Goal: Task Accomplishment & Management: Use online tool/utility

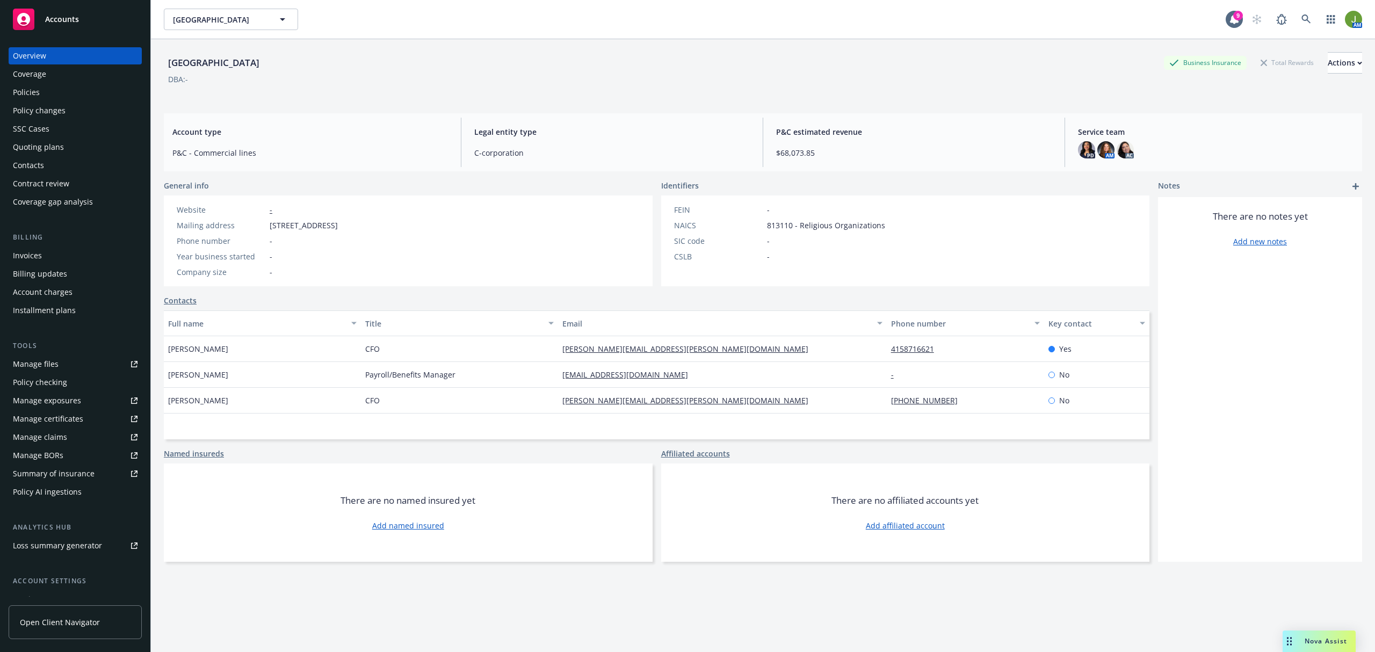
drag, startPoint x: 48, startPoint y: 89, endPoint x: 63, endPoint y: 104, distance: 22.0
click at [48, 89] on div "Policies" at bounding box center [75, 92] width 125 height 17
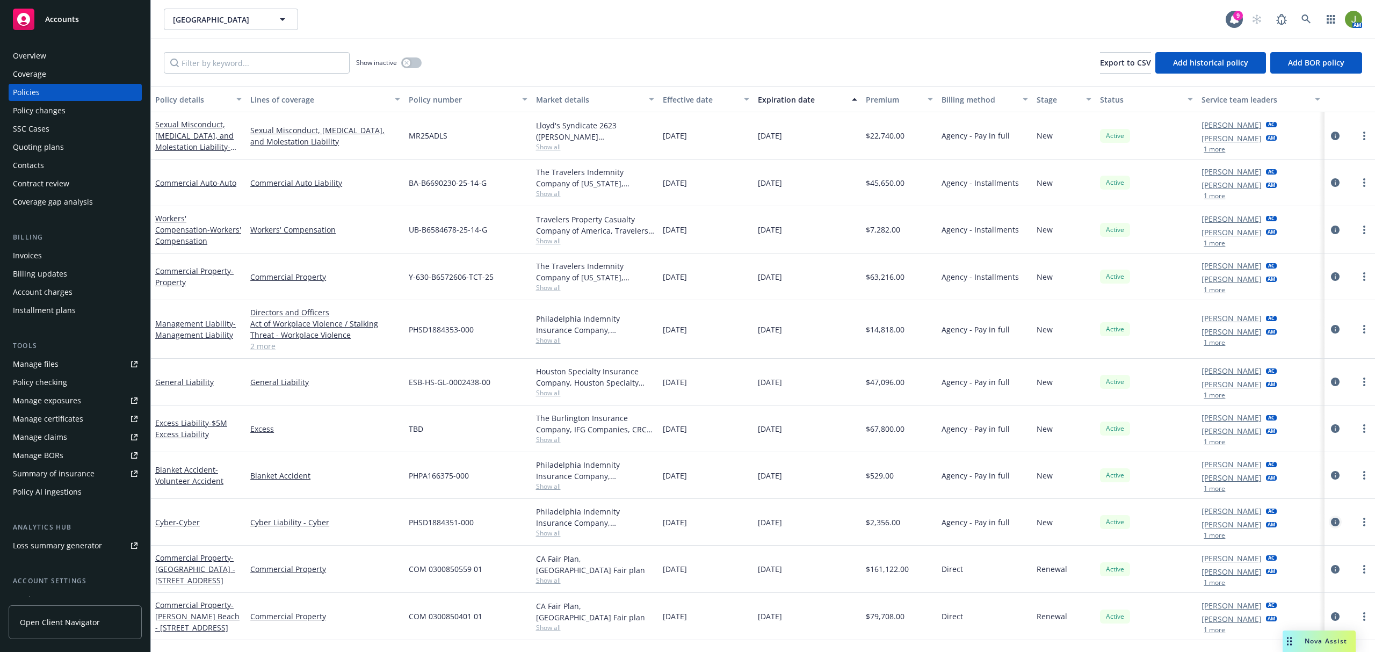
click at [1336, 523] on icon "circleInformation" at bounding box center [1335, 522] width 9 height 9
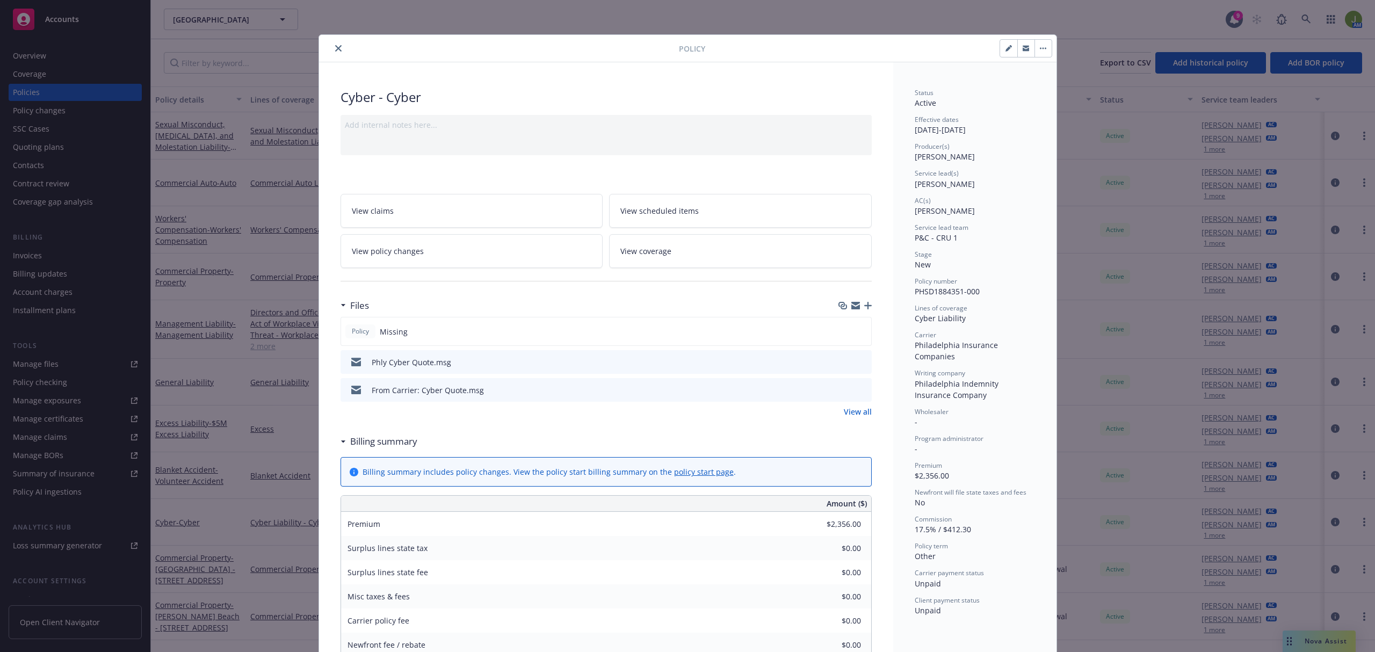
click at [335, 46] on icon "close" at bounding box center [338, 48] width 6 height 6
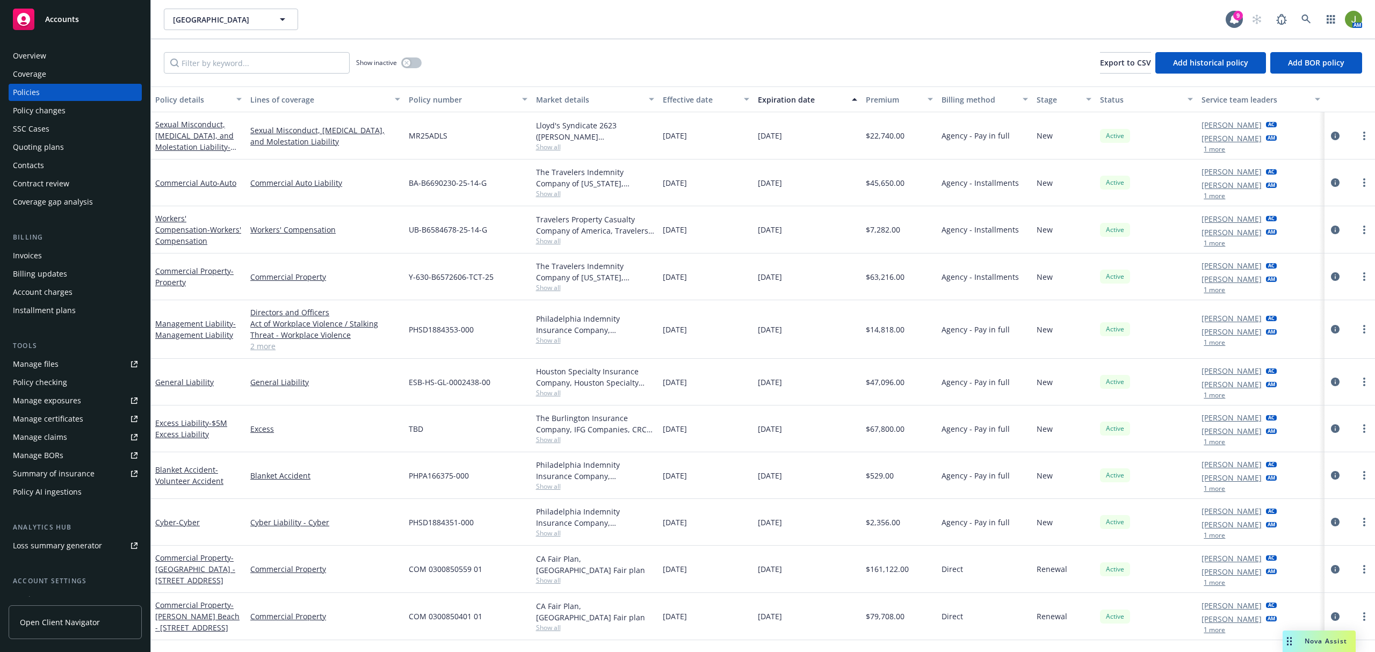
click at [31, 248] on div "Invoices" at bounding box center [27, 255] width 29 height 17
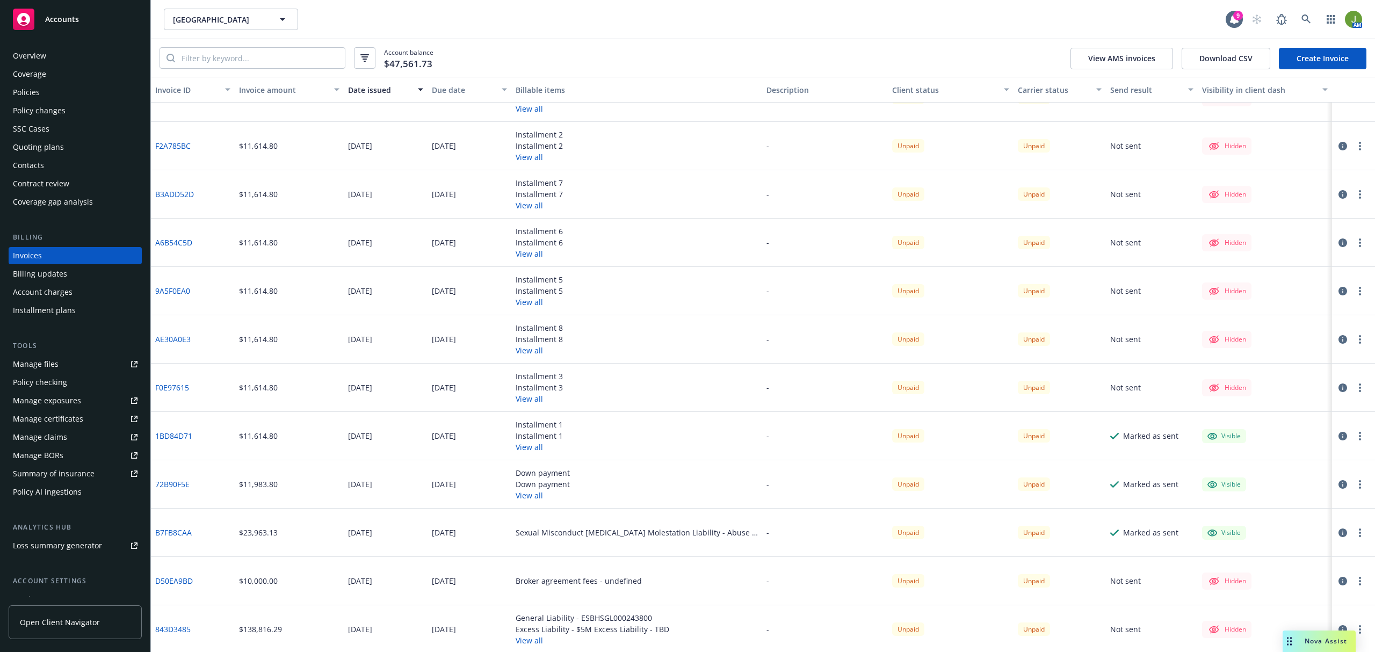
scroll to position [78, 0]
click at [181, 626] on link "843D3485" at bounding box center [172, 628] width 35 height 11
click at [169, 626] on link "843D3485" at bounding box center [172, 628] width 35 height 11
click at [39, 363] on div "Manage files" at bounding box center [36, 364] width 46 height 17
click at [33, 97] on div "Policies" at bounding box center [26, 92] width 27 height 17
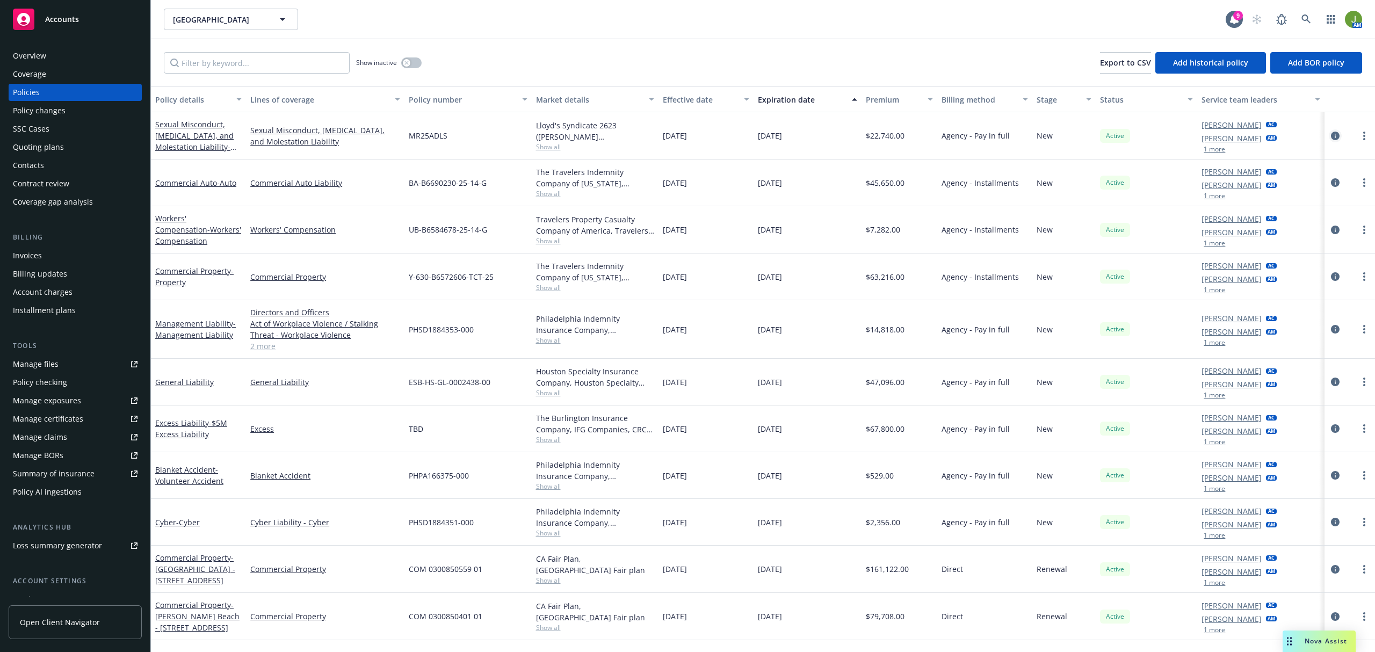
click at [1333, 134] on icon "circleInformation" at bounding box center [1335, 136] width 9 height 9
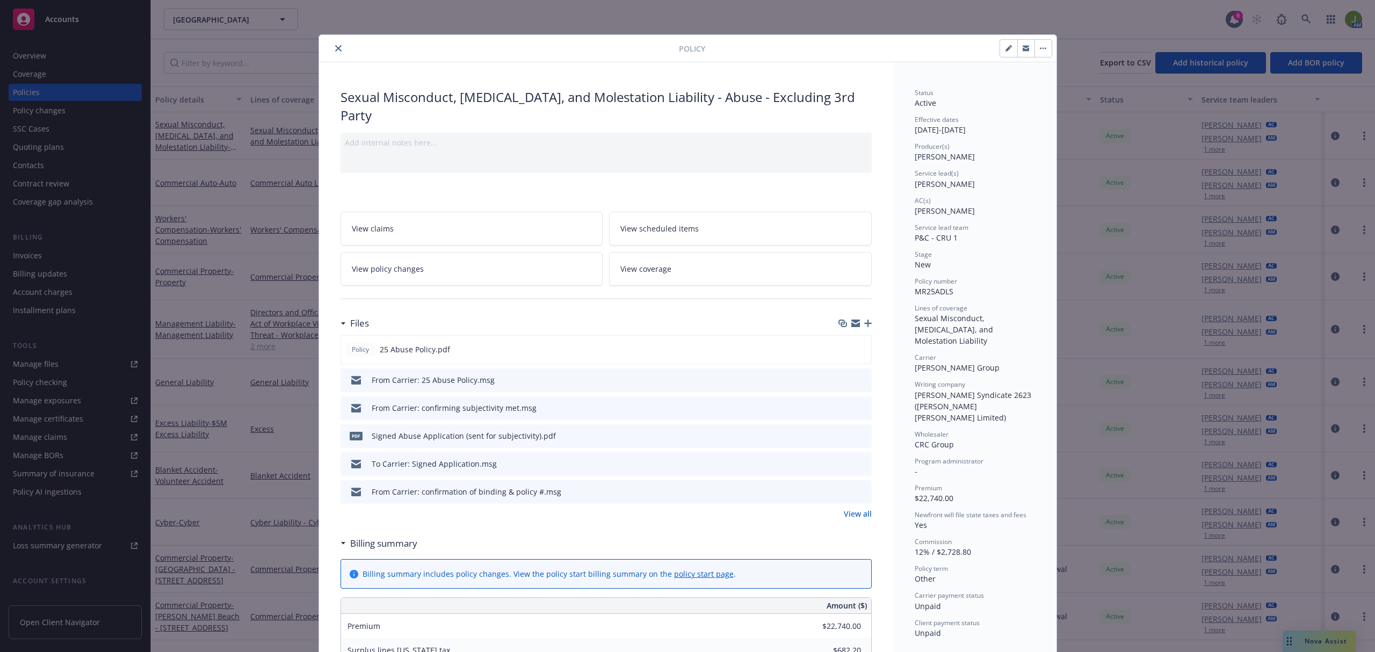
click at [335, 48] on icon "close" at bounding box center [338, 48] width 6 height 6
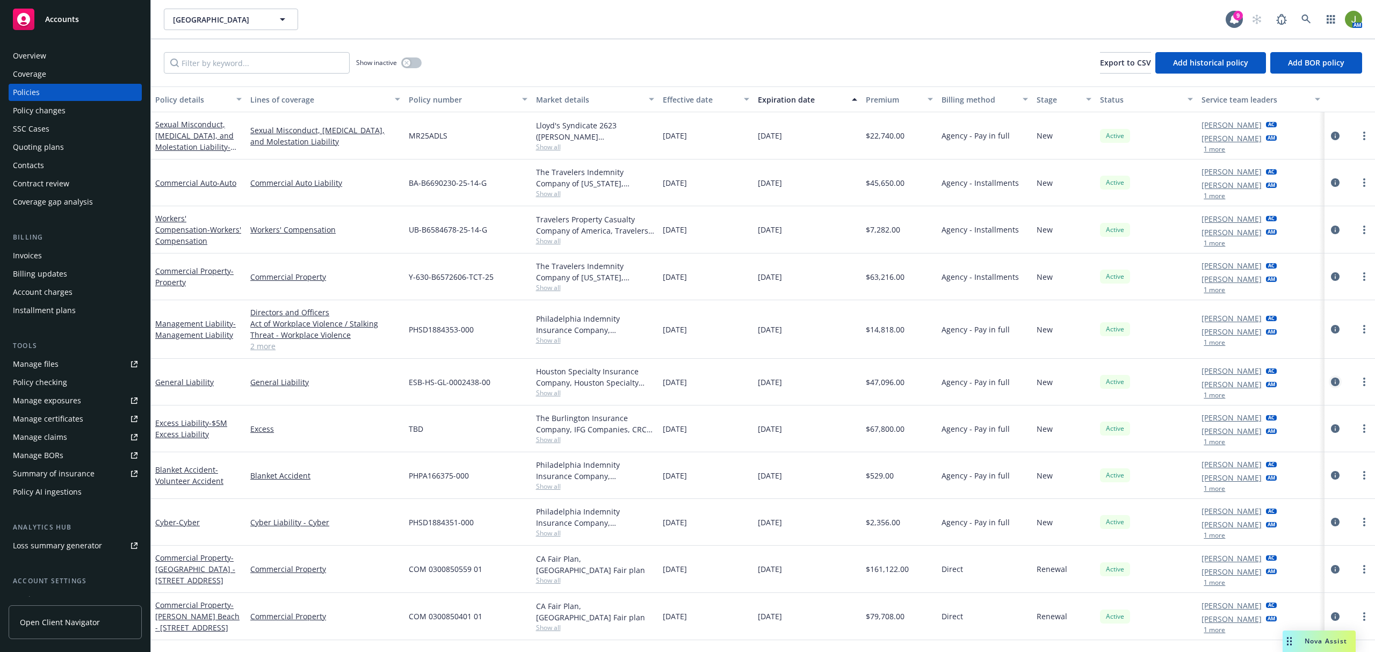
click at [1337, 384] on icon "circleInformation" at bounding box center [1335, 382] width 9 height 9
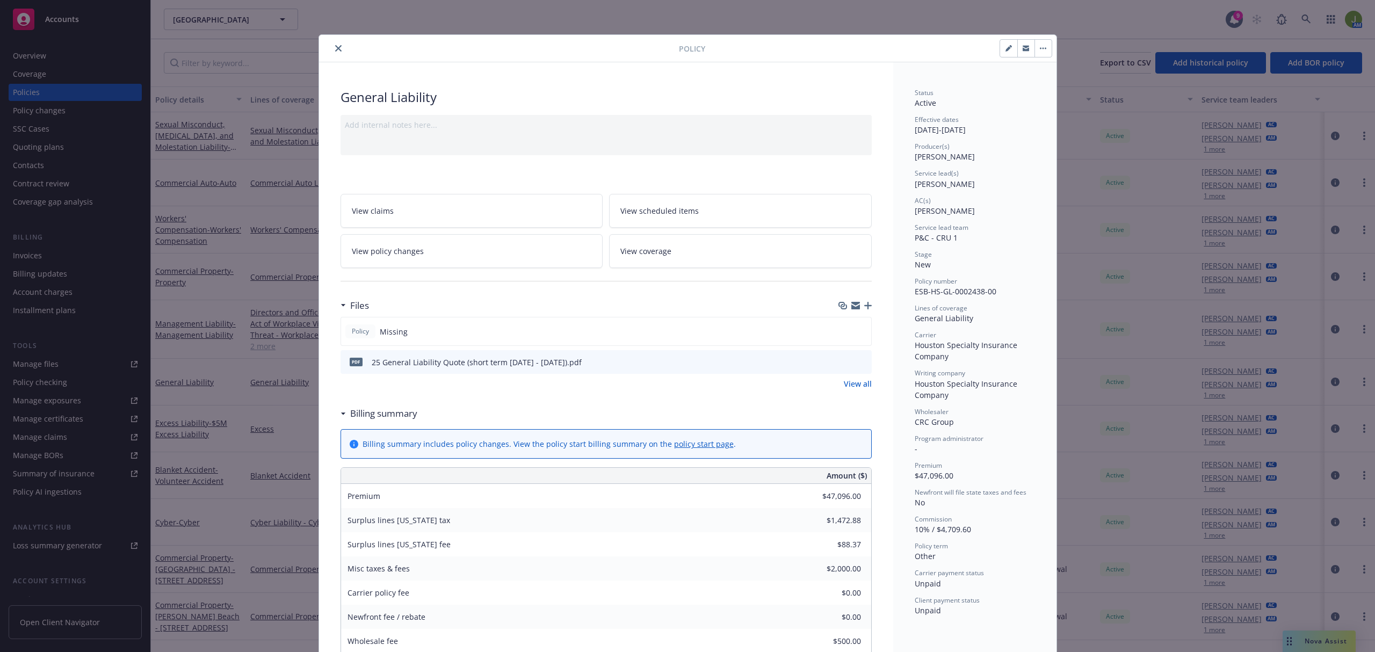
click at [864, 308] on icon "button" at bounding box center [868, 306] width 8 height 8
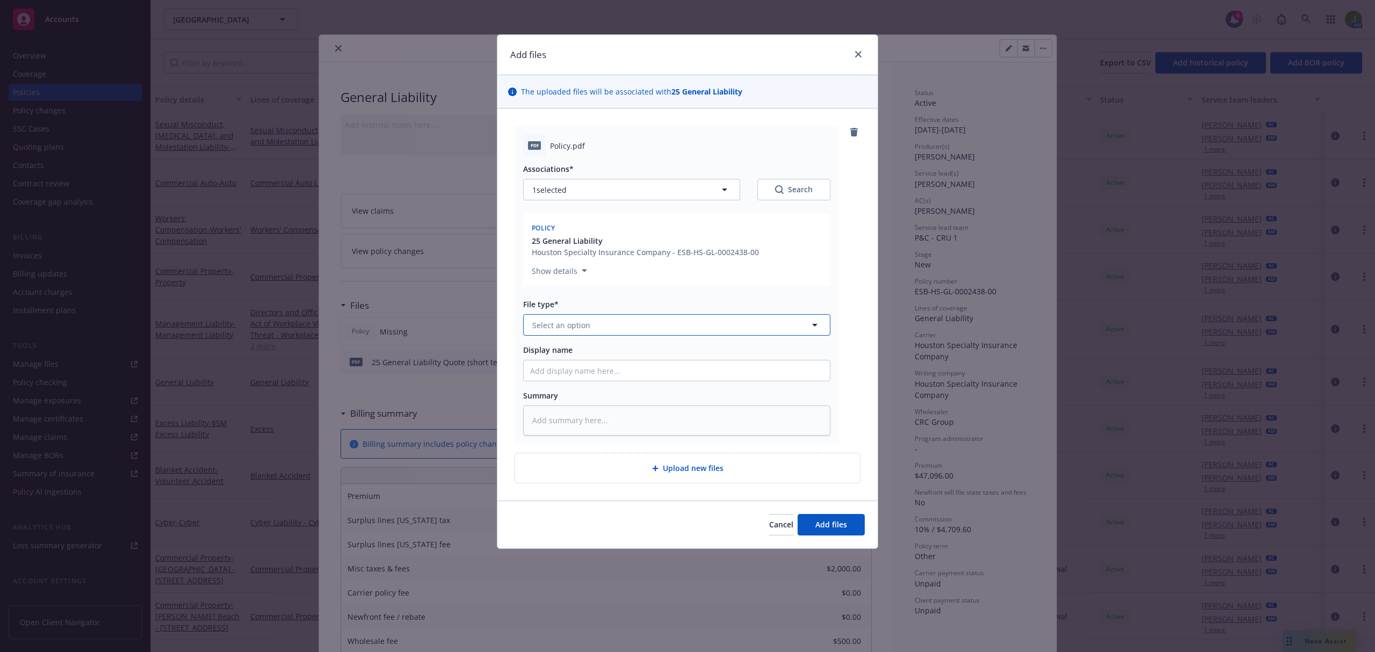
click at [559, 329] on span "Select an option" at bounding box center [561, 325] width 58 height 11
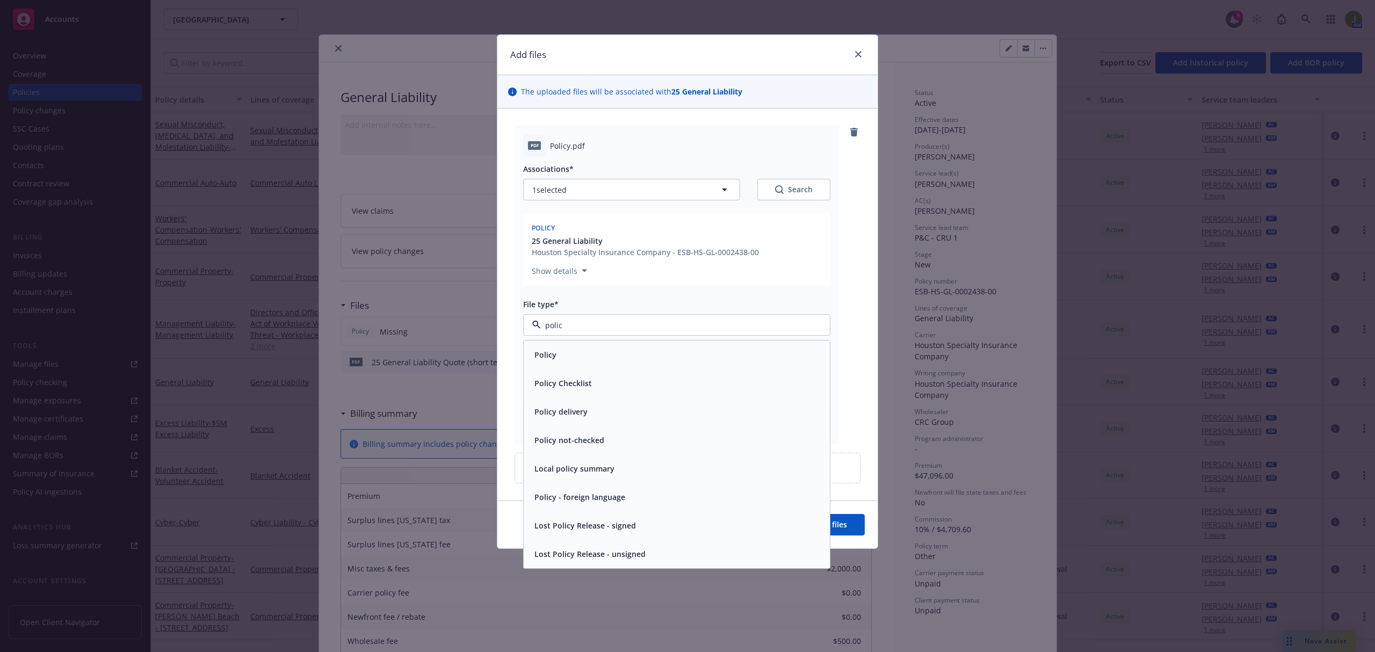
type input "policy"
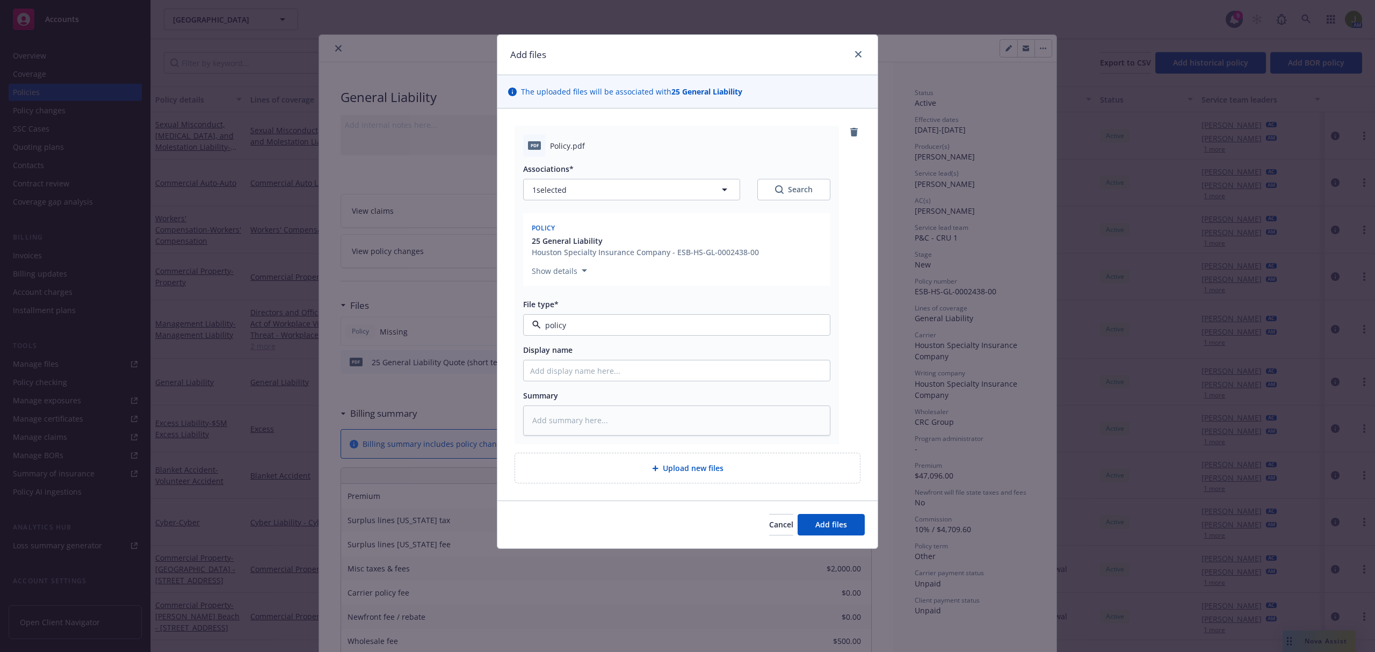
type textarea "x"
type input "2"
type textarea "x"
type input "25"
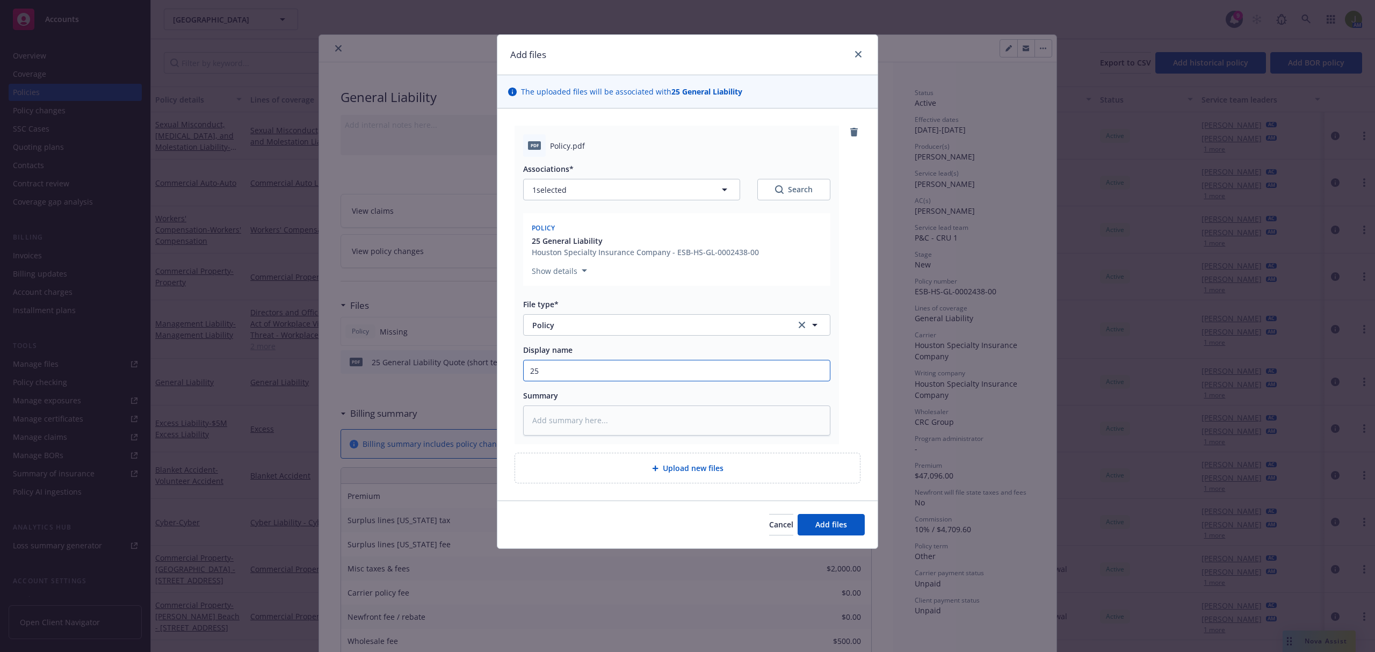
type textarea "x"
type input "25"
type textarea "x"
type input "25 G"
type textarea "x"
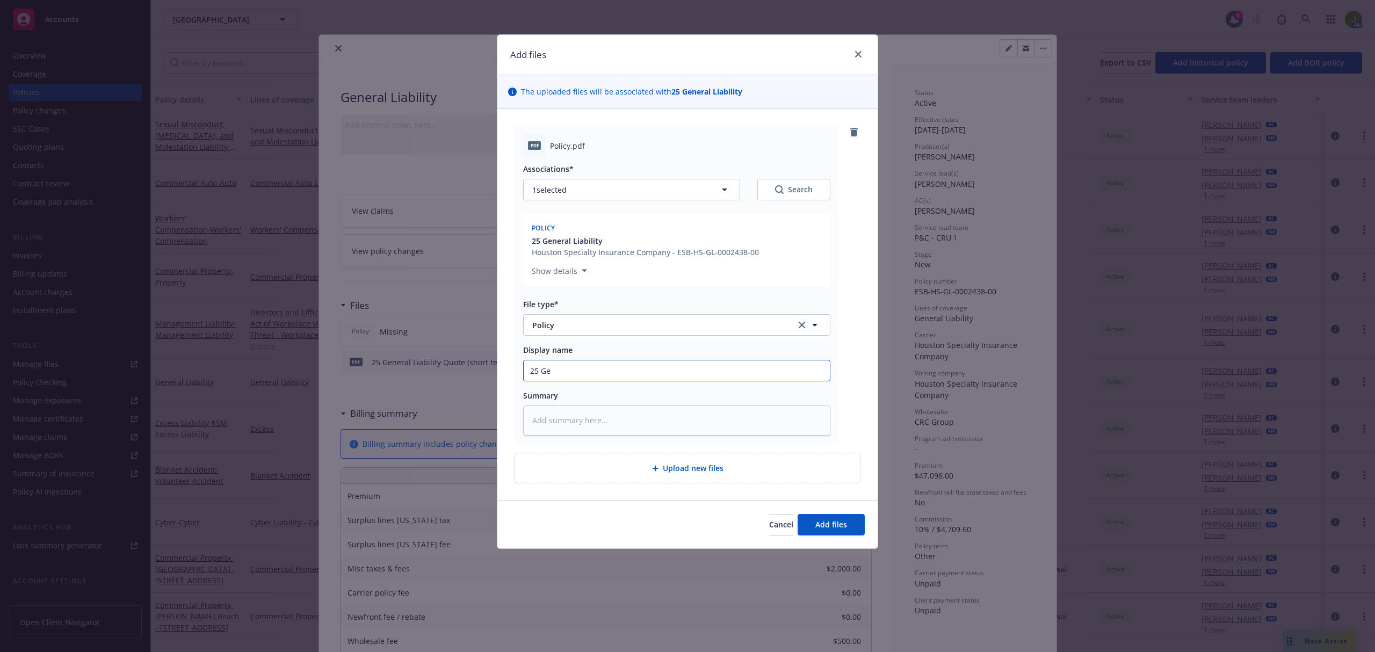
type input "25 Gen"
type textarea "x"
type input "25 Gene"
type textarea "x"
type input "25 Gener"
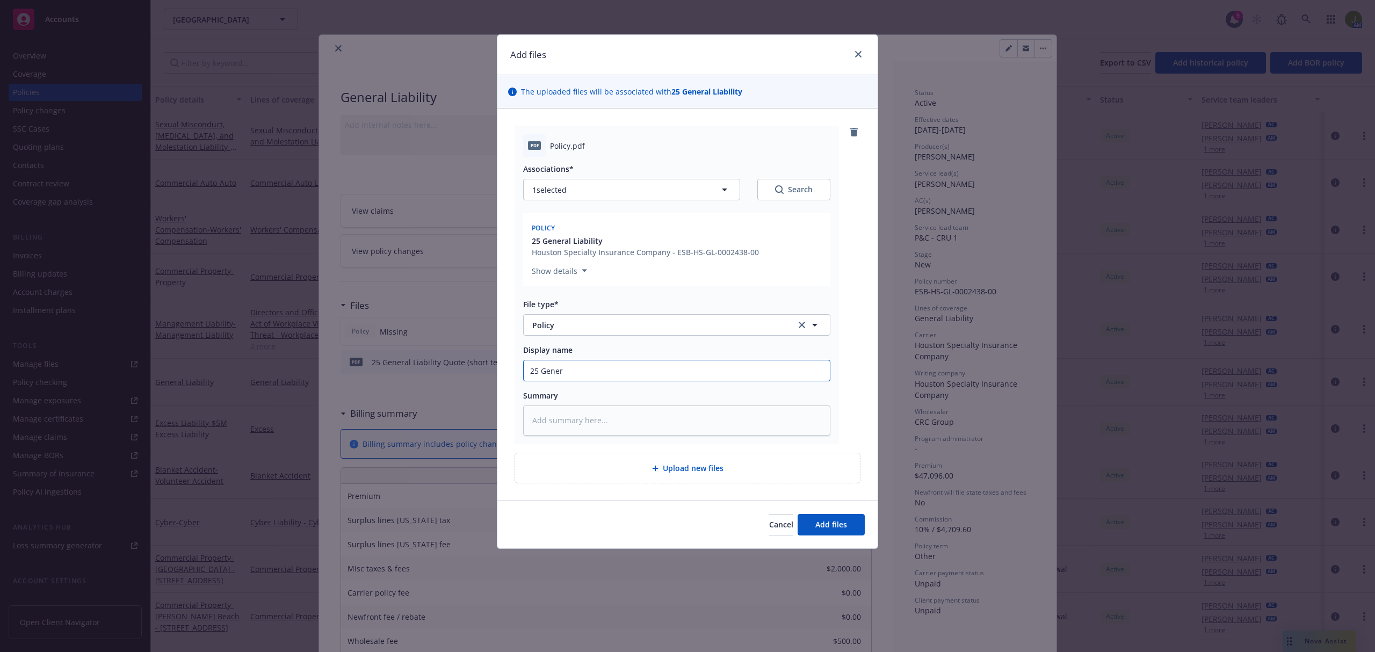
type textarea "x"
type input "25 Genera"
type textarea "x"
type input "25 General"
type textarea "x"
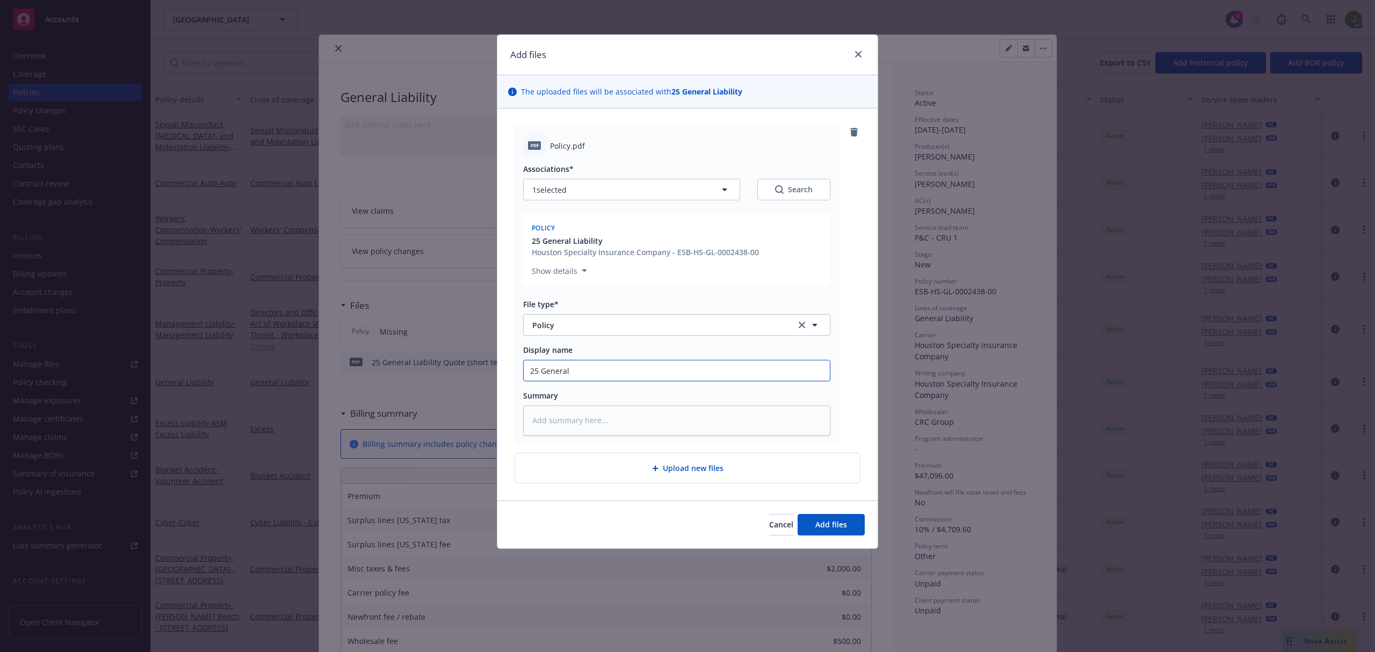
type input "25 General L"
type textarea "x"
type input "25 General Li"
type textarea "x"
type input "25 General Lia"
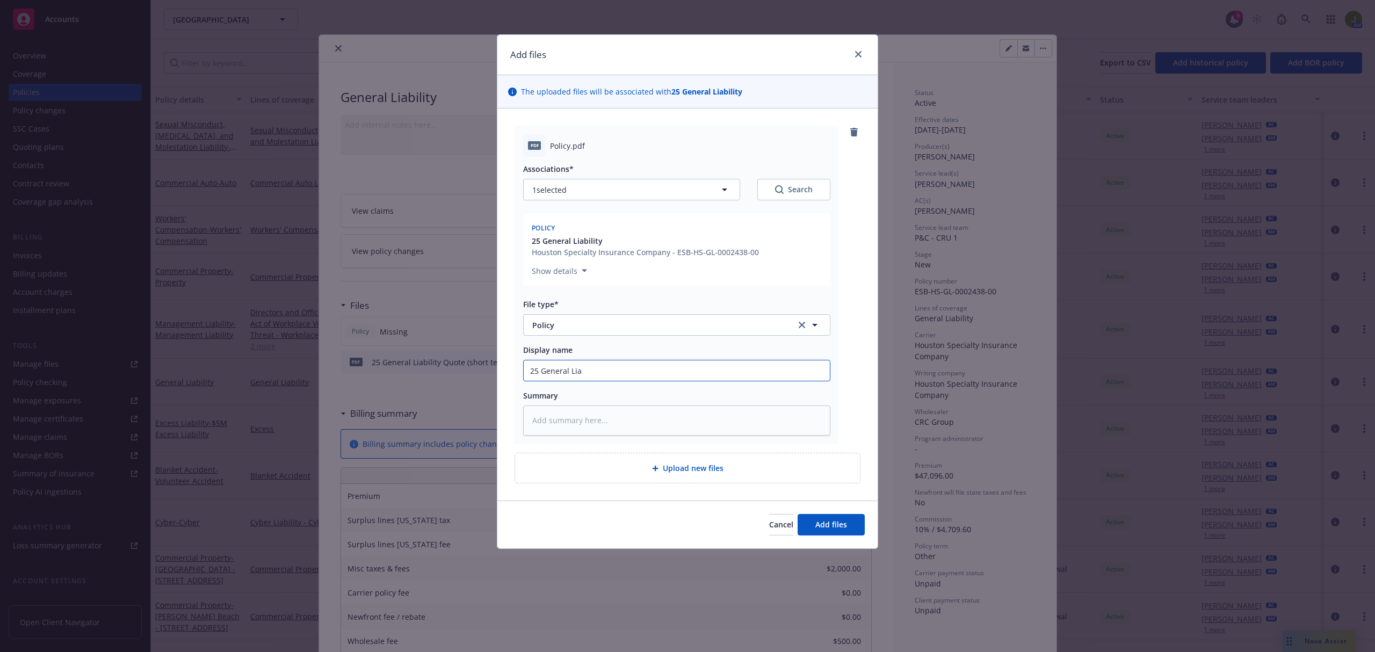
type textarea "x"
type input "25 General Liab"
type textarea "x"
type input "25 General Liabi"
type textarea "x"
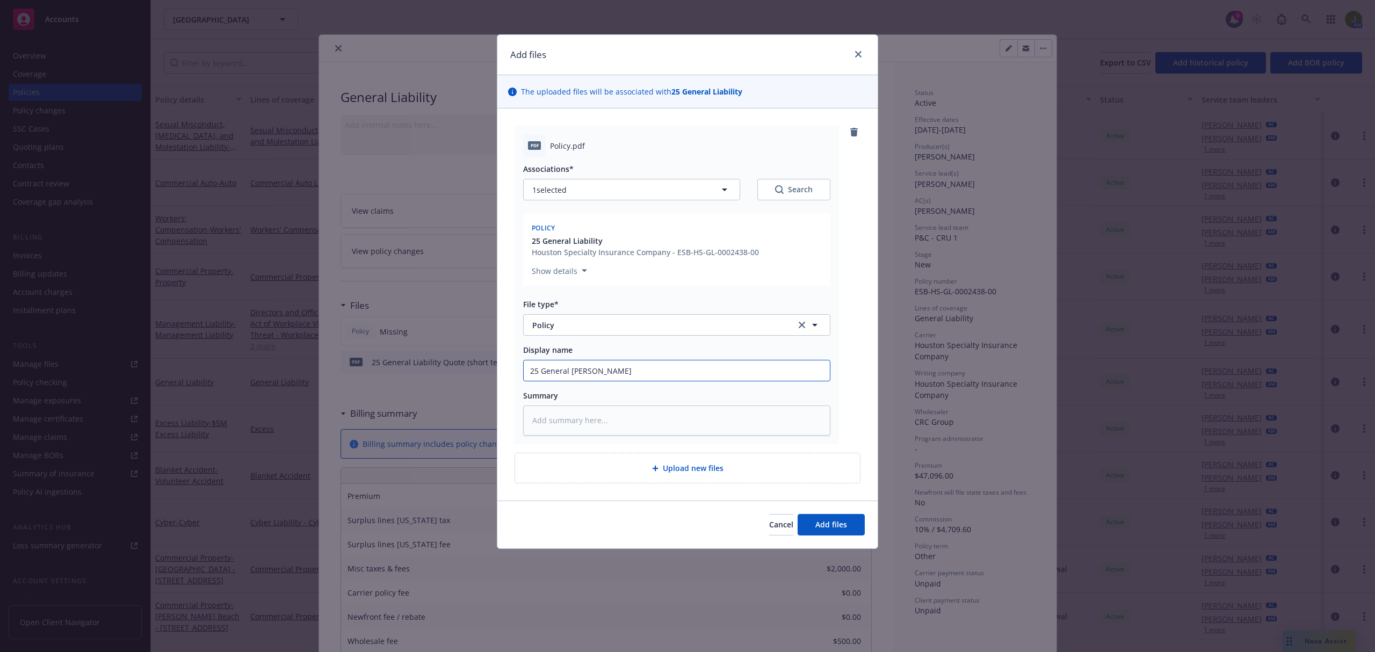
type input "25 General Liabil"
type textarea "x"
type input "25 General Liabili"
type textarea "x"
type input "25 General Liabilit"
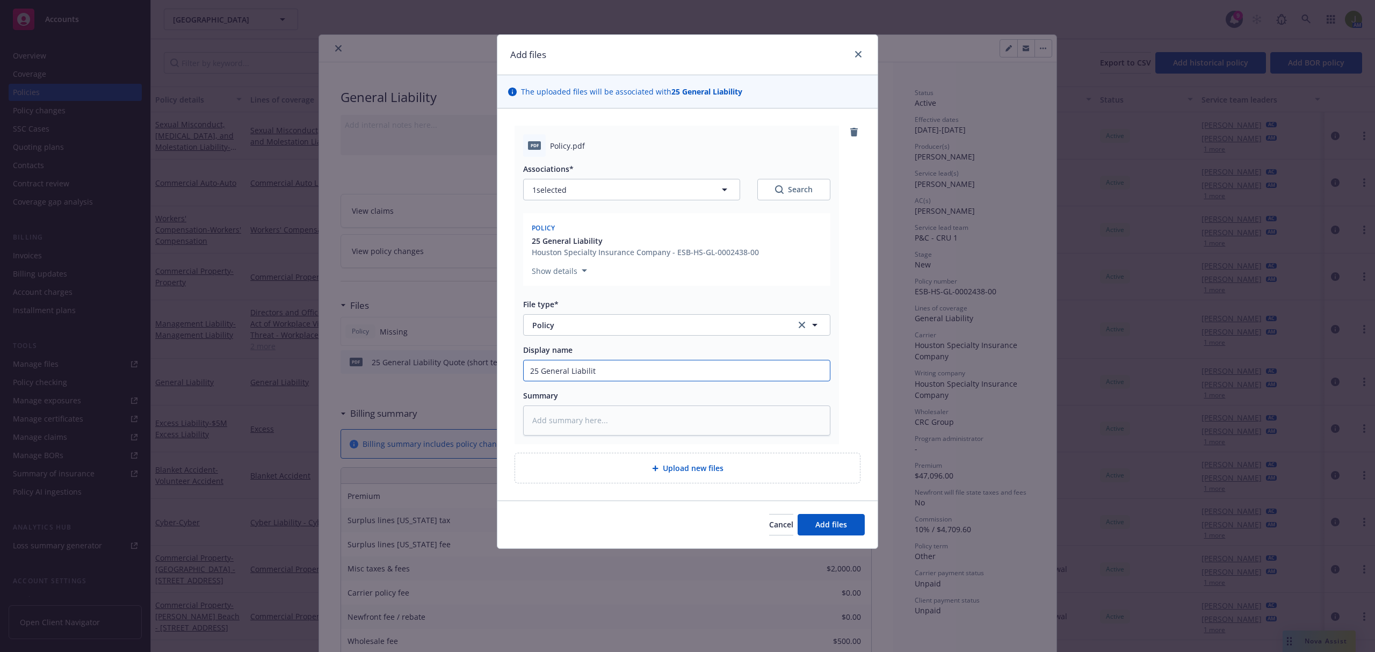
type textarea "x"
type input "25 General Liability"
type textarea "x"
type input "25 General Liability"
type textarea "x"
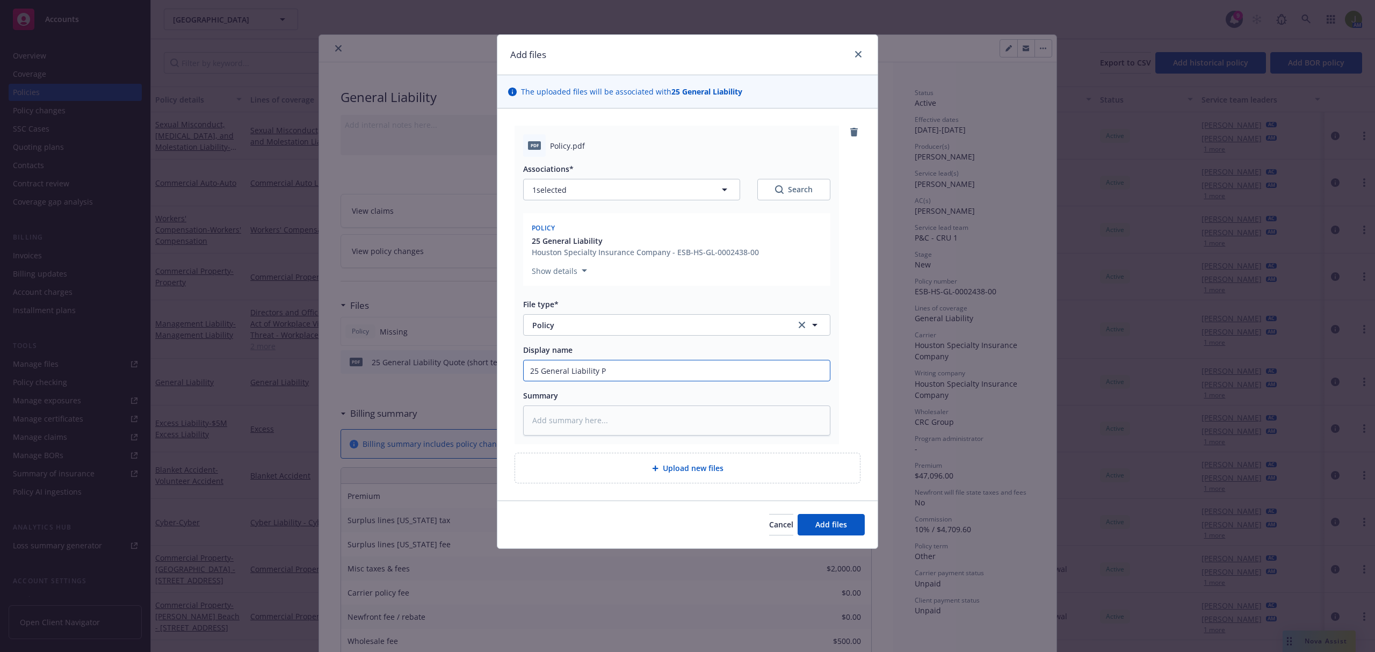
type input "25 General Liability Po"
type textarea "x"
type input "25 General Liability Pol"
type textarea "x"
type input "25 General Liability Polic"
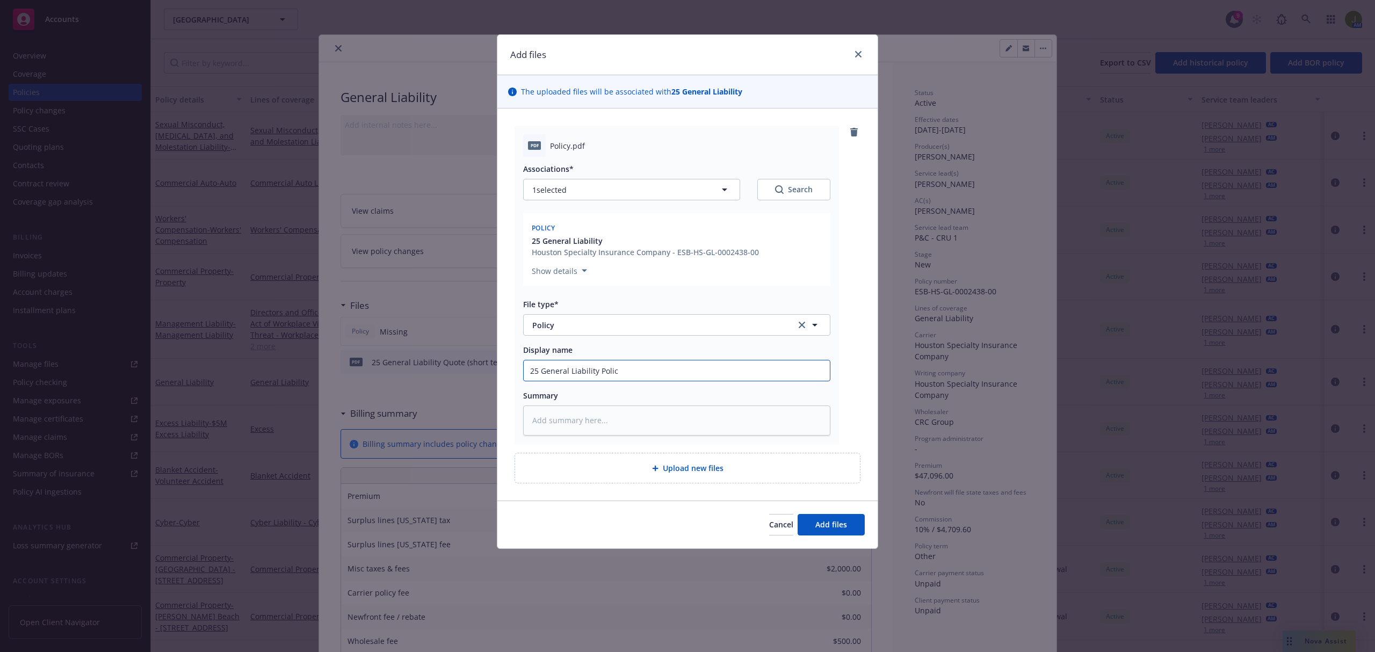
type textarea "x"
type input "25 General Liability Policy"
type textarea "x"
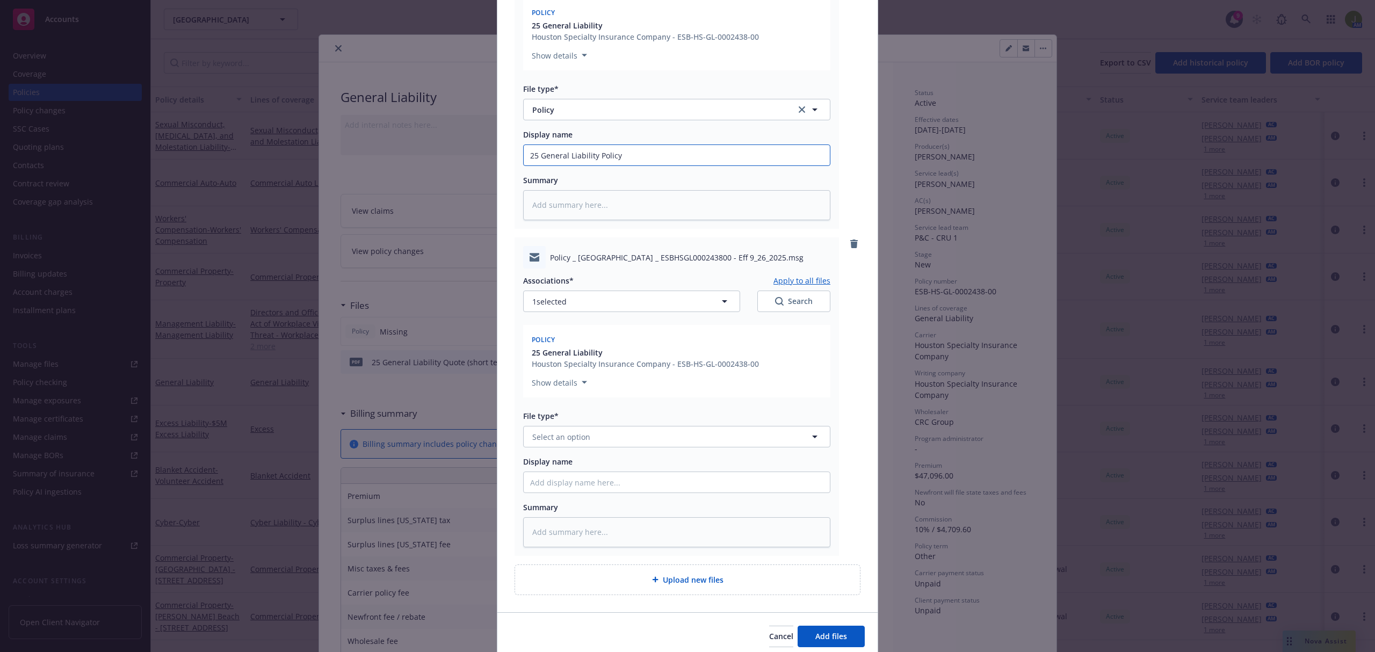
scroll to position [259, 0]
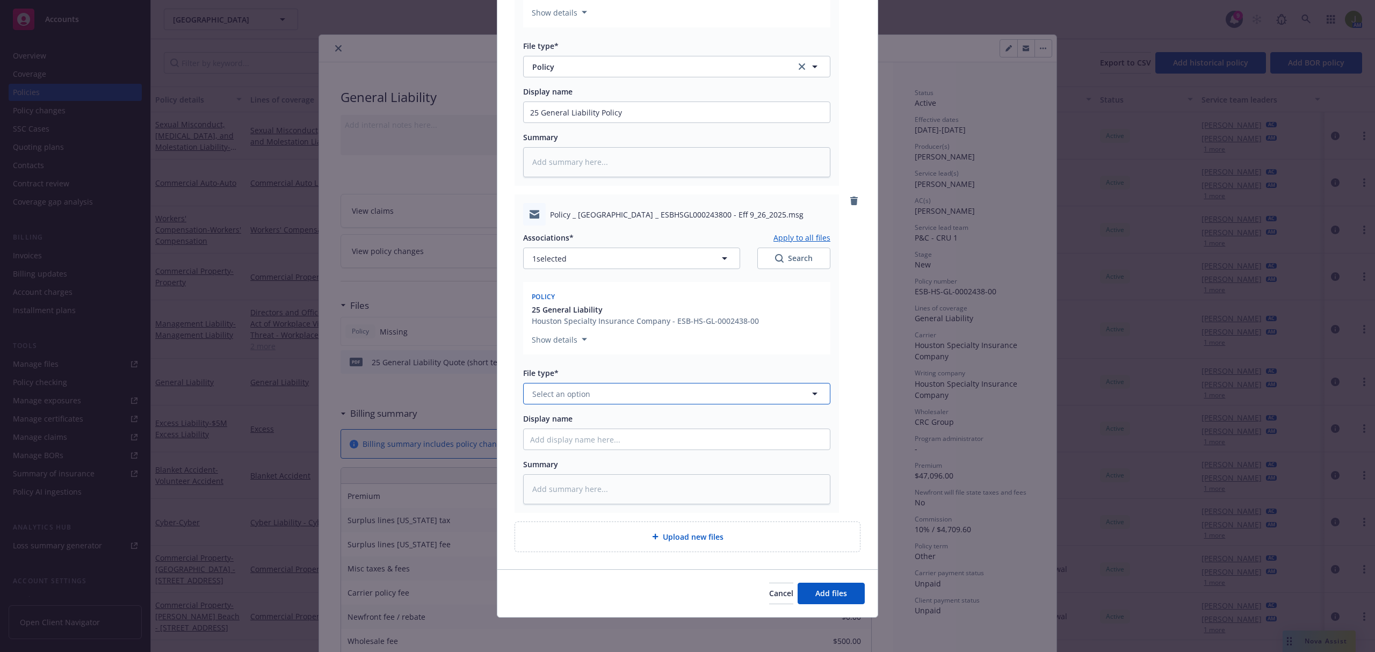
click at [553, 398] on span "Select an option" at bounding box center [561, 393] width 58 height 11
type input "email"
type textarea "x"
drag, startPoint x: 628, startPoint y: 112, endPoint x: 480, endPoint y: 111, distance: 147.8
click at [480, 111] on div "Add files The uploaded files will be associated with 25 General Liability pdf P…" at bounding box center [687, 326] width 1375 height 652
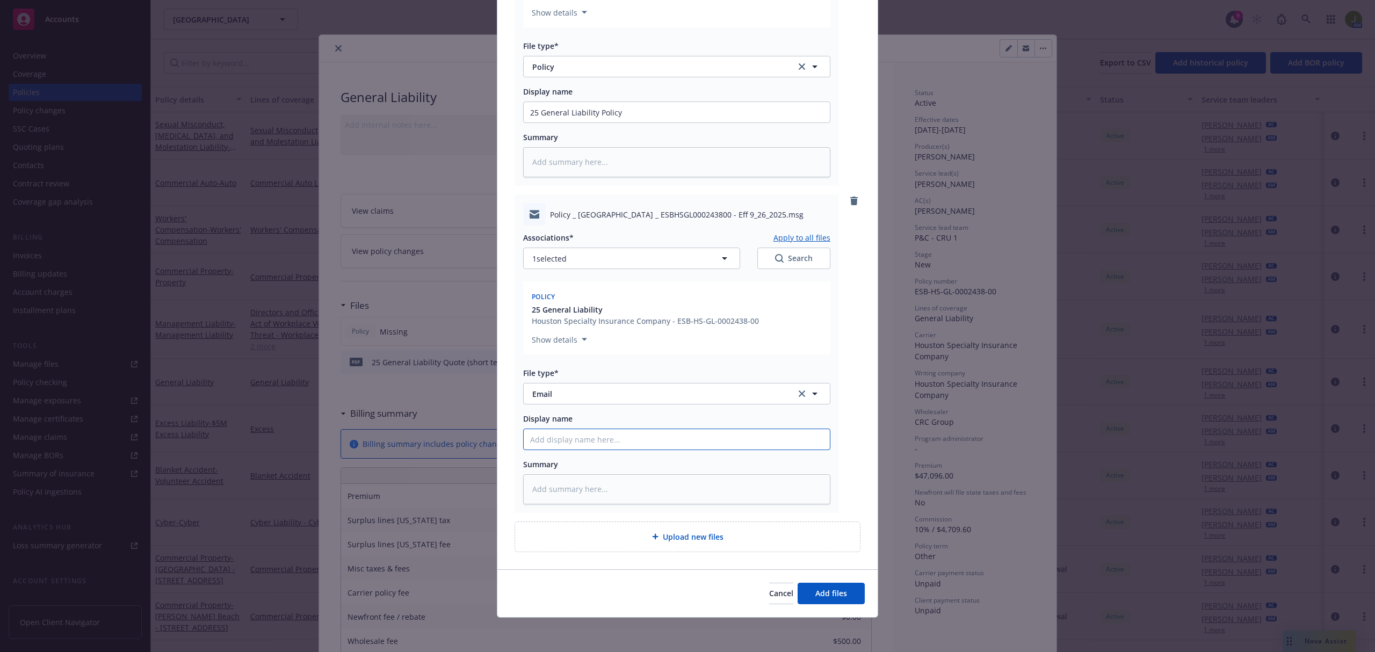
click at [564, 441] on input "Display name" at bounding box center [677, 439] width 306 height 20
type textarea "x"
type input "F"
type textarea "x"
type input "Fr"
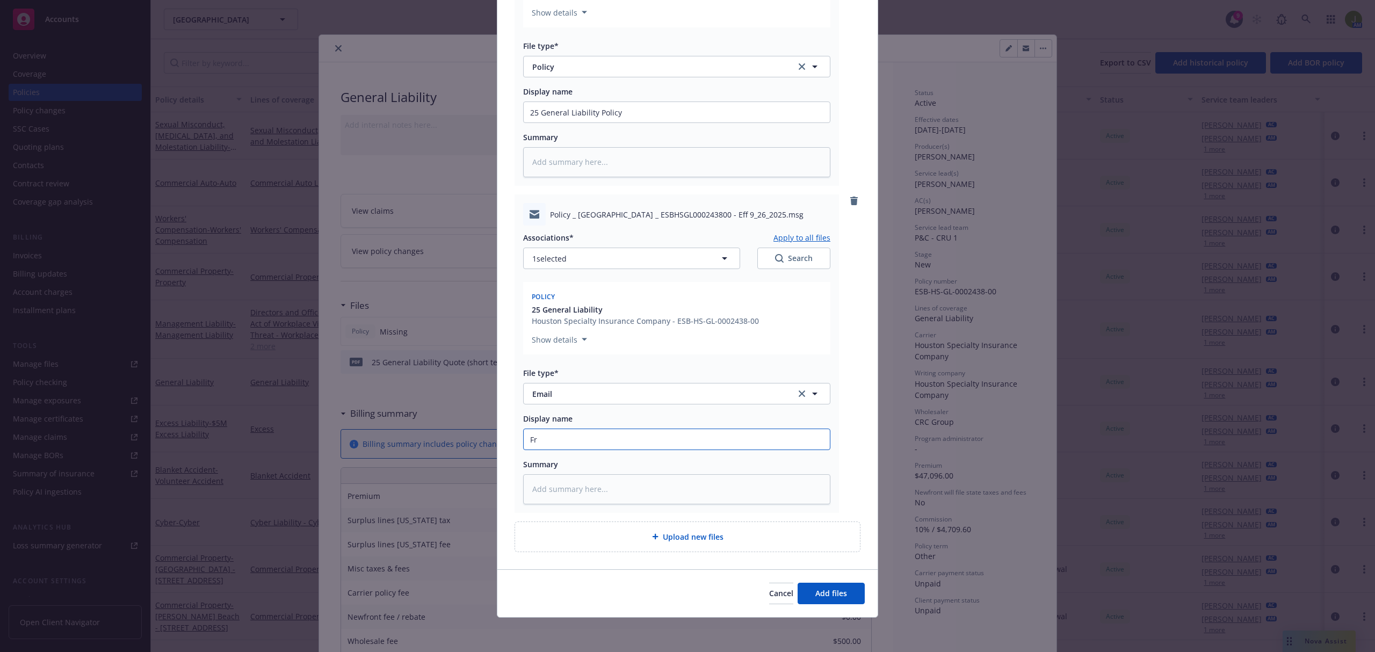
type textarea "x"
type input "Fro"
type textarea "x"
type input "From"
type textarea "x"
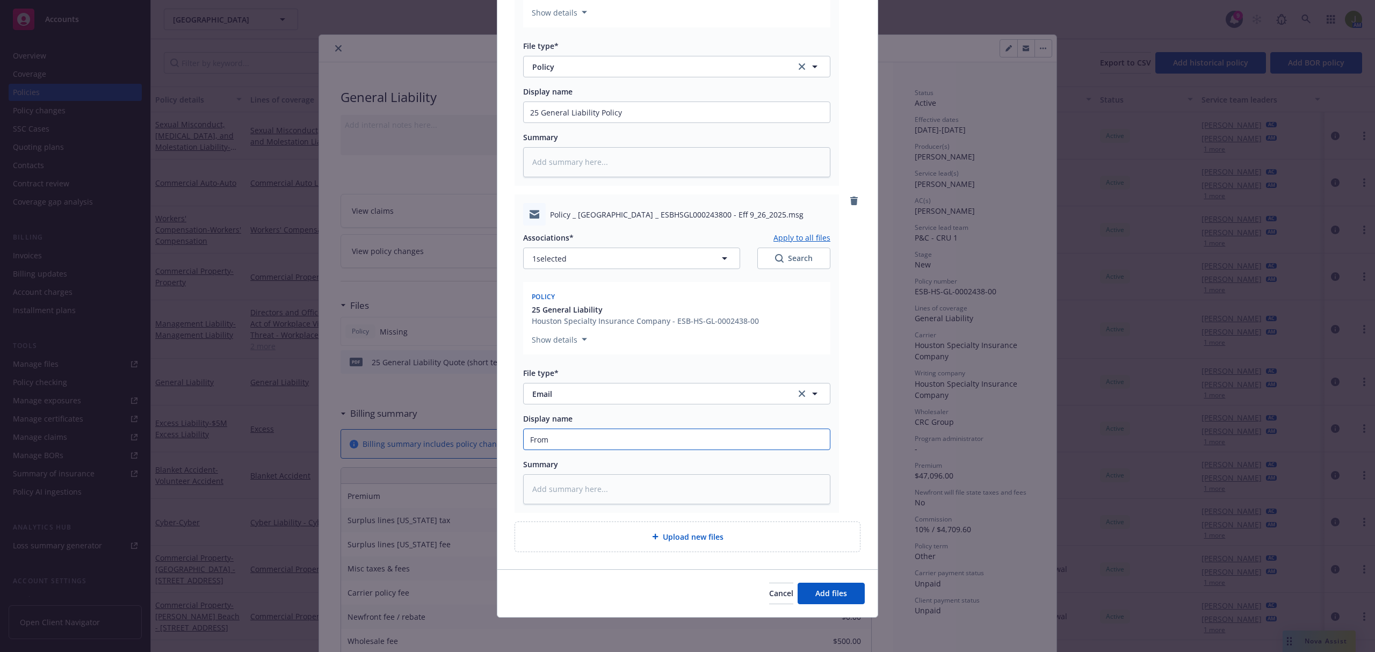
type input "From C"
type textarea "x"
type input "From Ca"
type textarea "x"
type input "From Car"
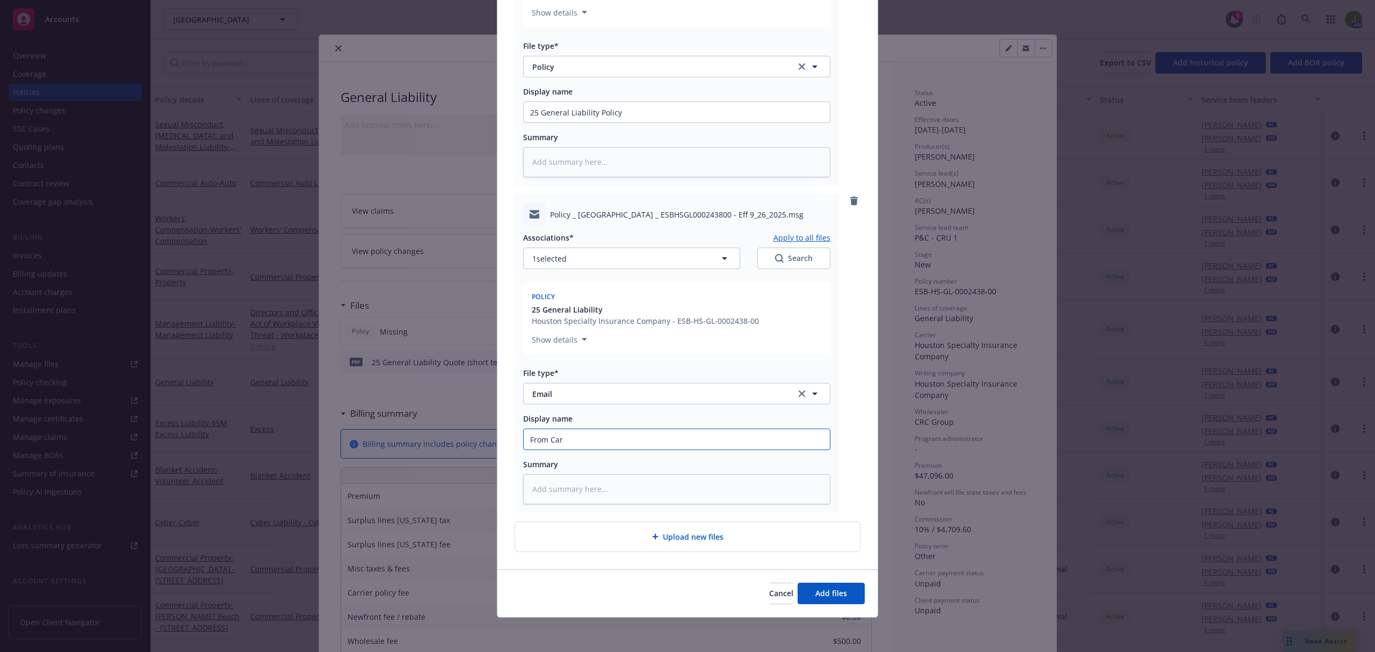
type textarea "x"
type input "From Carr"
type textarea "x"
type input "From Carri"
type textarea "x"
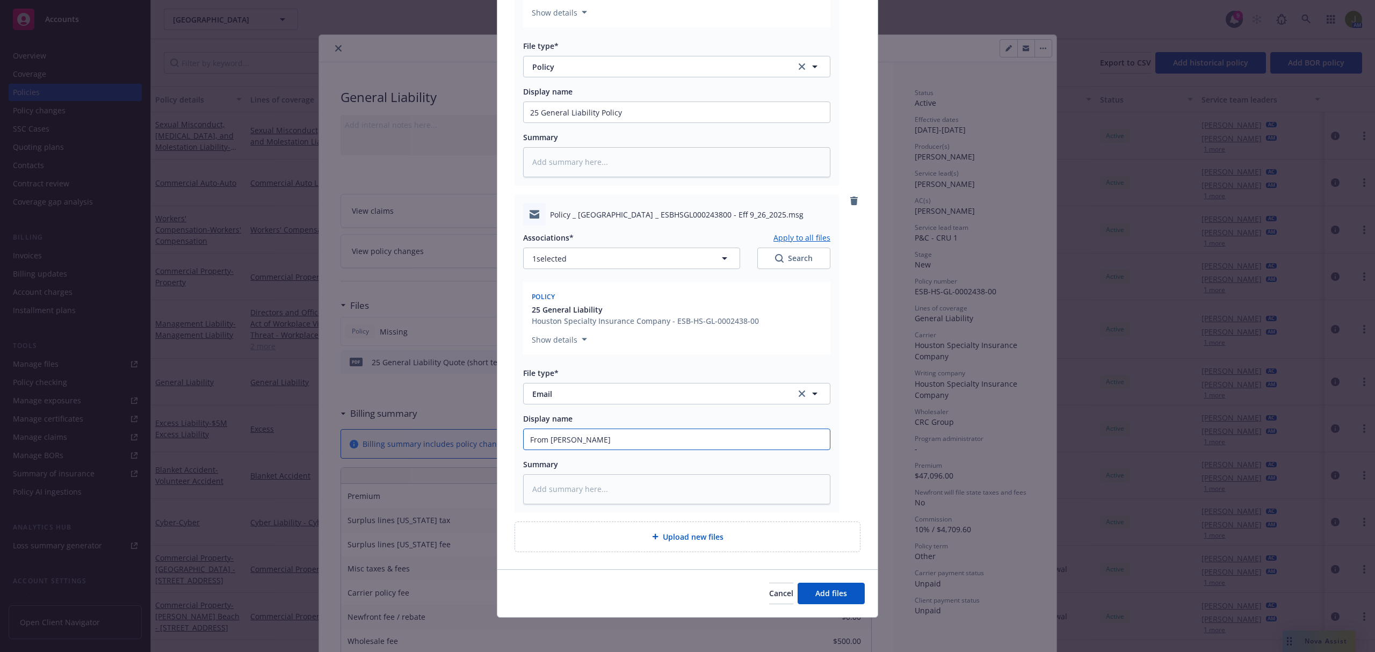
type input "From Carrie"
type textarea "x"
type input "From Carrier"
type textarea "x"
type input "From Carrier:"
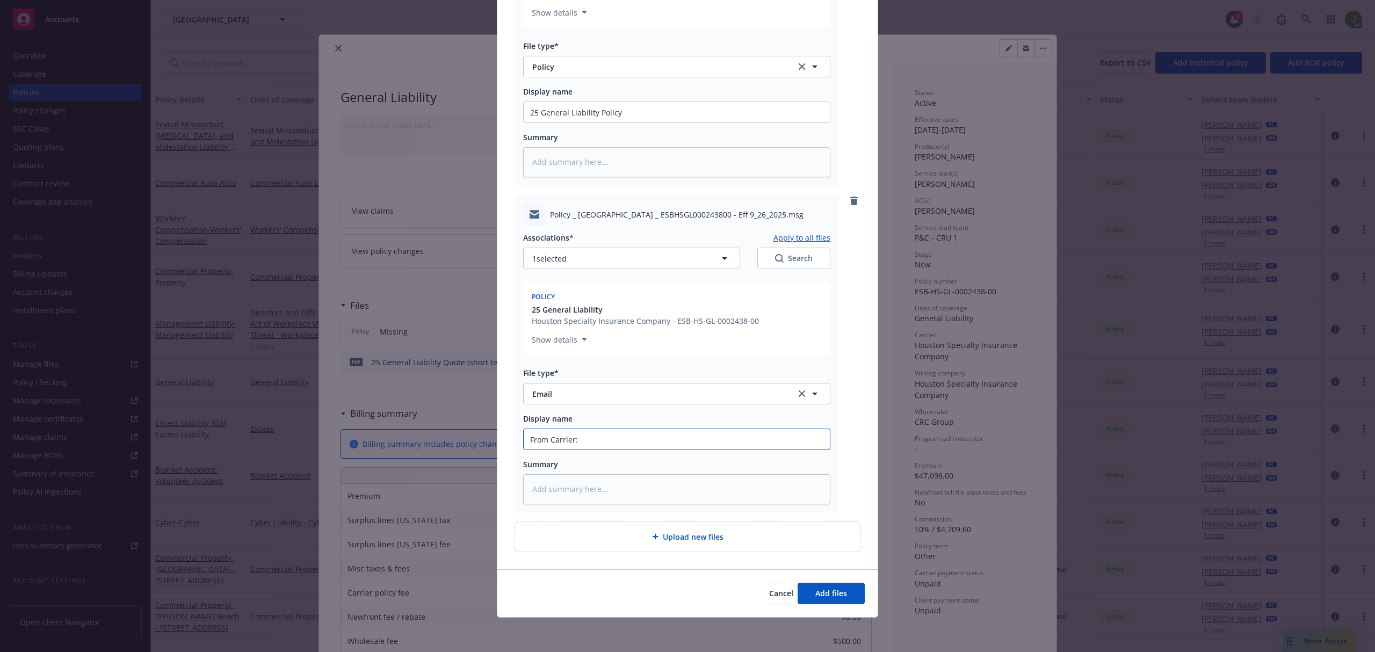
type textarea "x"
type input "From Carrier:"
paste input "25 General Liability Policy"
type textarea "x"
type input "From Carrier: 25 General Liability Policy"
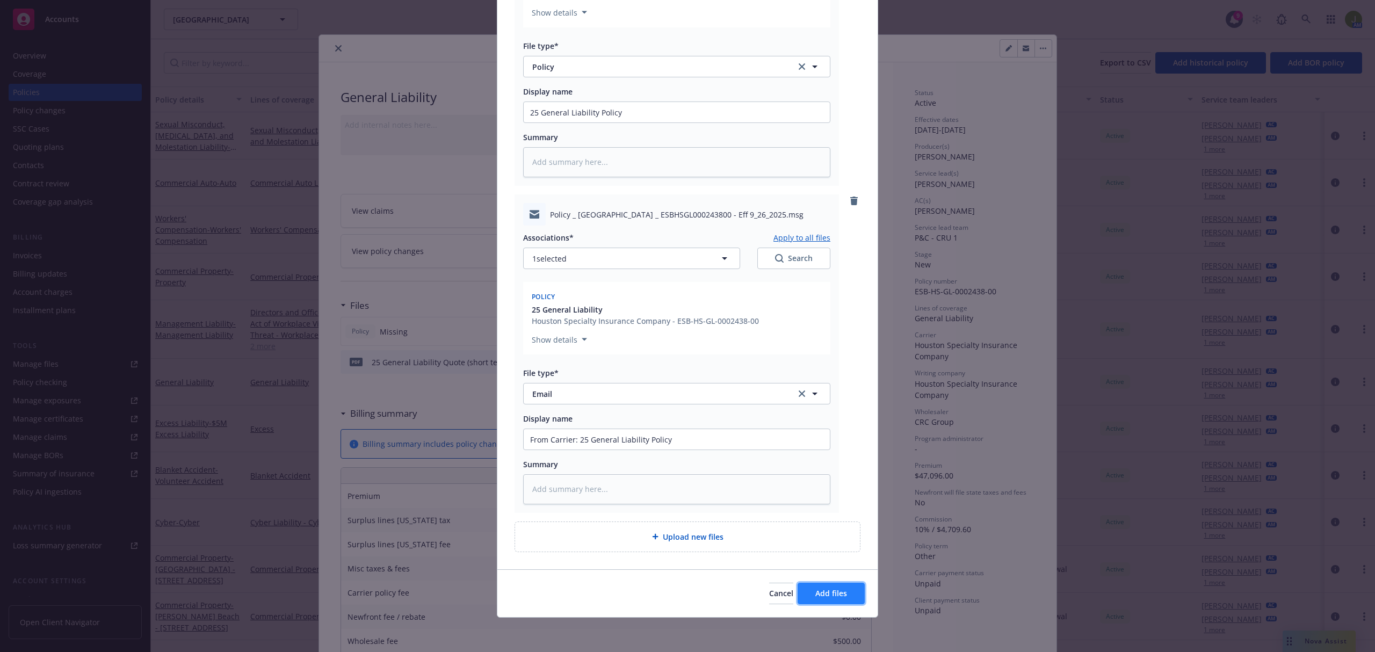
click at [849, 595] on button "Add files" at bounding box center [831, 593] width 67 height 21
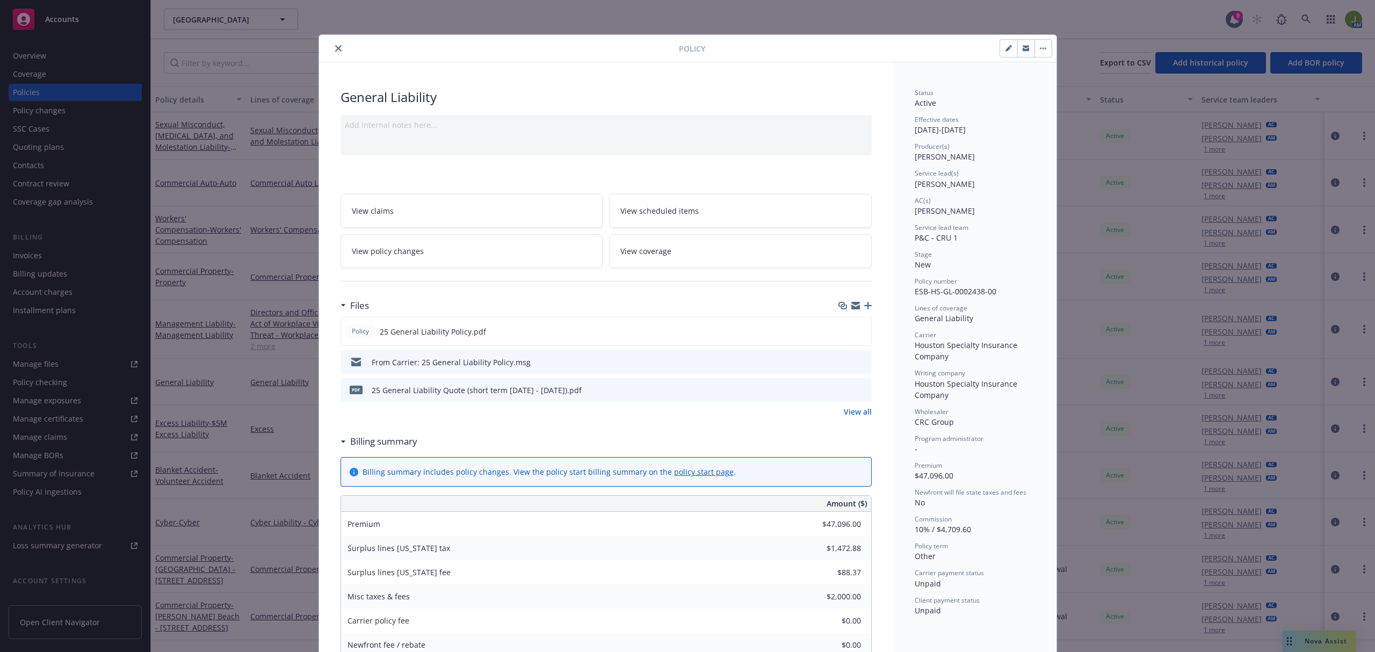
click at [337, 50] on button "close" at bounding box center [338, 48] width 13 height 13
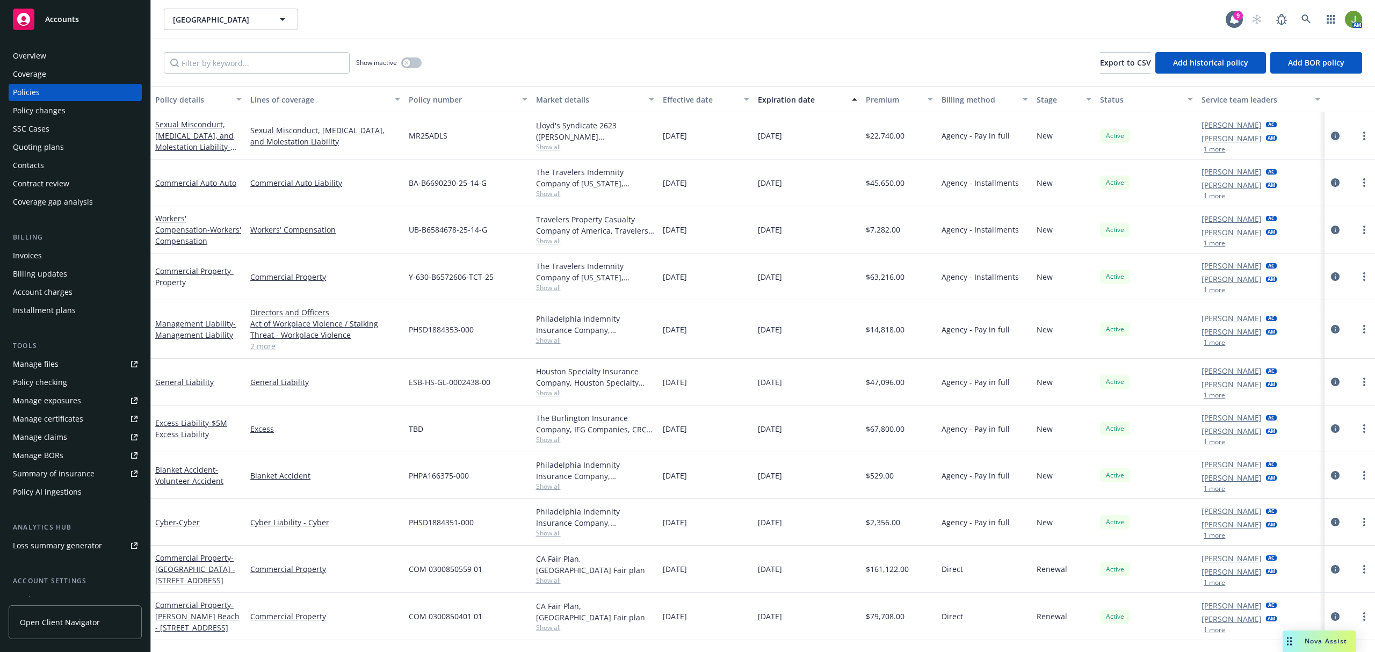
click at [1337, 139] on icon "circleInformation" at bounding box center [1335, 136] width 9 height 9
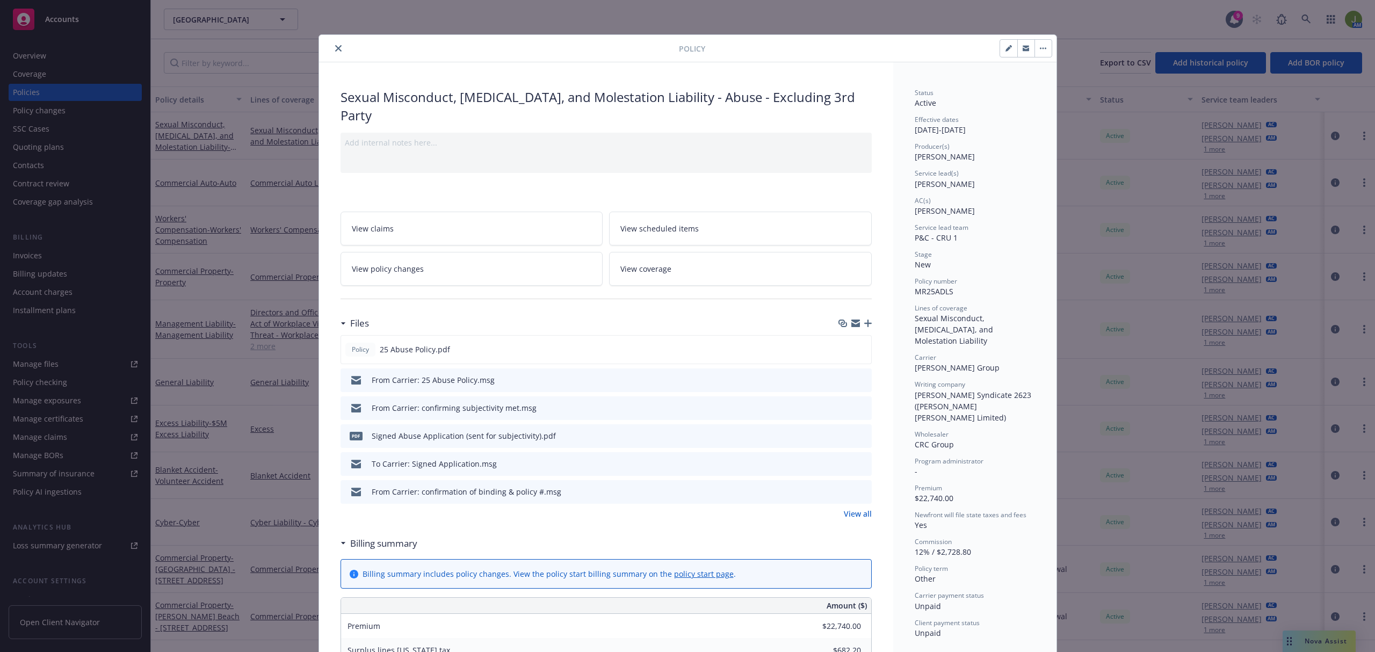
scroll to position [32, 0]
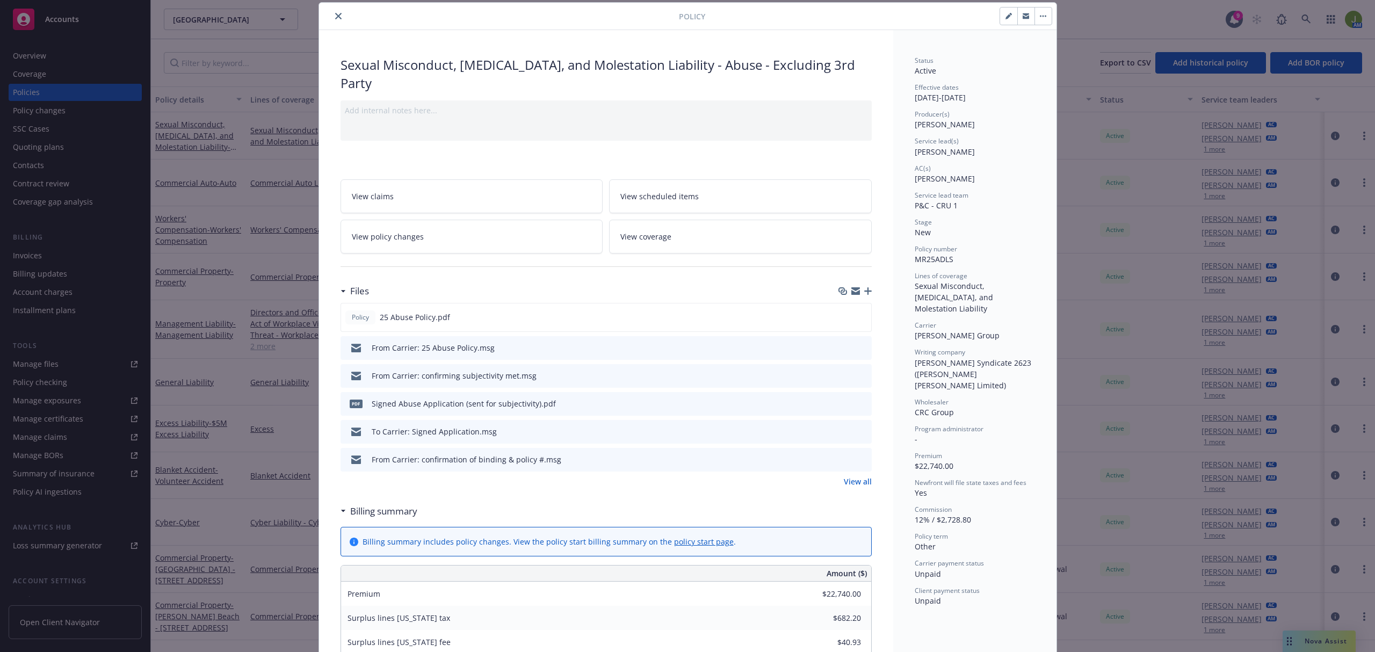
click at [864, 293] on icon "button" at bounding box center [868, 291] width 8 height 8
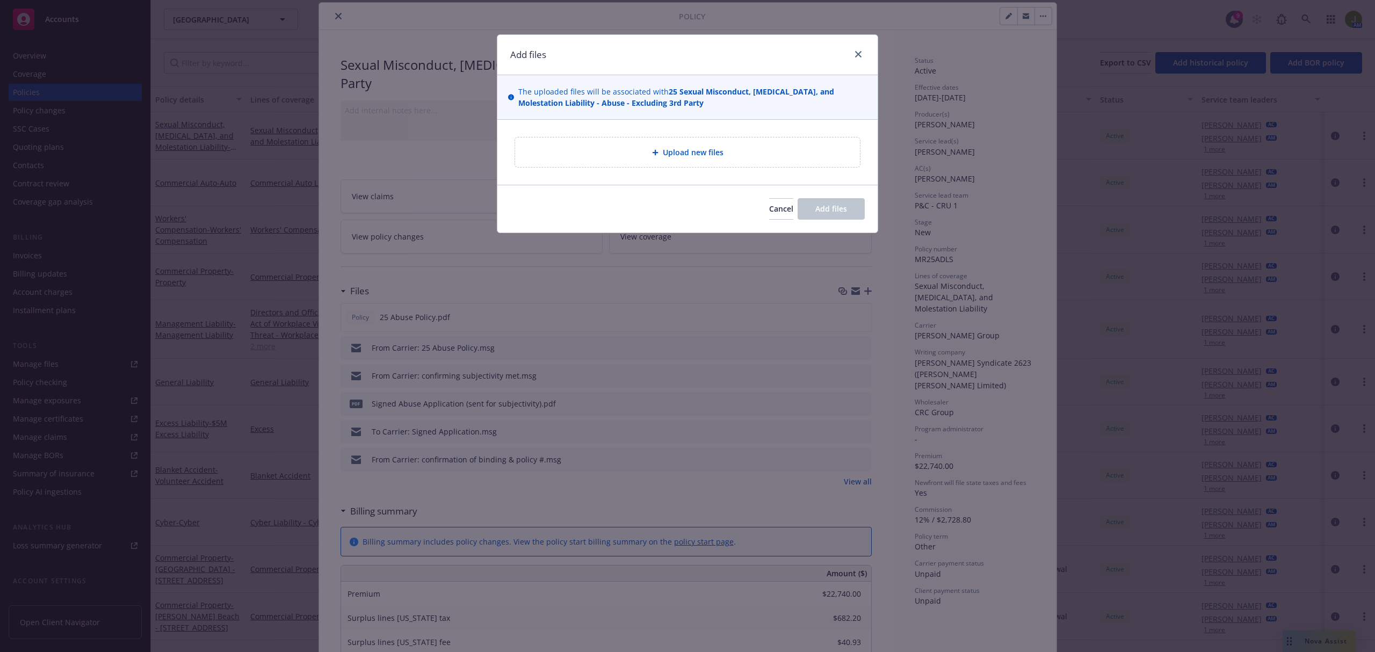
type textarea "x"
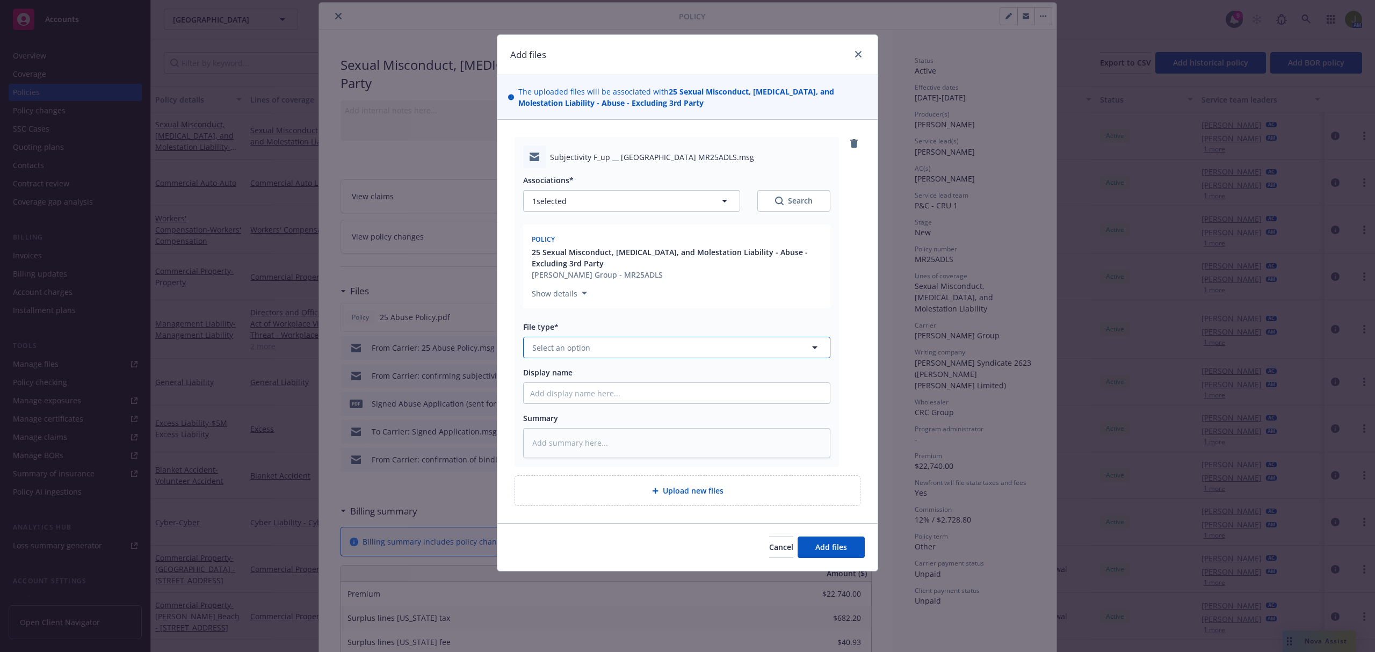
click at [561, 340] on button "Select an option" at bounding box center [676, 347] width 307 height 21
type input "email"
type textarea "x"
type input "F"
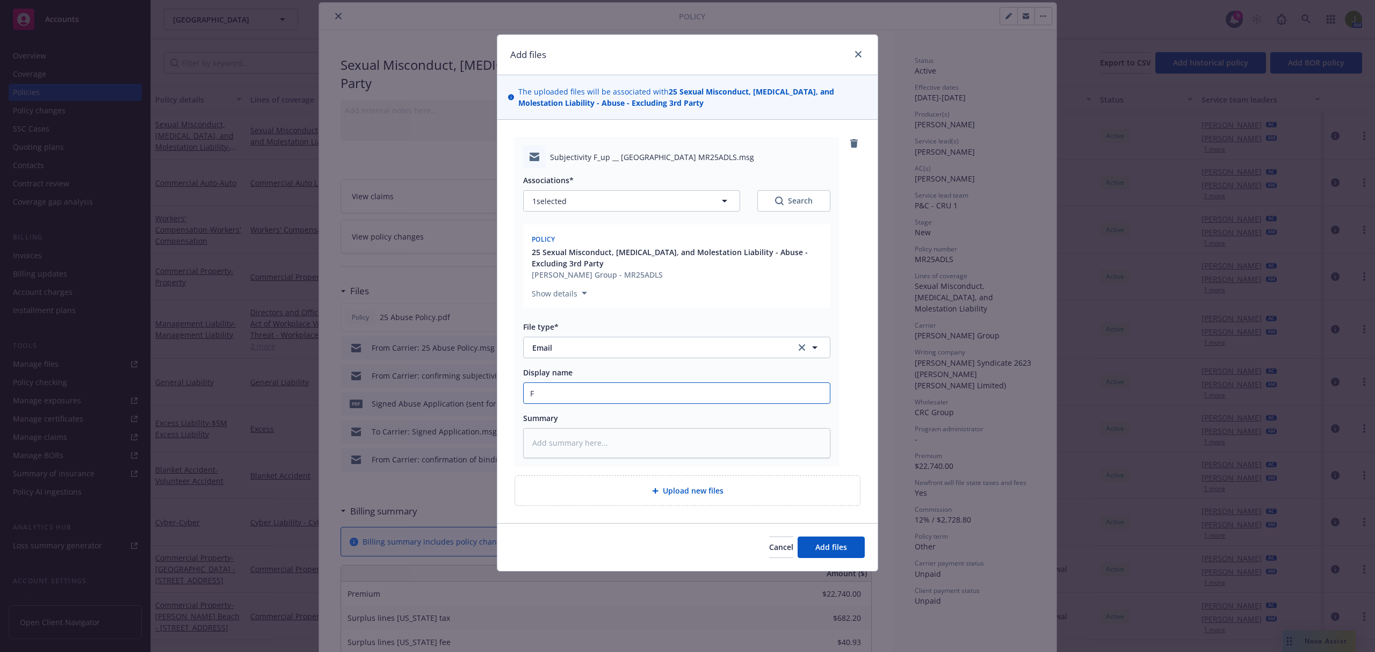
type textarea "x"
type input "Fr"
type textarea "x"
type input "Fro"
type textarea "x"
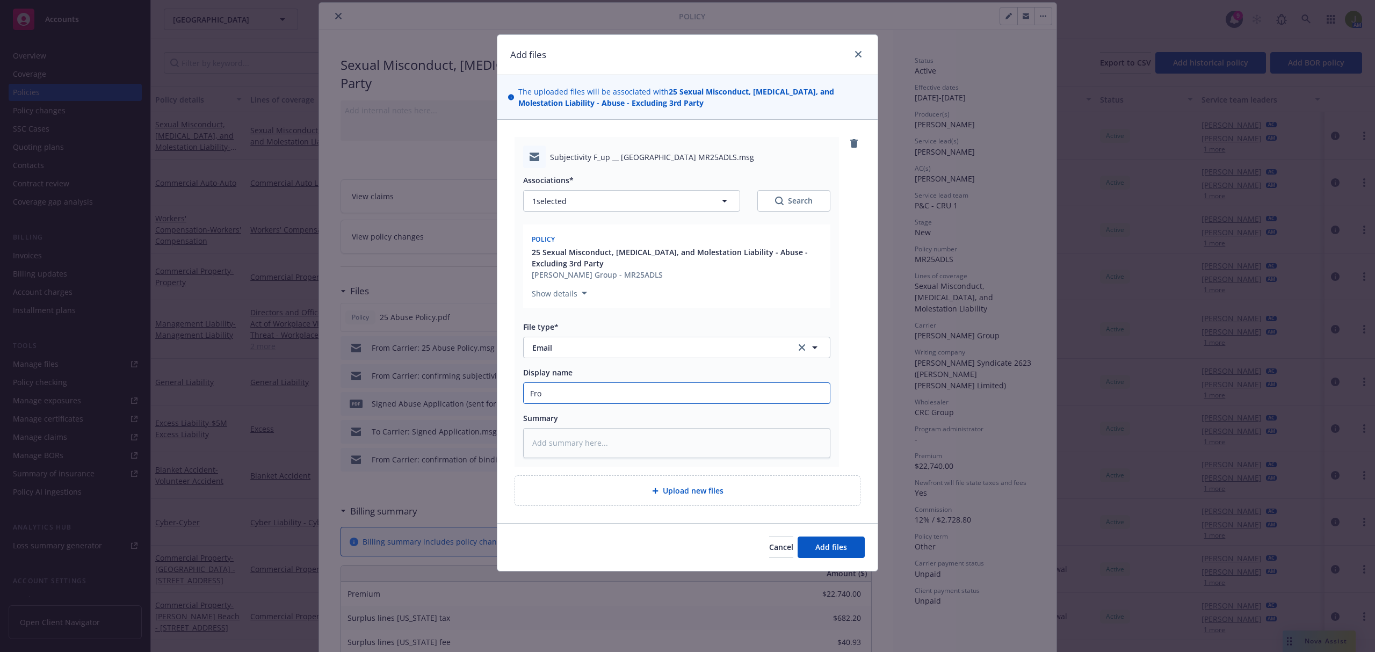
type input "From"
type textarea "x"
type input "From"
type textarea "x"
type input "From C"
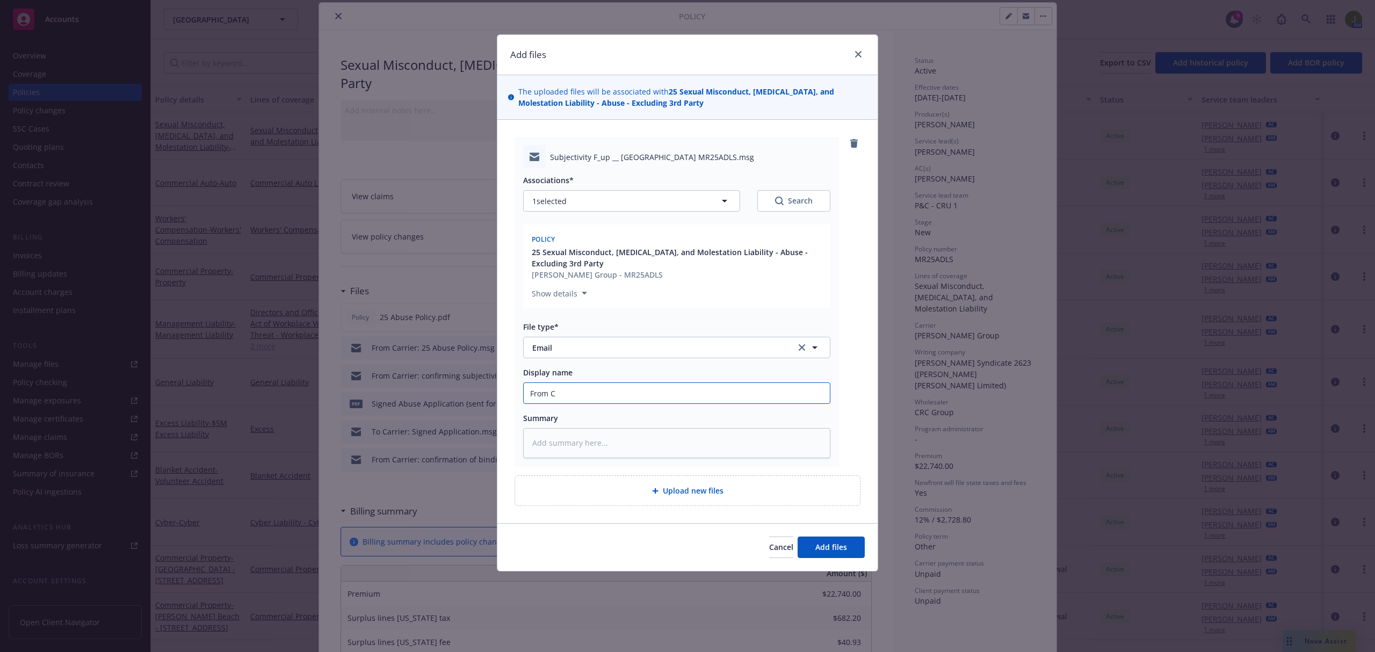
type textarea "x"
type input "From Ca"
type textarea "x"
type input "From Car"
type textarea "x"
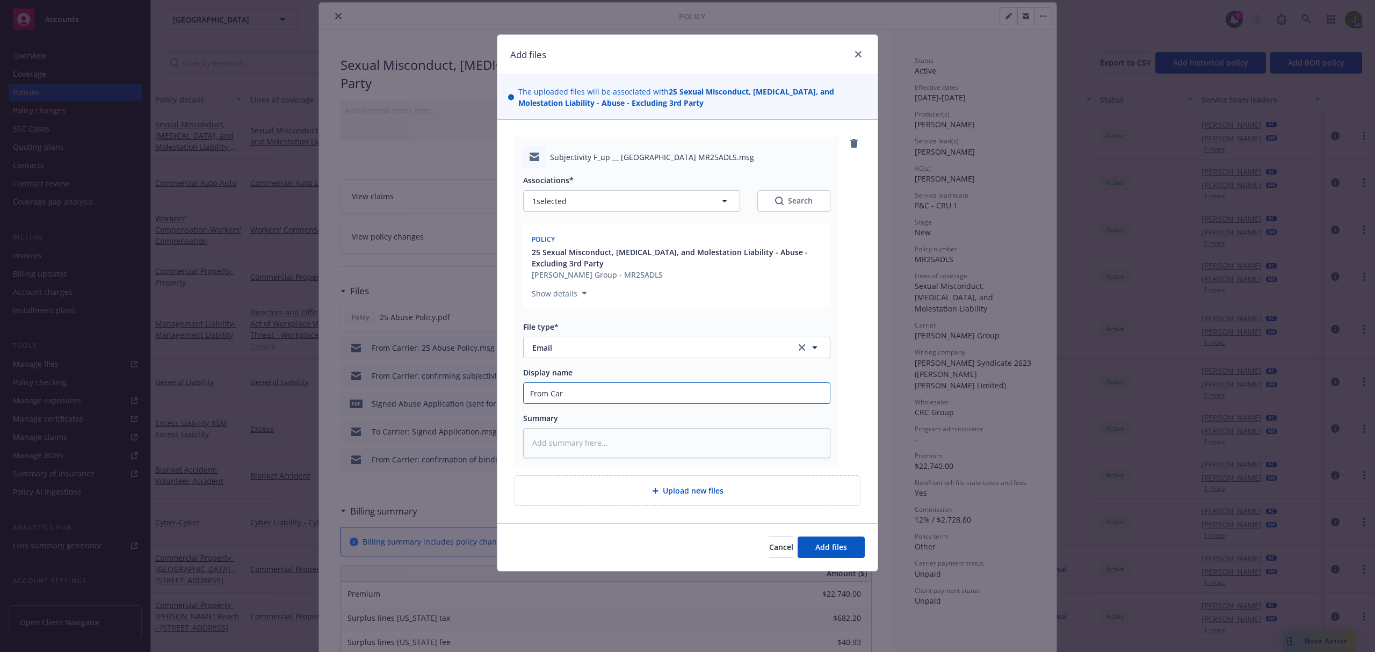
type input "From Carr"
type textarea "x"
type input "From Carri"
type textarea "x"
type input "From Carrie"
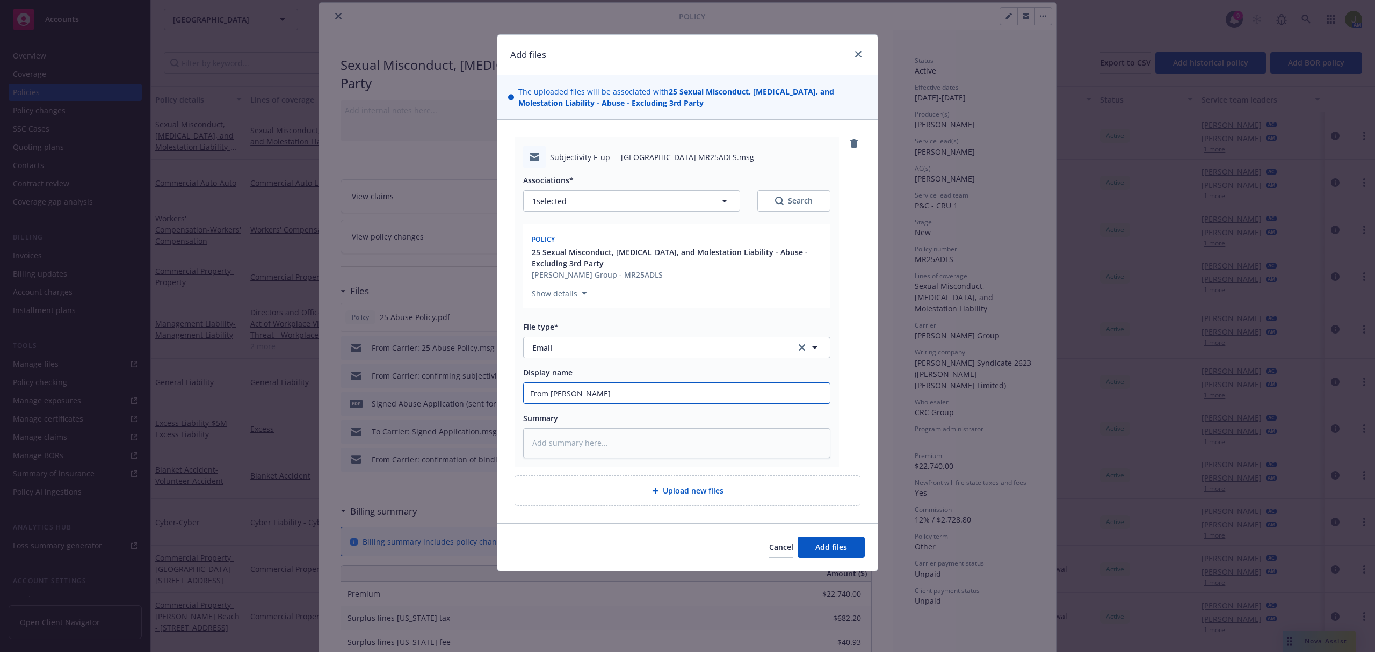
type textarea "x"
type input "From Carrier"
type textarea "x"
type input "From Carrier:"
type textarea "x"
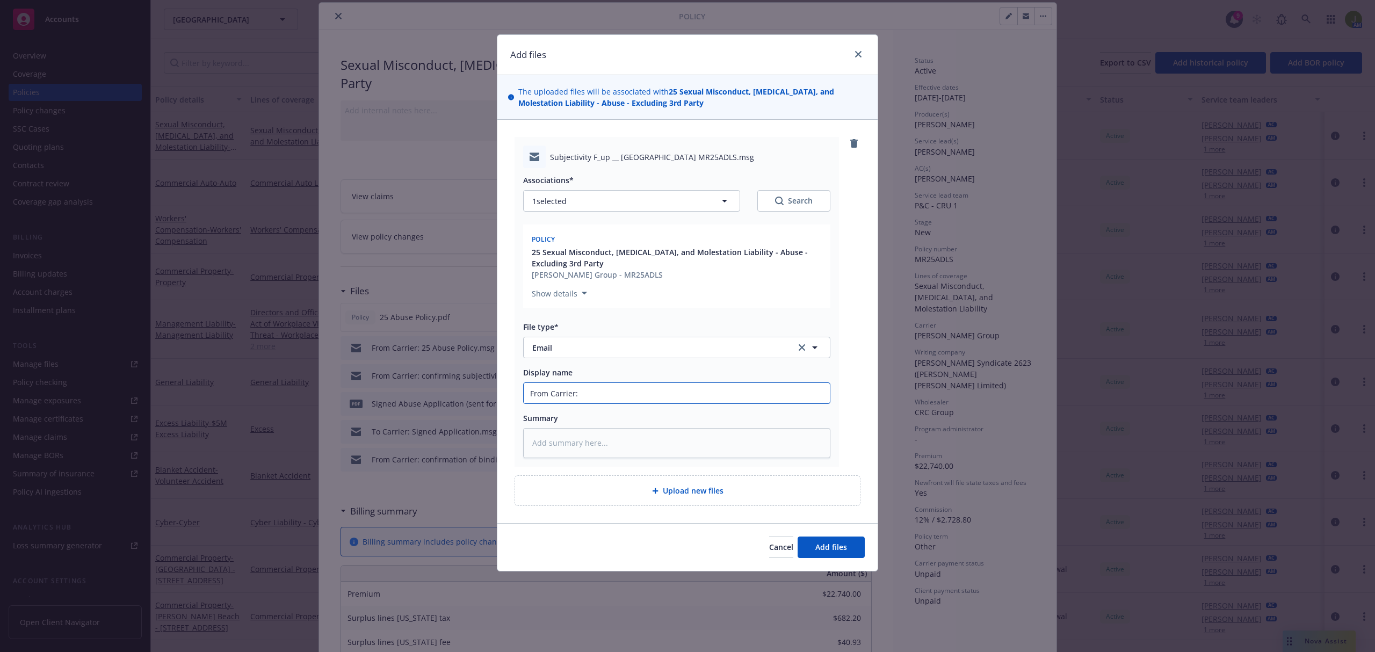
type input "From Carrier:"
type textarea "x"
type input "From Carrier: B"
type textarea "x"
type input "From Carrier: Bi"
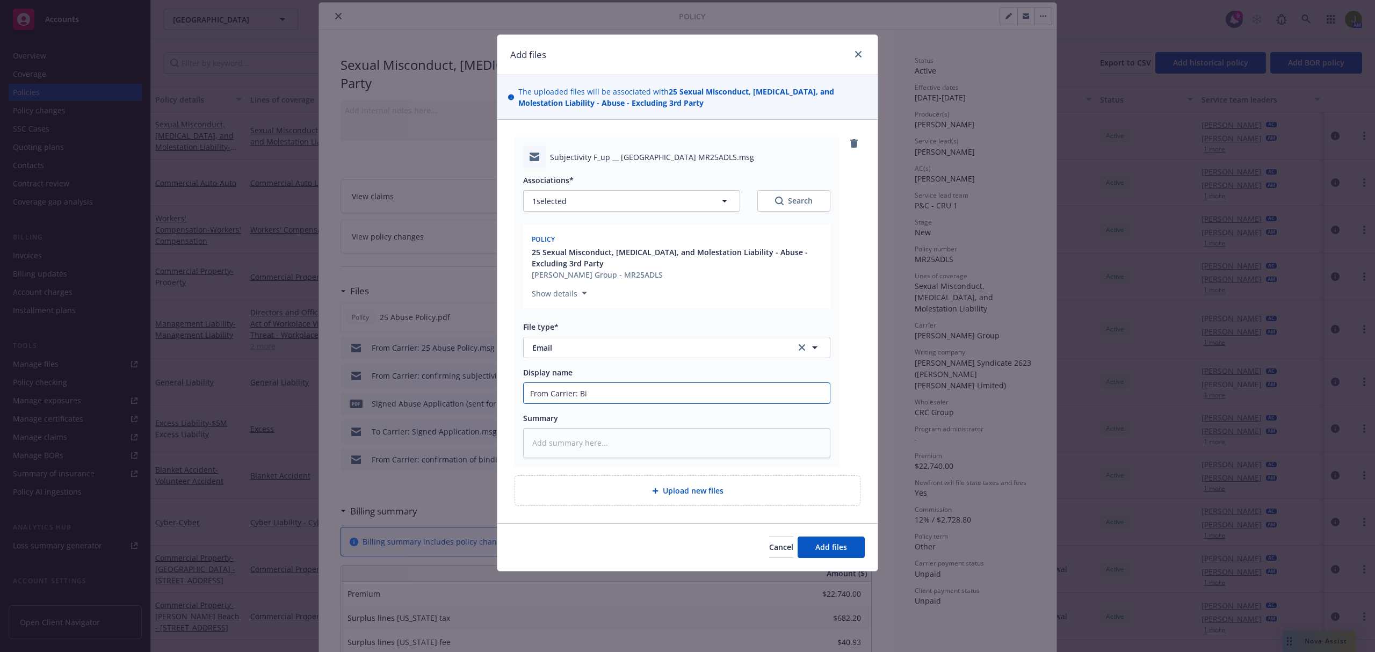
type textarea "x"
type input "From Carrier: Bin"
type textarea "x"
type input "From Carrier: Bind"
type textarea "x"
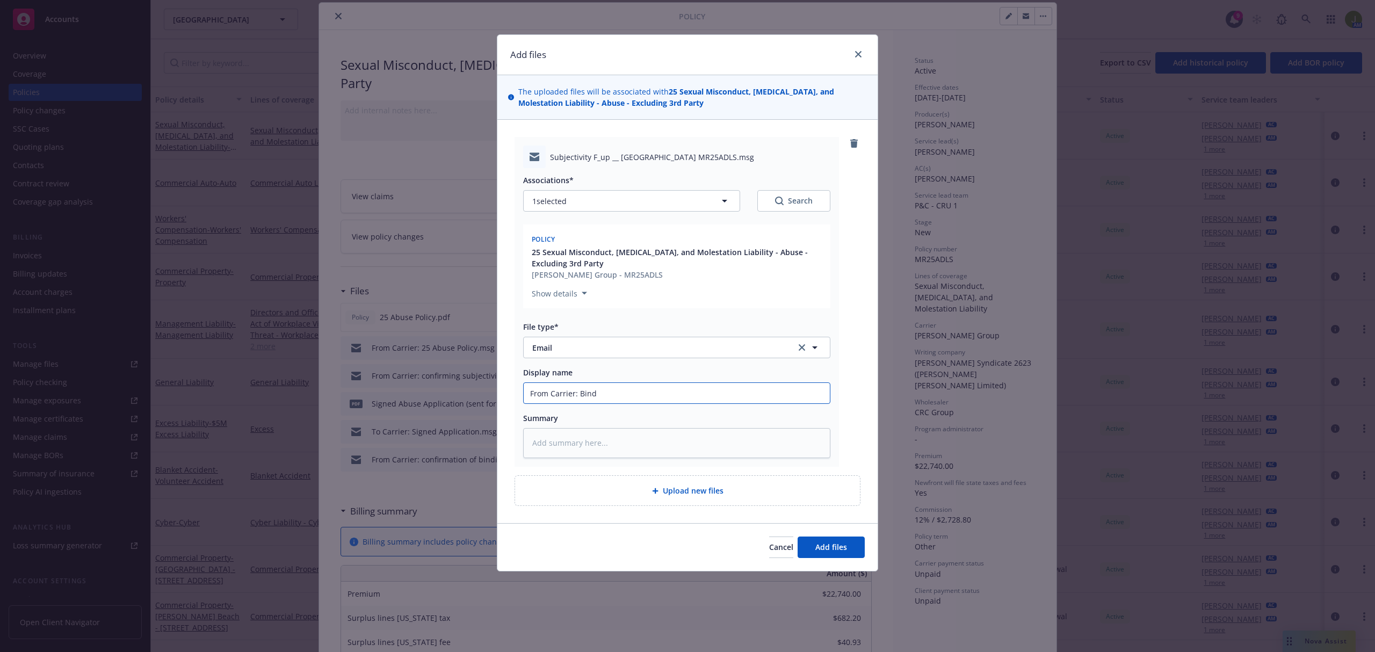
type input "From Carrier: Binde"
type textarea "x"
type input "From Carrier: Binder"
type textarea "x"
type input "From Carrier: Binder"
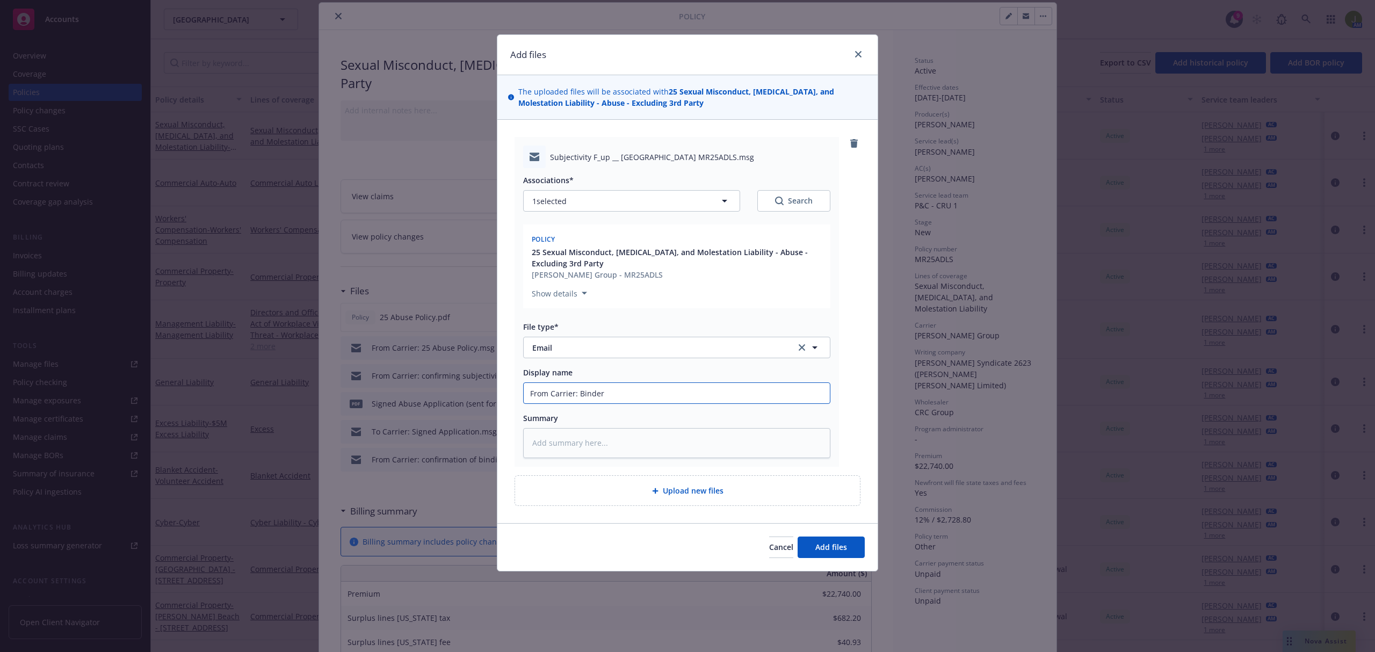
type textarea "x"
type input "From Carrier: Binder &"
type textarea "x"
type input "From Carrier: Binder &"
type textarea "x"
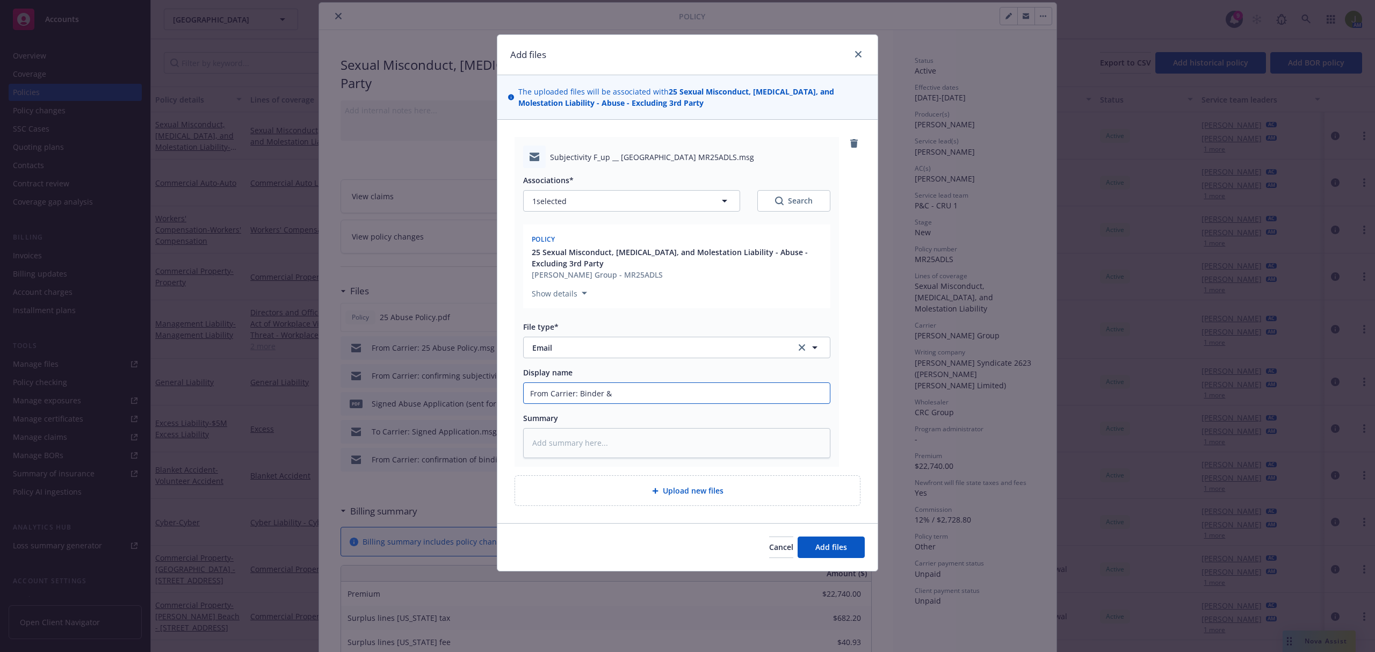
type input "From Carrier: Binder & I"
type textarea "x"
type input "From Carrier: Binder & In"
type textarea "x"
type input "From Carrier: Binder & Inv"
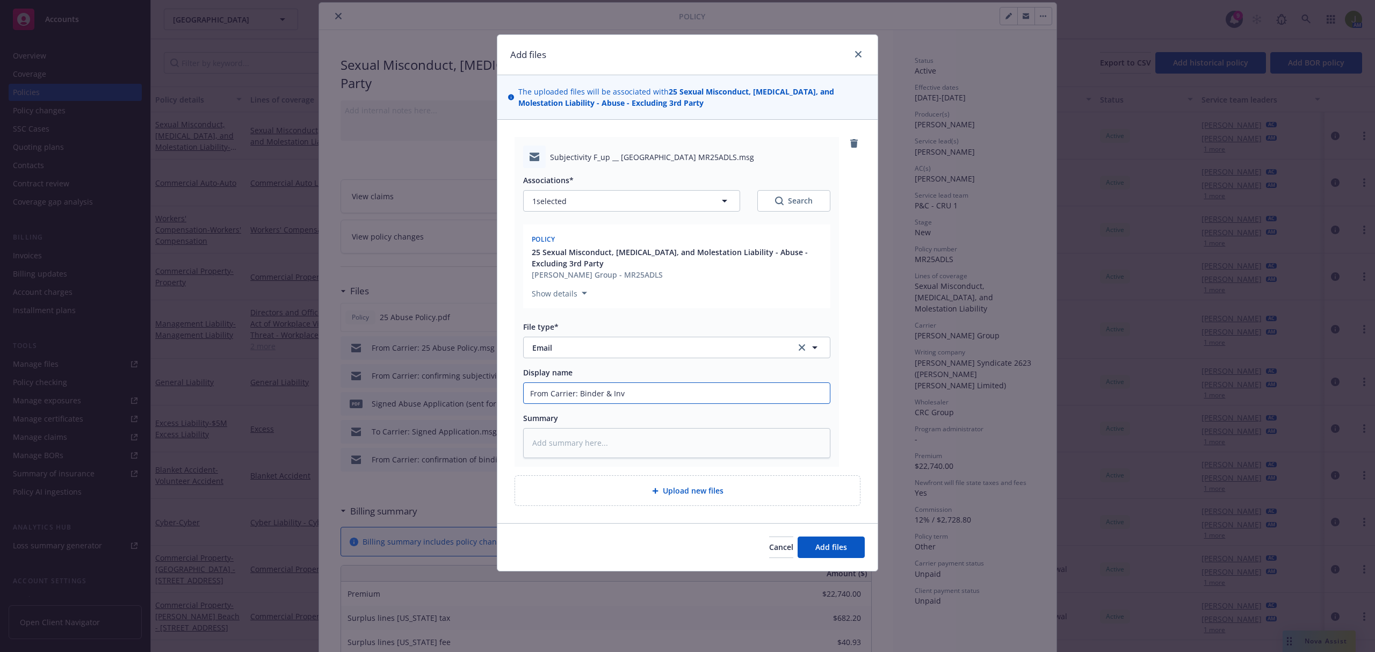
type textarea "x"
type input "From Carrier: Binder & Invo"
type textarea "x"
type input "From Carrier: Binder & Invoi"
type textarea "x"
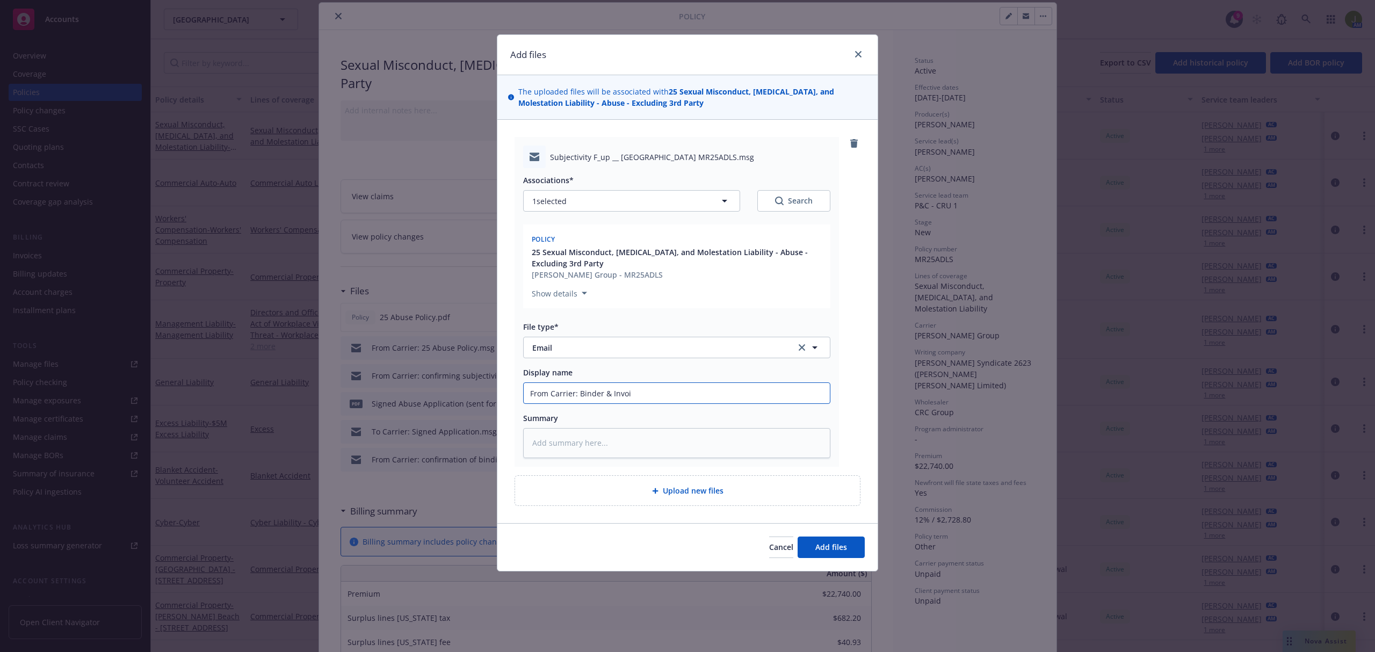
type input "From Carrier: Binder & Invoic"
type textarea "x"
type input "From Carrier: Binder & Invoice"
click at [841, 545] on span "Add files" at bounding box center [832, 547] width 32 height 10
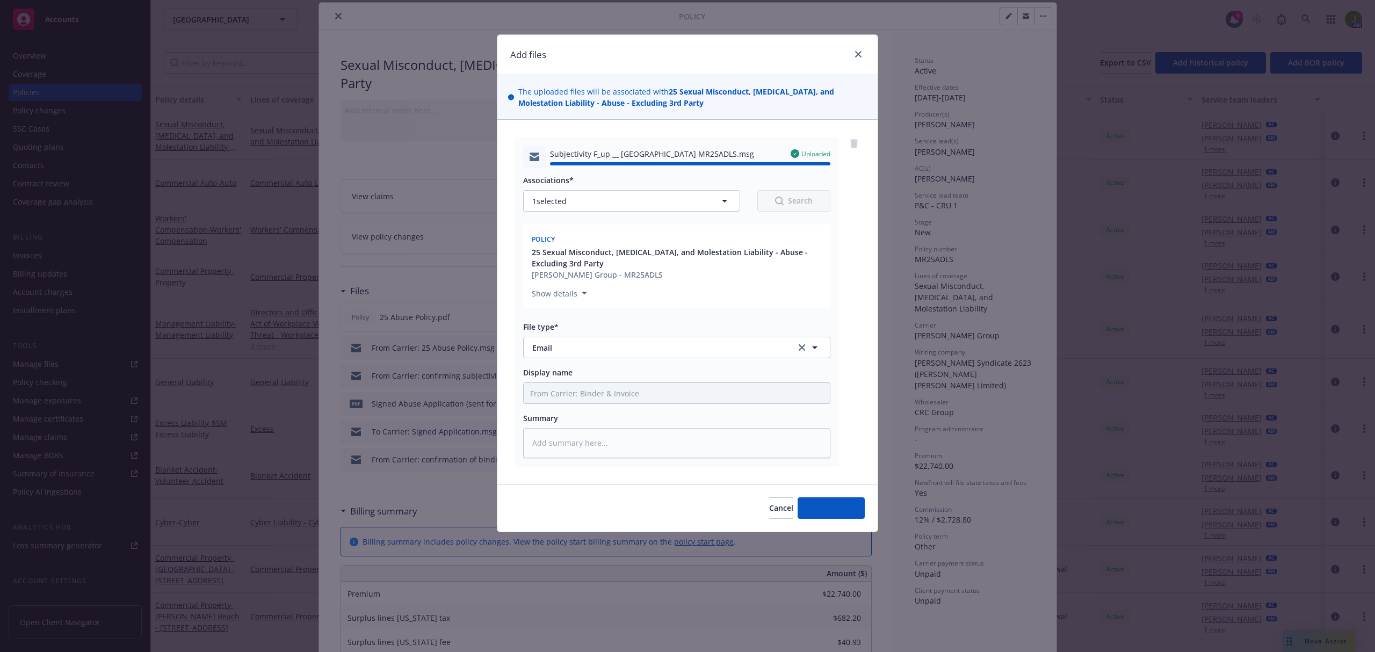
type textarea "x"
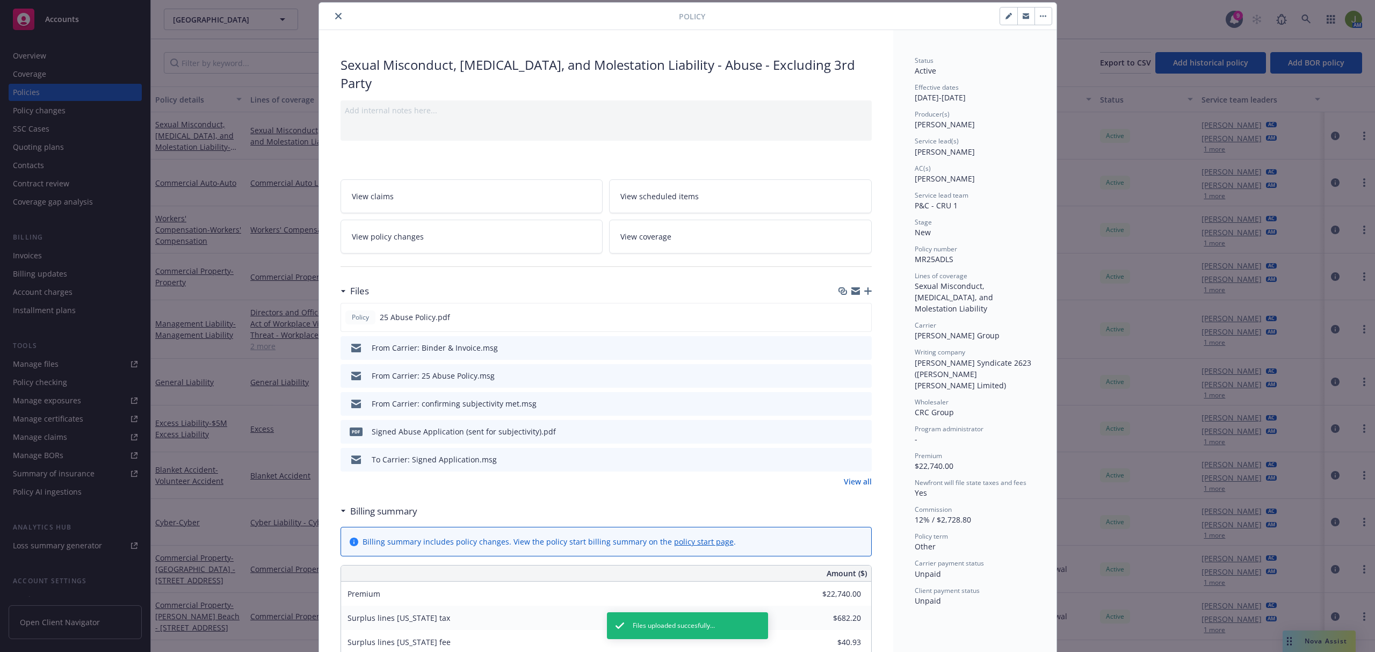
click at [847, 482] on link "View all" at bounding box center [858, 481] width 28 height 11
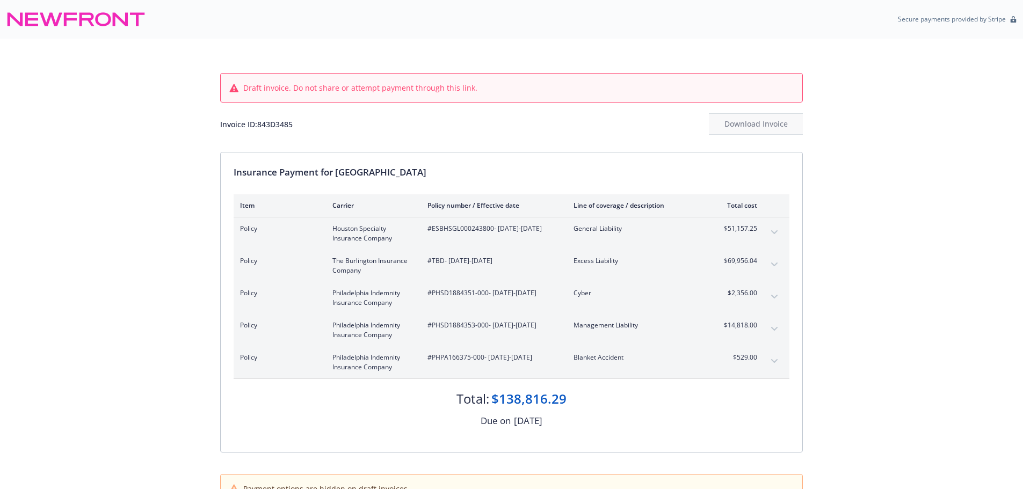
click at [773, 327] on icon "expand content" at bounding box center [774, 329] width 6 height 4
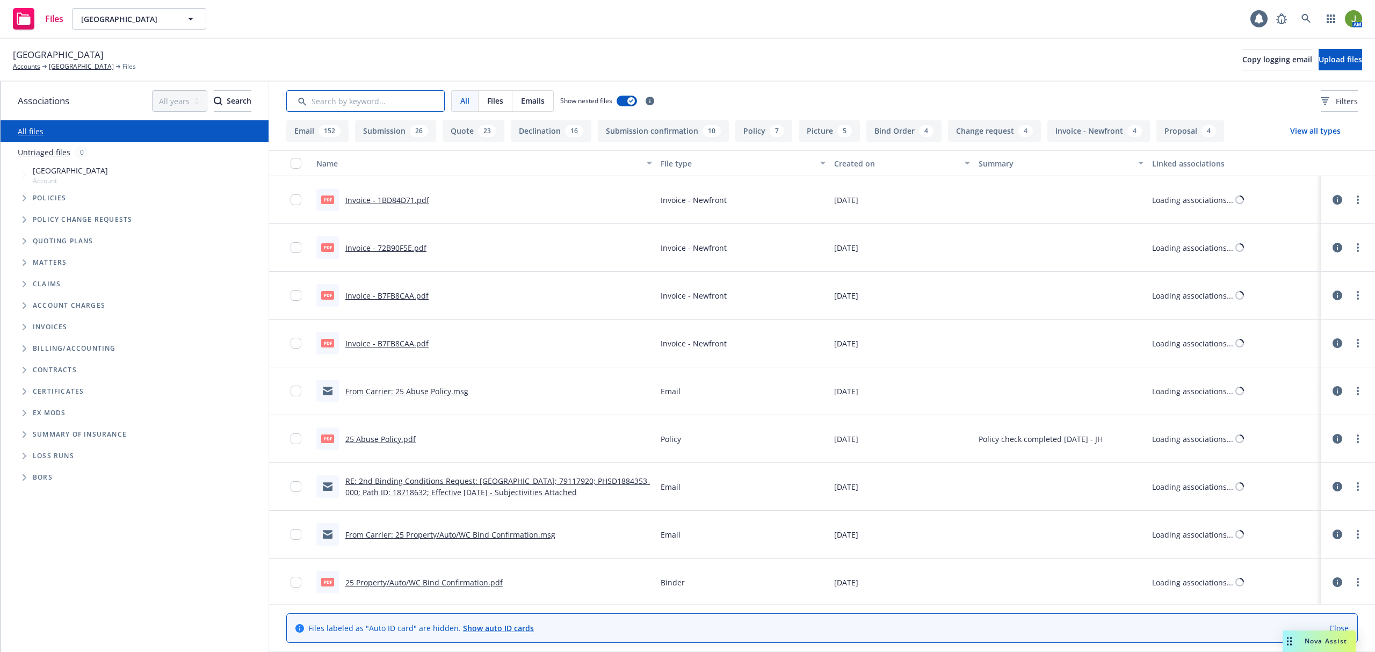
click at [379, 102] on input "Search by keyword..." at bounding box center [365, 100] width 158 height 21
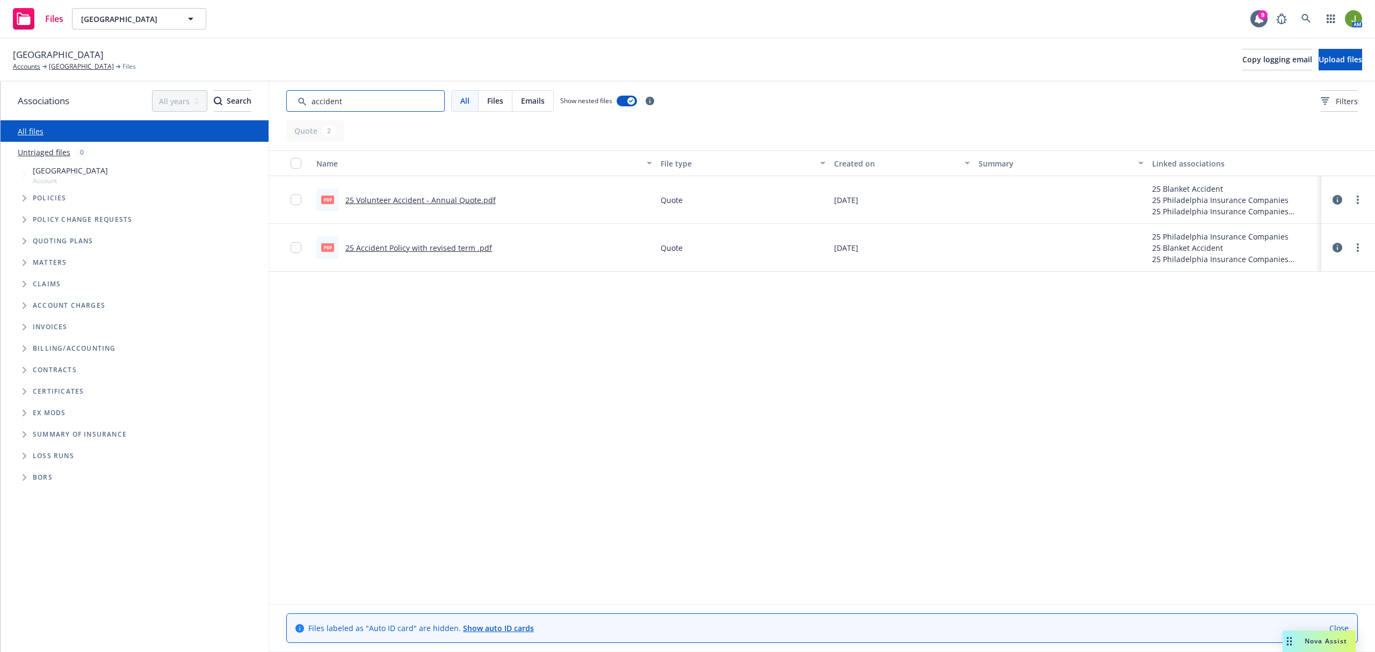
type input "accident"
click at [435, 200] on link "25 Volunteer Accident - Annual Quote.pdf" at bounding box center [420, 200] width 150 height 10
click at [403, 243] on link "25 Accident Policy with revised term .pdf" at bounding box center [418, 248] width 147 height 10
click at [469, 196] on link "25 Volunteer Accident - Annual Quote.pdf" at bounding box center [420, 200] width 150 height 10
click at [84, 70] on link "[GEOGRAPHIC_DATA]" at bounding box center [81, 67] width 65 height 10
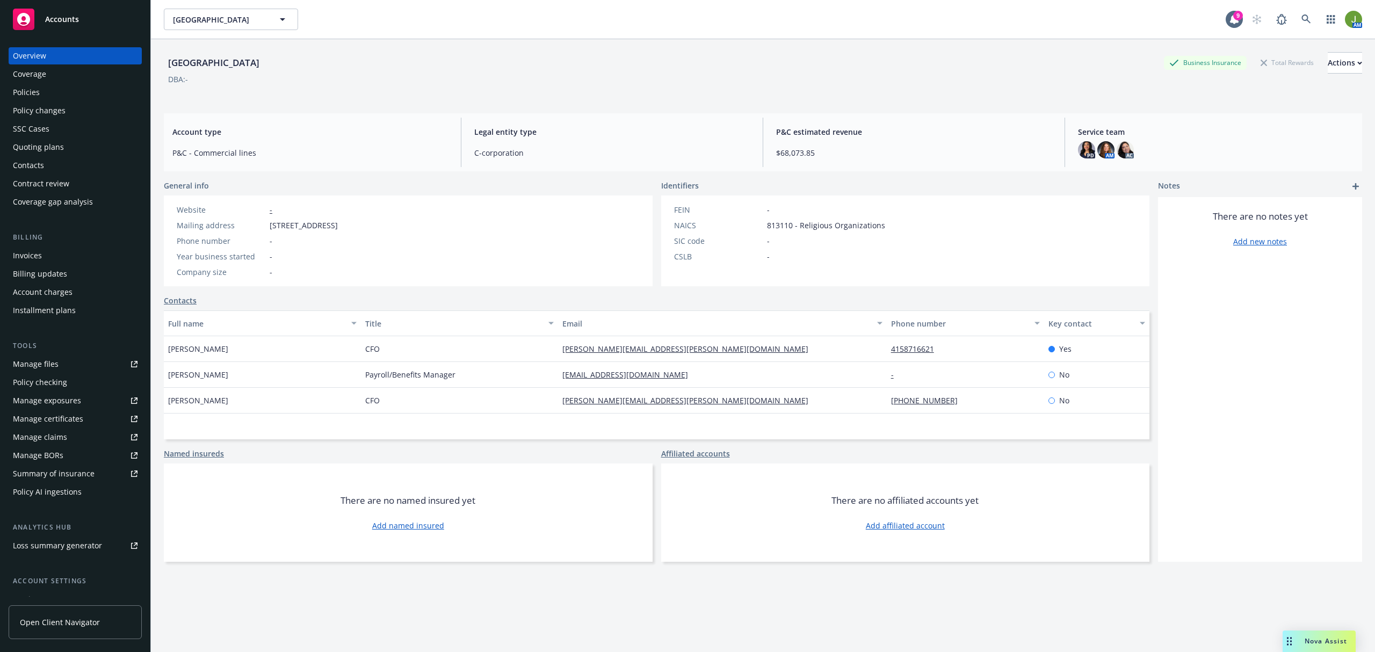
click at [55, 93] on div "Policies" at bounding box center [75, 92] width 125 height 17
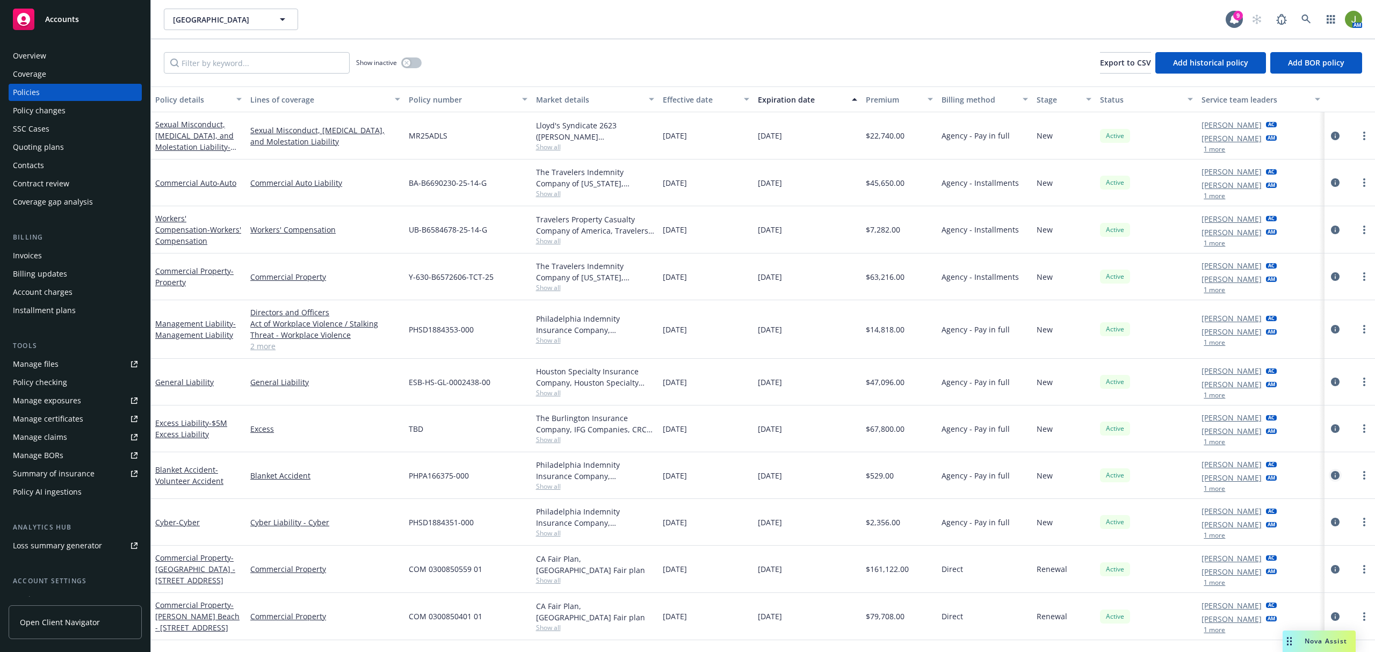
click at [1339, 476] on icon "circleInformation" at bounding box center [1335, 475] width 9 height 9
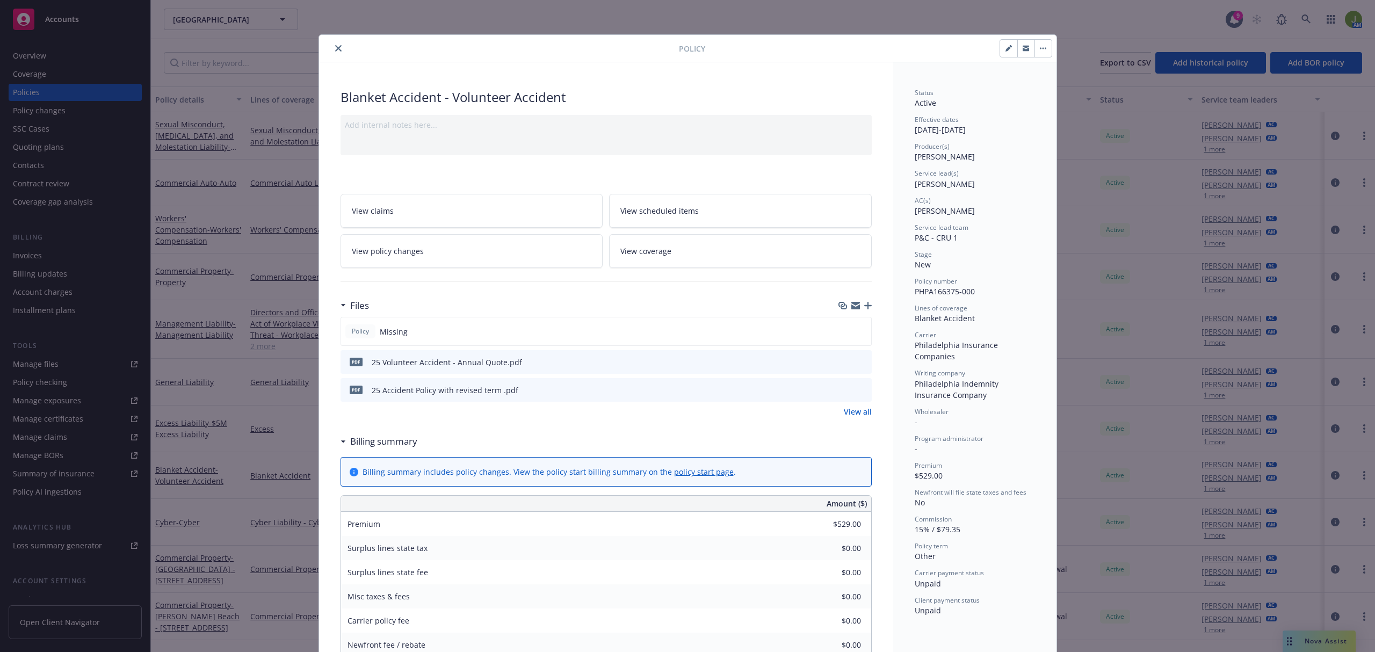
click at [865, 308] on icon "button" at bounding box center [868, 306] width 8 height 8
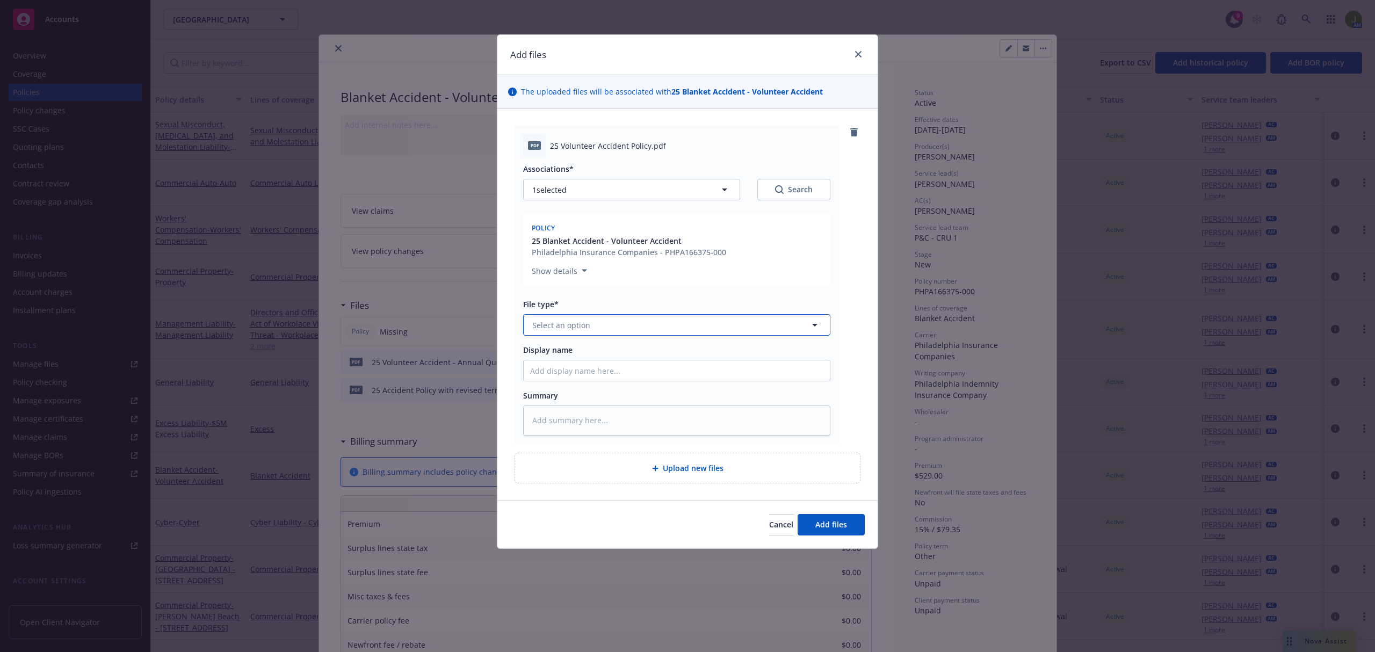
click at [570, 320] on span "Select an option" at bounding box center [561, 325] width 58 height 11
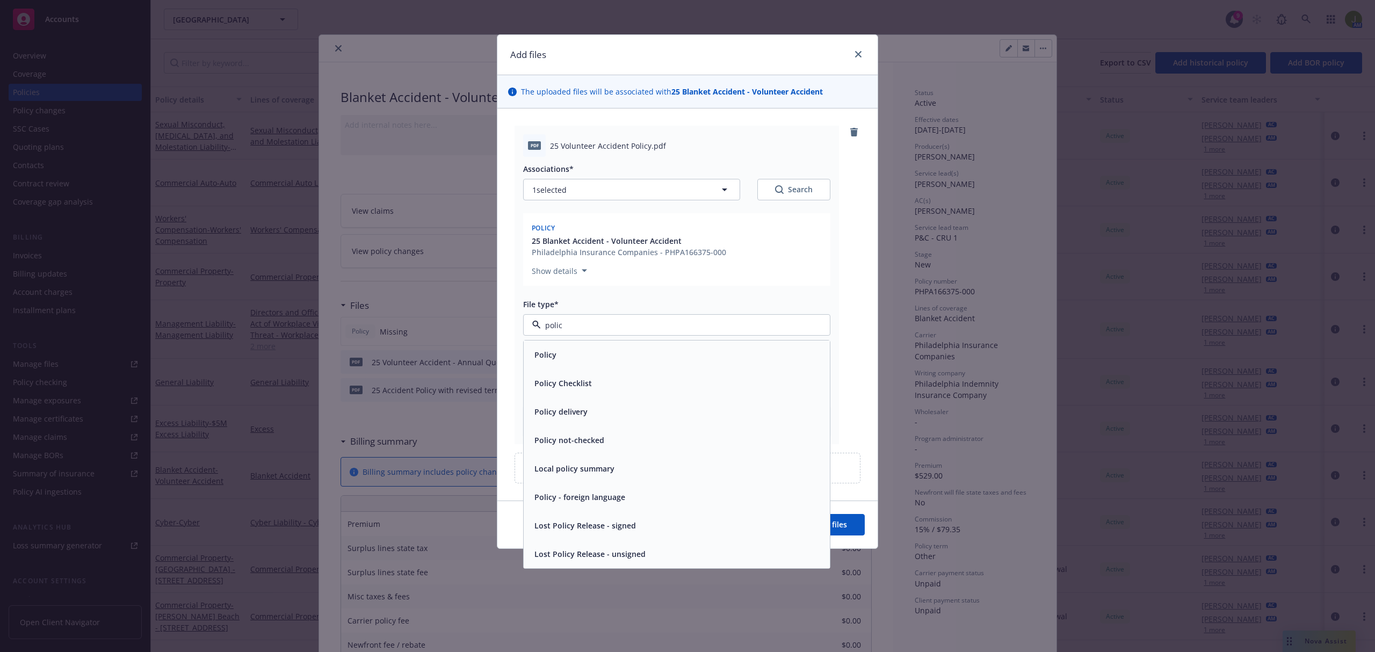
type input "policy"
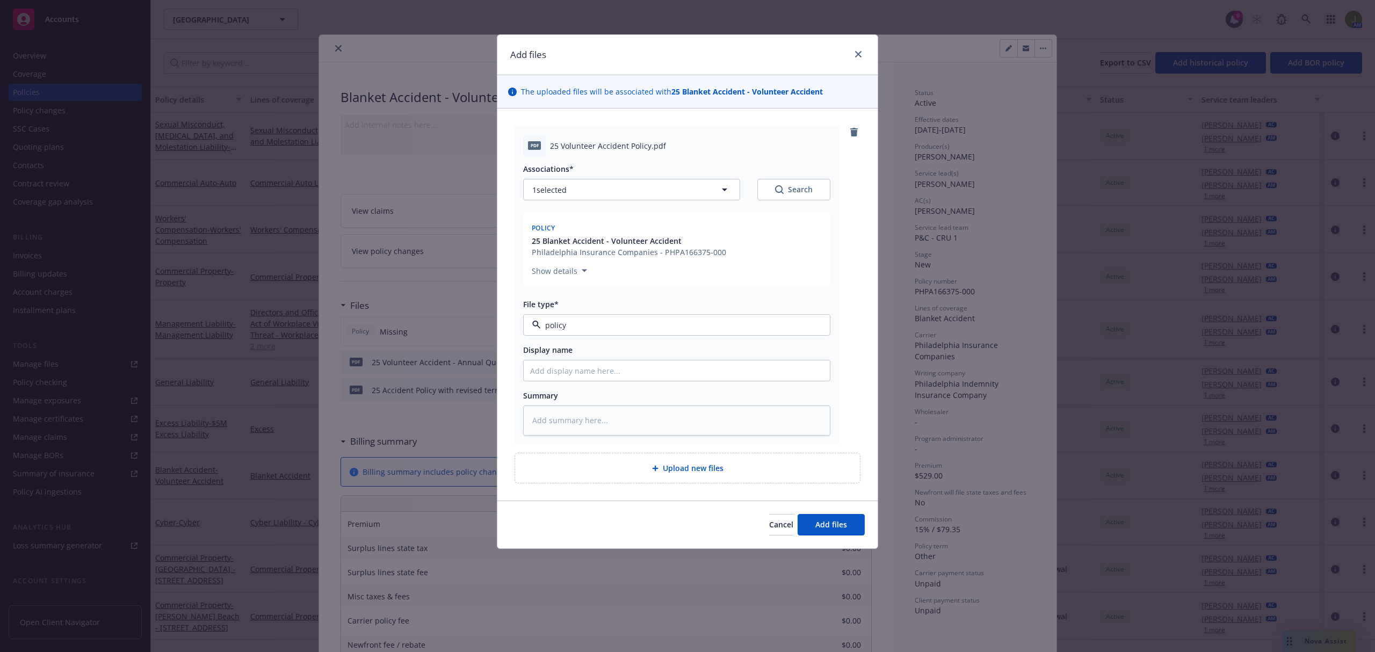
type textarea "x"
type input "2"
type textarea "x"
type input "25"
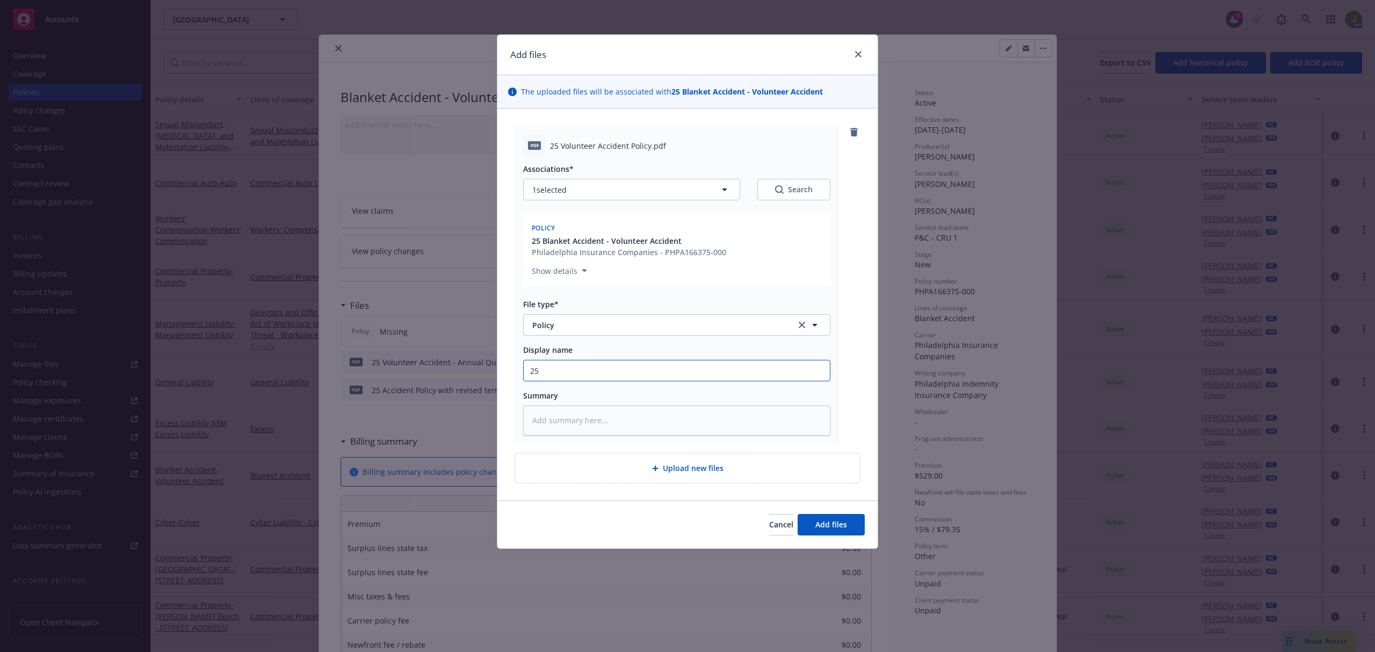
type textarea "x"
type input "25"
type textarea "x"
type input "25 A"
type textarea "x"
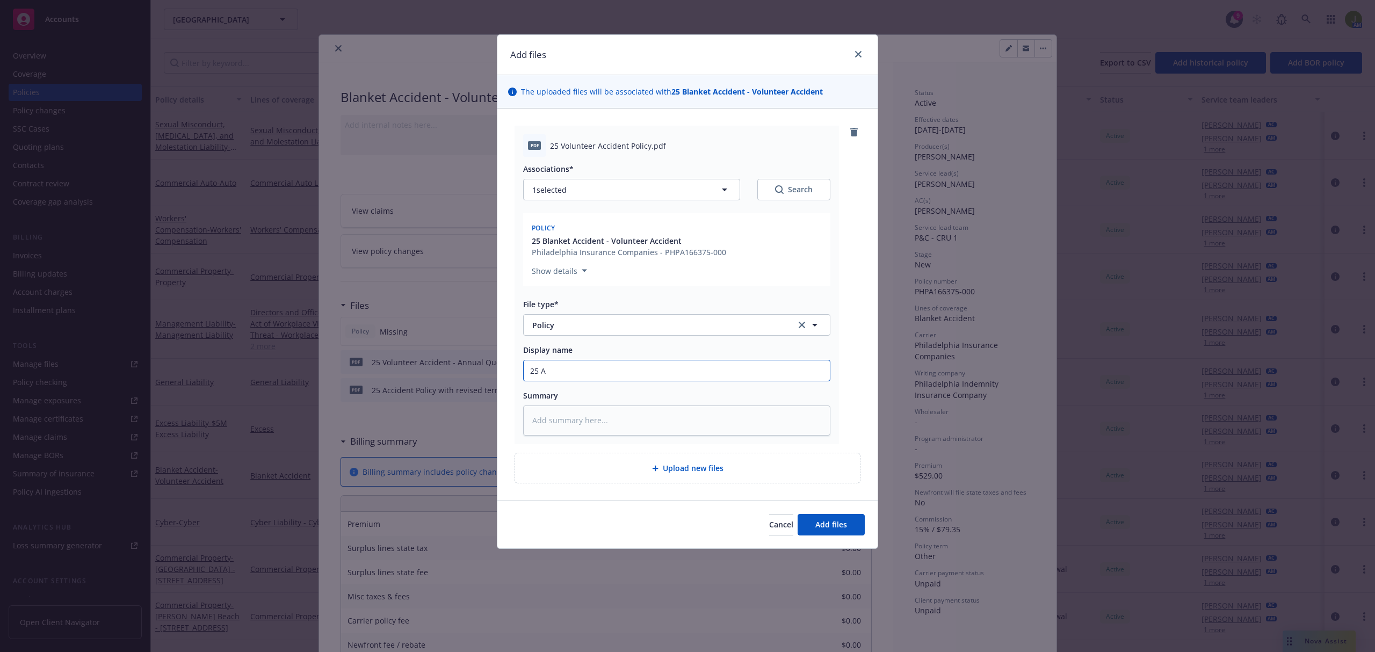
type input "25 Ac"
type textarea "x"
type input "25 Acc"
type textarea "x"
type input "25 Acci"
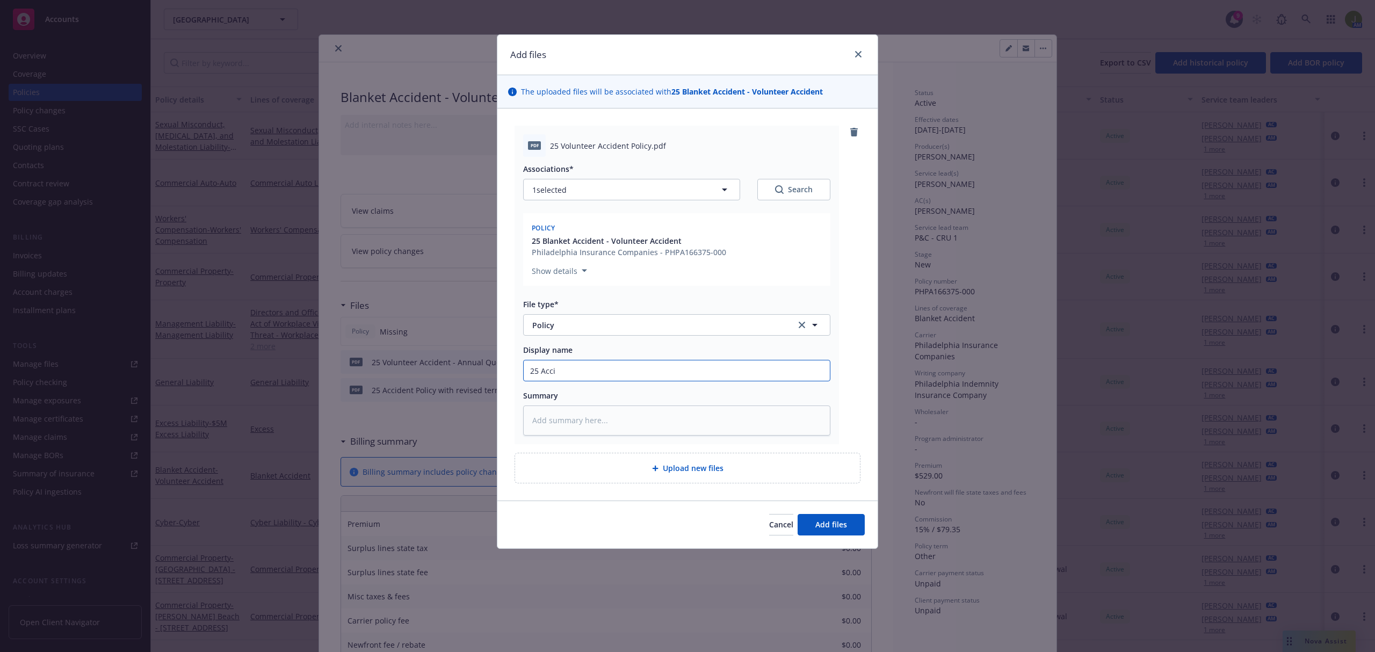
type textarea "x"
type input "25 Accid"
type textarea "x"
type input "25 Accide"
type textarea "x"
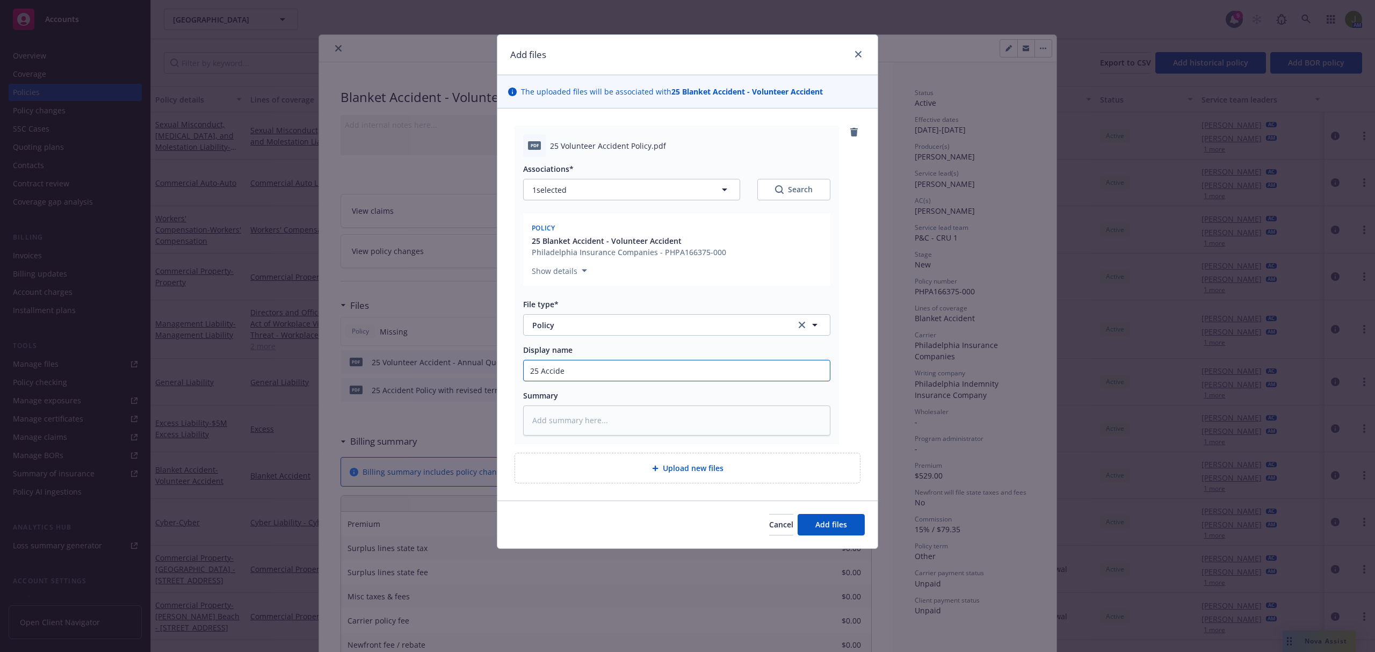
type input "25 Acciden"
type textarea "x"
type input "25 Accident"
type textarea "x"
type input "25 Accident"
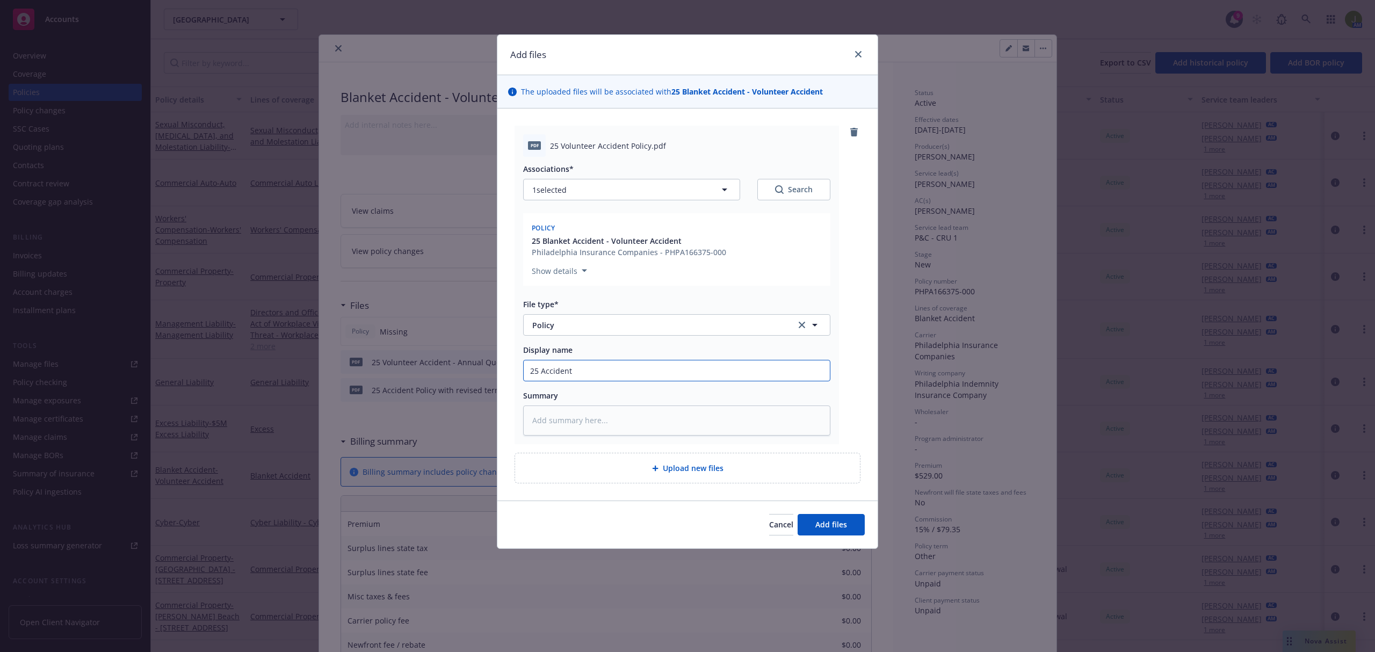
type textarea "x"
type input "25 Accident P"
type textarea "x"
type input "25 Accident Po"
type textarea "x"
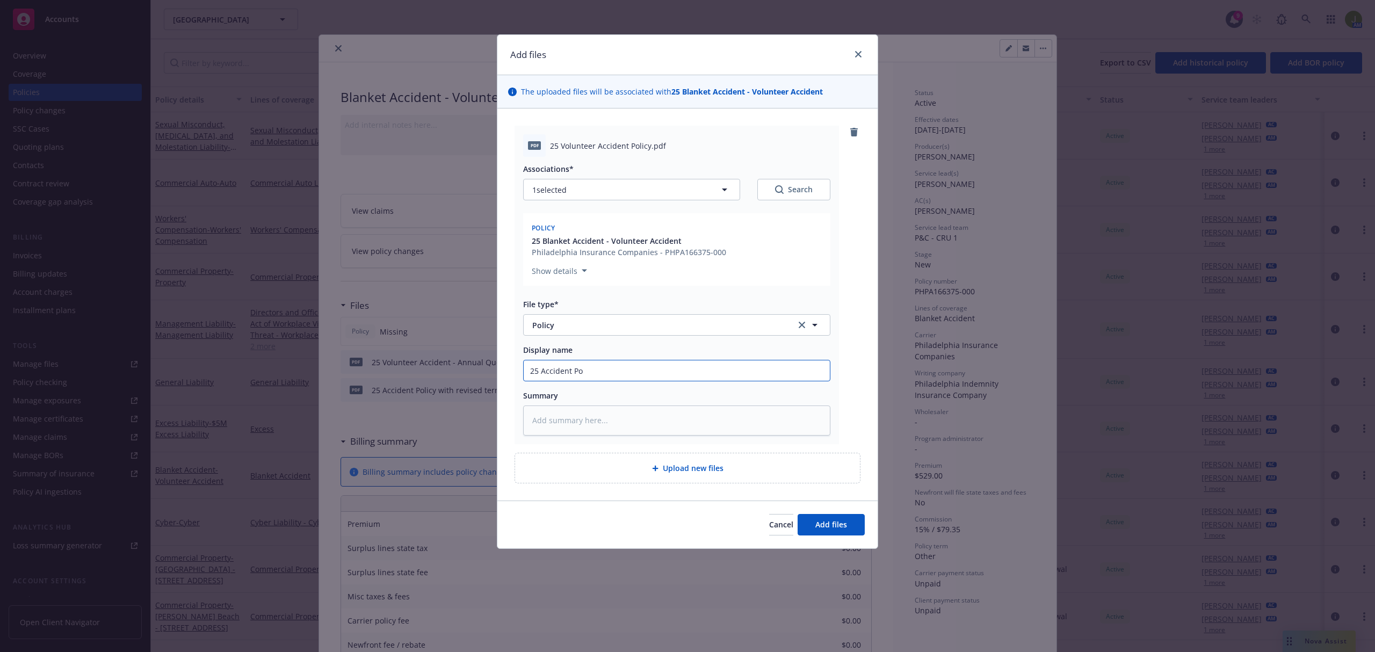
type input "25 Accident Pol"
type textarea "x"
type input "25 Accident Poli"
type textarea "x"
type input "25 Accident Policy"
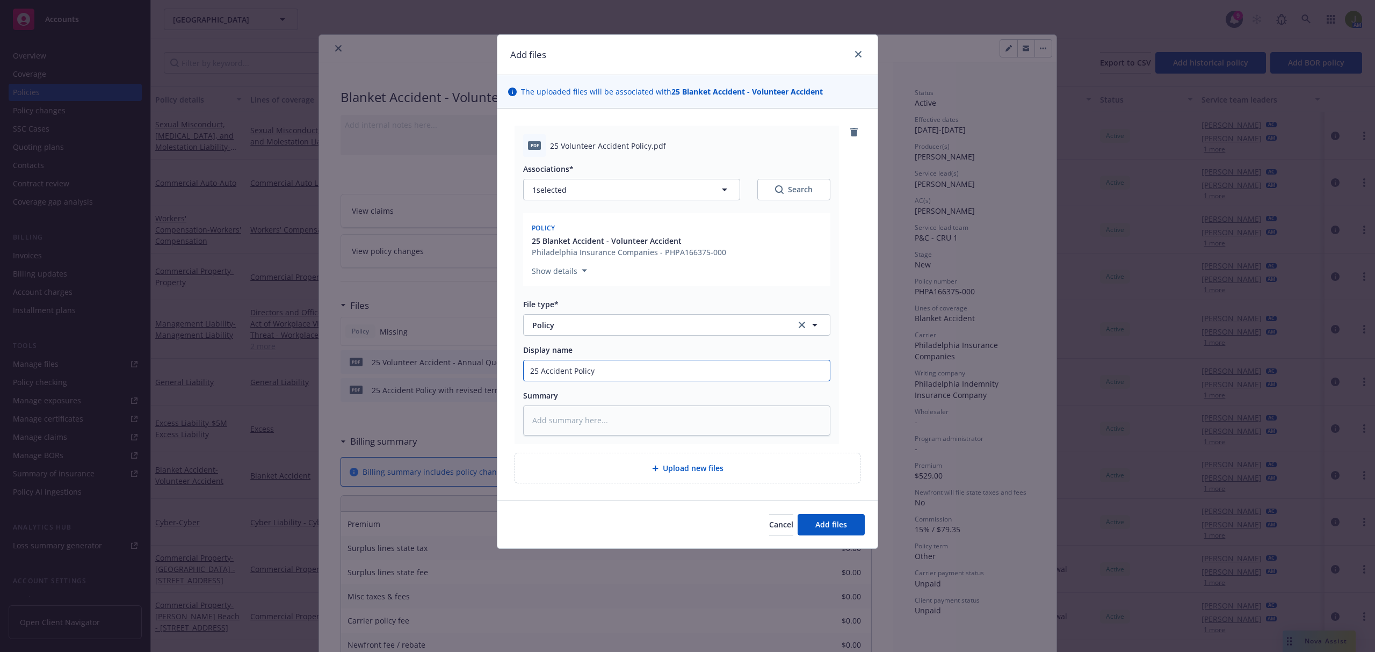
type textarea "x"
type input "25 Accident Policy"
type textarea "x"
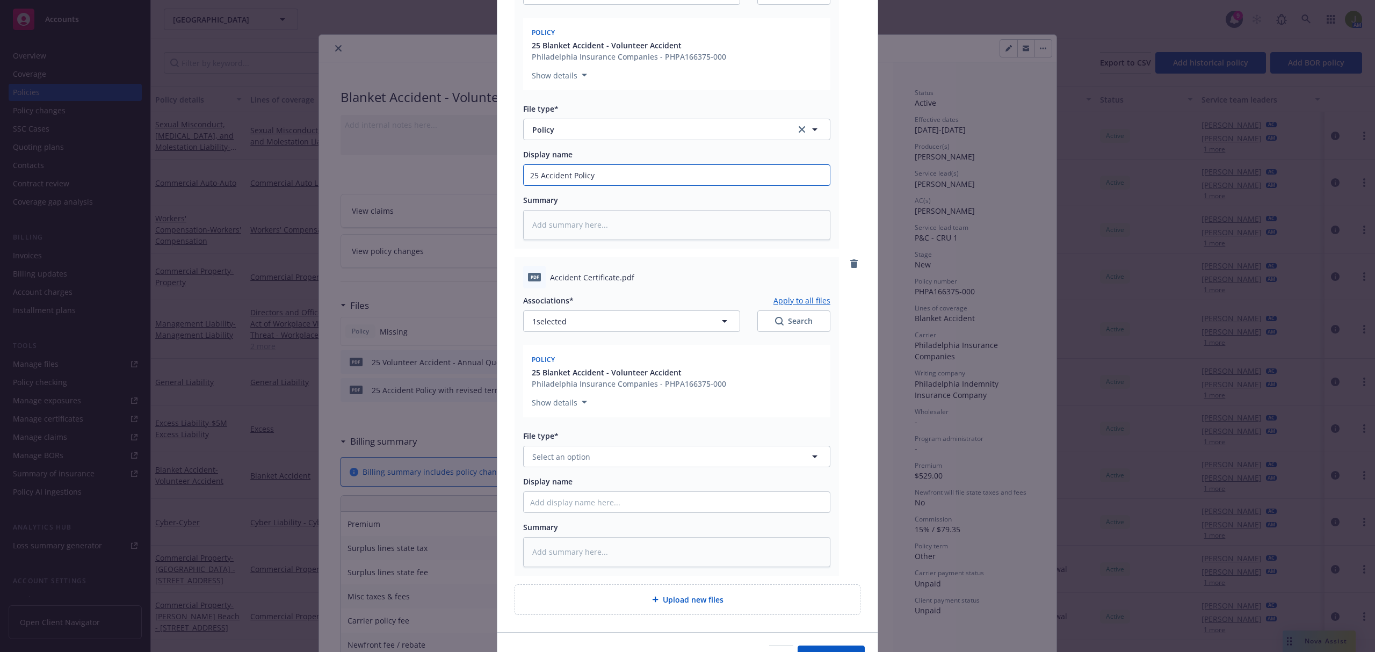
scroll to position [215, 0]
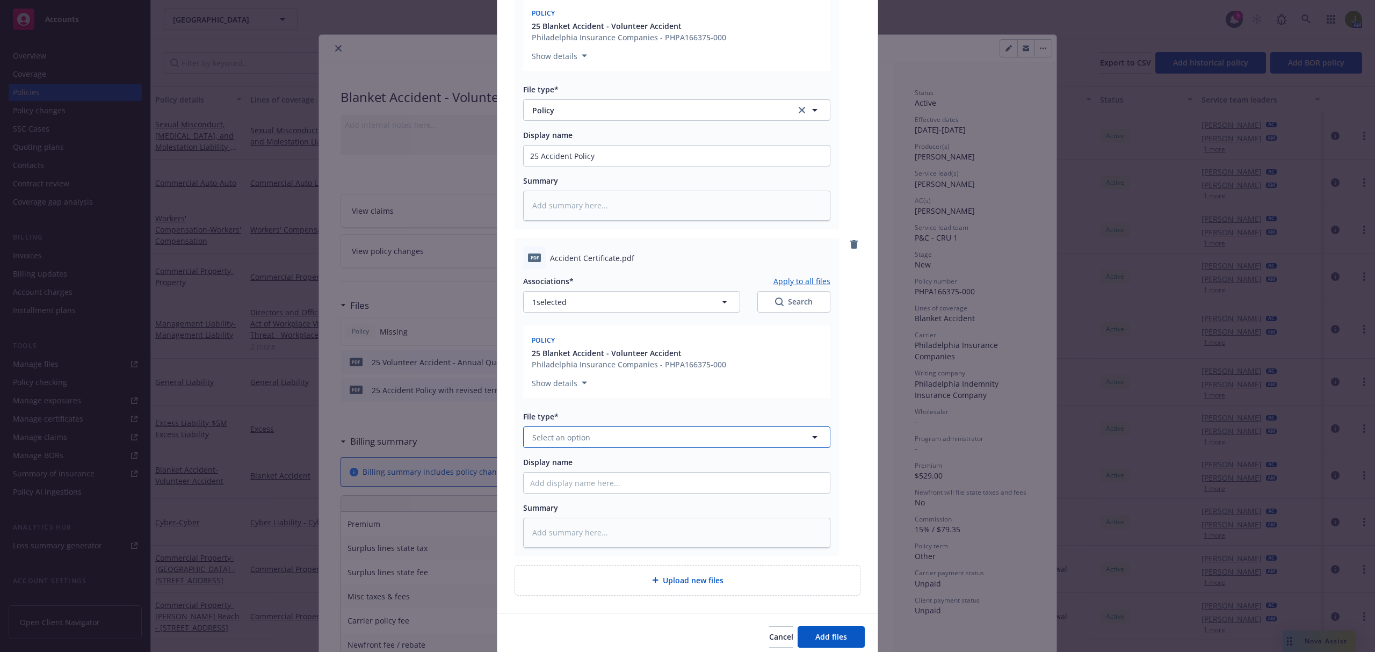
click at [564, 437] on span "Select an option" at bounding box center [561, 437] width 58 height 11
type input "certificate"
click at [582, 611] on span "Certificate of insurance" at bounding box center [578, 609] width 86 height 11
click at [842, 643] on button "Add files" at bounding box center [831, 636] width 67 height 21
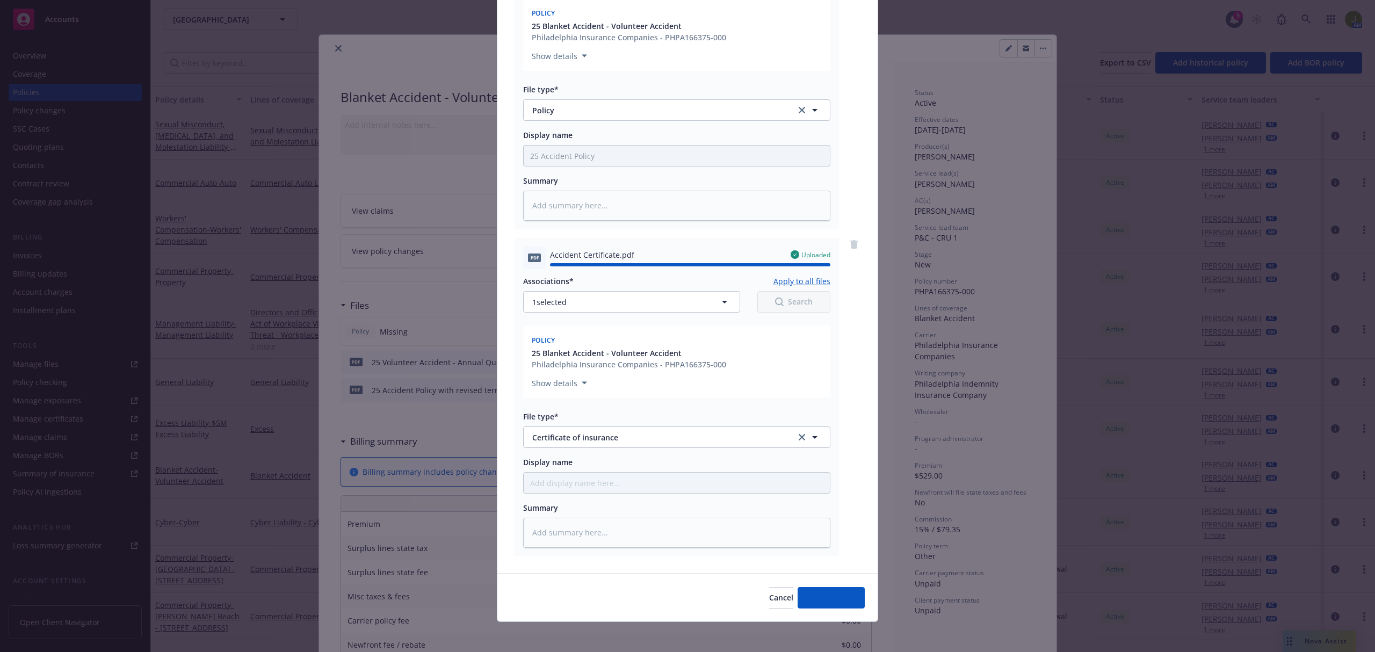
type textarea "x"
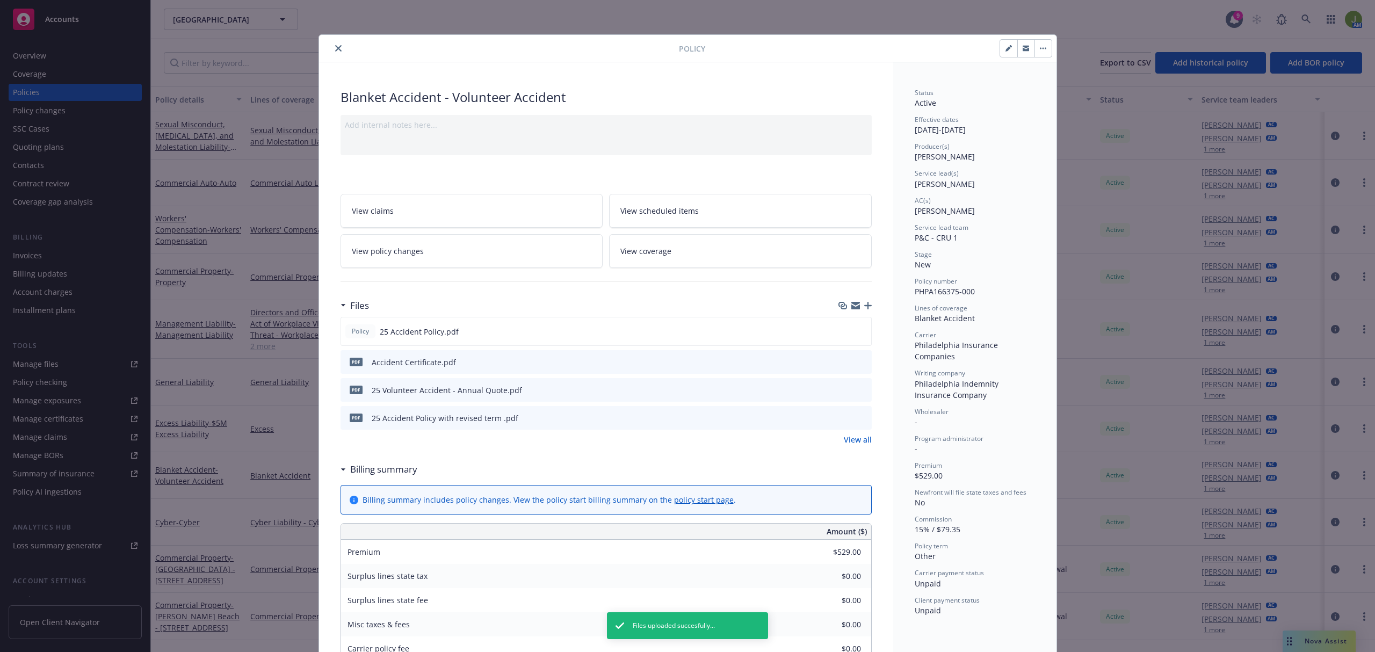
click at [336, 52] on button "close" at bounding box center [338, 48] width 13 height 13
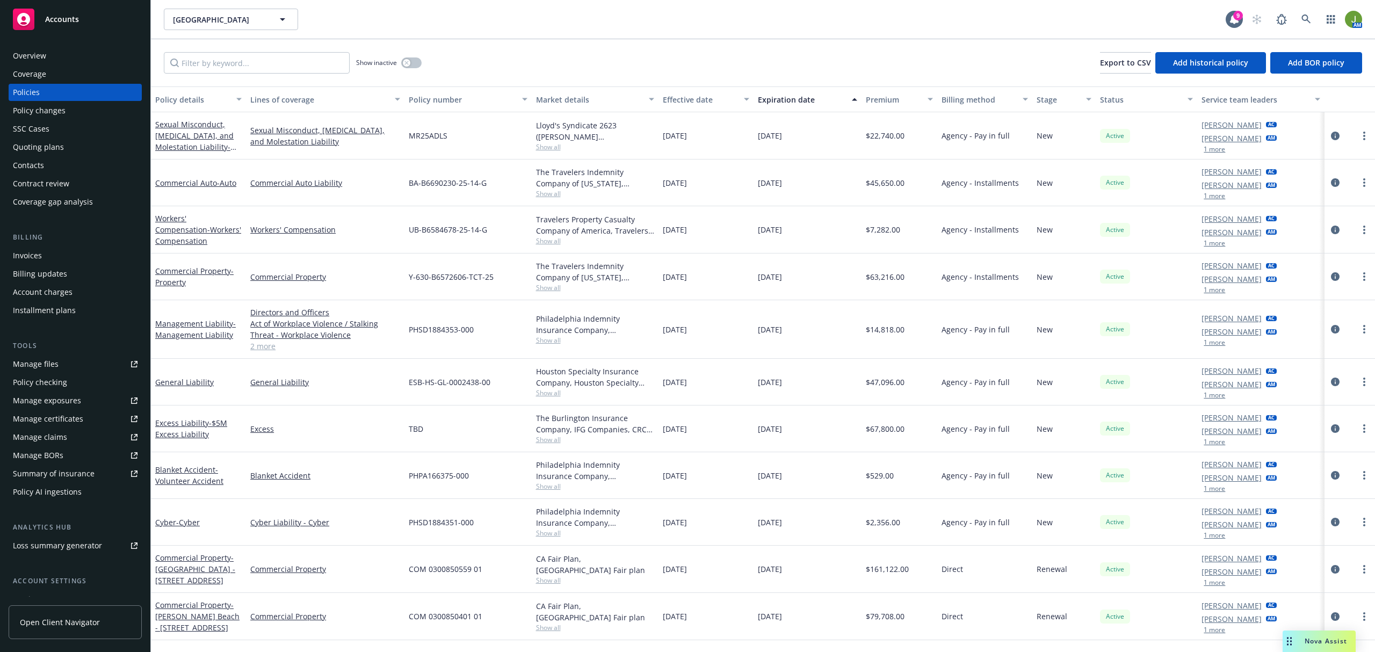
click at [71, 377] on div "Policy checking" at bounding box center [75, 382] width 125 height 17
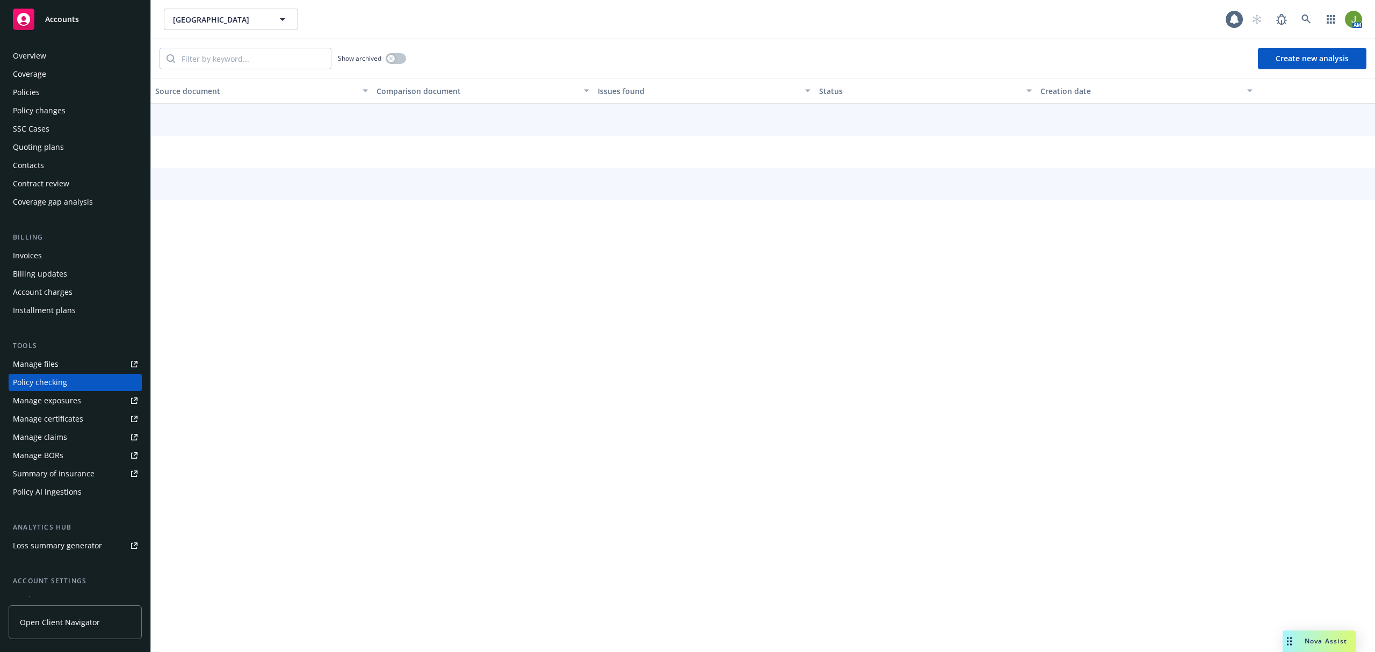
scroll to position [39, 0]
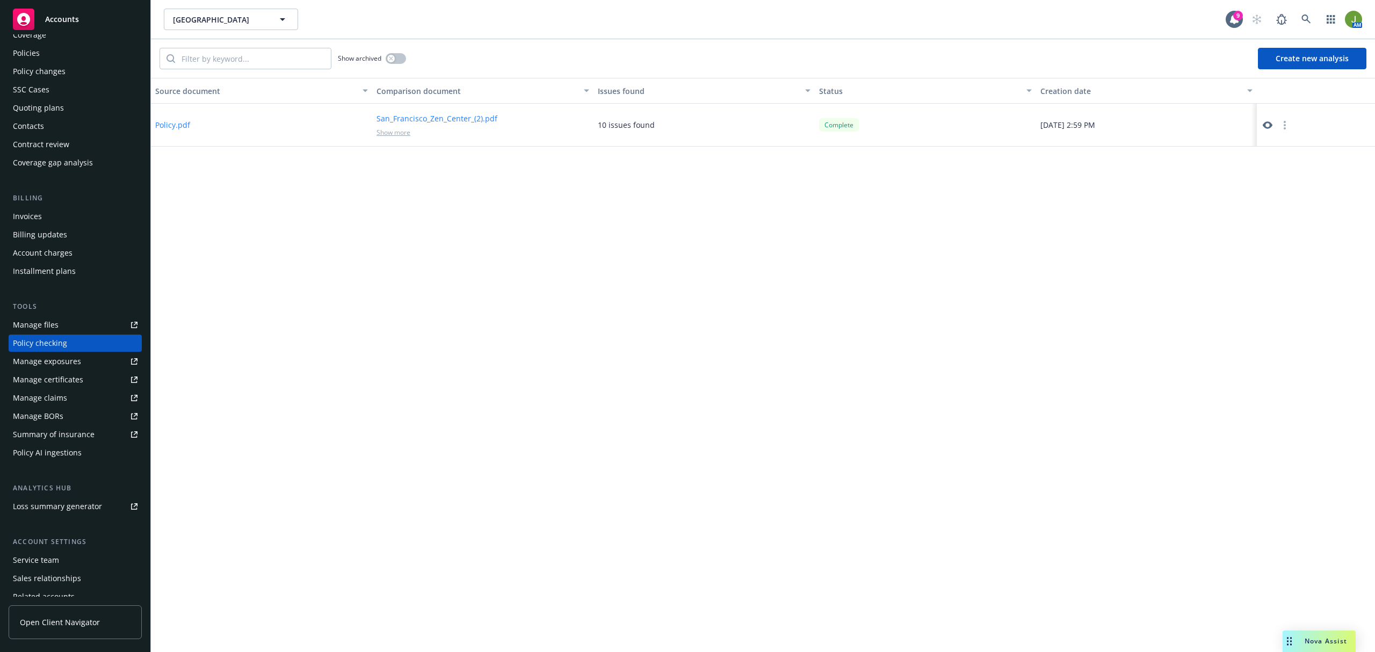
click at [1296, 61] on button "Create new analysis" at bounding box center [1312, 58] width 109 height 21
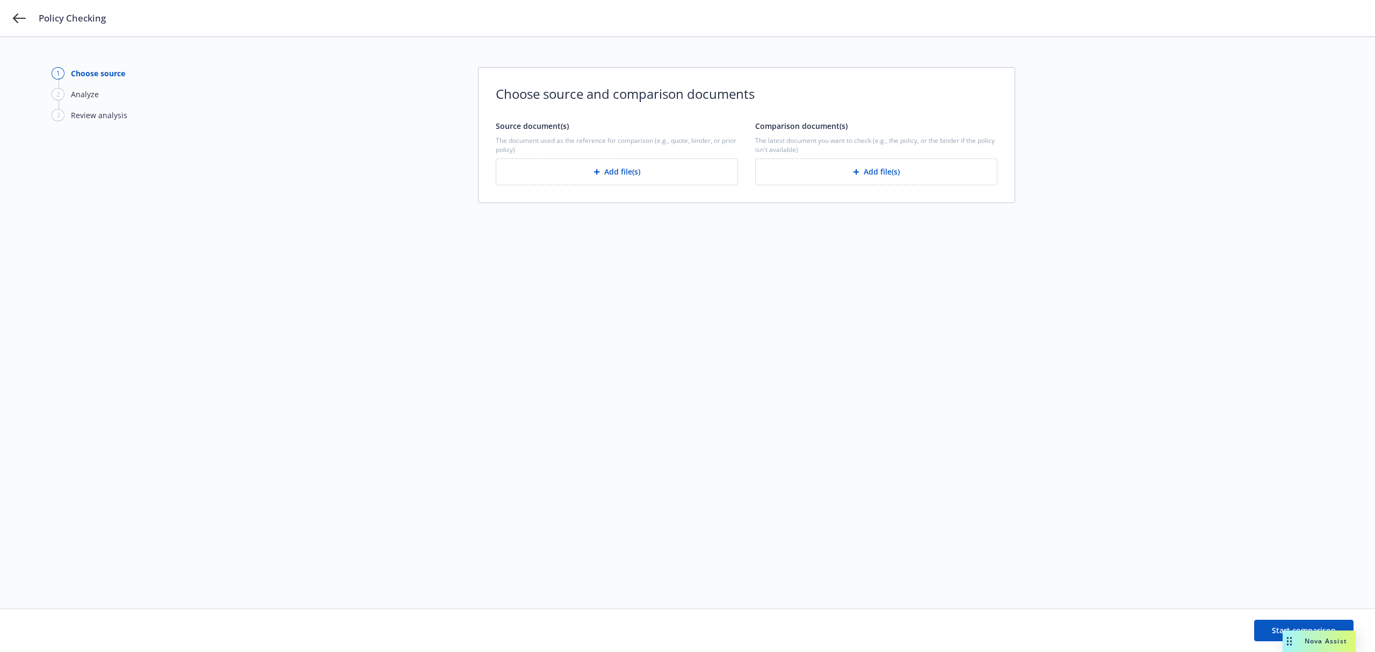
click at [817, 169] on button "Add file(s)" at bounding box center [876, 171] width 242 height 27
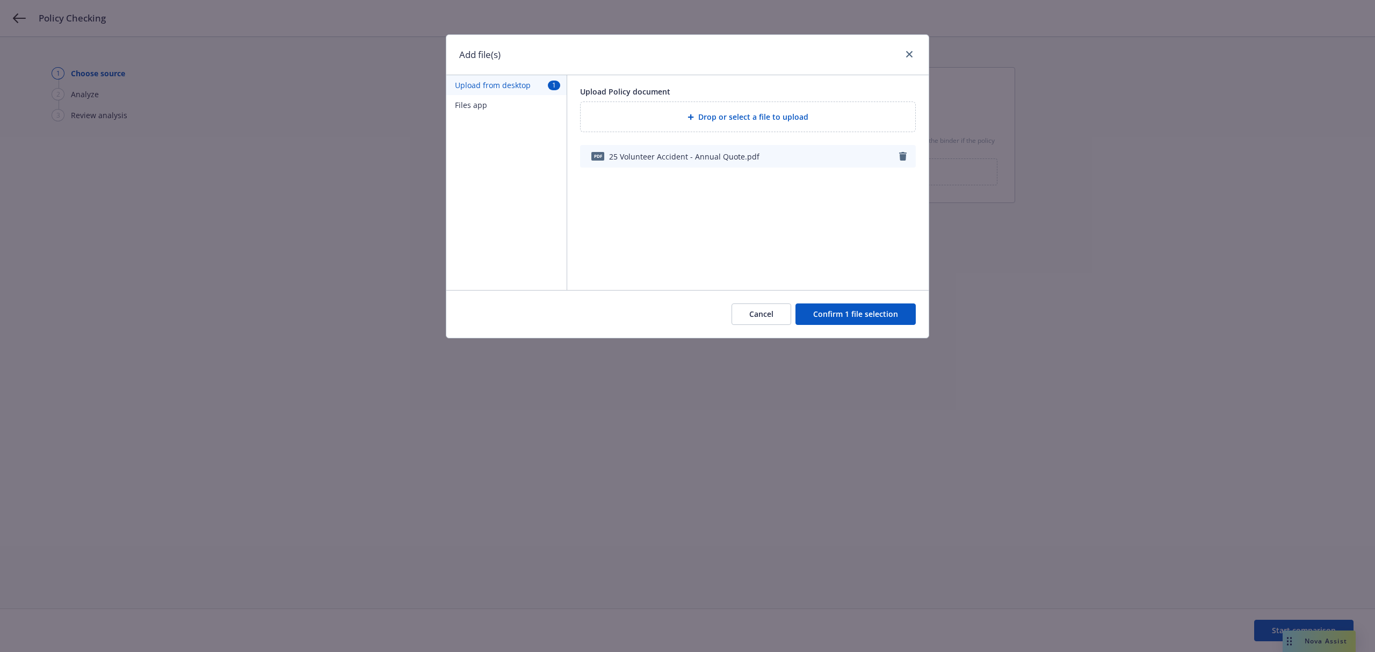
click at [856, 314] on button "Confirm 1 file selection" at bounding box center [856, 314] width 120 height 21
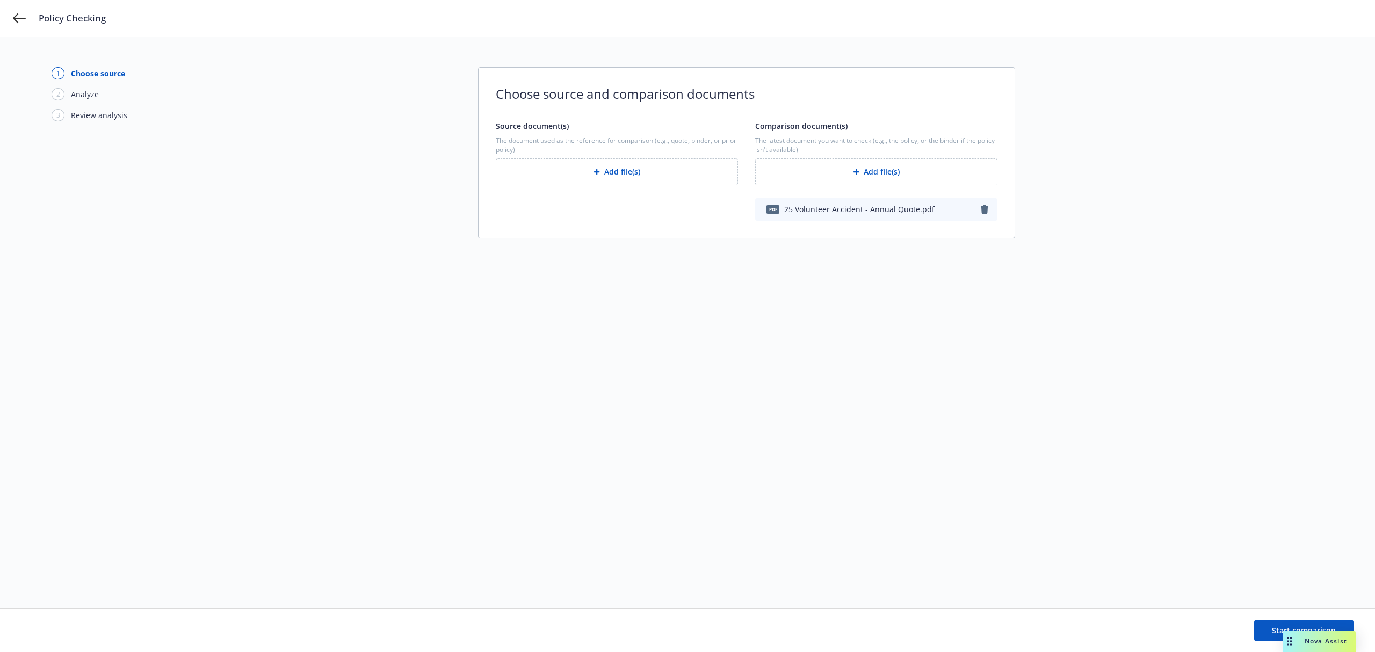
click at [618, 170] on button "Add file(s)" at bounding box center [617, 171] width 242 height 27
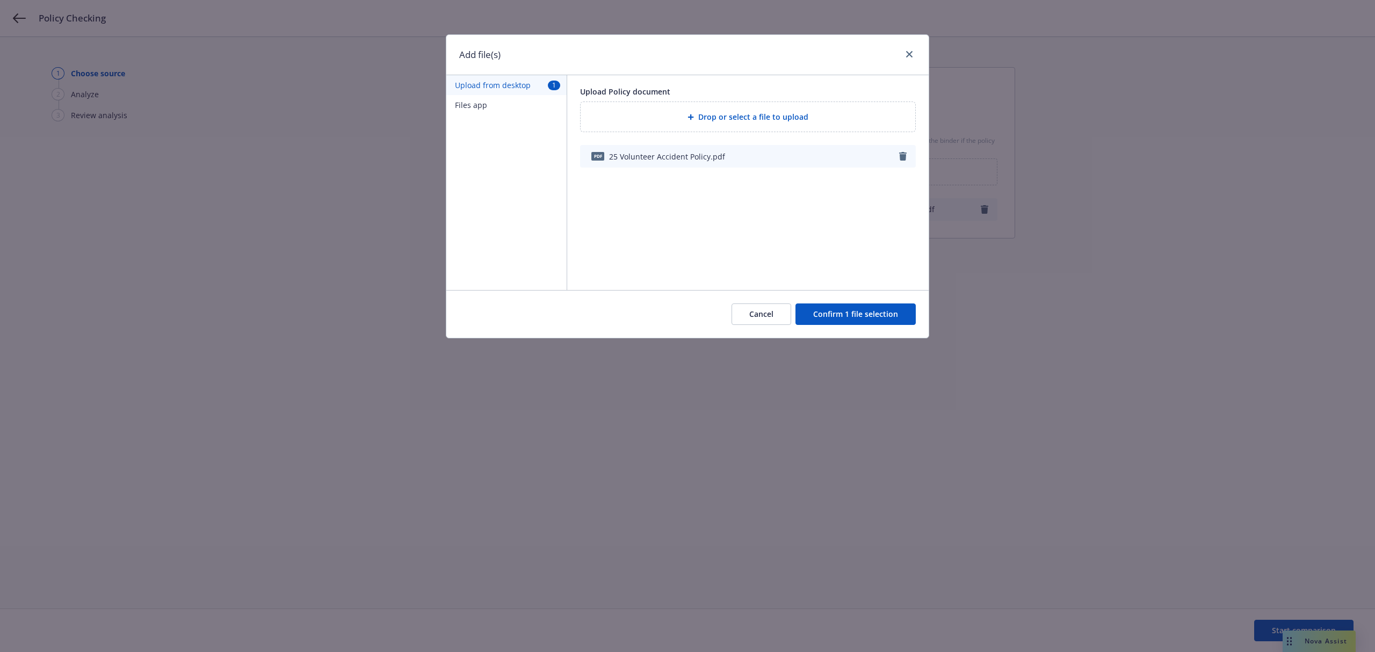
click at [858, 312] on button "Confirm 1 file selection" at bounding box center [856, 314] width 120 height 21
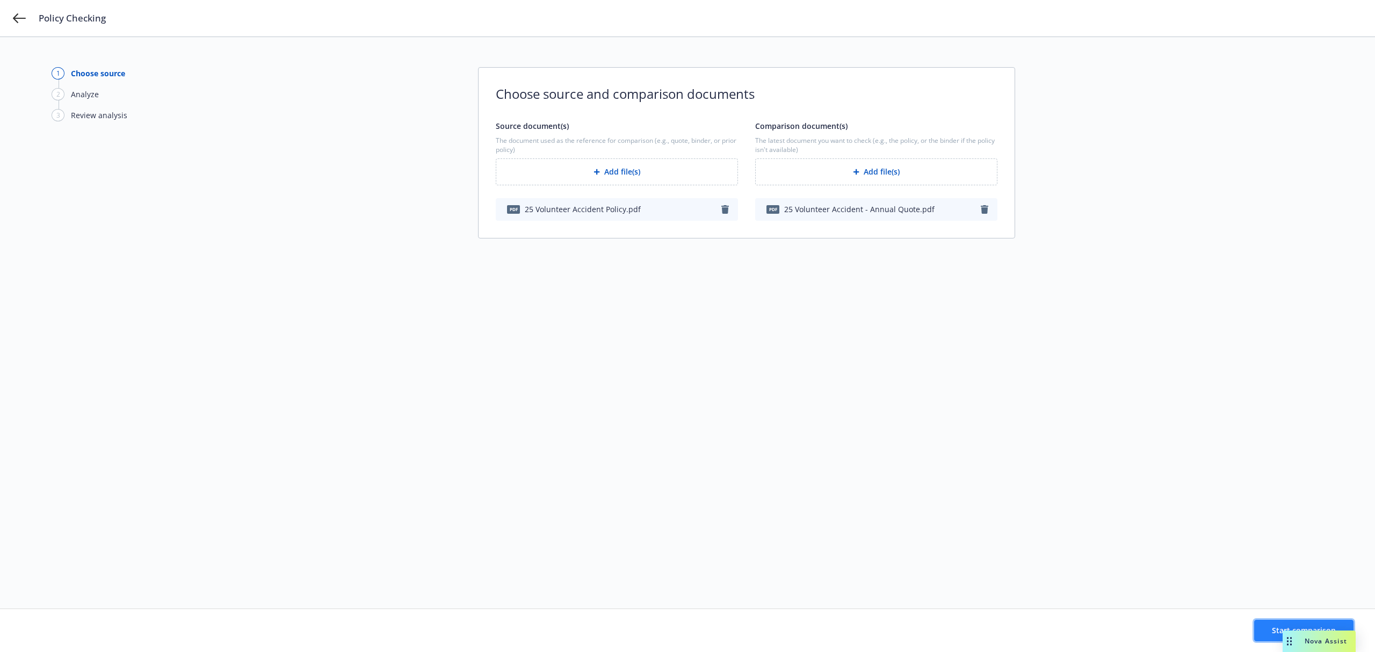
click at [1264, 629] on button "Start comparison" at bounding box center [1303, 630] width 99 height 21
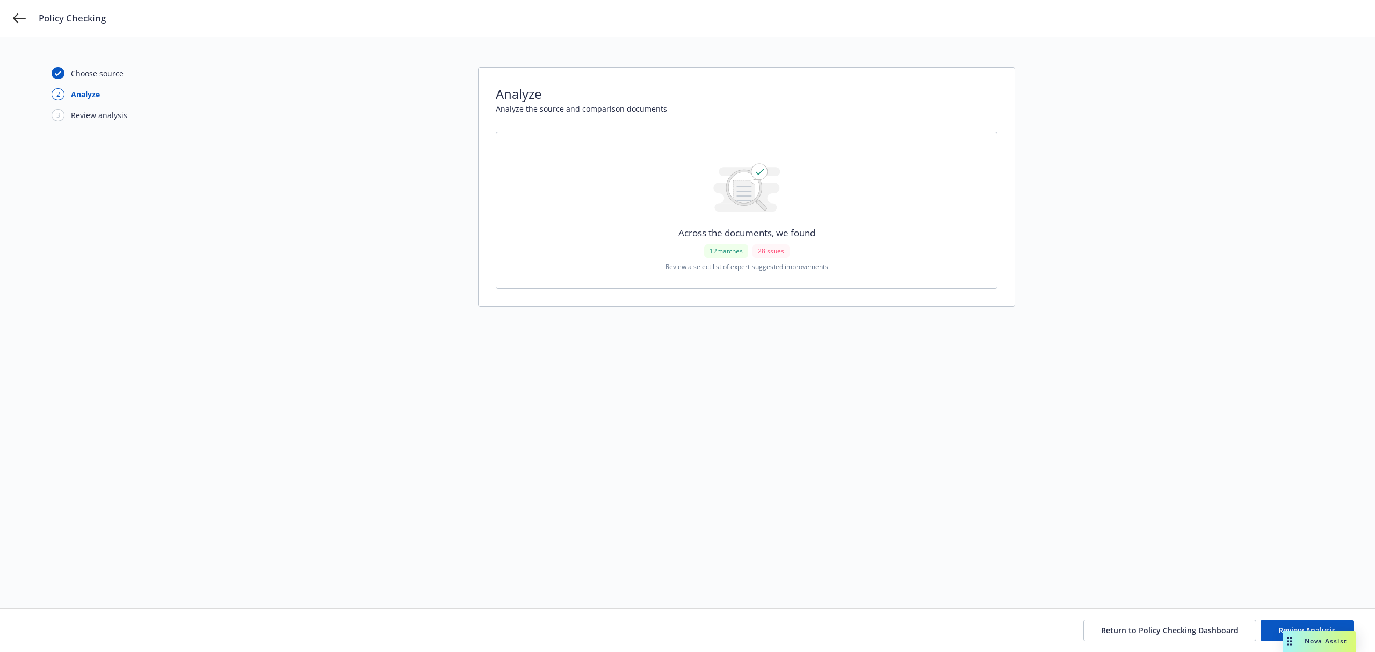
click at [768, 251] on div "28 issues" at bounding box center [771, 250] width 37 height 13
click at [1266, 621] on button "Review Analysis" at bounding box center [1307, 630] width 93 height 21
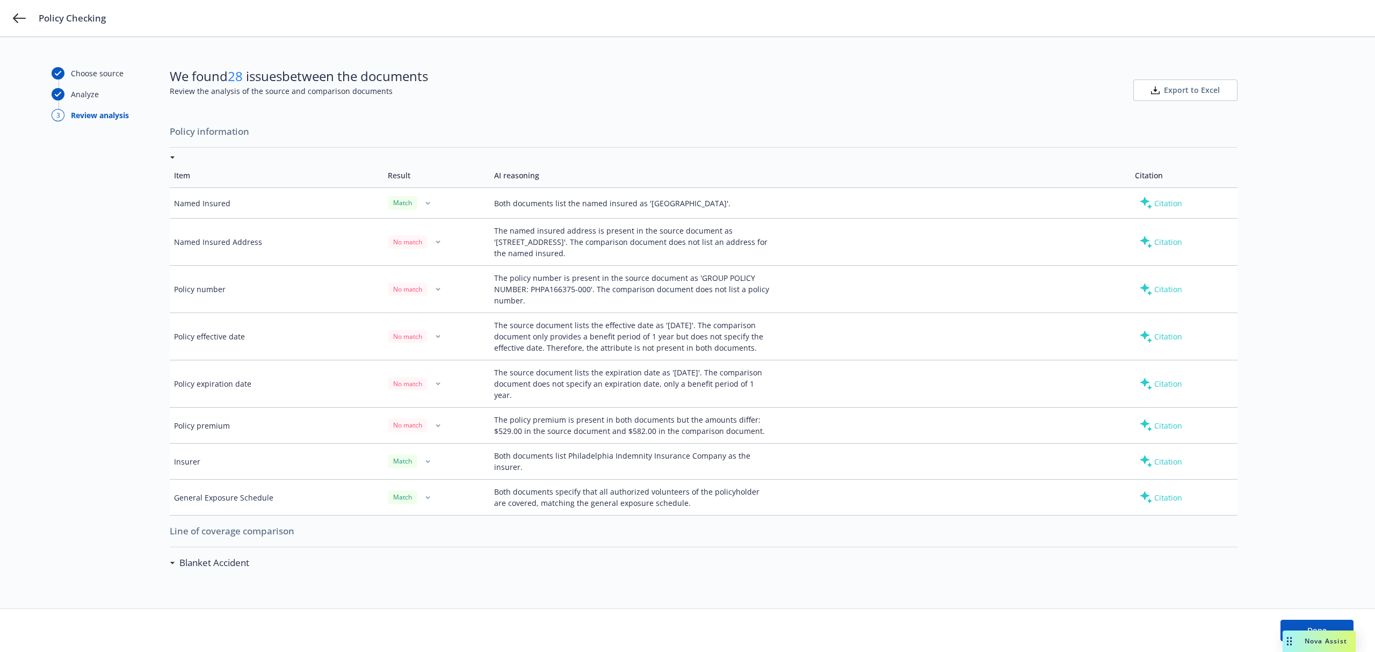
click at [432, 240] on button "button" at bounding box center [438, 242] width 13 height 13
click at [460, 240] on div "No match" at bounding box center [437, 241] width 98 height 13
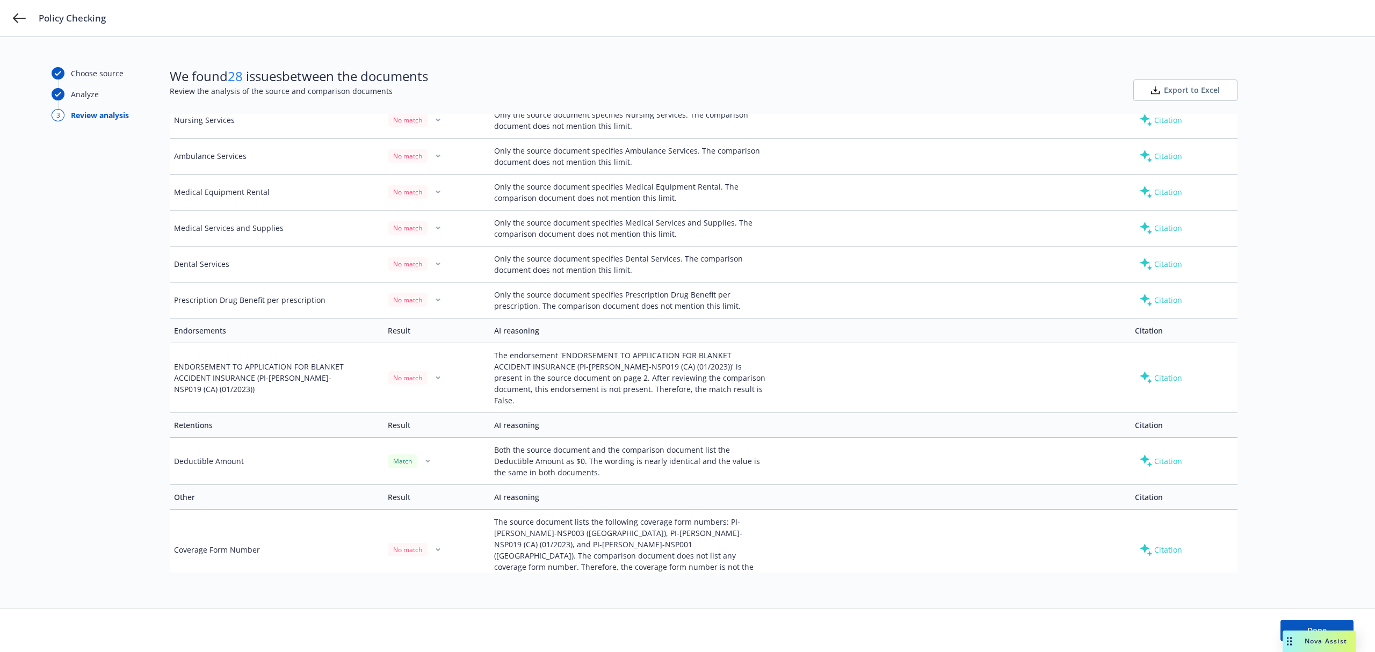
scroll to position [1323, 0]
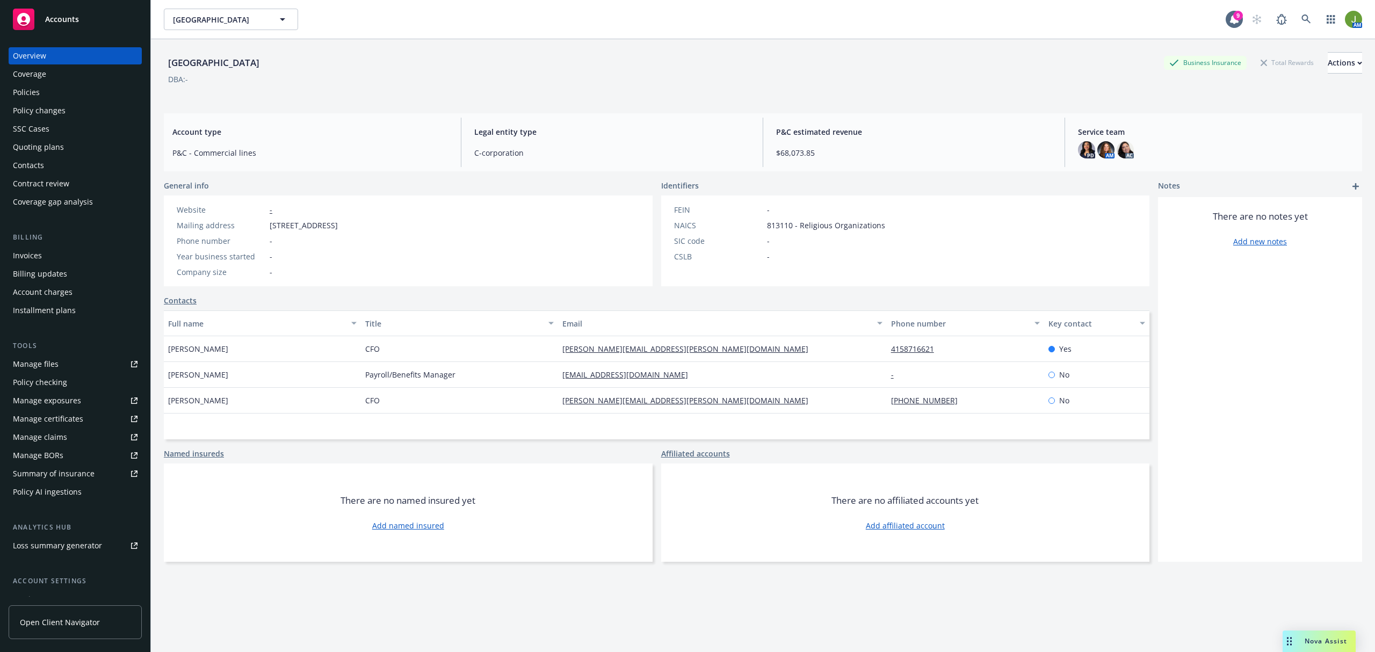
click at [32, 95] on div "Policies" at bounding box center [26, 92] width 27 height 17
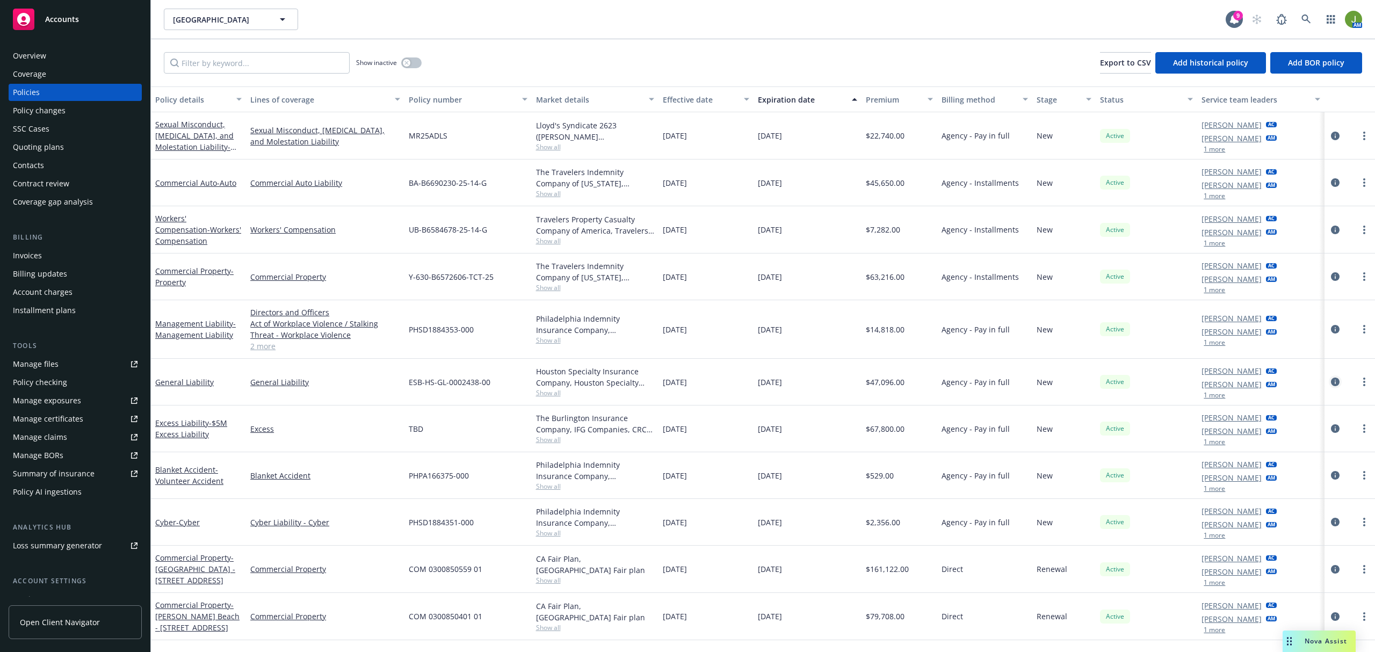
click at [1336, 385] on icon "circleInformation" at bounding box center [1335, 382] width 9 height 9
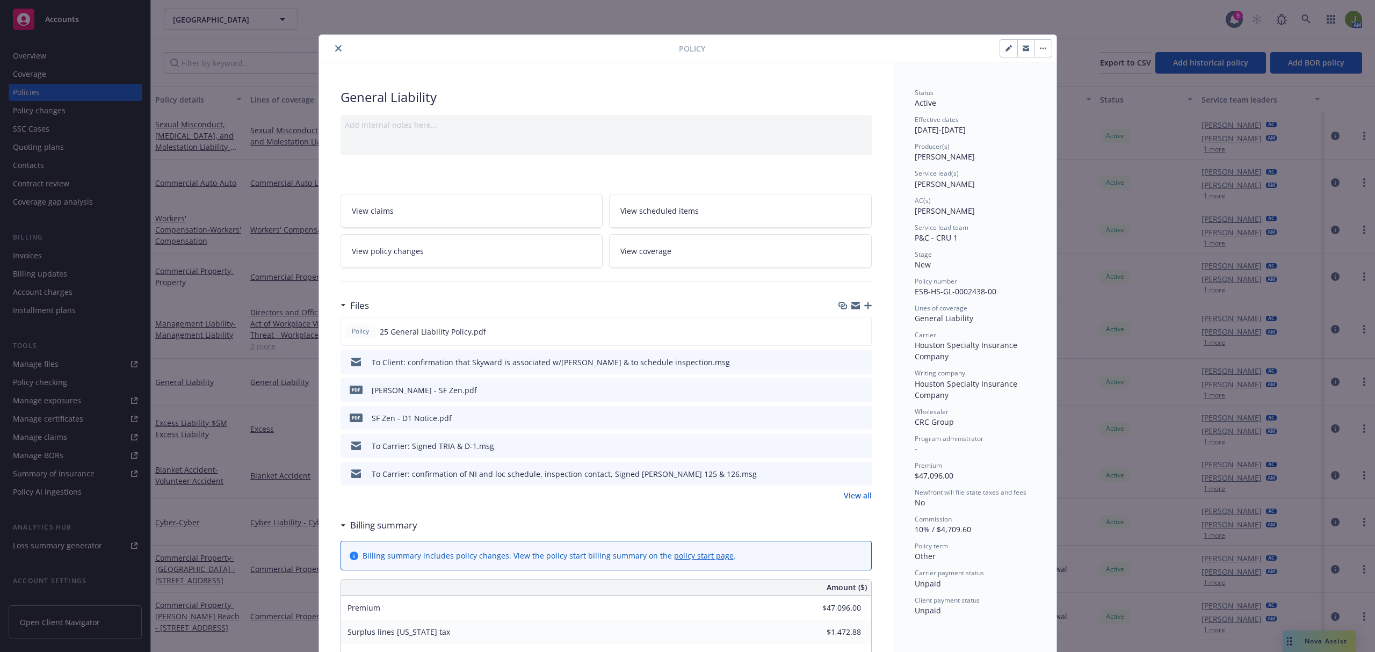
click at [857, 495] on link "View all" at bounding box center [858, 495] width 28 height 11
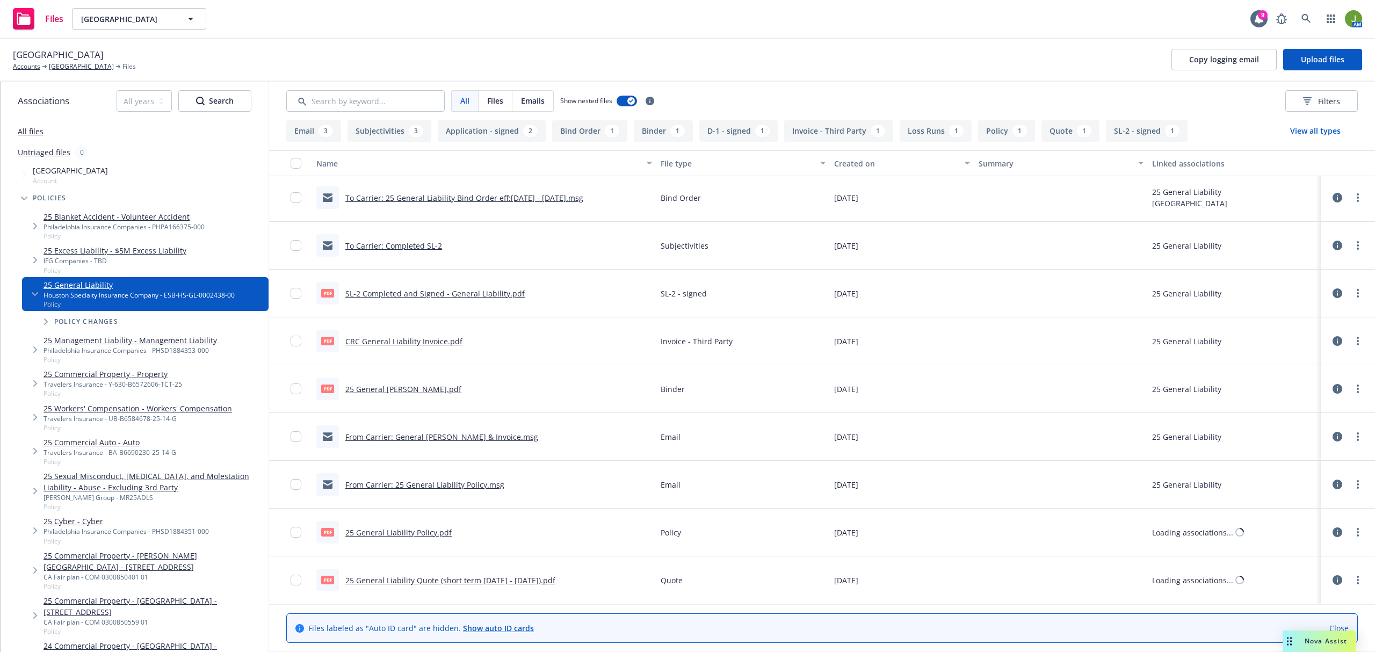
scroll to position [383, 0]
click at [534, 581] on link "25 General Liability Quote (short term [DATE] - [DATE]).pdf" at bounding box center [450, 580] width 210 height 10
click at [407, 385] on link "25 General [PERSON_NAME].pdf" at bounding box center [403, 389] width 116 height 10
click at [400, 336] on link "CRC General Liability Invoice.pdf" at bounding box center [403, 341] width 117 height 10
click at [91, 67] on link "San Francisco Zen Center" at bounding box center [81, 67] width 65 height 10
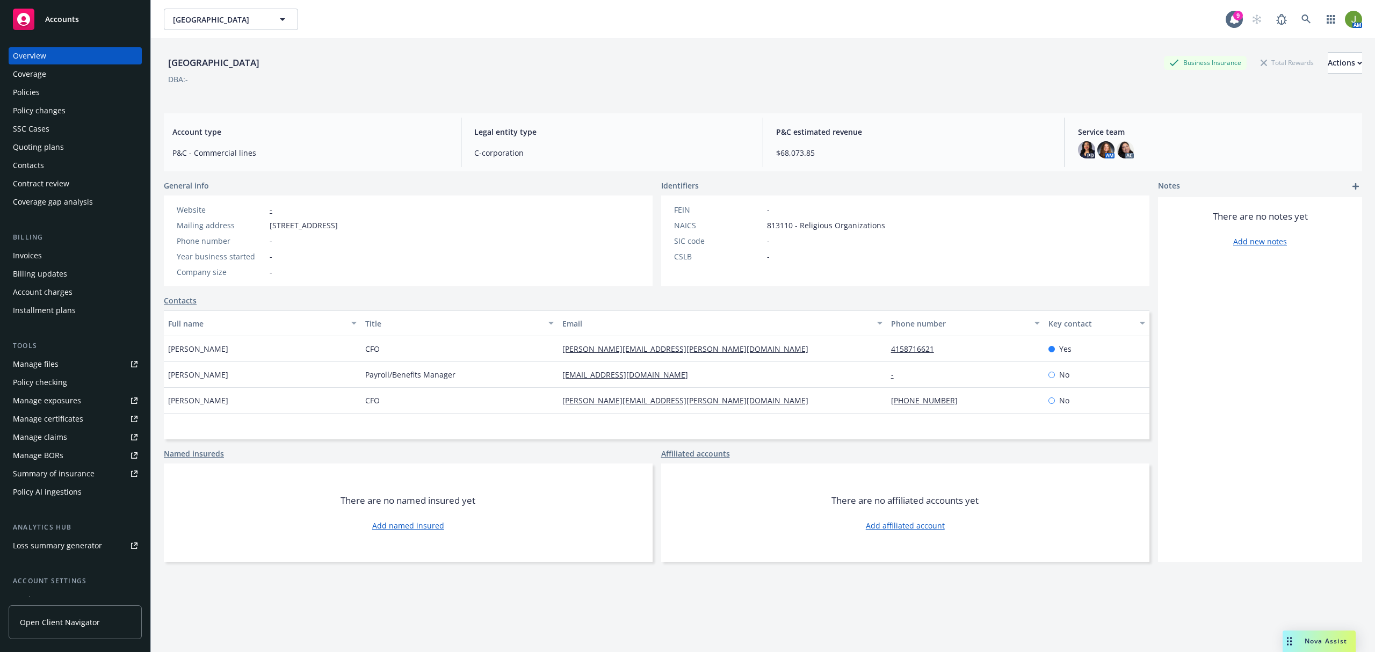
click at [51, 102] on div "Policy changes" at bounding box center [39, 110] width 53 height 17
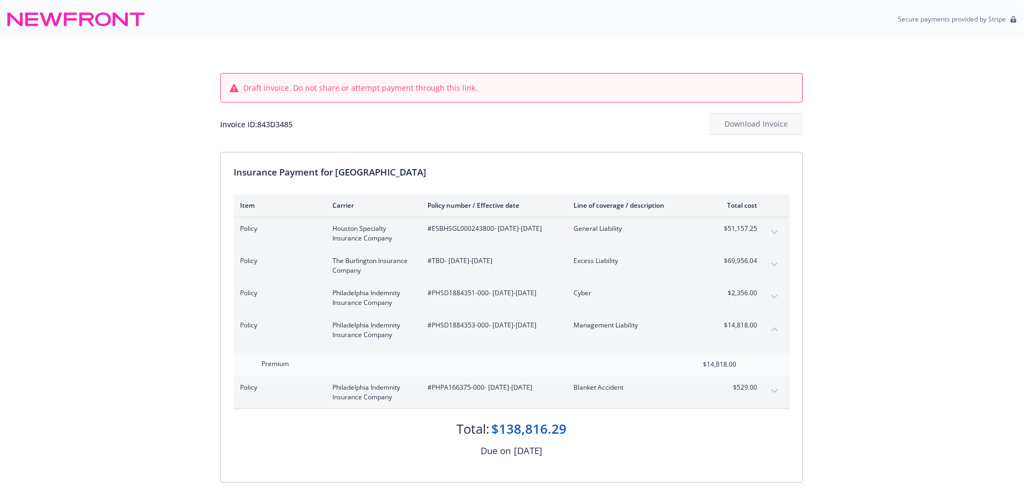
click at [735, 231] on span "$51,157.25" at bounding box center [737, 229] width 40 height 10
click at [774, 232] on icon "expand content" at bounding box center [774, 232] width 6 height 4
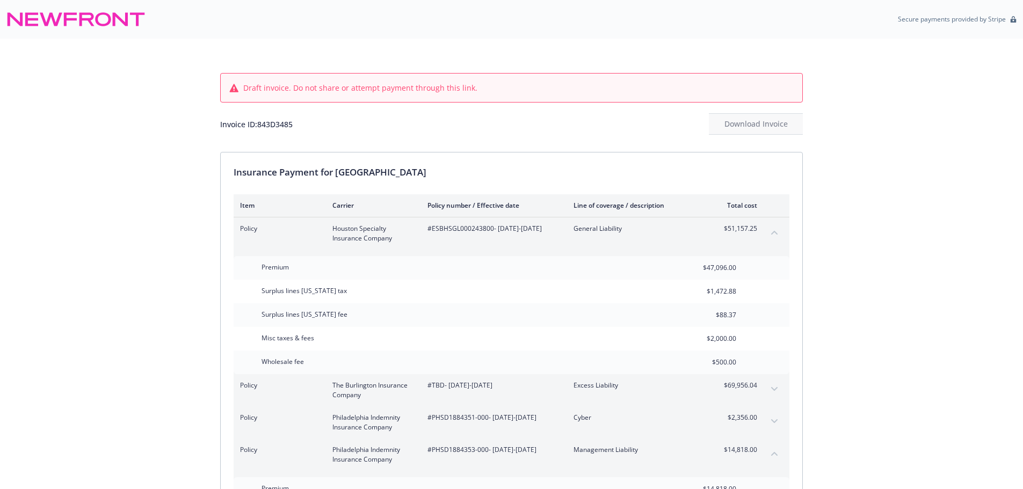
click at [774, 232] on icon "collapse content" at bounding box center [774, 233] width 6 height 4
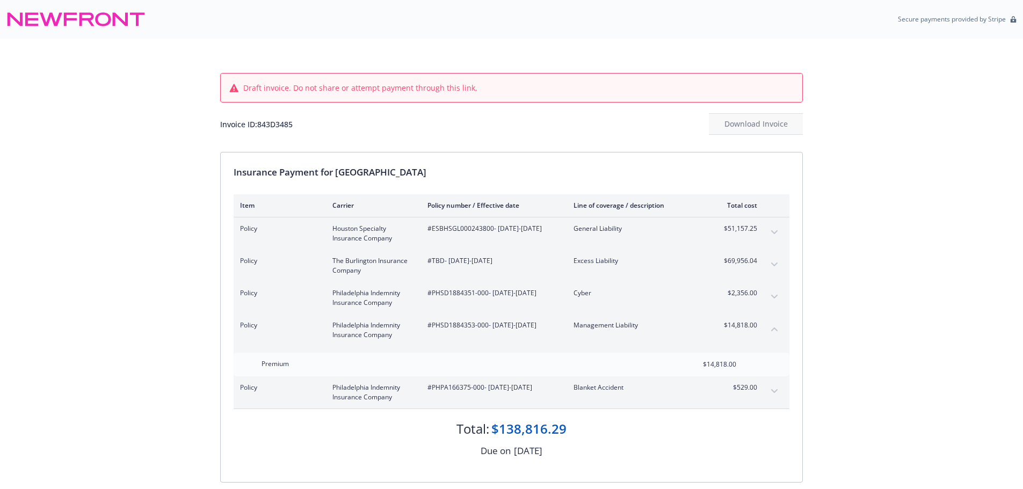
click at [73, 105] on div "Draft invoice. Do not share or attempt payment through this link. Invoice ID: 8…" at bounding box center [511, 292] width 1023 height 506
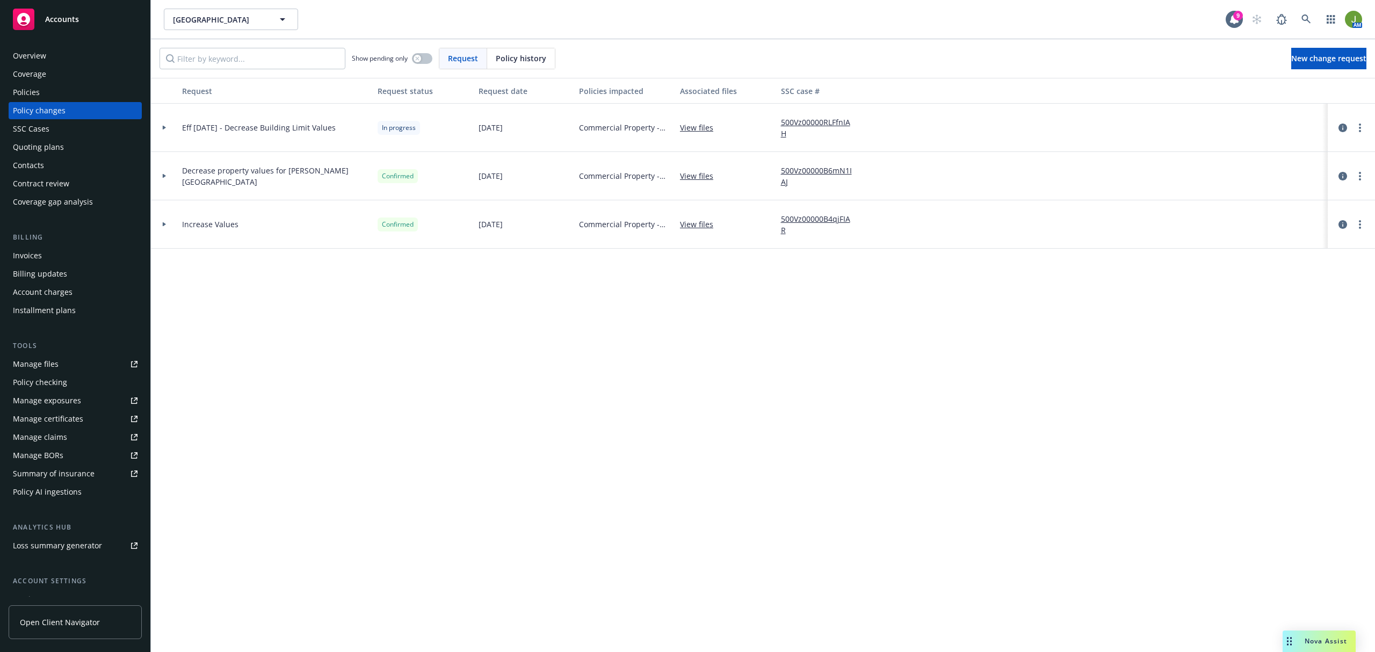
click at [56, 255] on div "Invoices" at bounding box center [75, 255] width 125 height 17
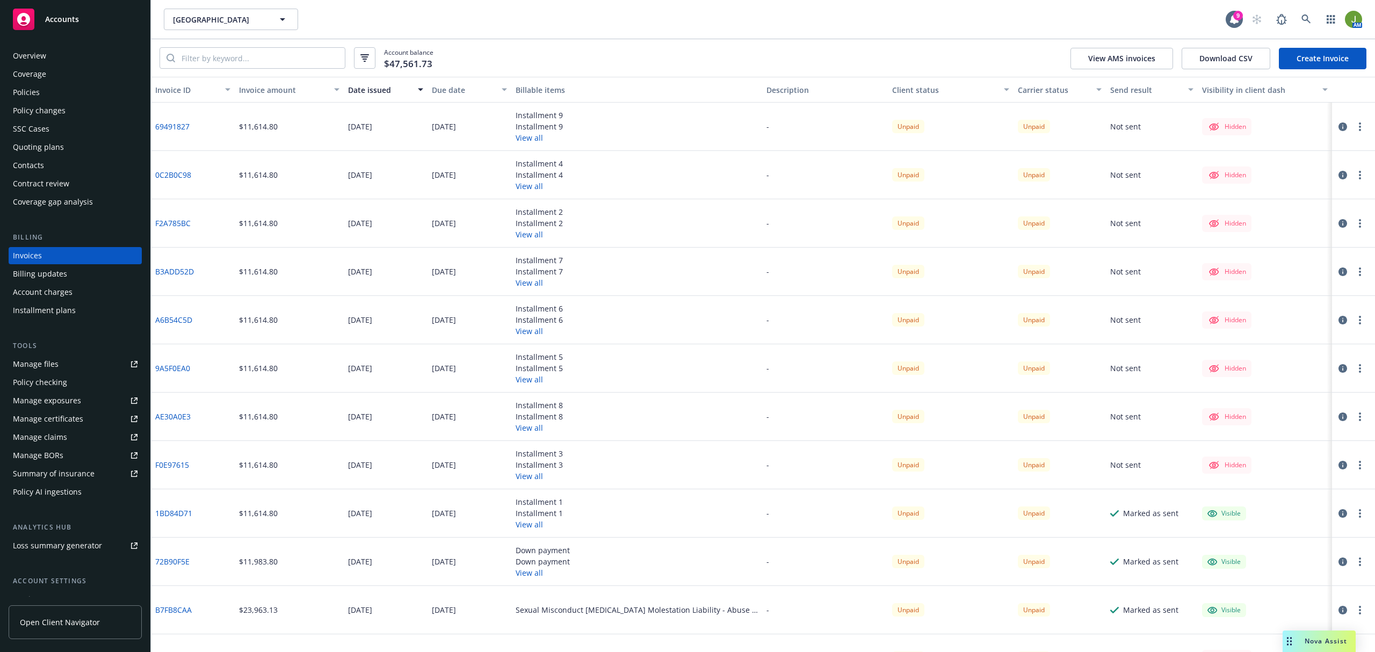
scroll to position [78, 0]
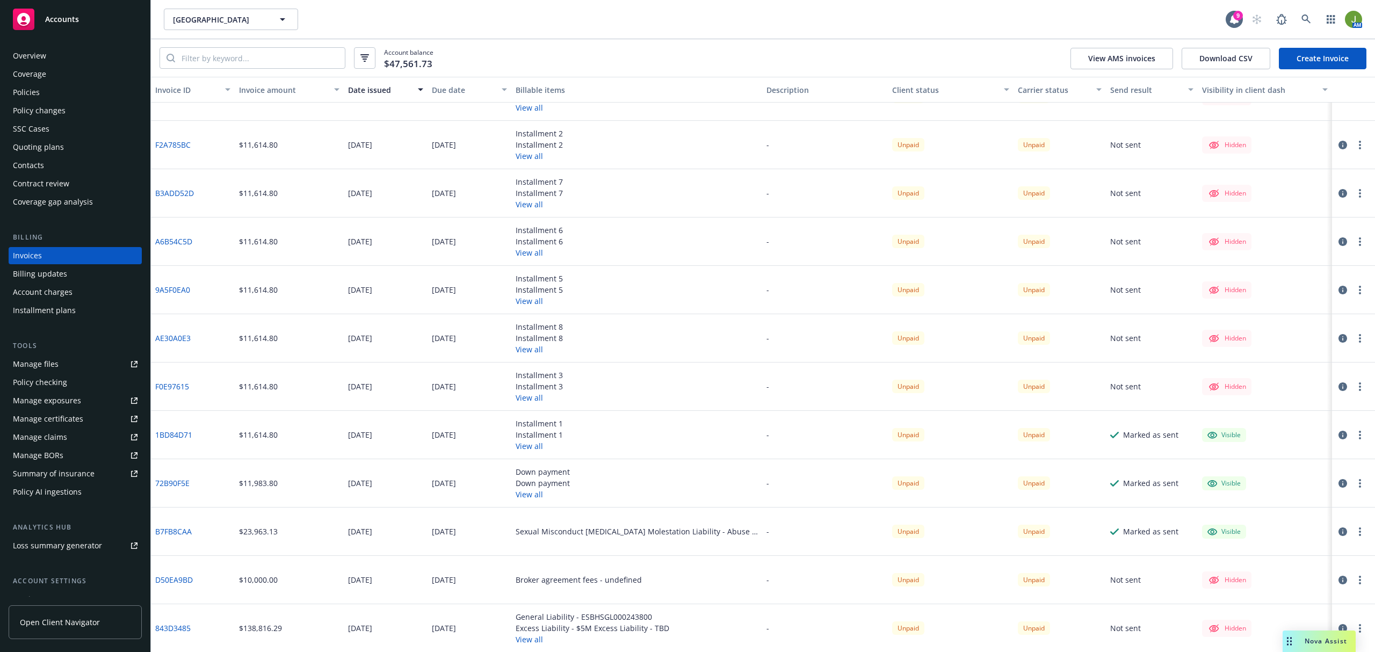
click at [1359, 628] on circle "button" at bounding box center [1360, 629] width 2 height 2
click at [1281, 490] on link "Edit invoice" at bounding box center [1297, 488] width 137 height 21
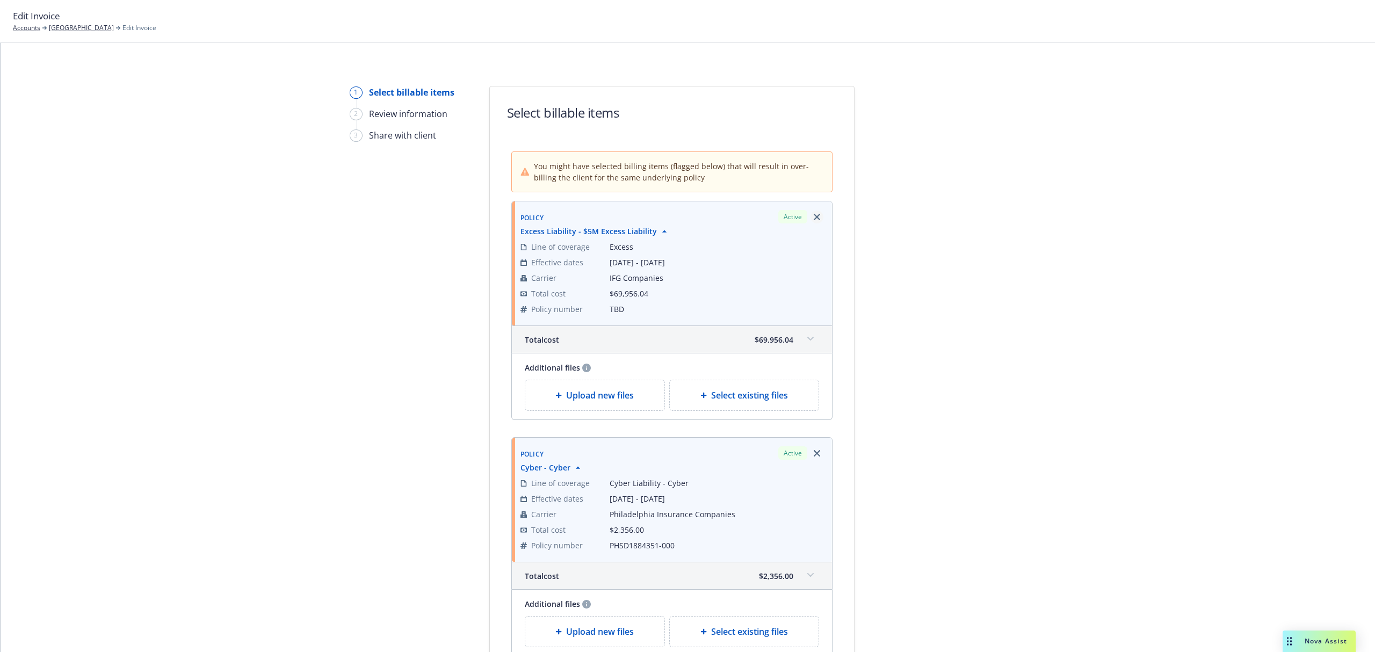
click at [814, 220] on icon "Remove browser" at bounding box center [817, 217] width 6 height 6
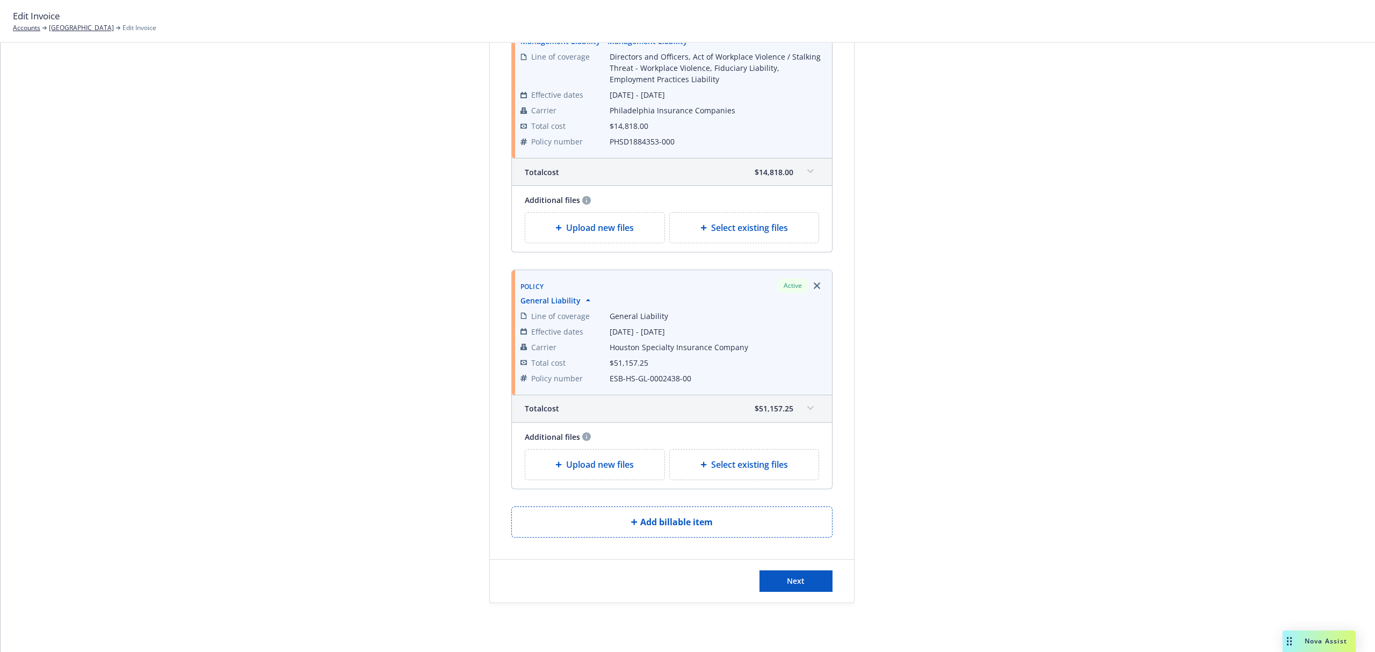
scroll to position [688, 0]
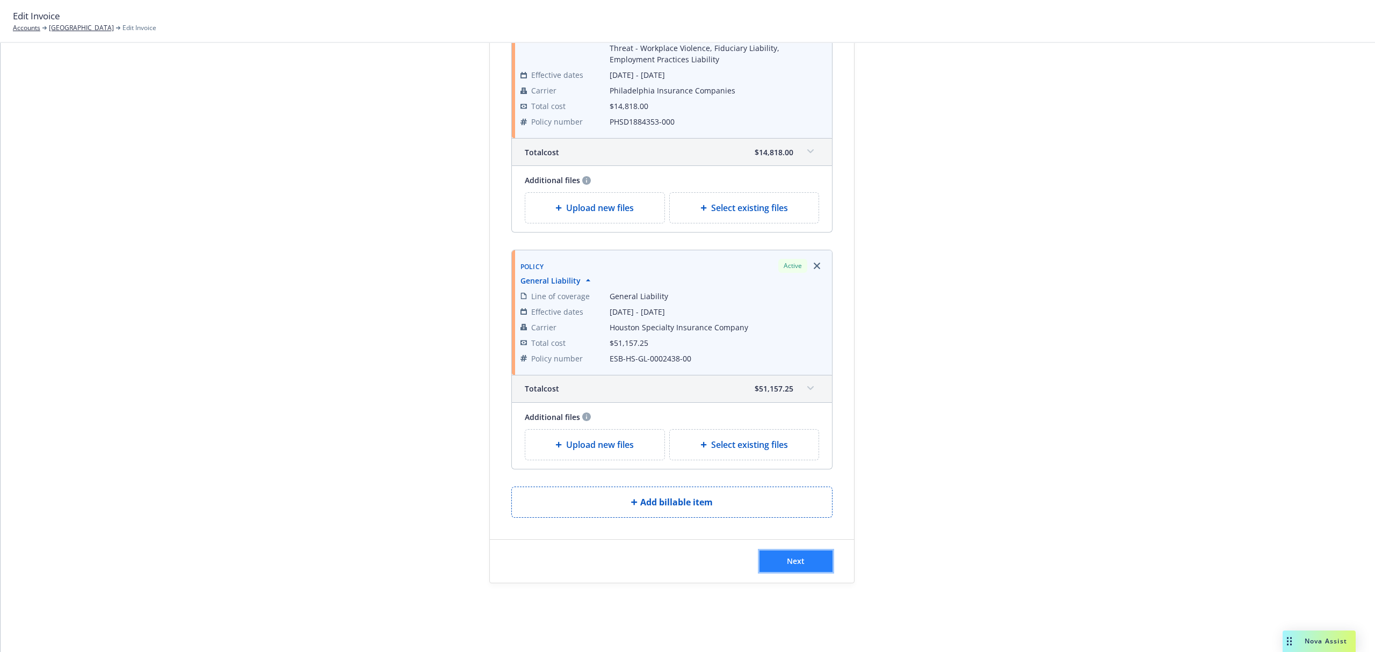
click at [794, 554] on button "Next" at bounding box center [796, 561] width 73 height 21
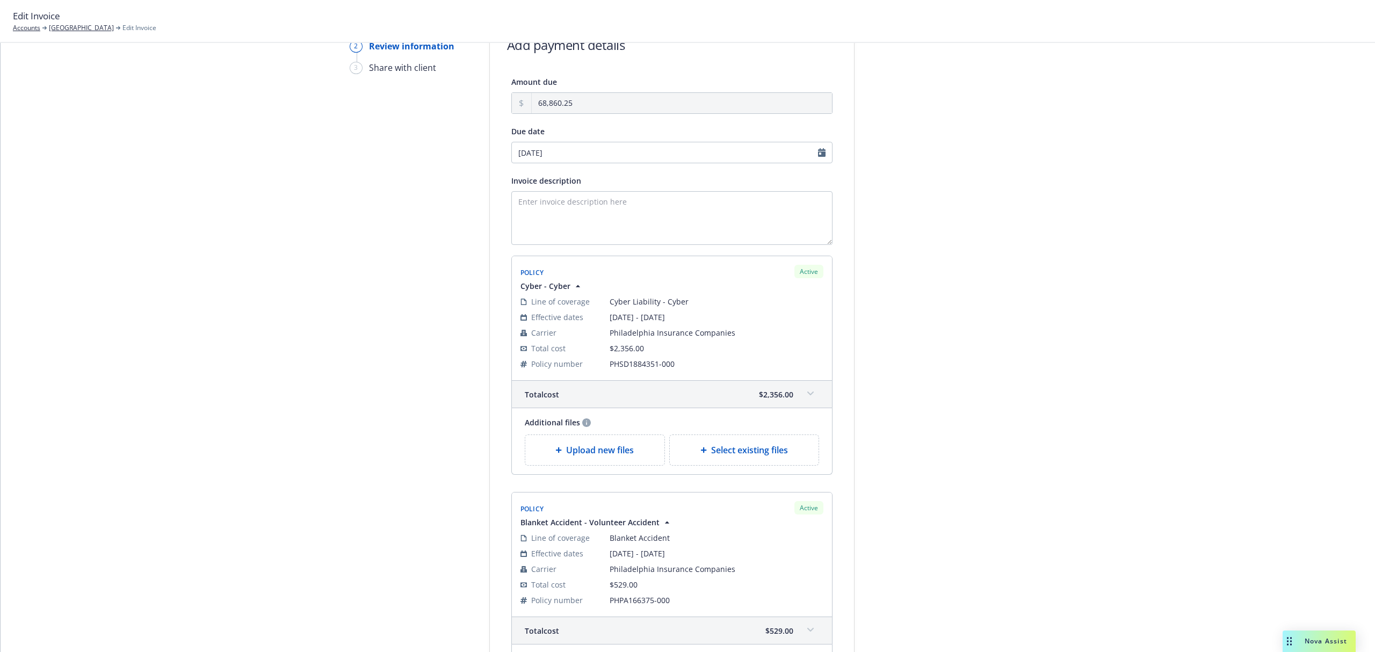
scroll to position [0, 0]
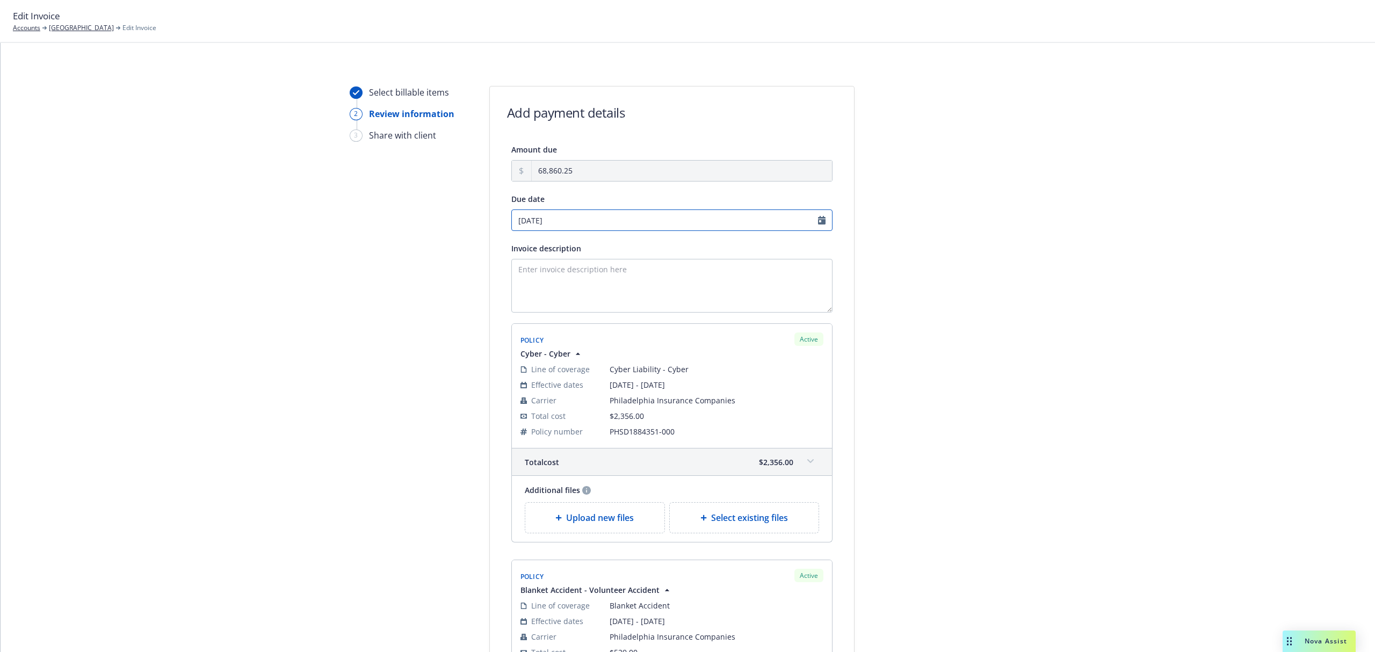
click at [568, 222] on input "10/28/2025" at bounding box center [671, 220] width 321 height 21
select select "October"
select select "2025"
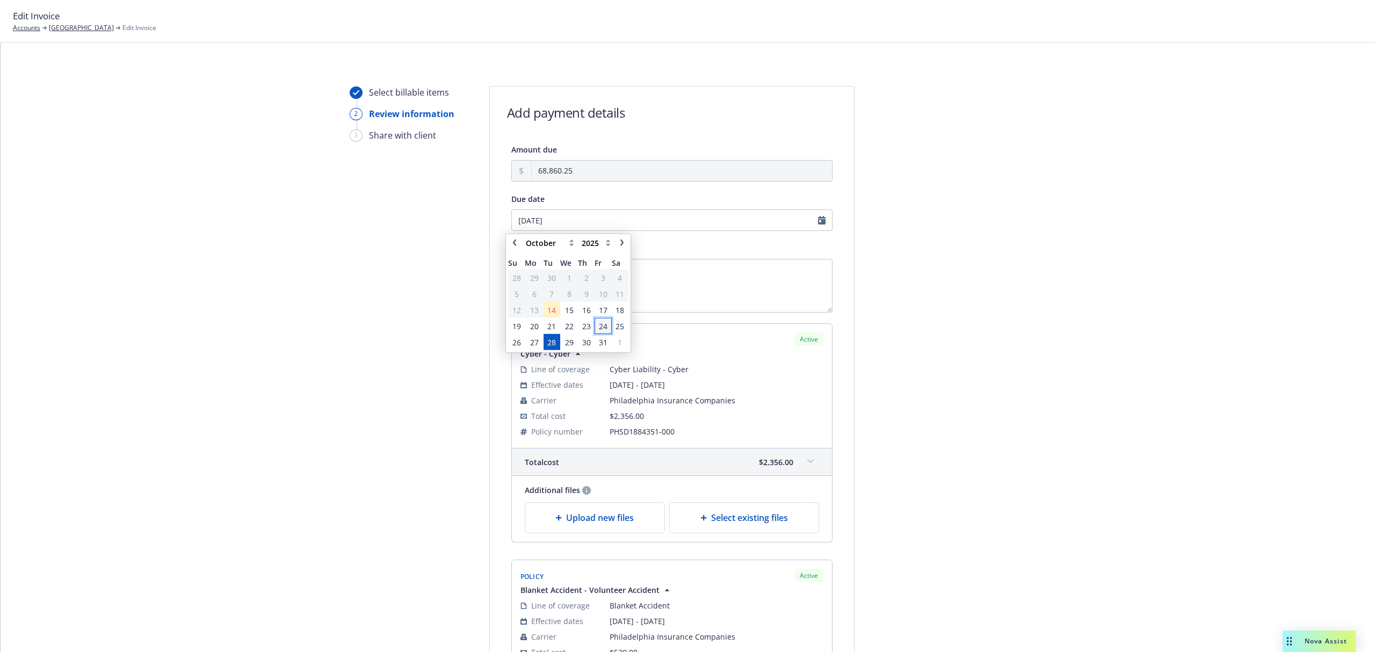
click at [605, 329] on span "24" at bounding box center [603, 325] width 9 height 11
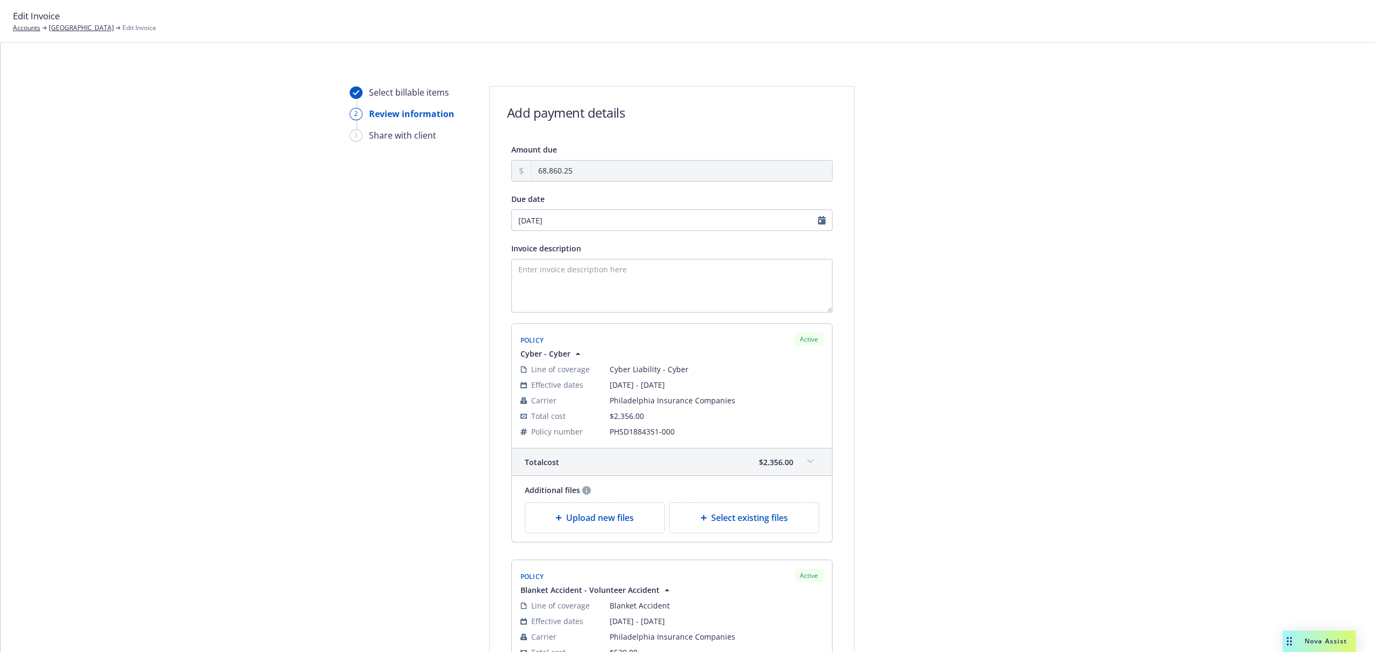
type input "[DATE]"
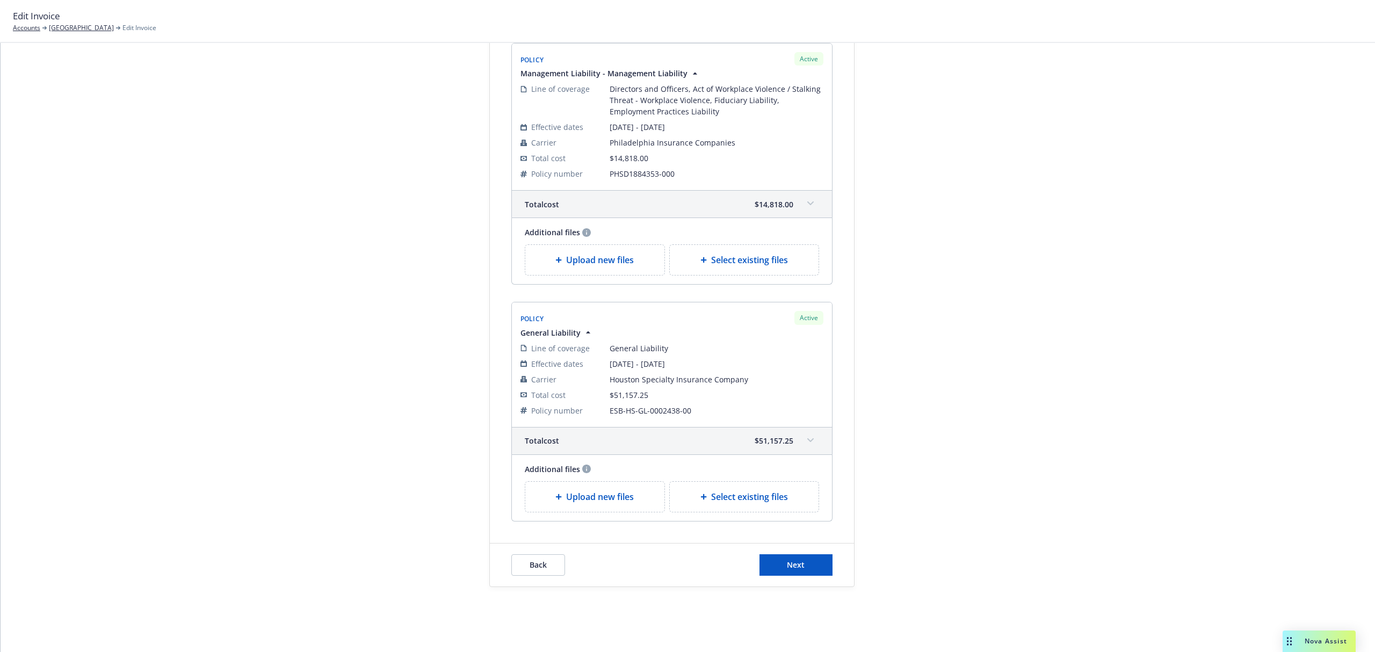
scroll to position [761, 0]
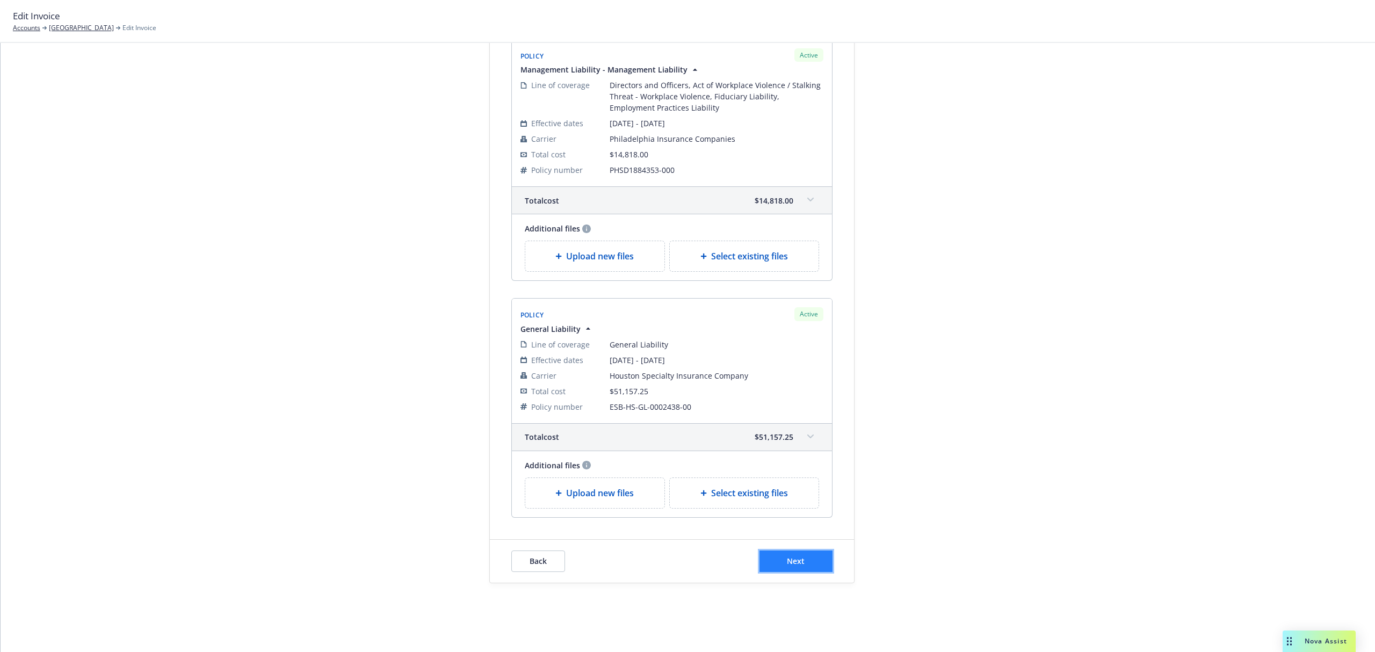
click at [797, 556] on button "Next" at bounding box center [796, 561] width 73 height 21
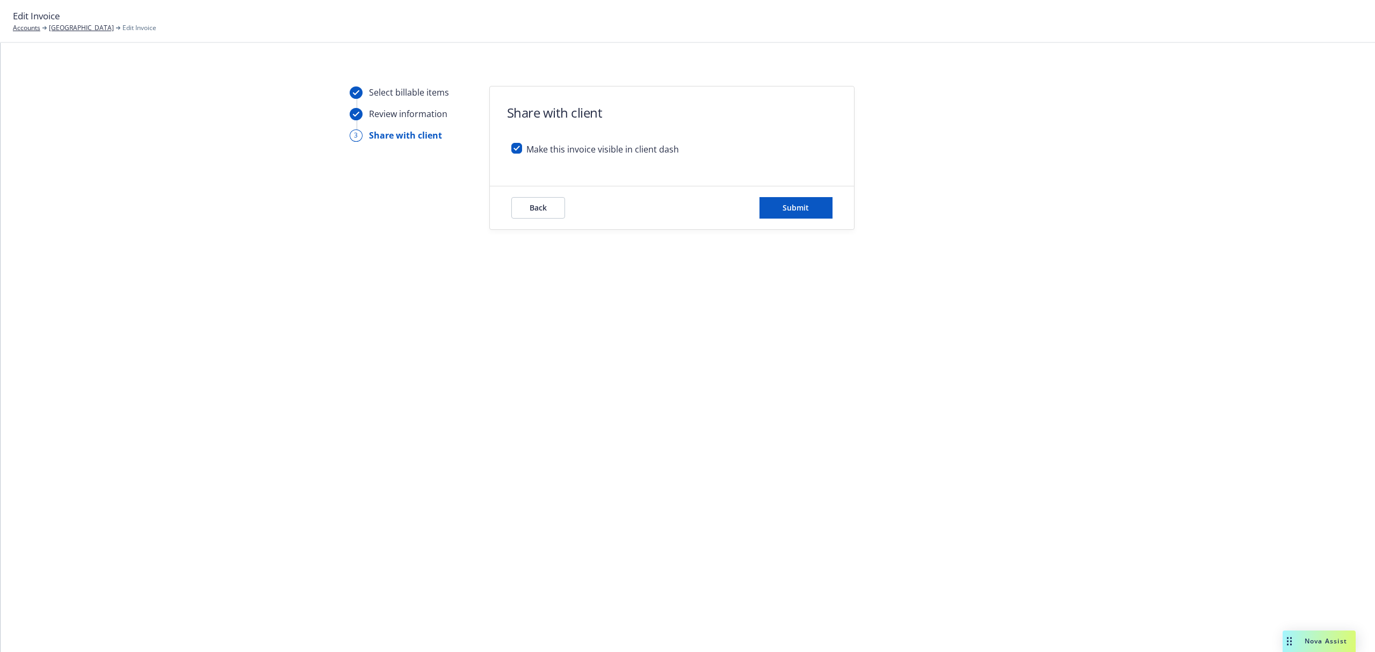
scroll to position [0, 0]
click at [517, 151] on input "checkbox" at bounding box center [516, 148] width 11 height 11
checkbox input "false"
click at [783, 205] on span "Submit" at bounding box center [796, 208] width 26 height 10
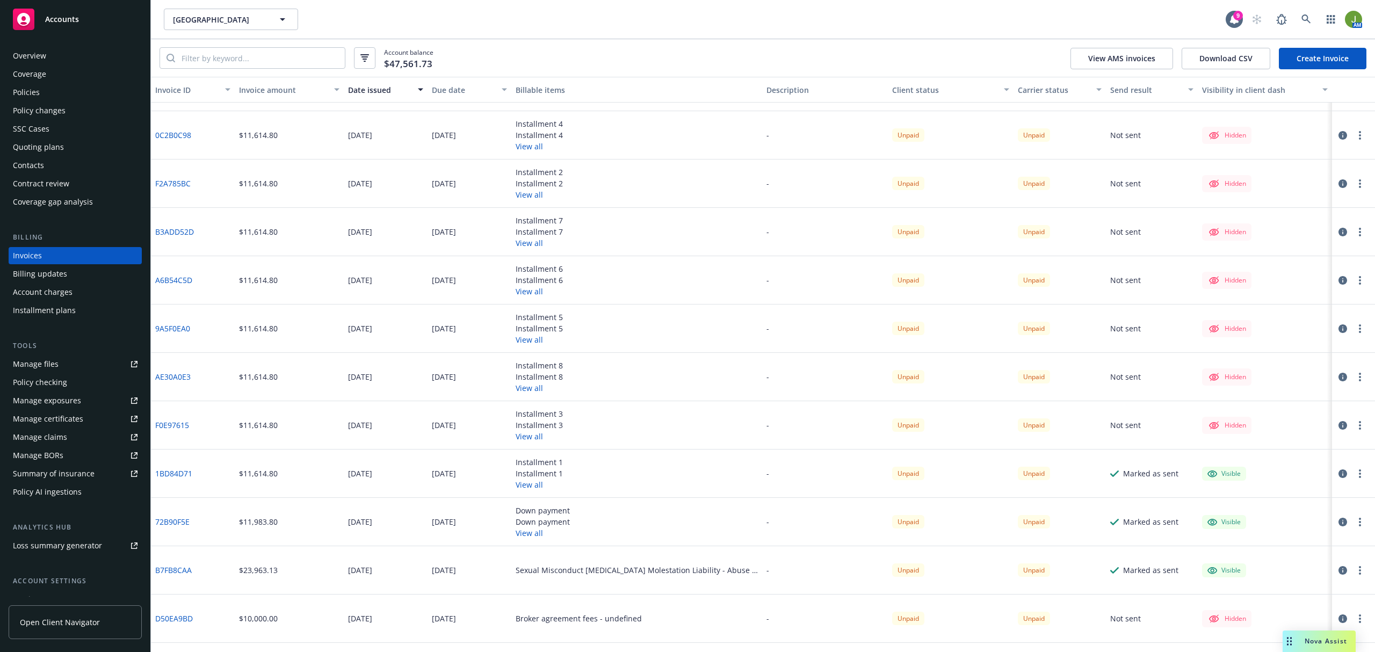
scroll to position [78, 0]
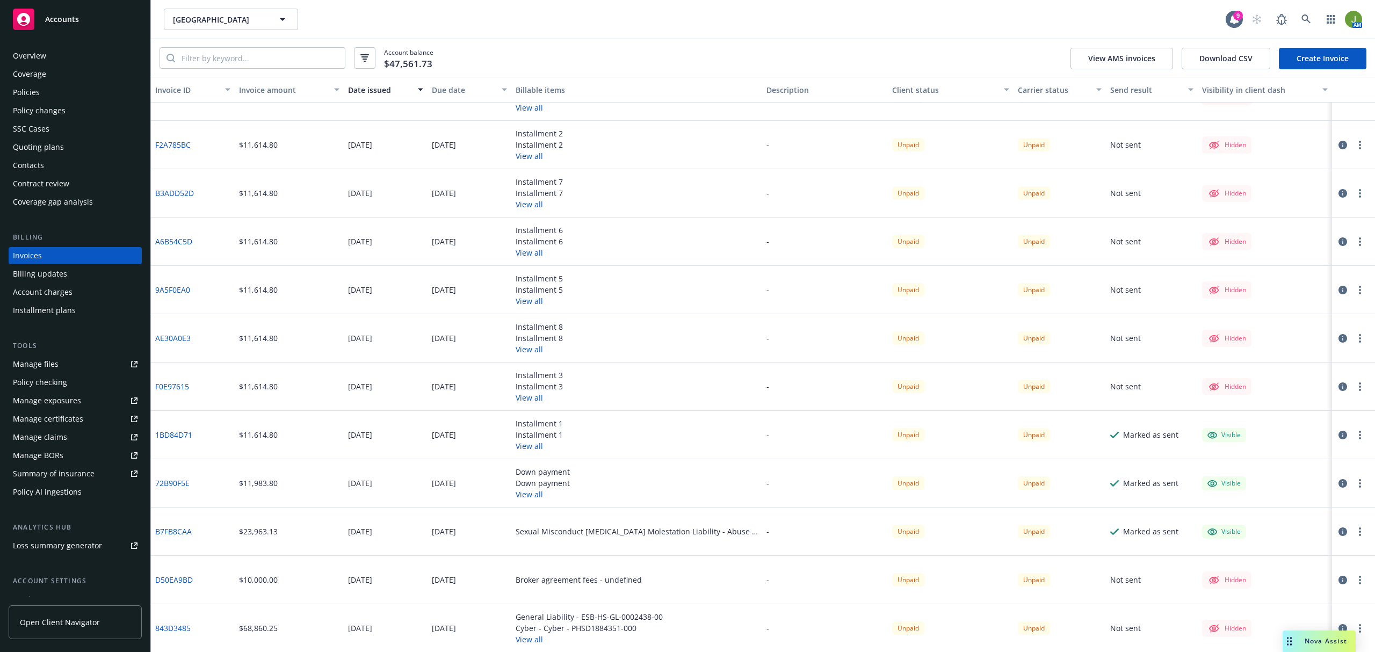
click at [1359, 579] on icon "button" at bounding box center [1360, 580] width 2 height 9
click at [1305, 501] on link "Make it visible in client dash" at bounding box center [1297, 503] width 137 height 21
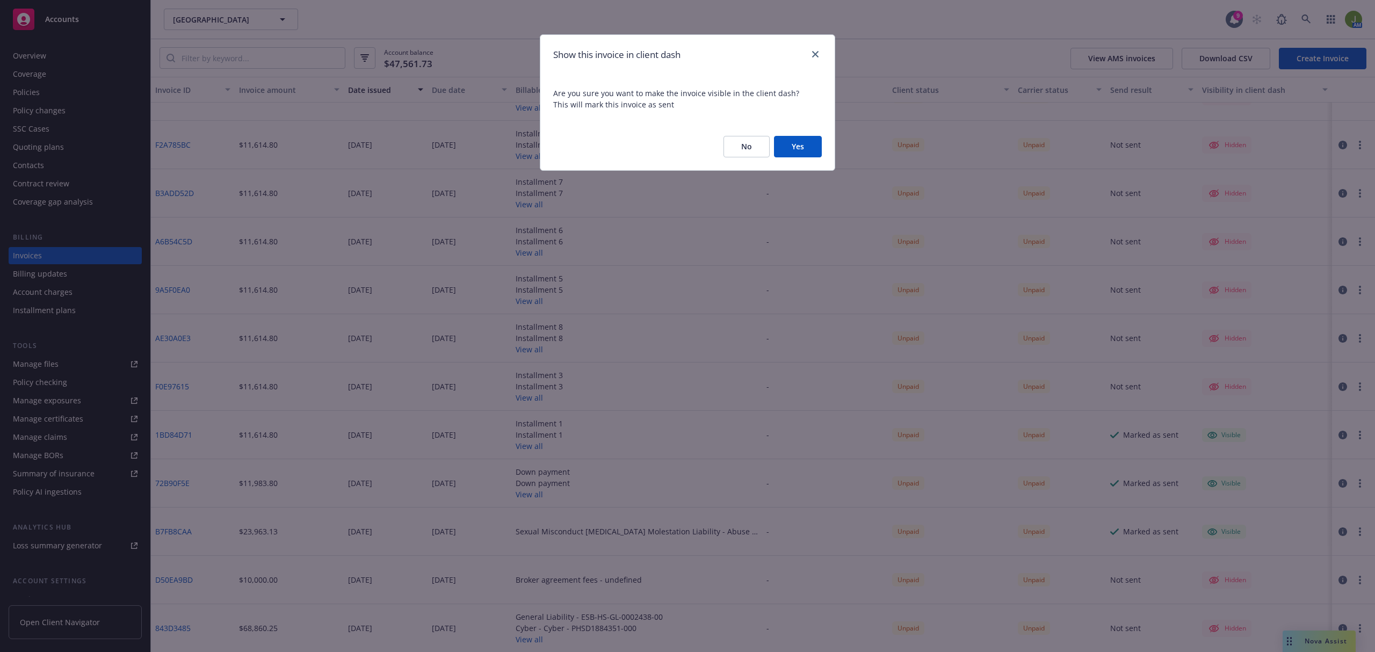
click at [818, 149] on button "Yes" at bounding box center [798, 146] width 48 height 21
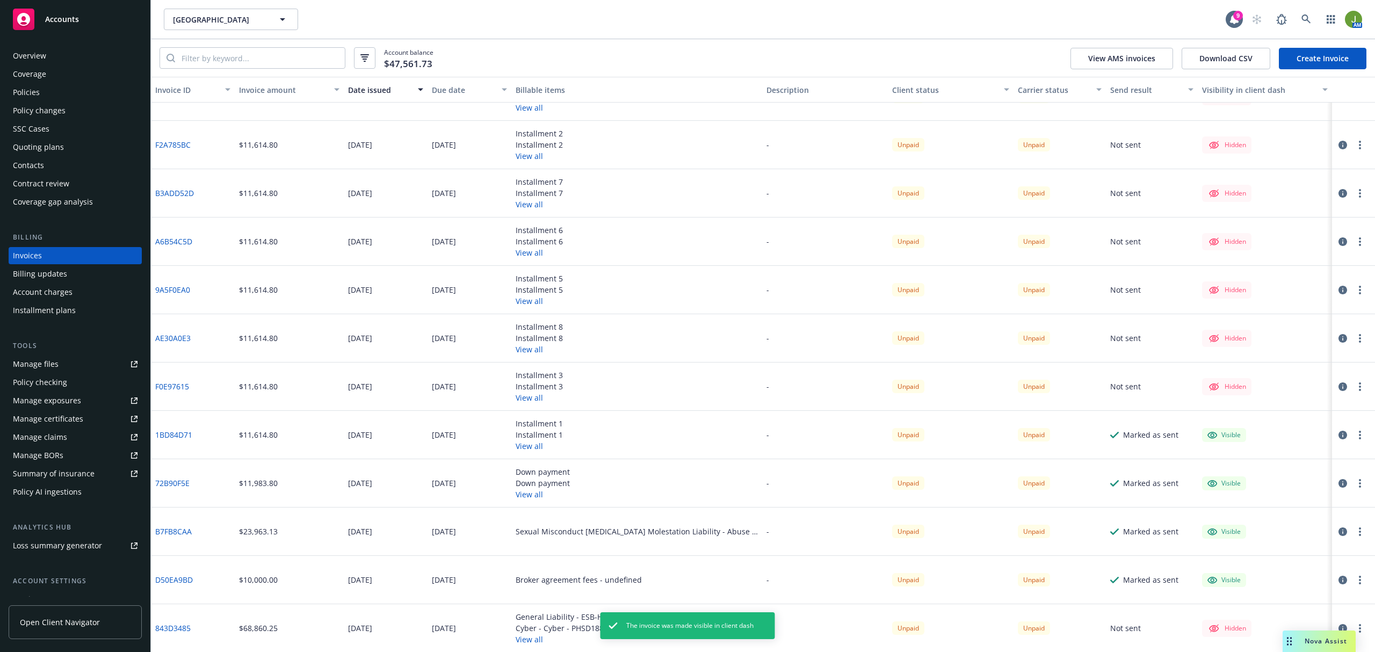
click at [1354, 583] on button "button" at bounding box center [1360, 580] width 13 height 13
click at [1300, 527] on link "Generate invoice PDF" at bounding box center [1297, 525] width 137 height 21
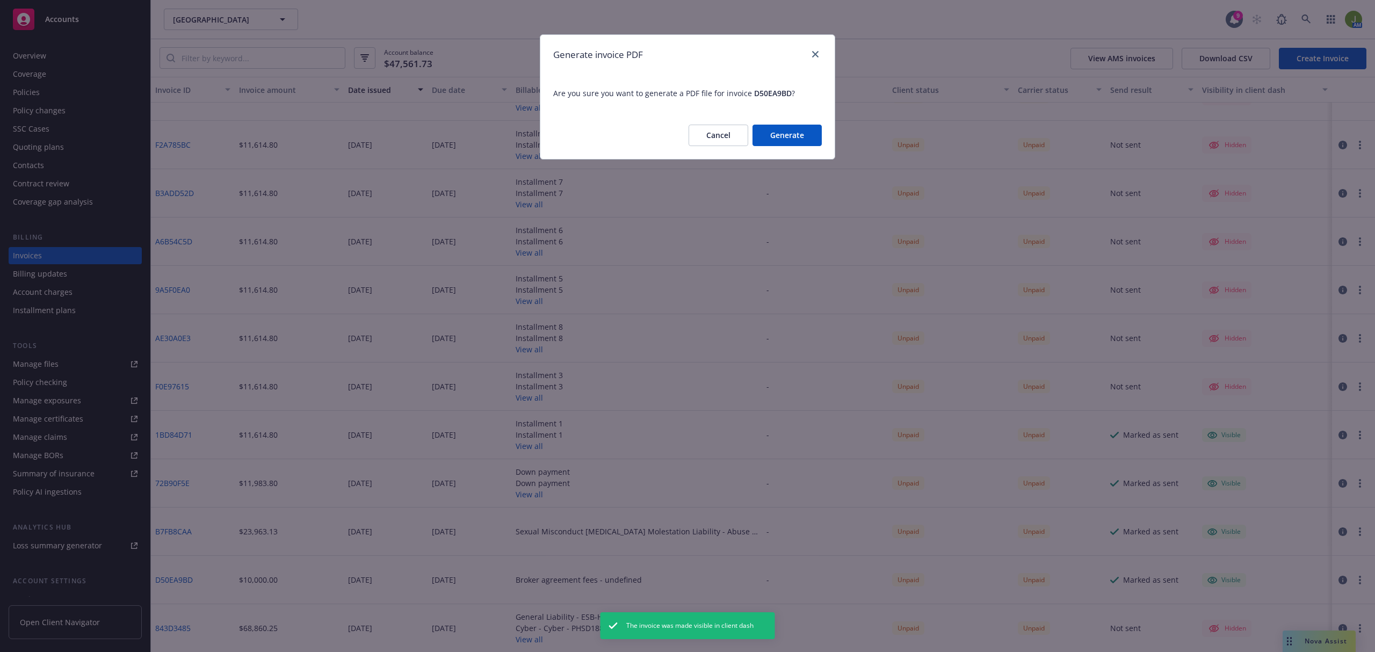
click at [791, 135] on button "Generate" at bounding box center [787, 135] width 69 height 21
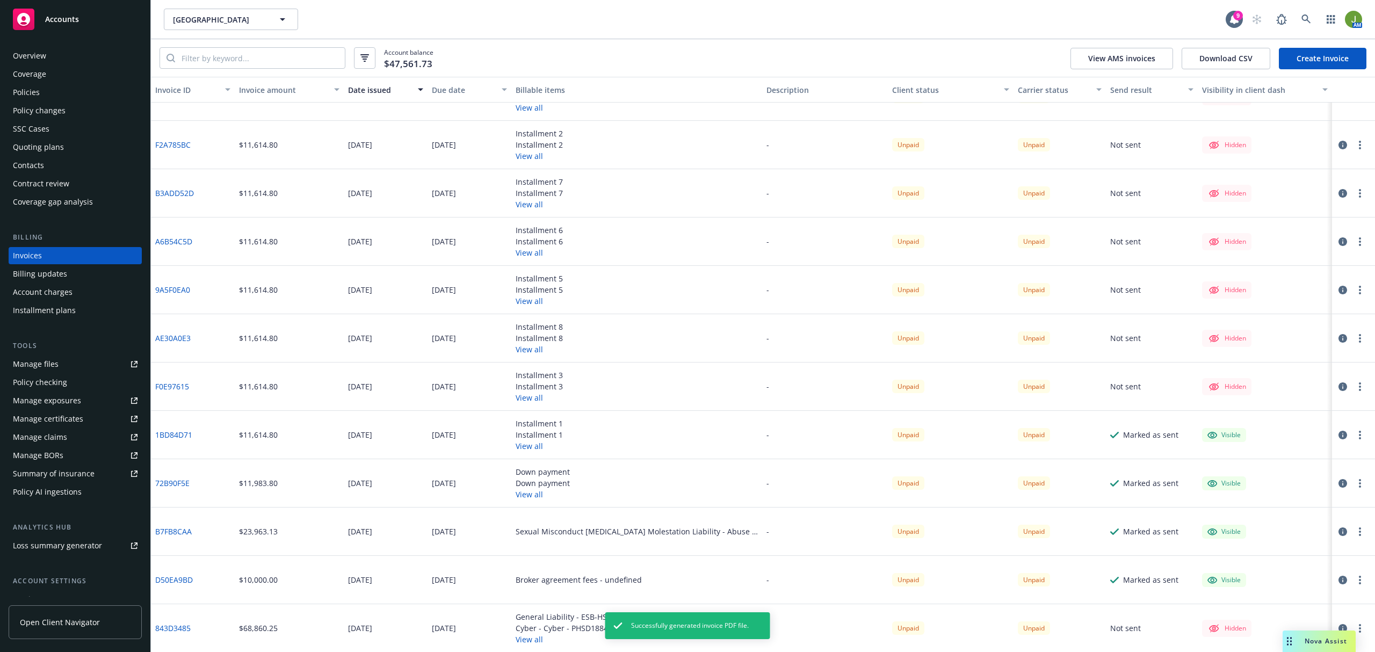
click at [1354, 624] on button "button" at bounding box center [1360, 628] width 13 height 13
click at [185, 624] on link "843D3485" at bounding box center [172, 628] width 35 height 11
click at [1359, 628] on circle "button" at bounding box center [1360, 629] width 2 height 2
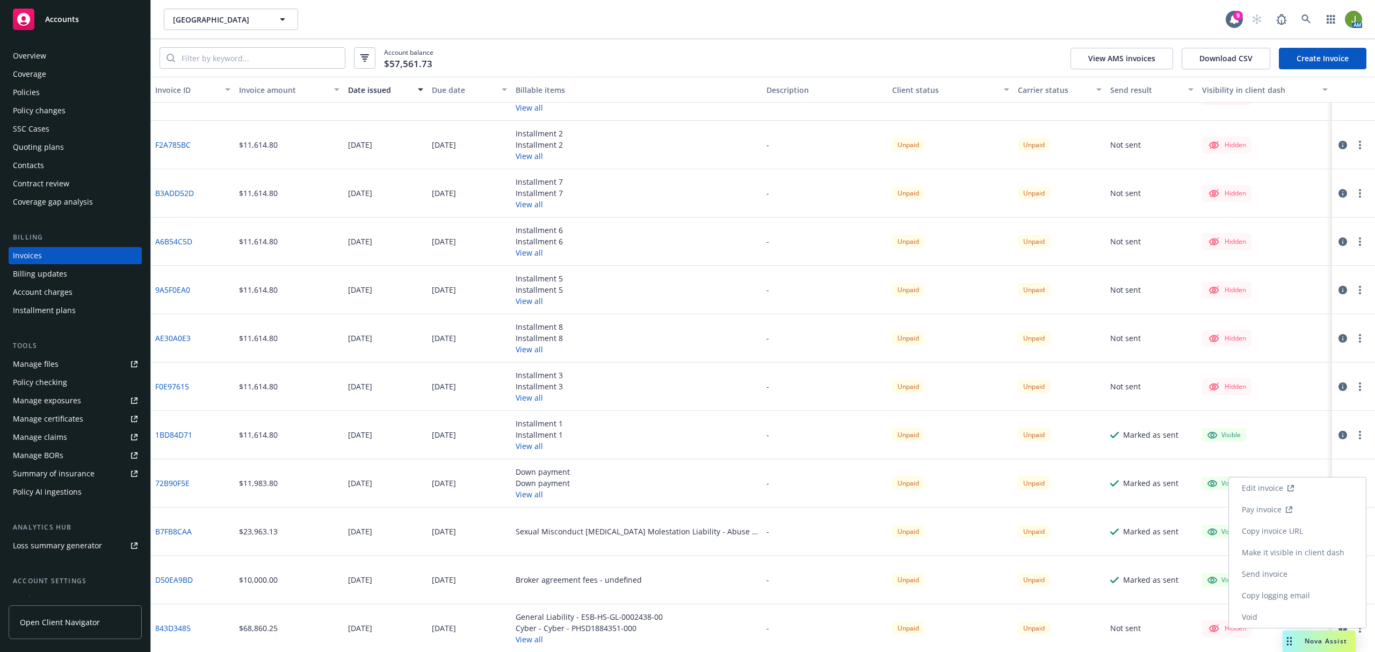
click at [1318, 559] on link "Make it visible in client dash" at bounding box center [1297, 552] width 137 height 21
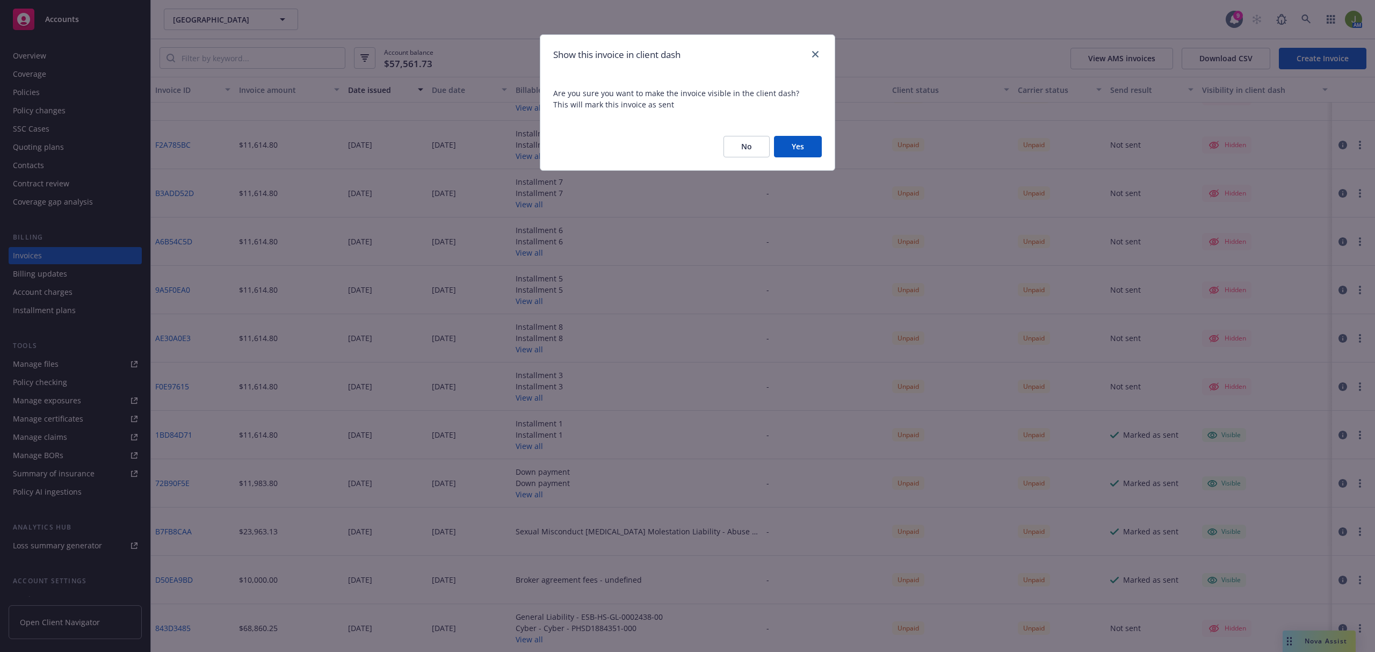
click at [792, 144] on button "Yes" at bounding box center [798, 146] width 48 height 21
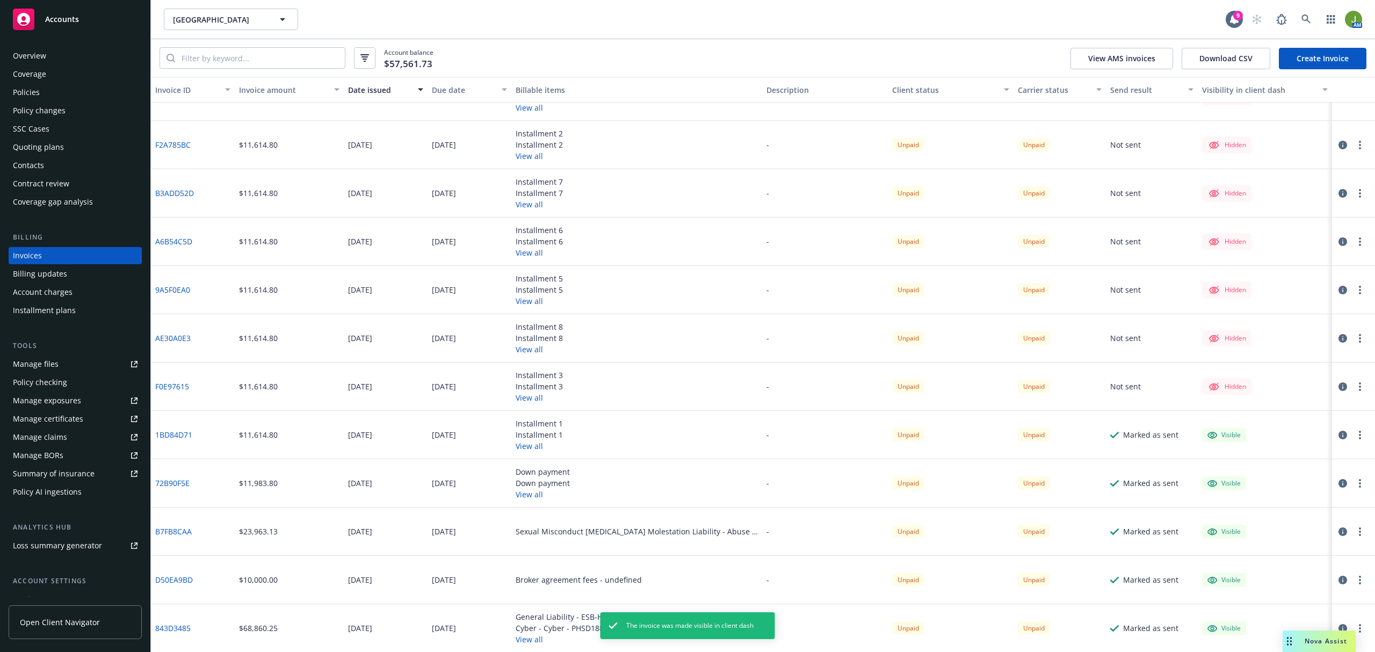
click at [1359, 626] on icon "button" at bounding box center [1360, 628] width 2 height 9
click at [1335, 583] on link "Generate invoice PDF" at bounding box center [1297, 574] width 137 height 21
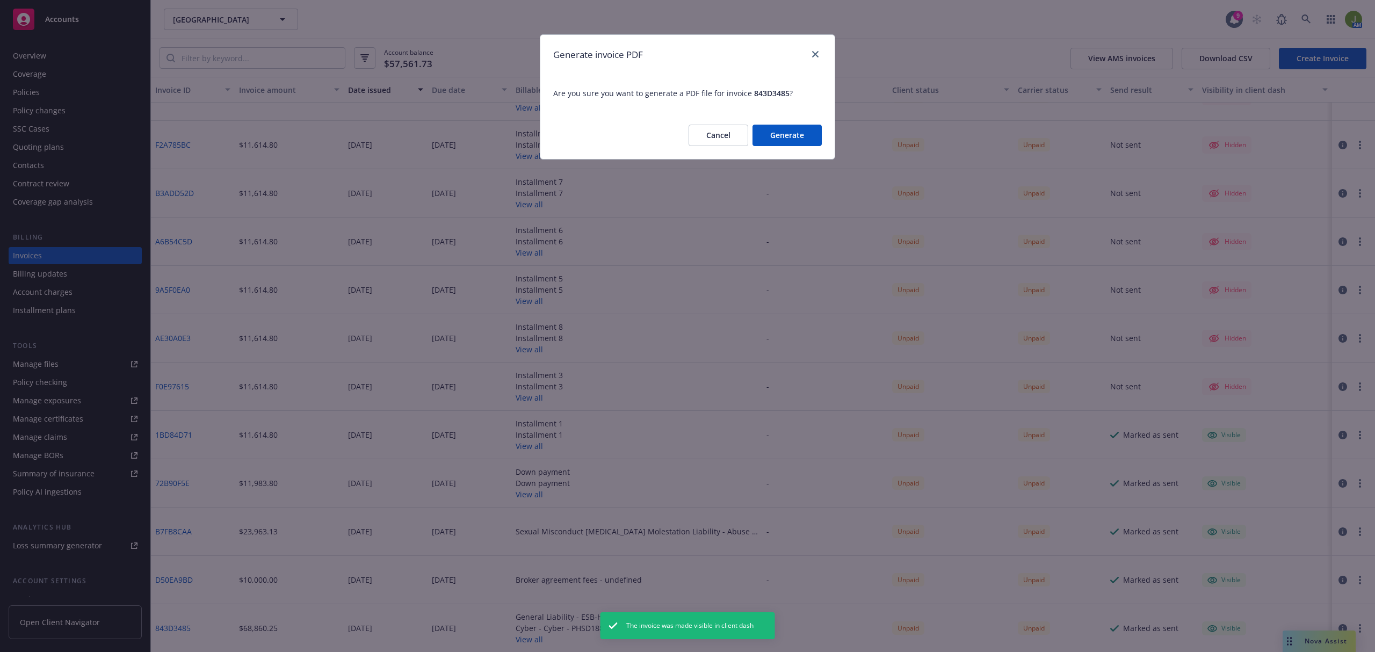
click at [785, 139] on button "Generate" at bounding box center [787, 135] width 69 height 21
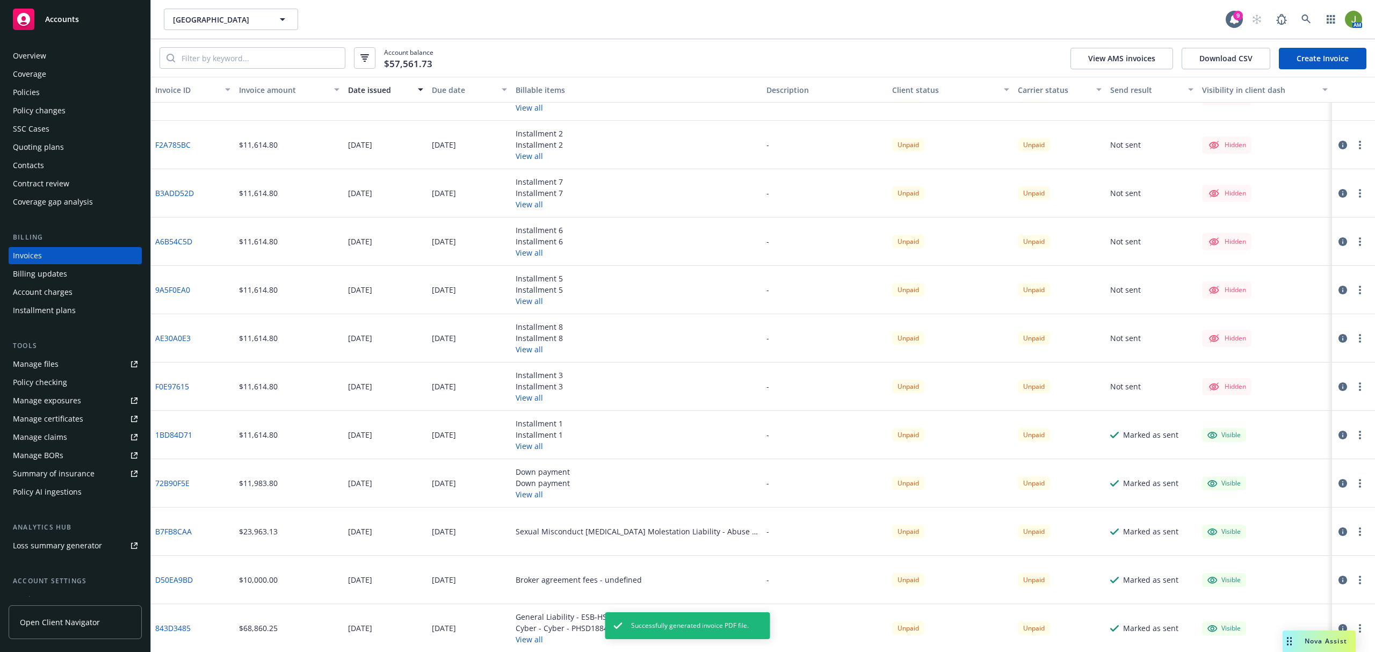
click at [163, 576] on link "D50EA9BD" at bounding box center [174, 579] width 38 height 11
click at [1359, 625] on circle "button" at bounding box center [1360, 625] width 2 height 2
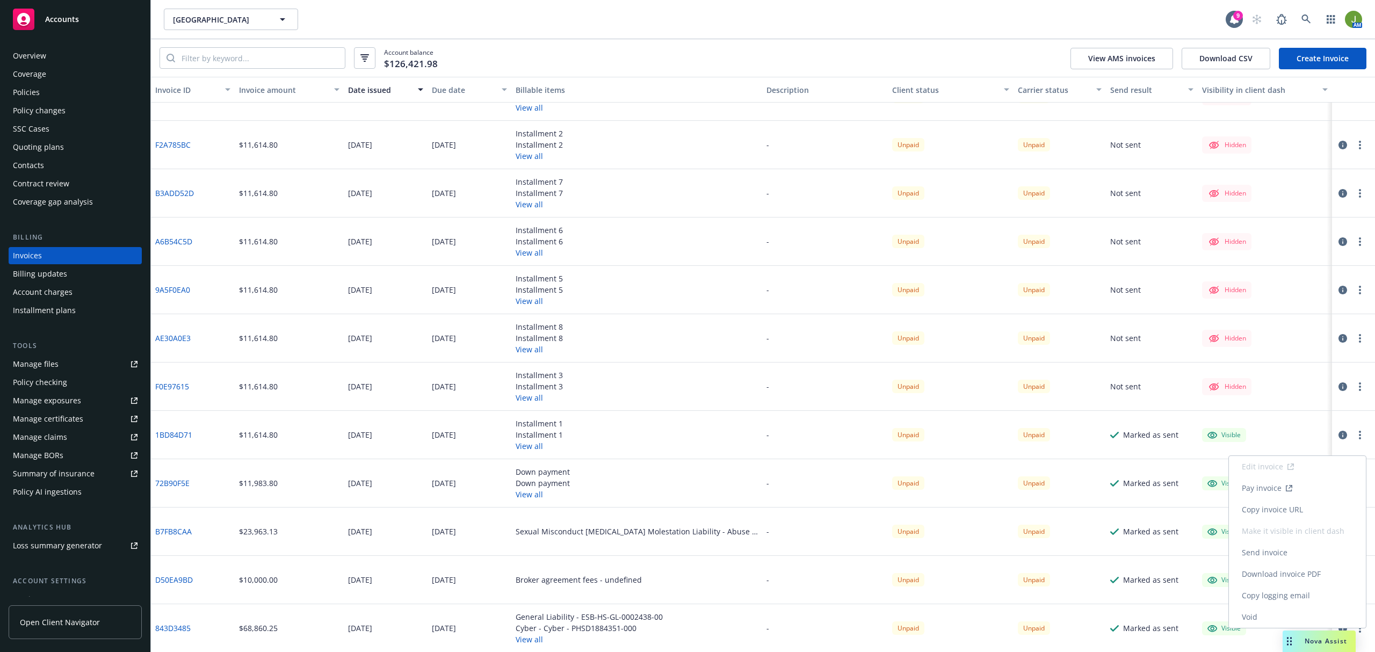
click at [1322, 572] on link "Download invoice PDF" at bounding box center [1297, 574] width 137 height 21
click at [1359, 583] on circle "button" at bounding box center [1360, 583] width 2 height 2
click at [1262, 460] on link "Copy invoice URL" at bounding box center [1297, 460] width 137 height 21
click at [1354, 484] on button "button" at bounding box center [1360, 483] width 13 height 13
click at [1278, 372] on link "Copy invoice URL" at bounding box center [1297, 364] width 137 height 21
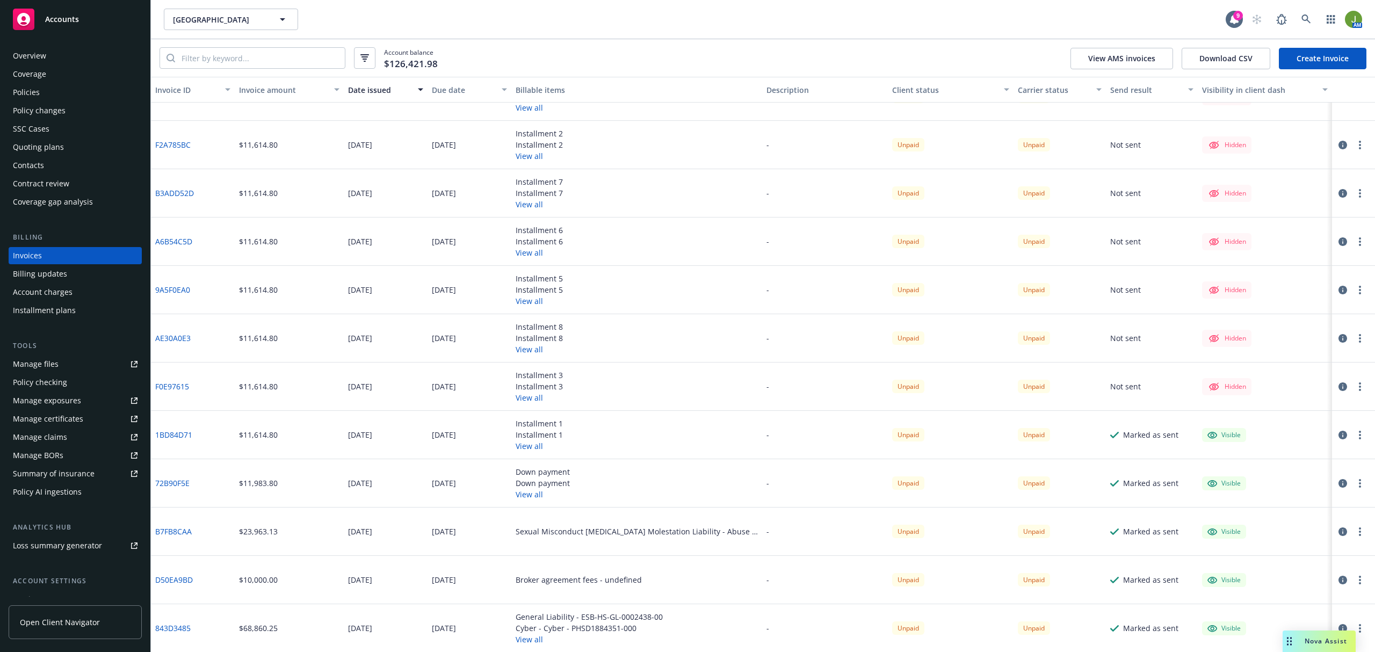
click at [37, 97] on div "Policies" at bounding box center [26, 92] width 27 height 17
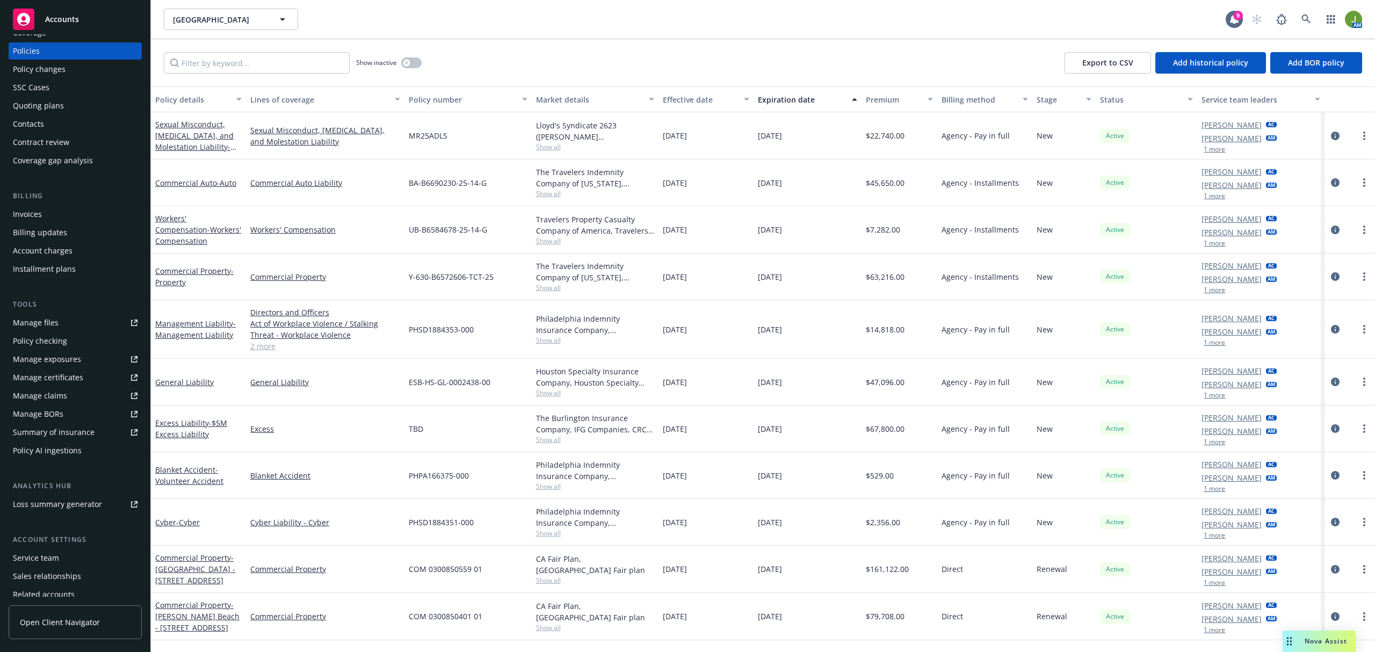
scroll to position [84, 0]
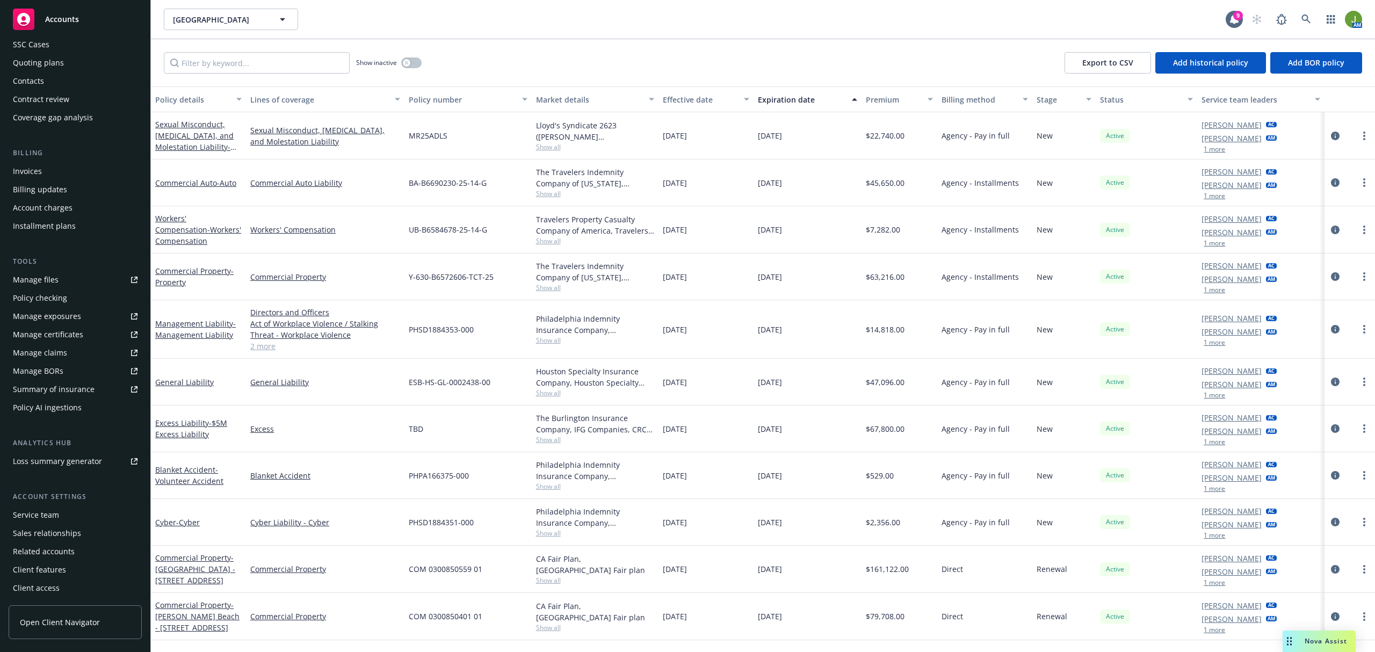
click at [54, 588] on div "Client access" at bounding box center [36, 588] width 47 height 17
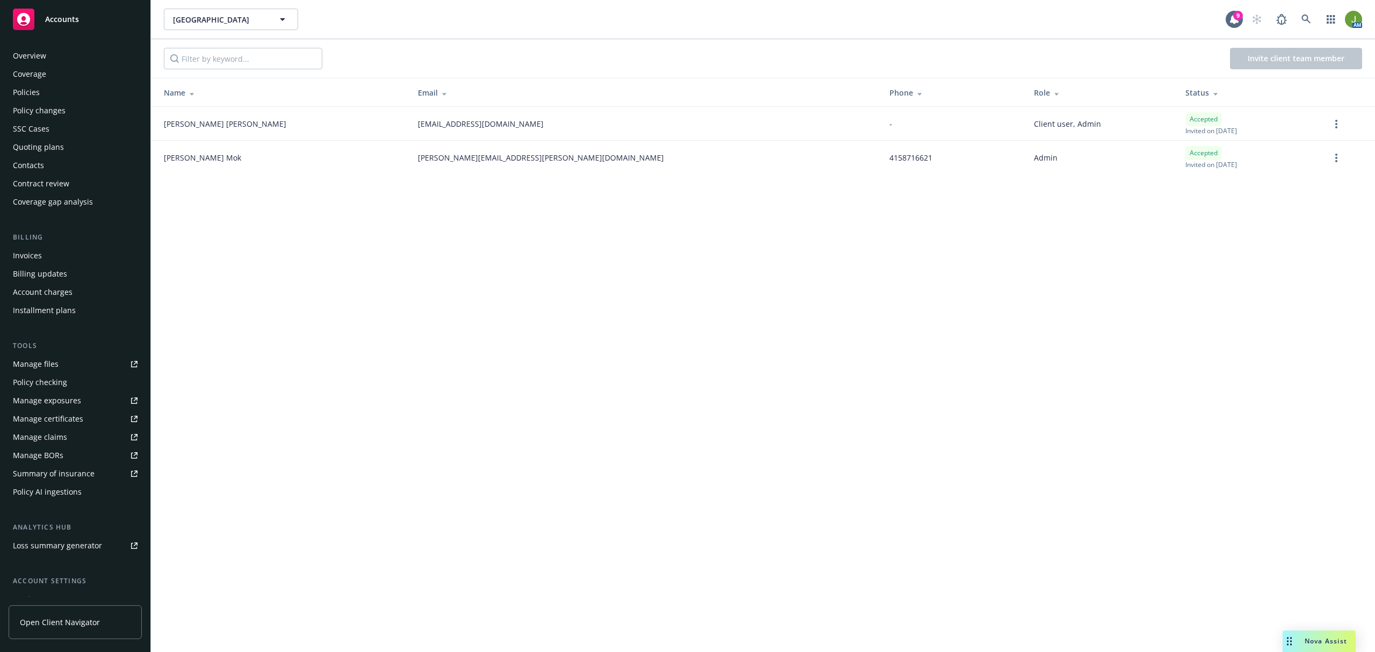
click at [27, 97] on div "Policies" at bounding box center [26, 92] width 27 height 17
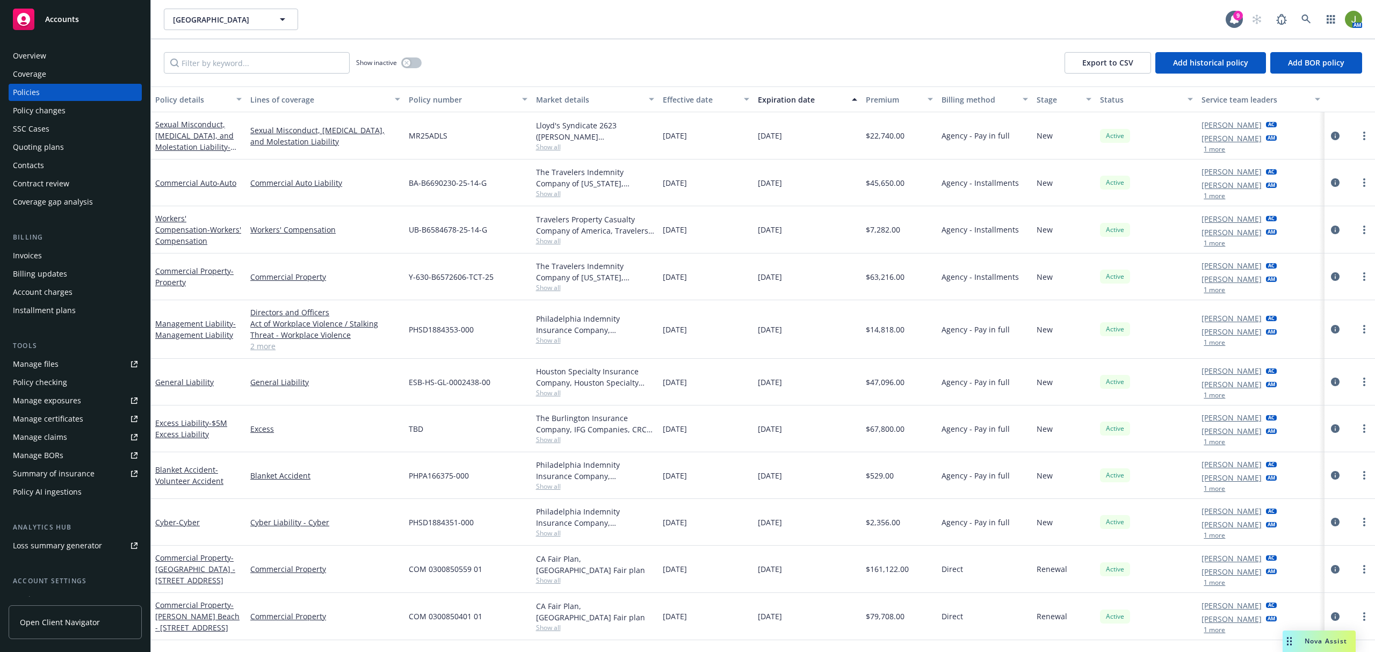
click at [48, 366] on div "Manage files" at bounding box center [36, 364] width 46 height 17
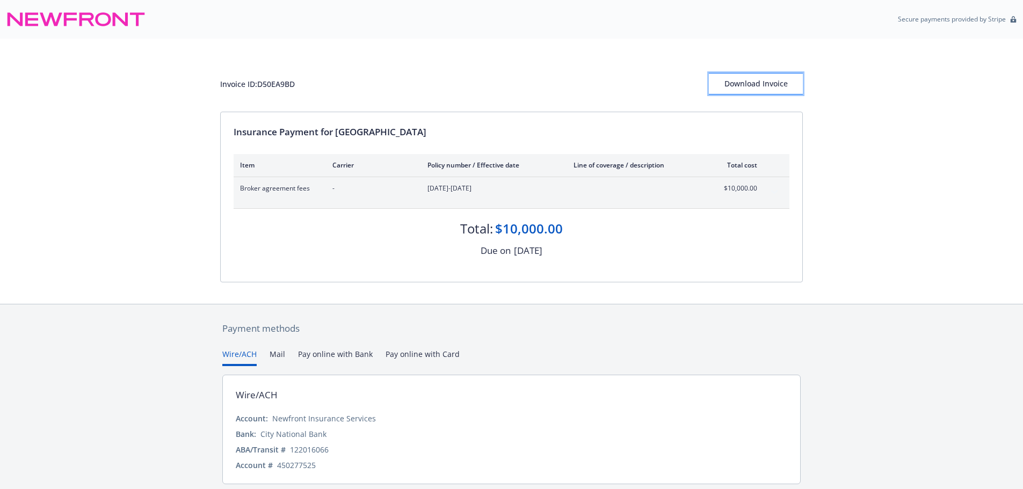
click at [744, 85] on div "Download Invoice" at bounding box center [756, 84] width 94 height 20
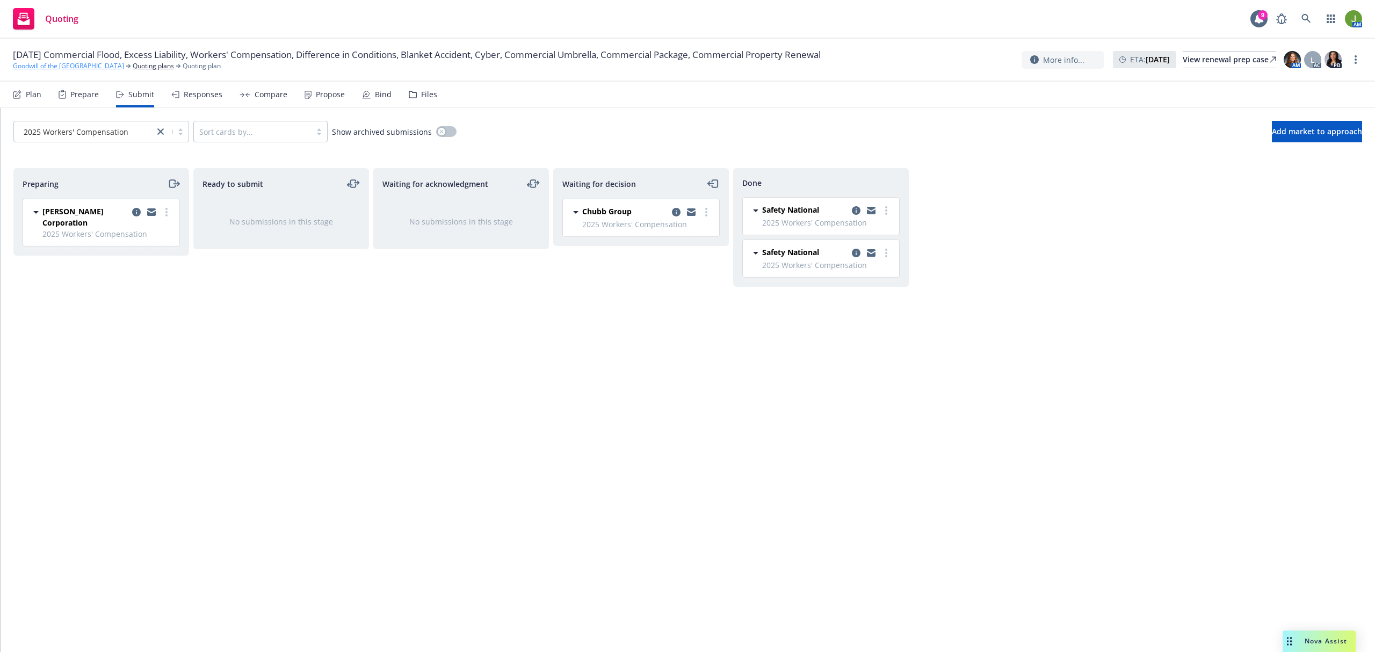
click at [65, 65] on link "Goodwill of the [GEOGRAPHIC_DATA]" at bounding box center [68, 66] width 111 height 10
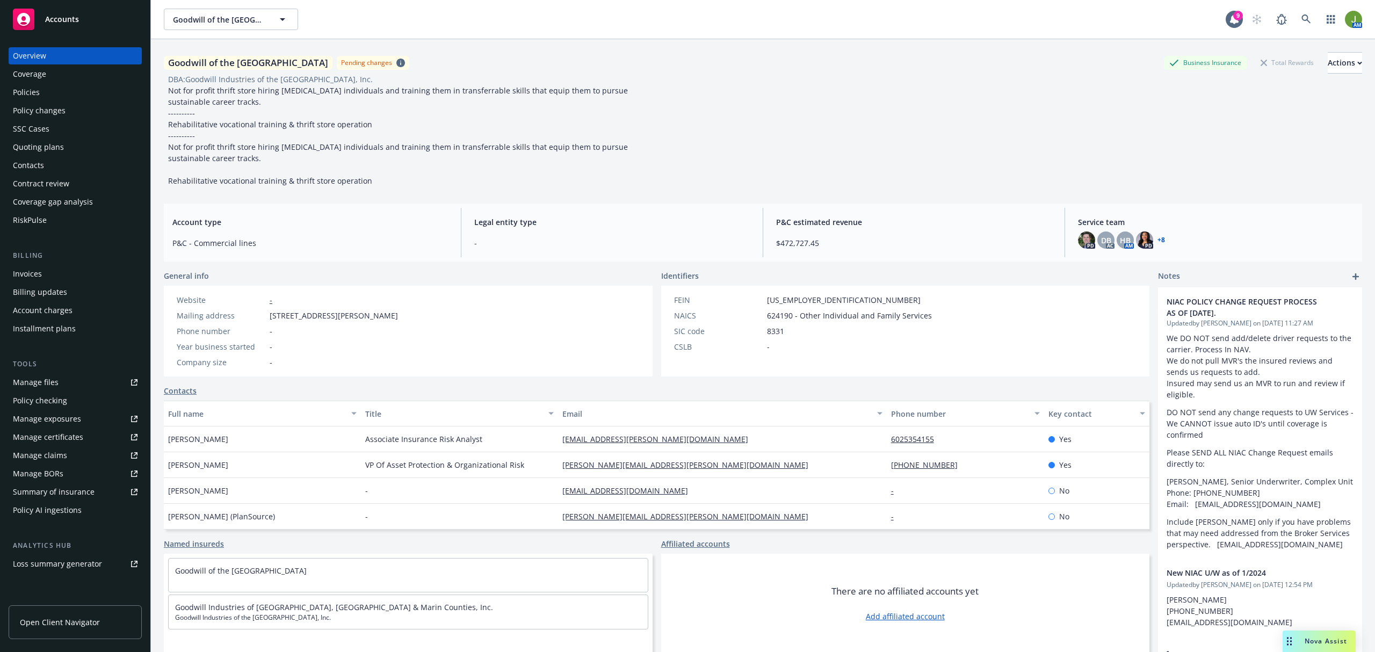
click at [64, 80] on div "Coverage" at bounding box center [75, 74] width 125 height 17
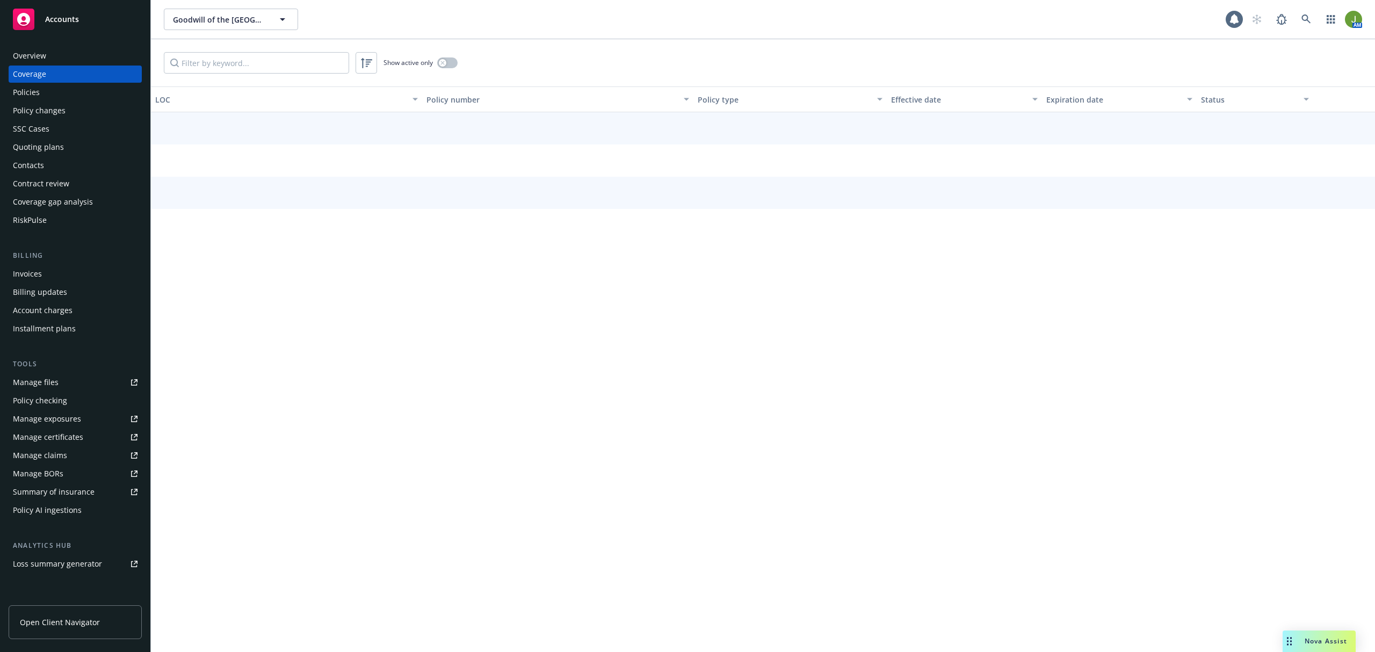
click at [54, 97] on div "Policies" at bounding box center [75, 92] width 125 height 17
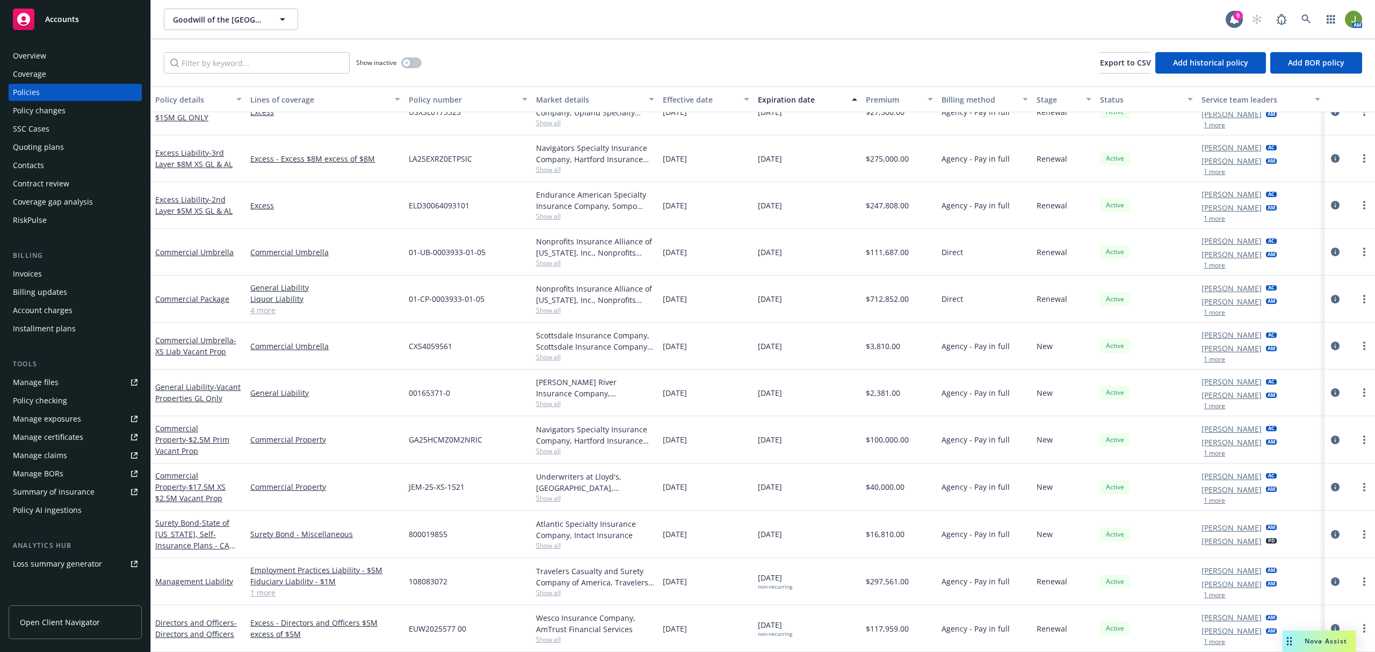
scroll to position [416, 0]
click at [309, 63] on input "Filter by keyword..." at bounding box center [257, 62] width 186 height 21
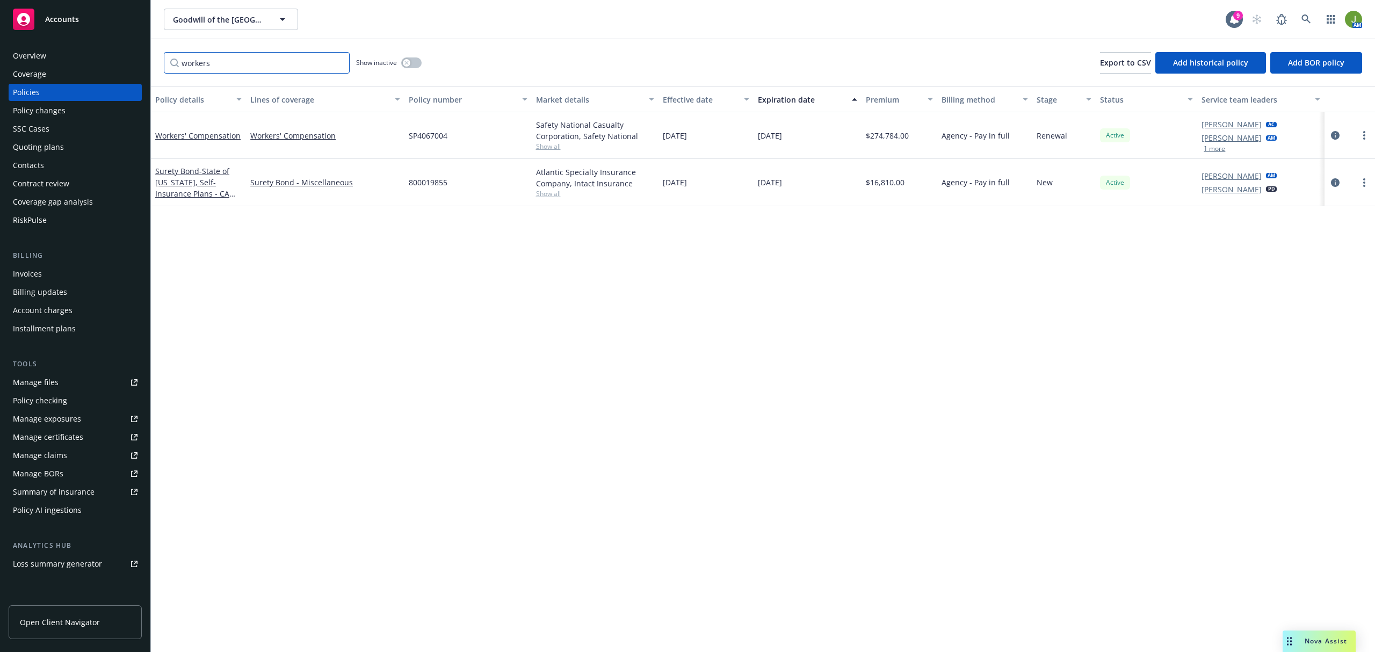
scroll to position [0, 0]
type input "workers"
click at [1332, 133] on icon "circleInformation" at bounding box center [1335, 135] width 9 height 9
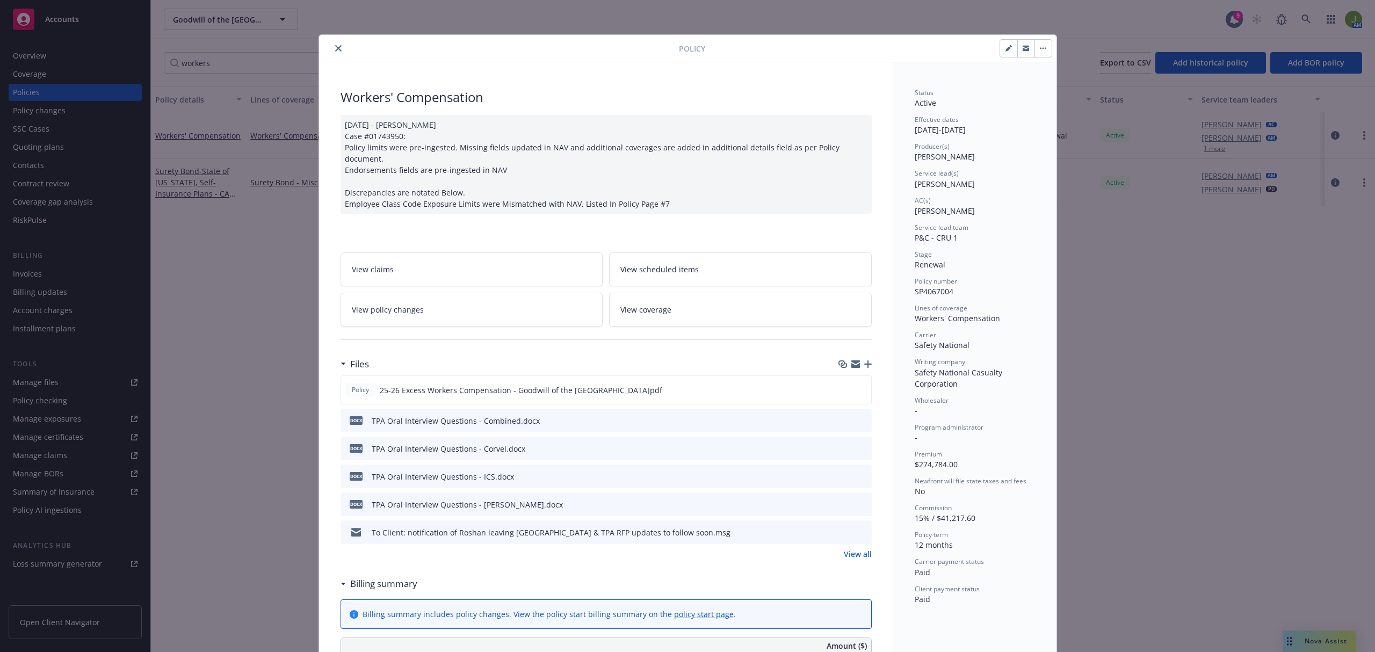
click at [865, 360] on icon "button" at bounding box center [868, 364] width 8 height 8
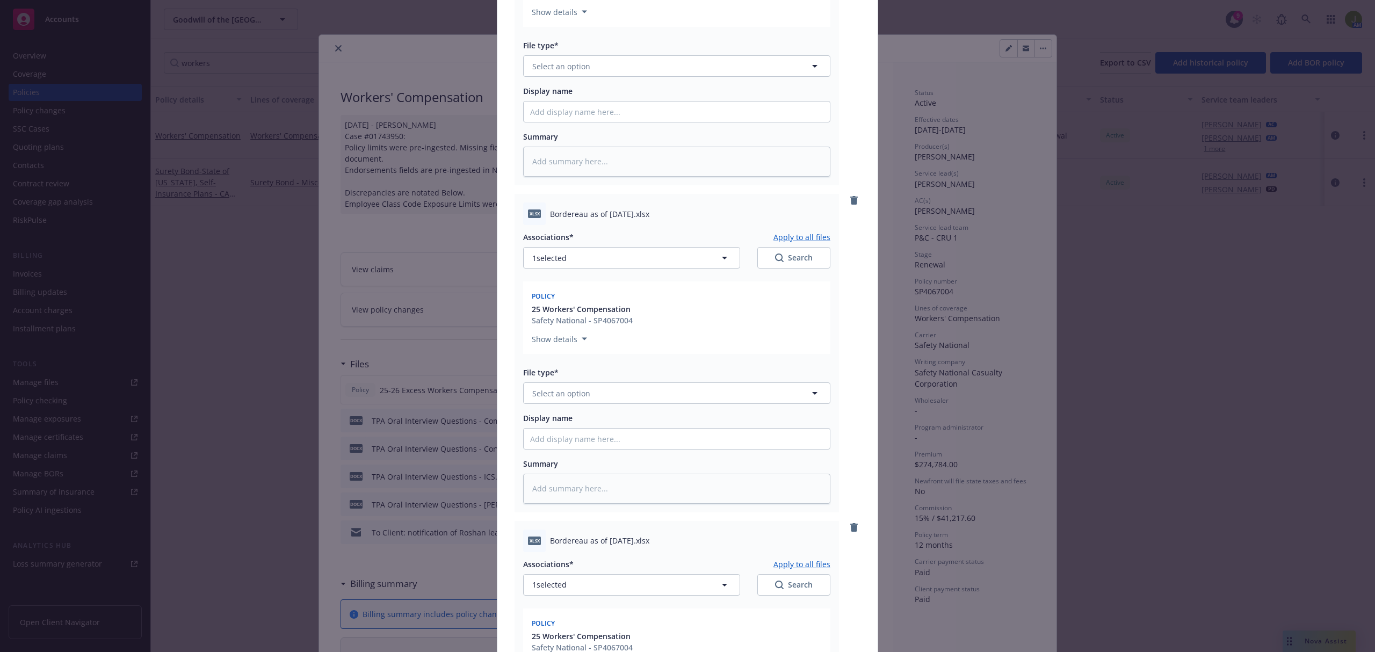
scroll to position [1567, 0]
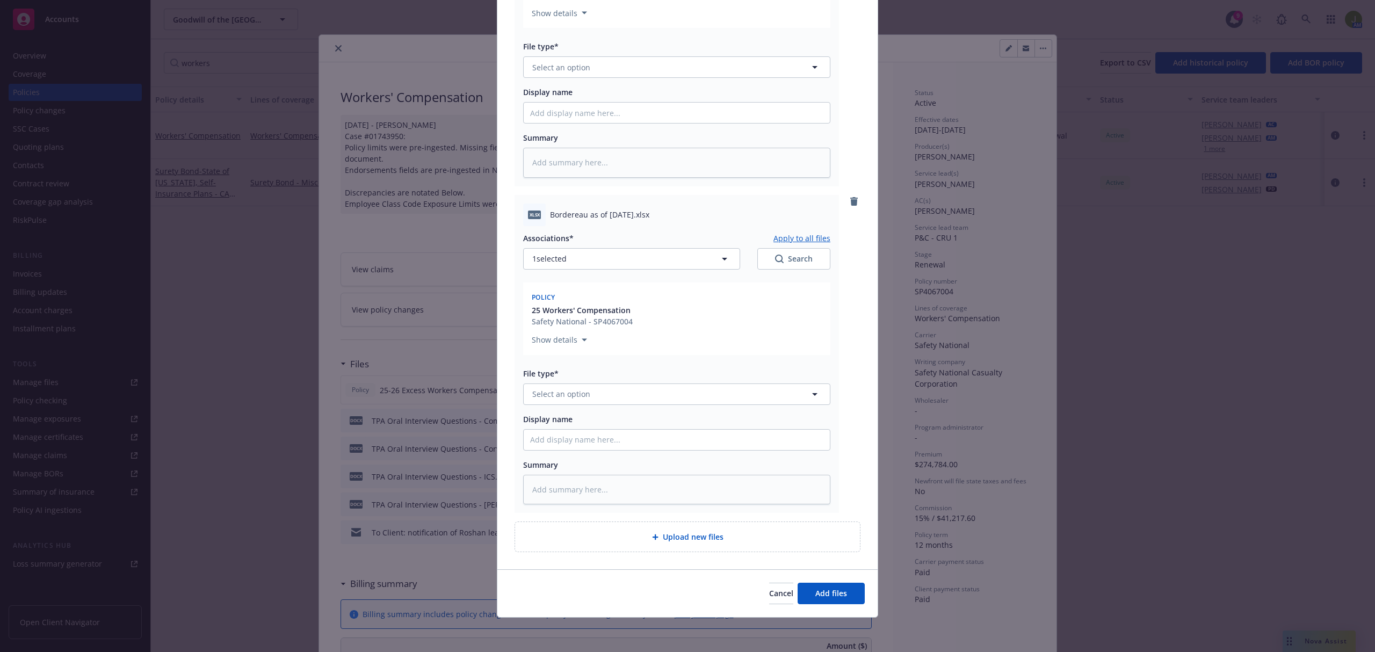
type textarea "x"
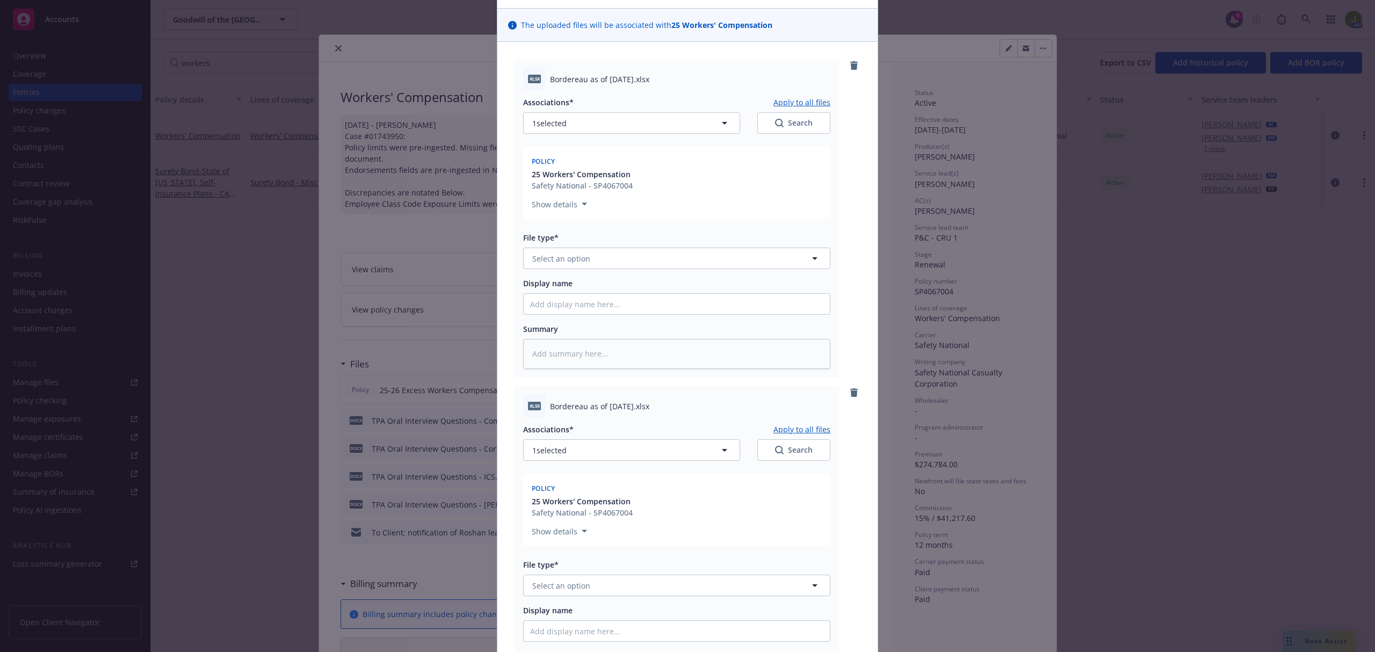
scroll to position [0, 0]
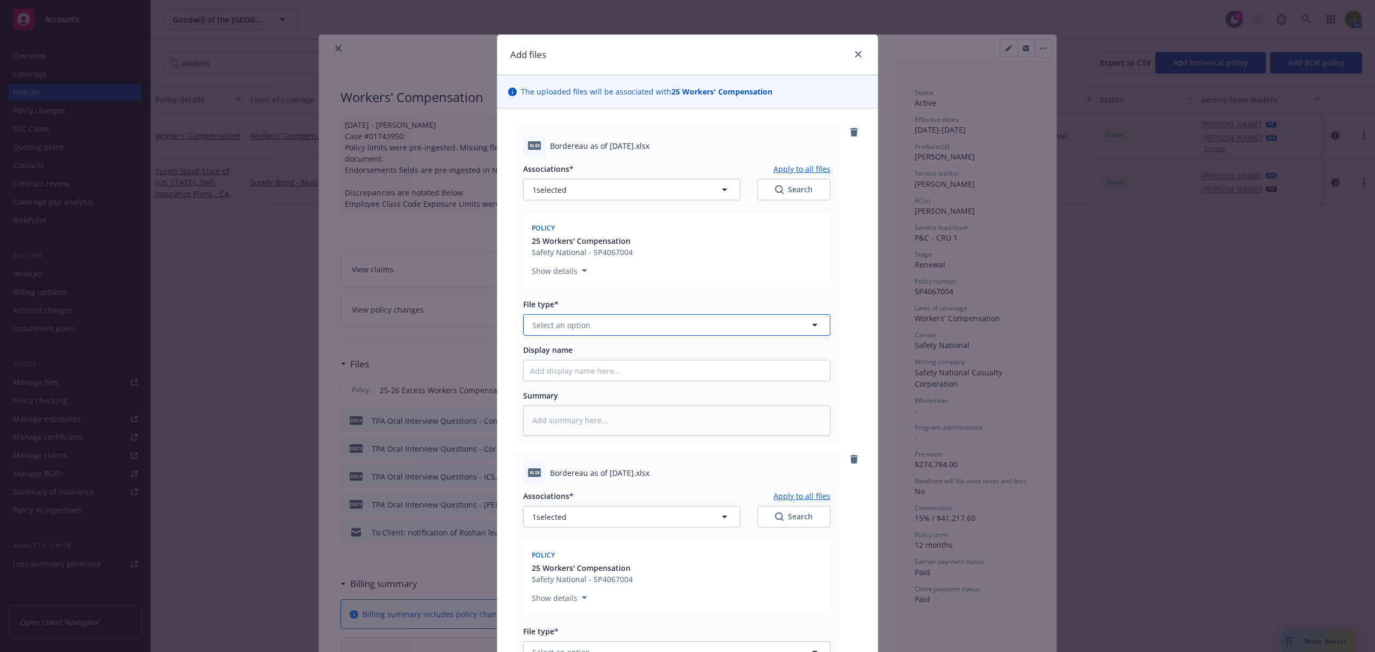
click at [578, 331] on button "Select an option" at bounding box center [676, 324] width 307 height 21
type input "loss run"
type textarea "x"
type input "W"
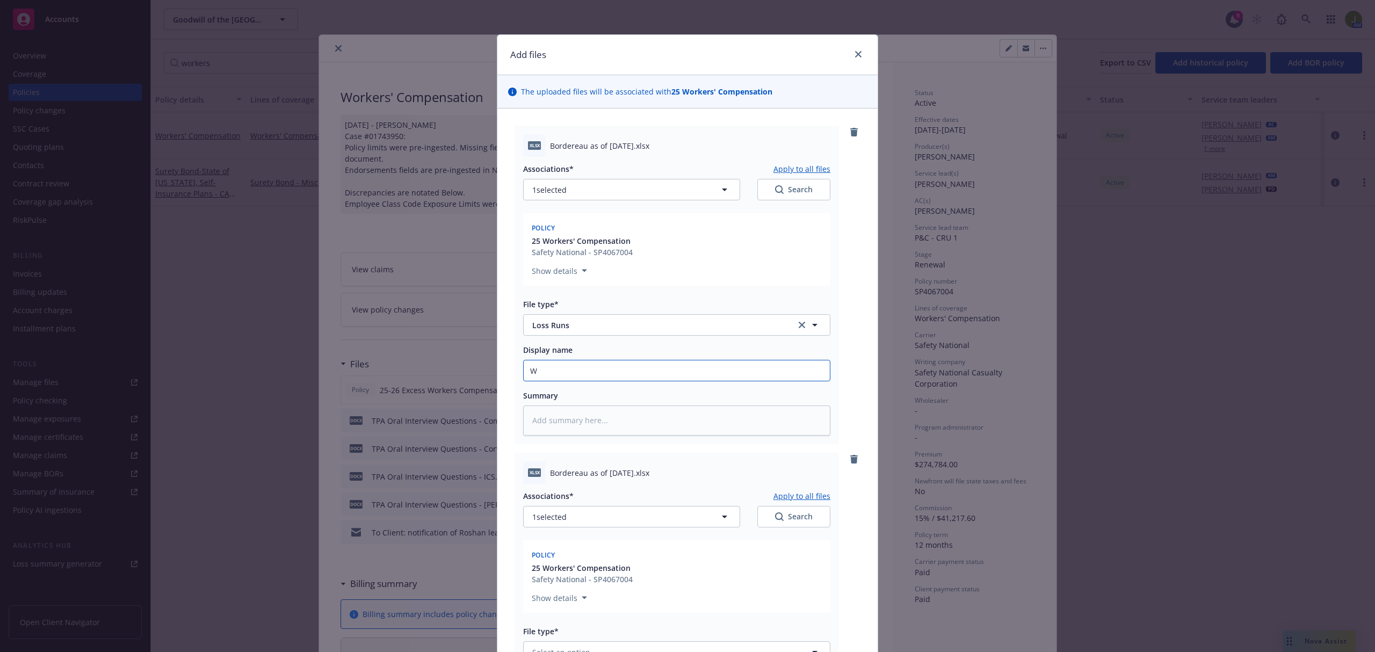
type textarea "x"
type input "WC"
type textarea "x"
type input "WC"
type textarea "x"
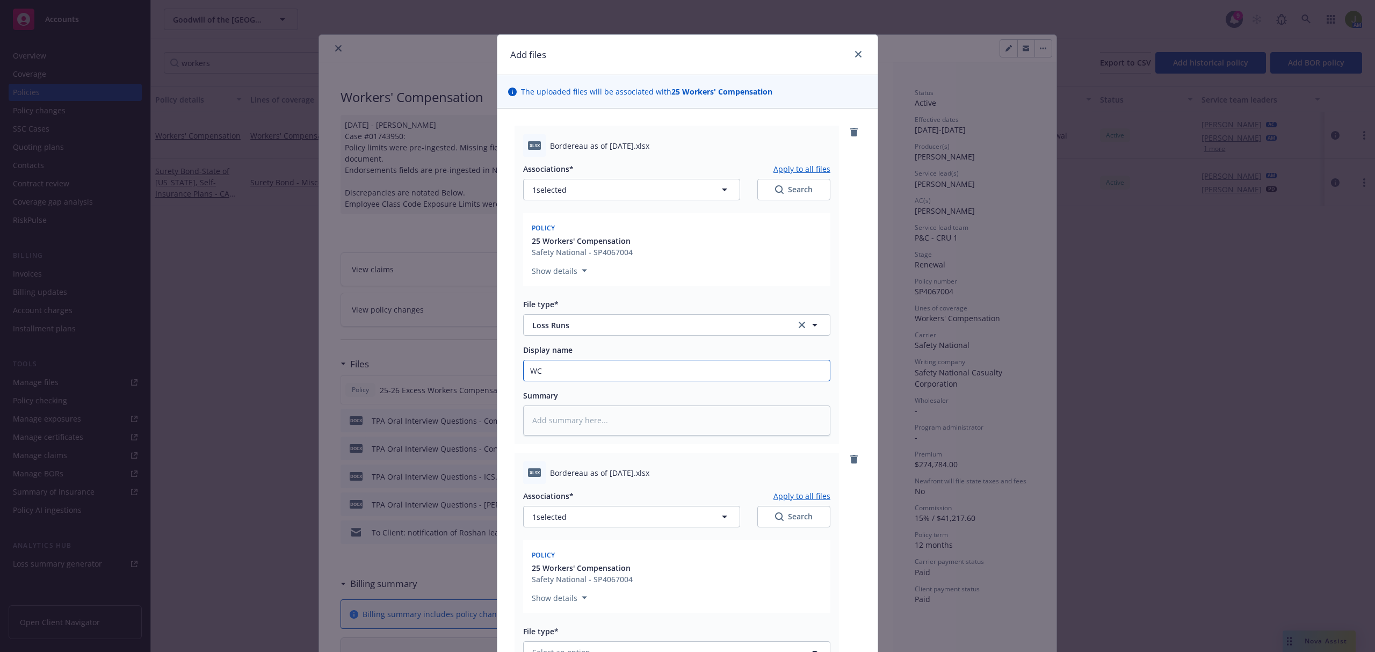
type input "WC L"
type textarea "x"
type input "WC Los"
type textarea "x"
type input "WC Loss"
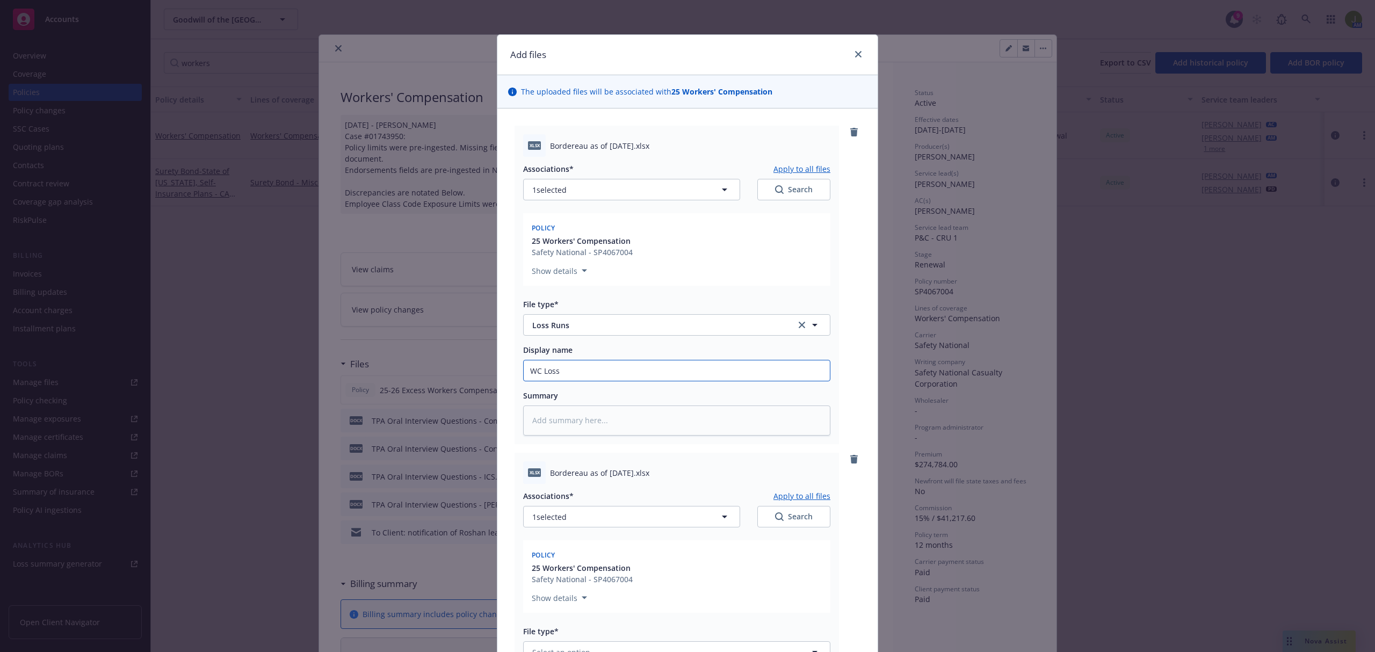
type textarea "x"
type input "WC Loss R"
type textarea "x"
type input "WC Loss Ru"
type textarea "x"
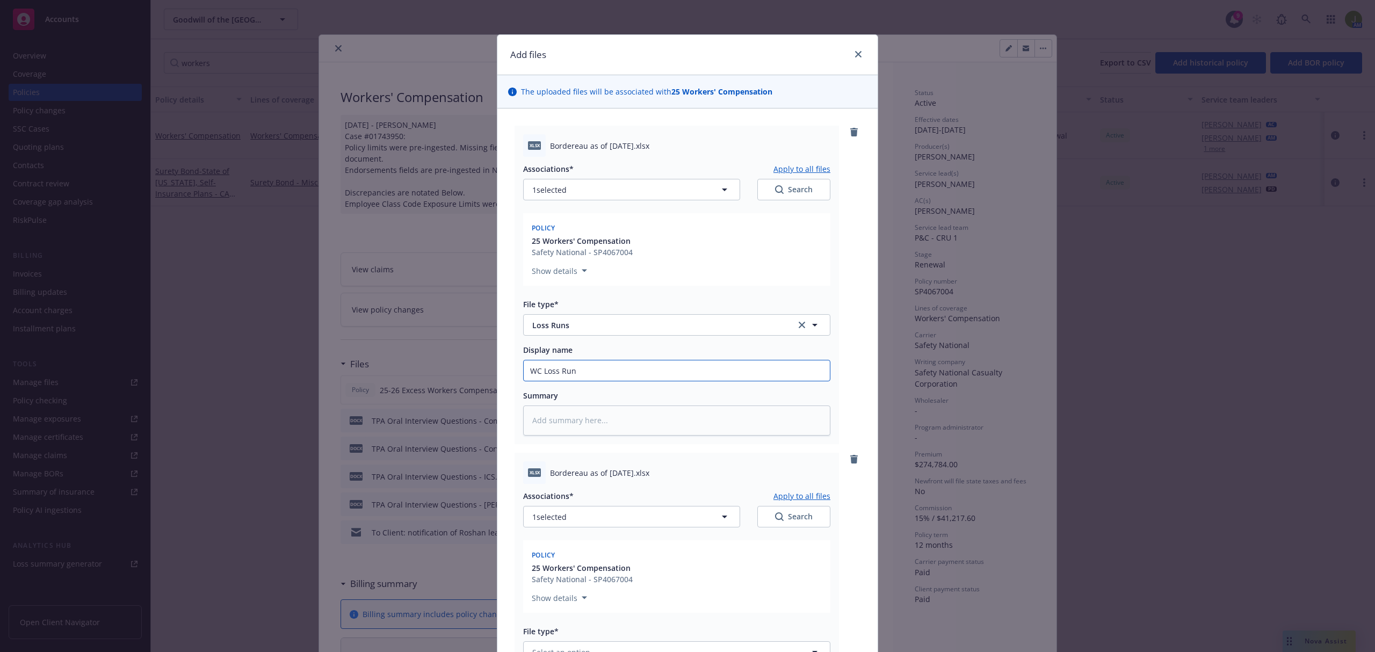
type input "WC Loss Runs"
type textarea "x"
type input "WC Loss Runs"
type textarea "x"
type input "WC Loss Runs a"
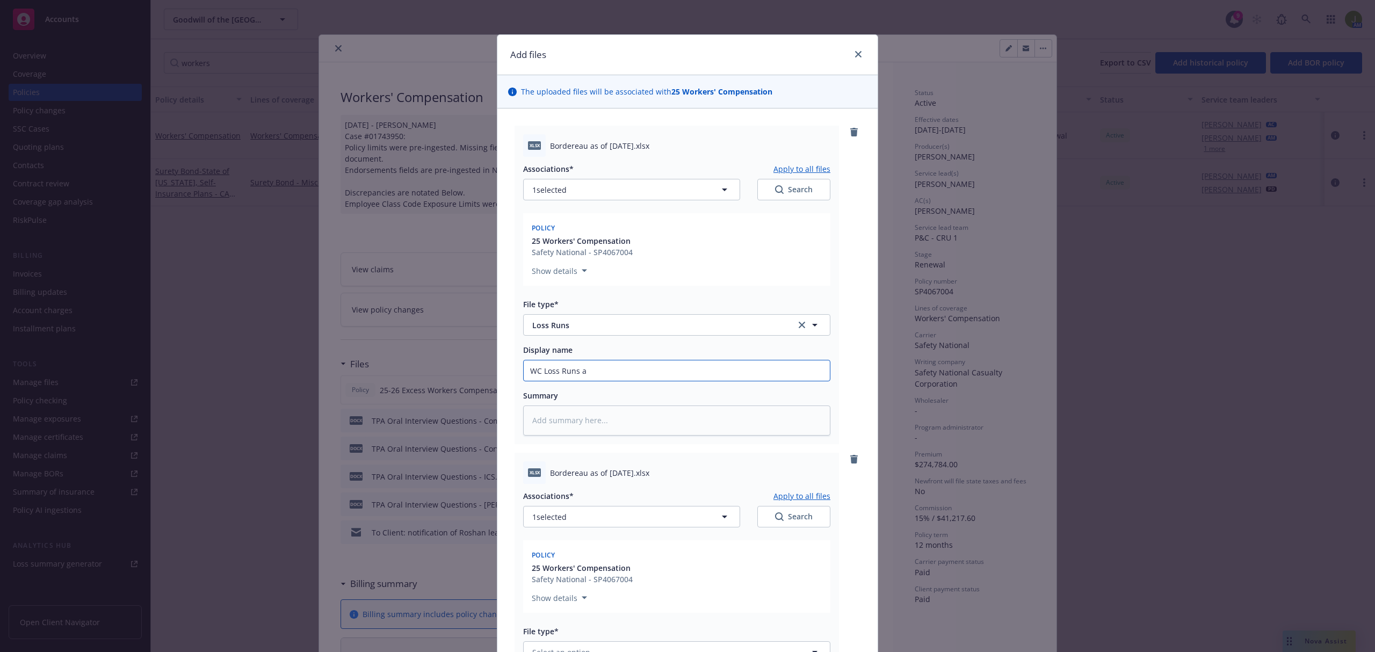
type textarea "x"
type input "WC Loss Runs as"
type textarea "x"
type input "WC Loss Runs as"
type textarea "x"
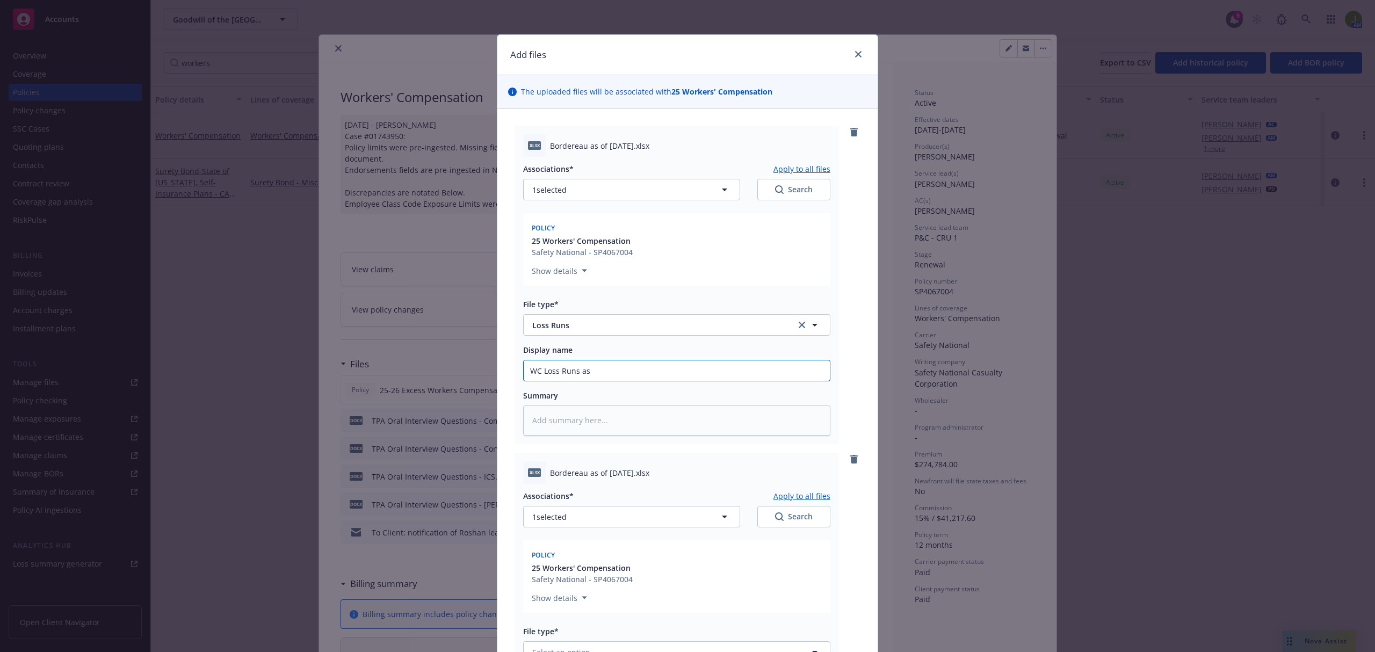
type input "WC Loss Runs as o"
type textarea "x"
type input "WC Loss Runs as of"
type textarea "x"
type input "WC Loss Runs as of 6"
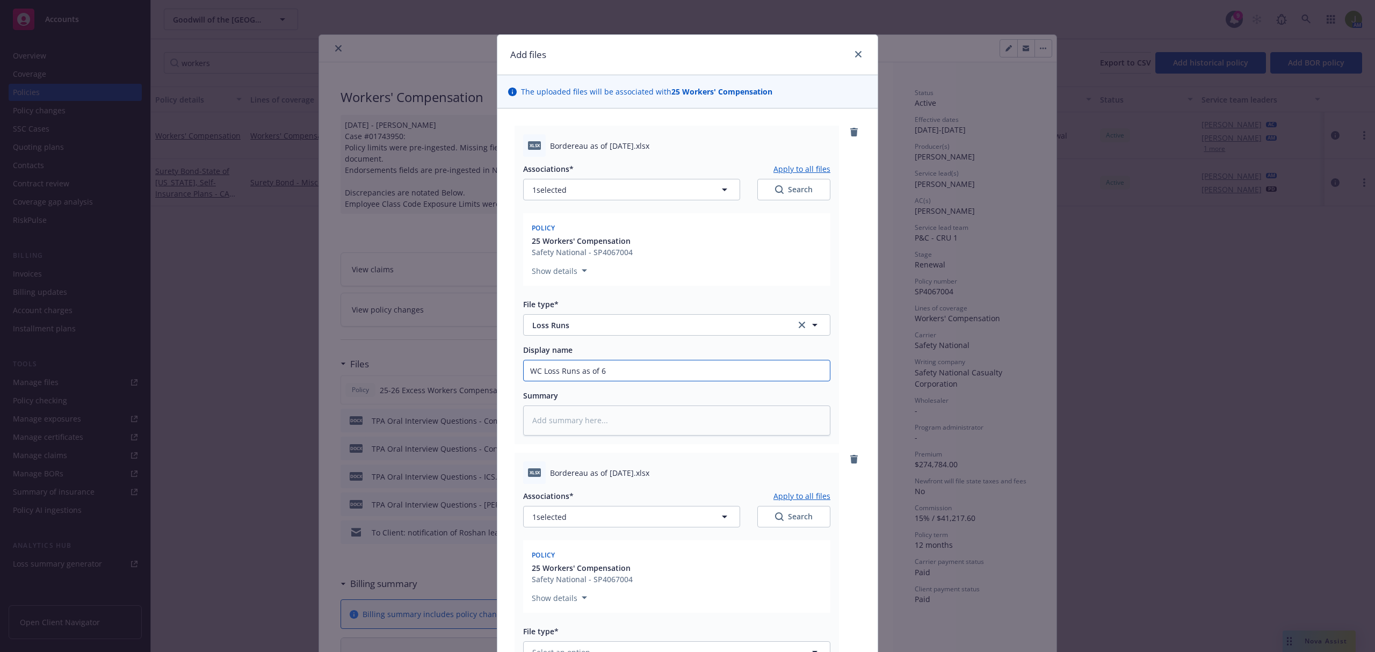
type textarea "x"
type input "WC Loss Runs as of 6."
type textarea "x"
type input "WC Loss Runs as of 6.30"
type textarea "x"
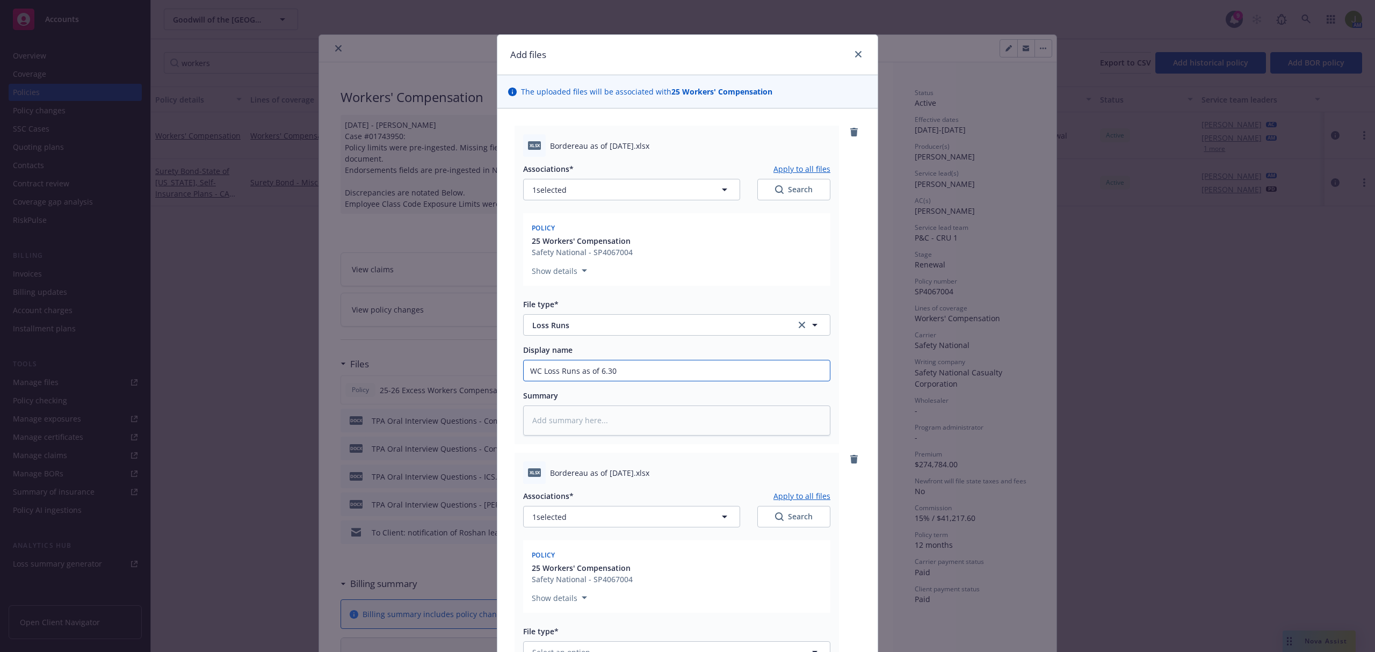
type input "WC Loss Runs as of 6.30."
type textarea "x"
type input "WC Loss Runs as of 6.30.19"
type textarea "x"
drag, startPoint x: 611, startPoint y: 366, endPoint x: 428, endPoint y: 369, distance: 183.2
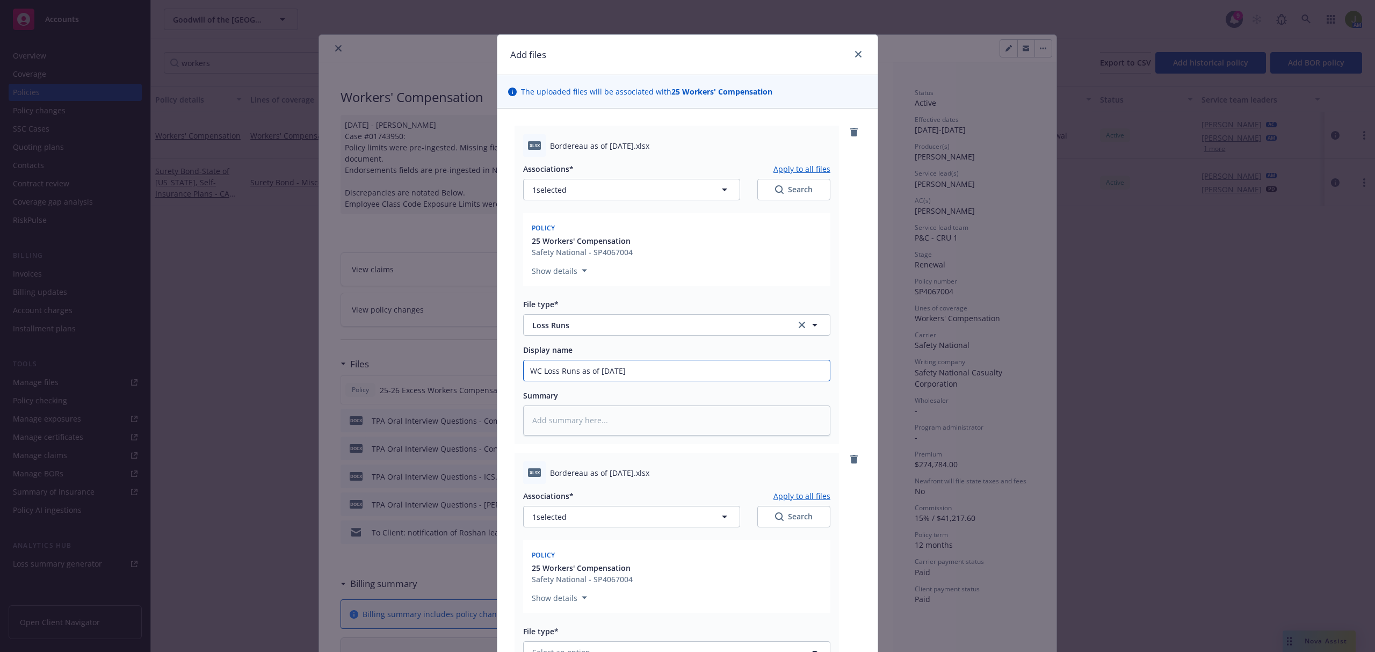
click at [429, 369] on div "Add files The uploaded files will be associated with 25 Workers' Compensation x…" at bounding box center [687, 326] width 1375 height 652
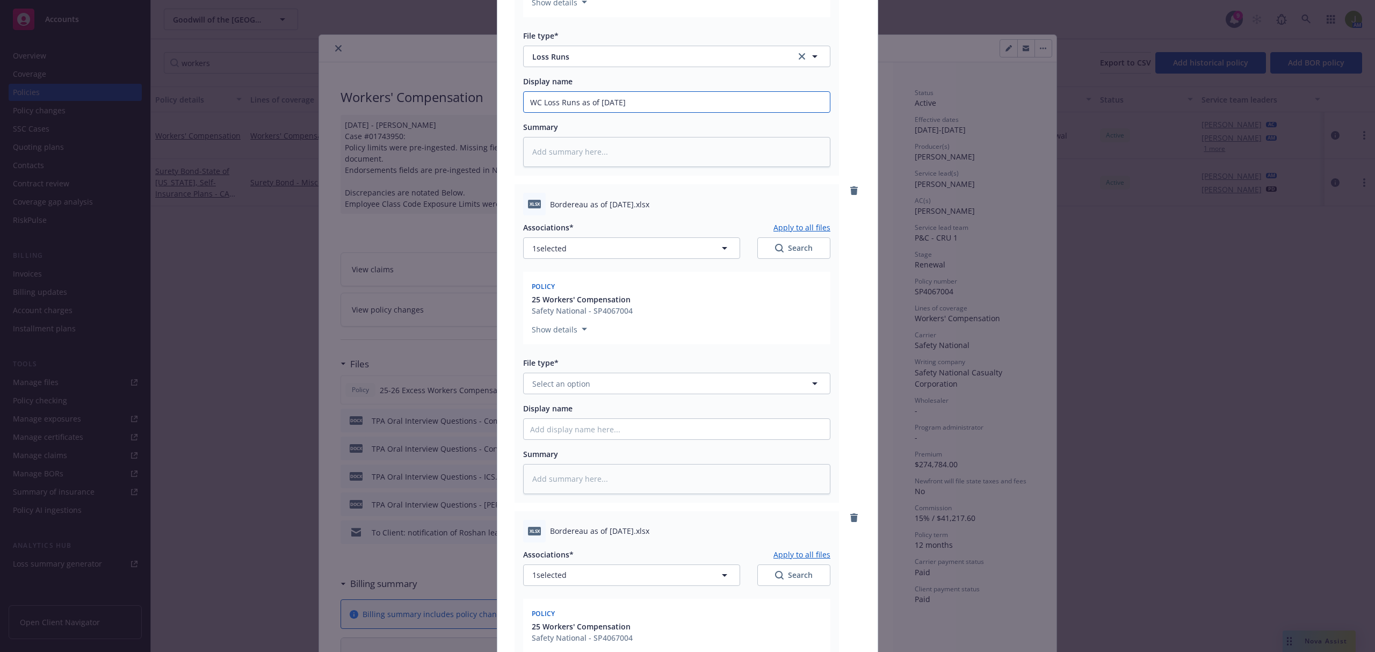
scroll to position [286, 0]
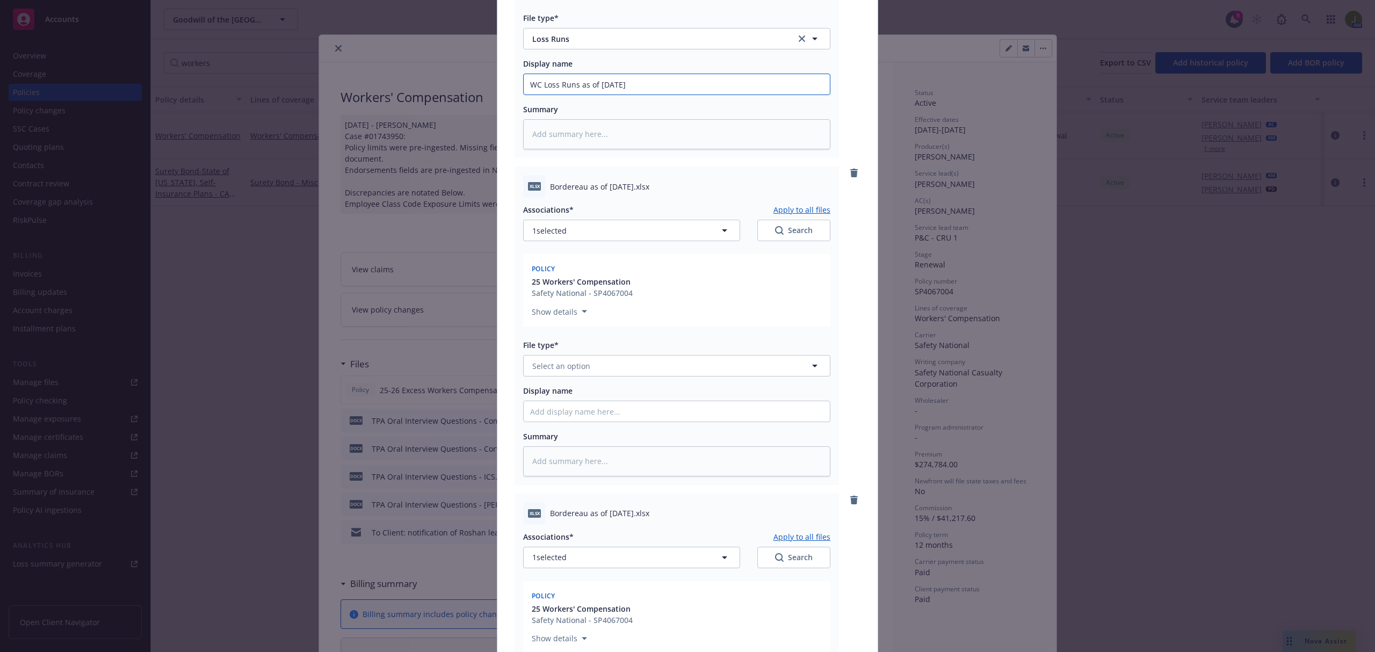
type input "WC Loss Runs as of 6.30.19"
click at [573, 369] on span "Select an option" at bounding box center [561, 365] width 58 height 11
type input "loss"
type textarea "x"
paste input "WC Loss Runs as of 6.30."
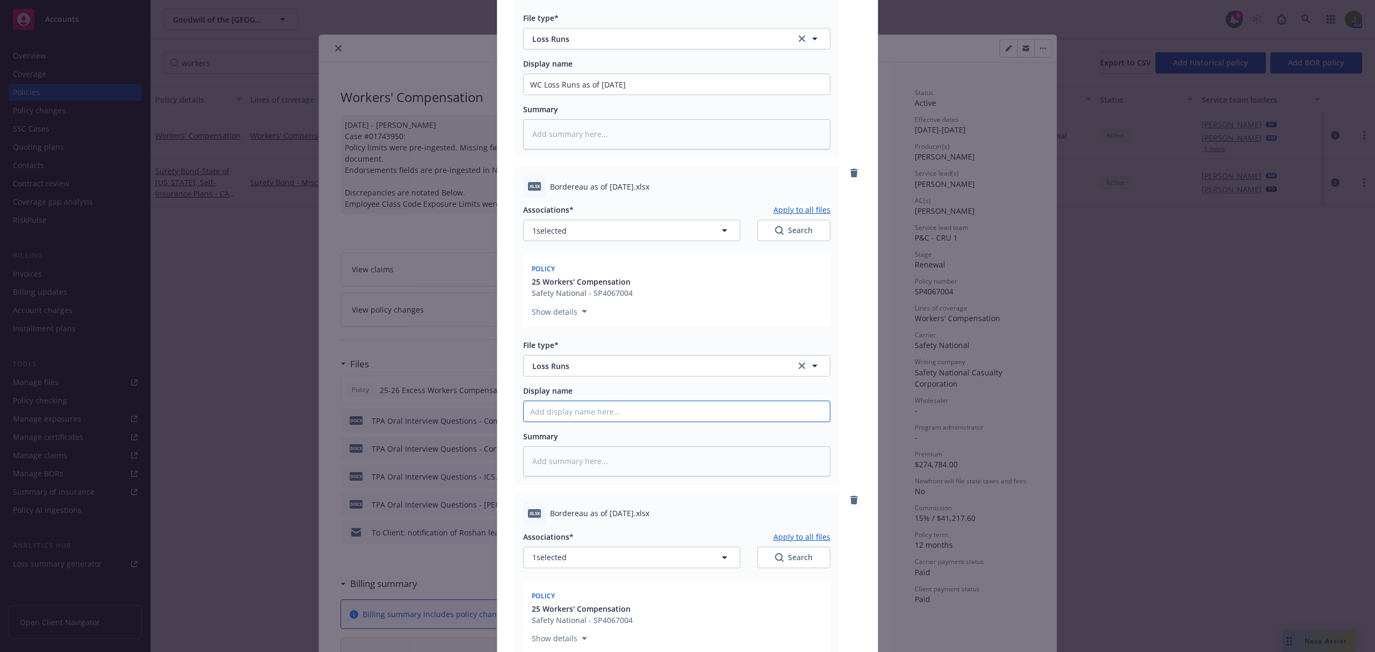
type textarea "x"
type input "WC Loss Runs as of 6.30."
type textarea "x"
type input "WC Loss Runs as of 6.30.2"
type textarea "x"
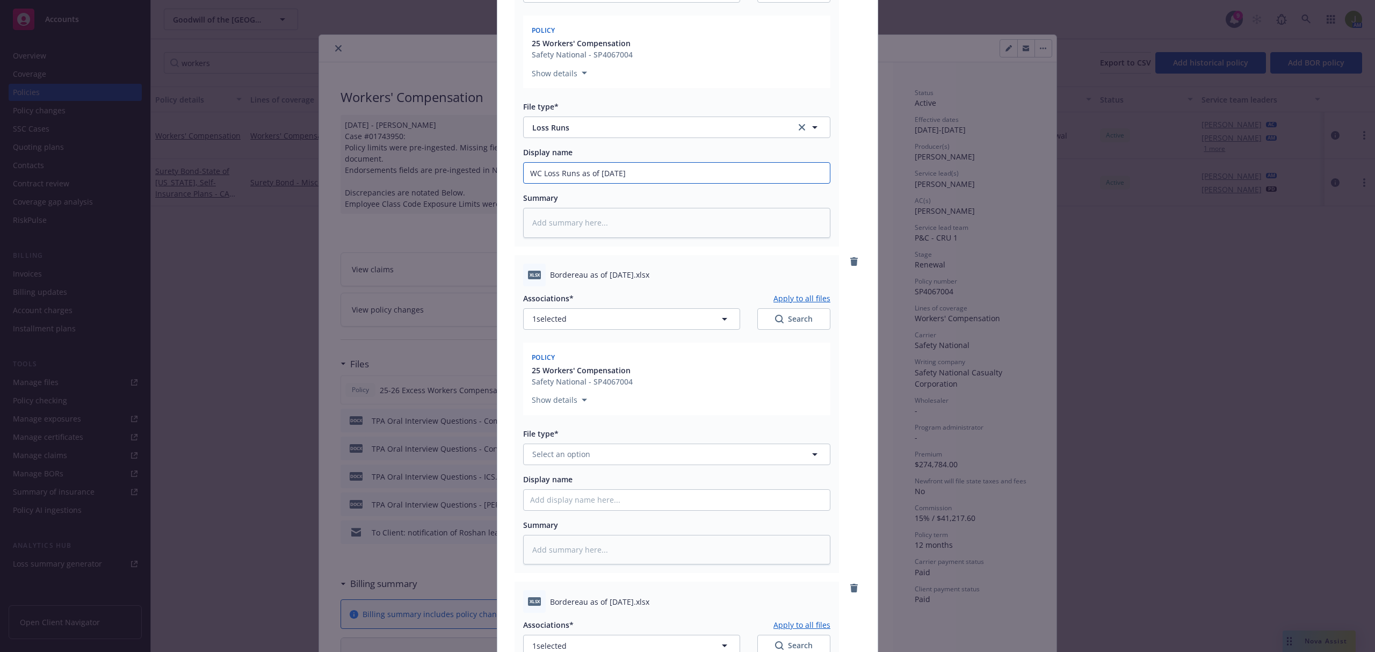
scroll to position [573, 0]
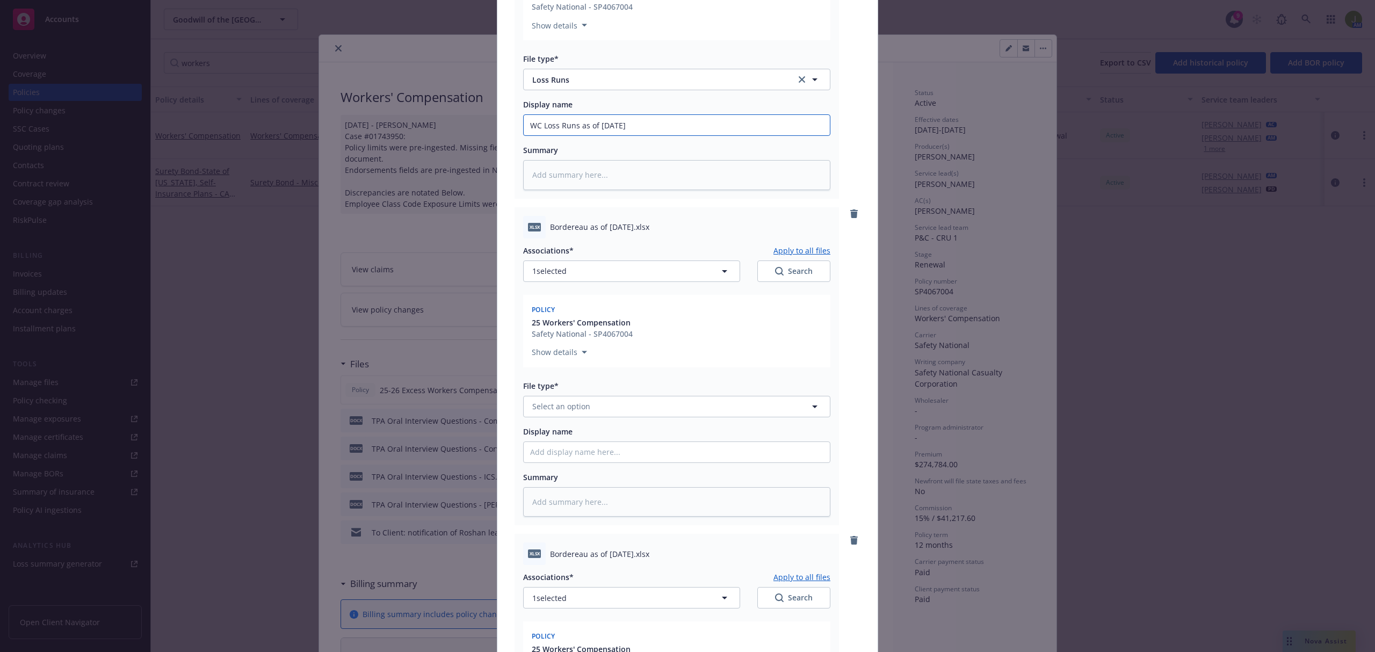
type input "WC Loss Runs as of 6.30.20"
click at [564, 409] on span "Select an option" at bounding box center [561, 406] width 58 height 11
type input "loss"
type textarea "x"
paste input "WC Loss Runs as of 6.30."
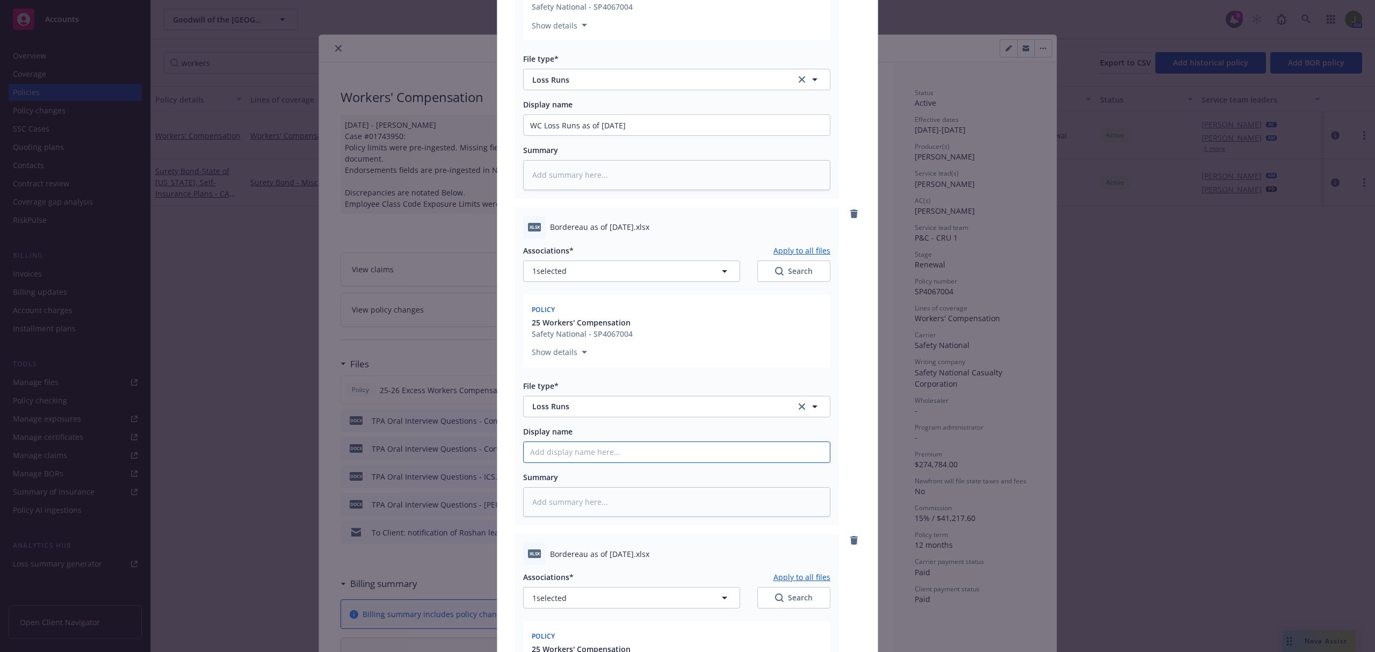
type textarea "x"
type input "WC Loss Runs as of 6.30."
type textarea "x"
type input "WC Loss Runs as of 6.30.21"
type textarea "x"
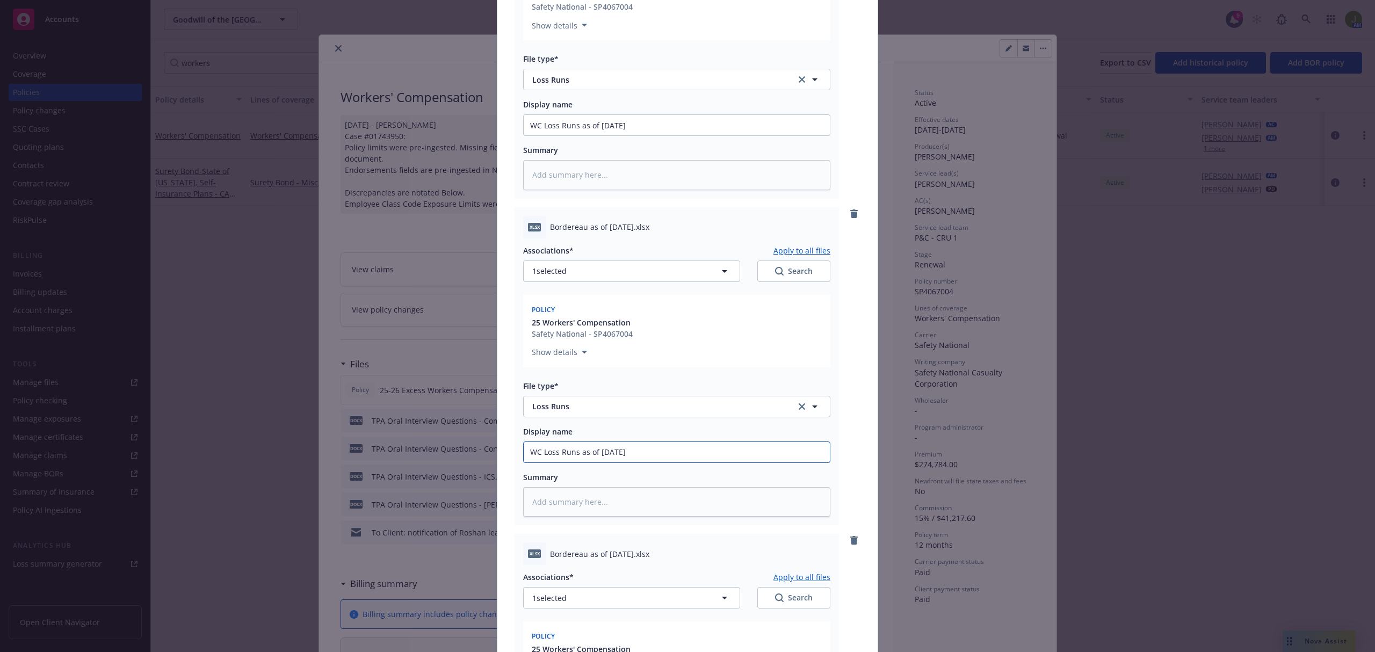
type input "WC Loss Runs as of 6.30.21"
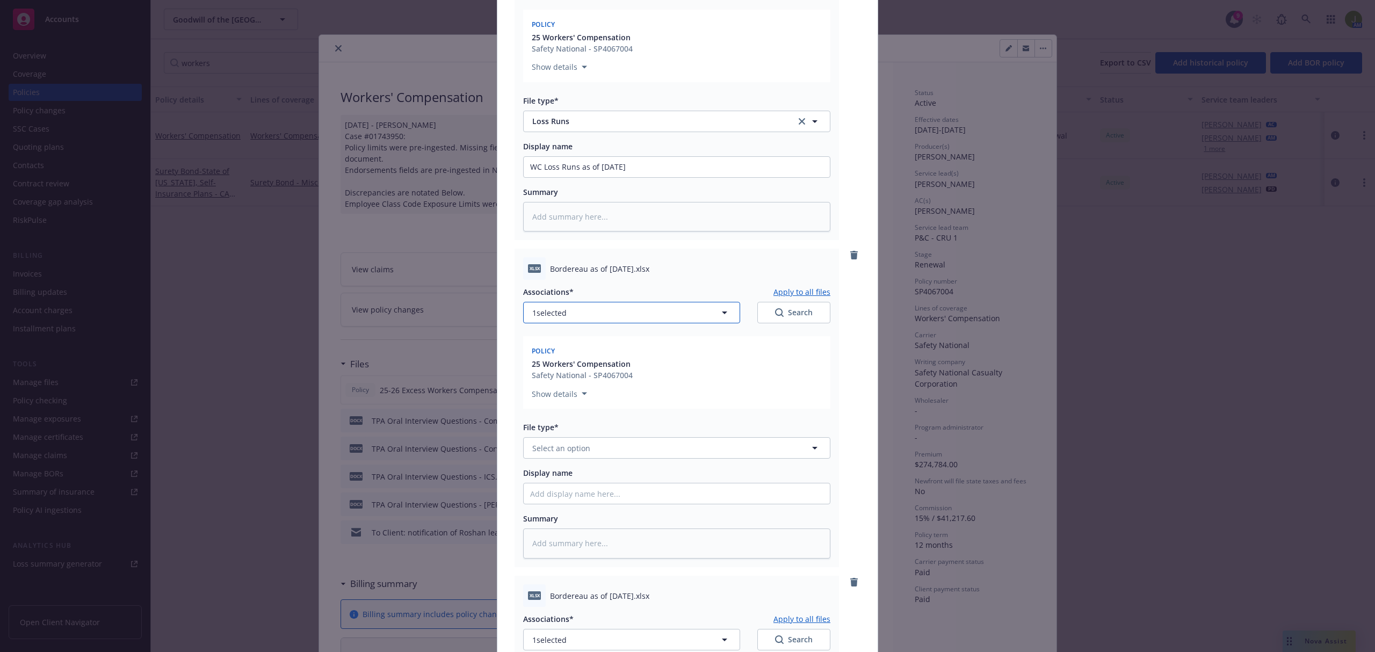
scroll to position [860, 0]
click at [559, 441] on span "Select an option" at bounding box center [561, 446] width 58 height 11
type input "loss"
type textarea "x"
paste input "WC Loss Runs as of 6.30."
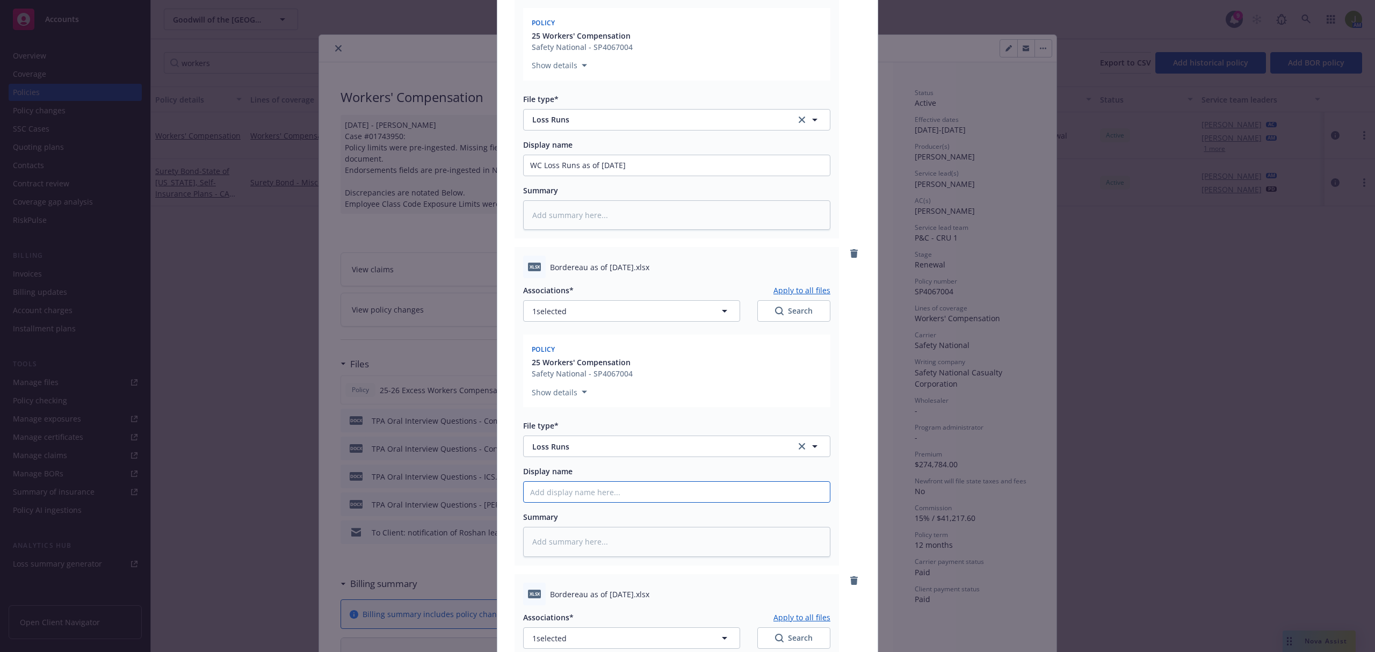
type textarea "x"
type input "WC Loss Runs as of 6.30."
type textarea "x"
type input "WC Loss Runs as of 6.30.2"
type textarea "x"
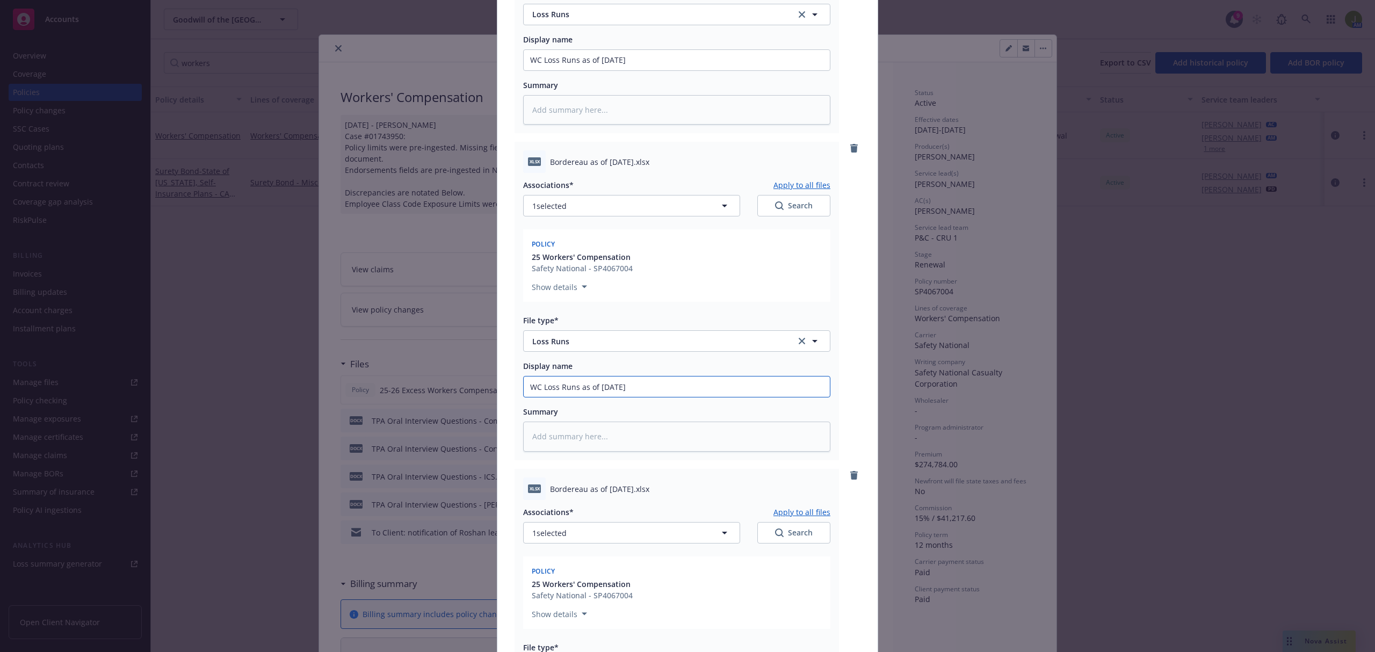
scroll to position [1146, 0]
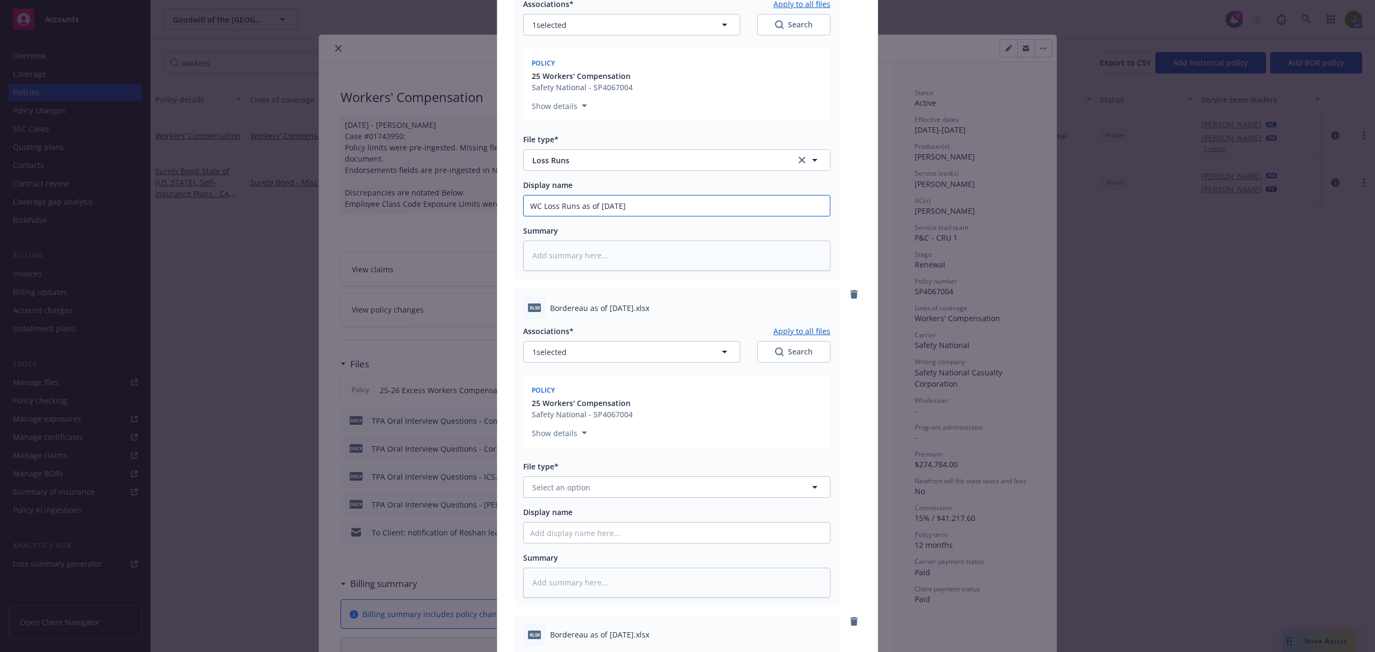
type input "WC Loss Runs as of 6.30.22"
click at [559, 478] on button "Select an option" at bounding box center [676, 487] width 307 height 21
type input "loss"
type textarea "x"
paste input "WC Loss Runs as of 6.30."
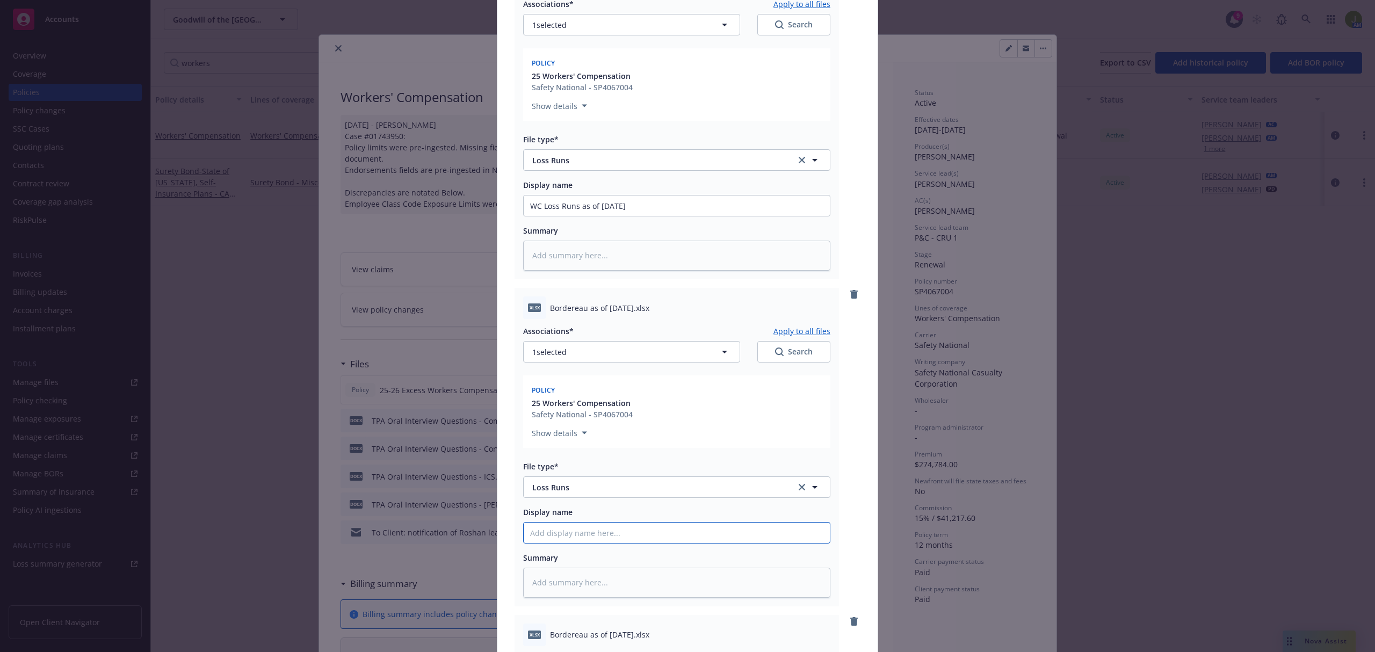
type textarea "x"
type input "WC Loss Runs as of 6.30."
type textarea "x"
type input "WC Loss Runs as of 6.30.2"
type textarea "x"
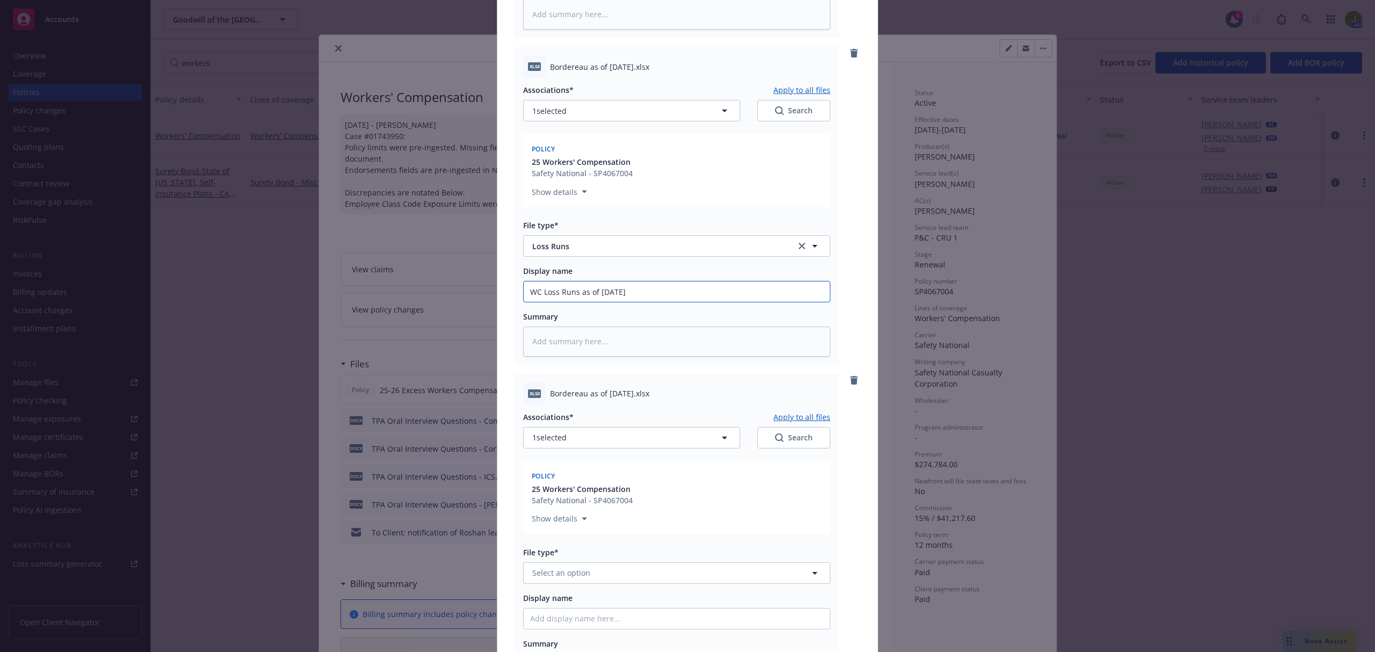
scroll to position [1432, 0]
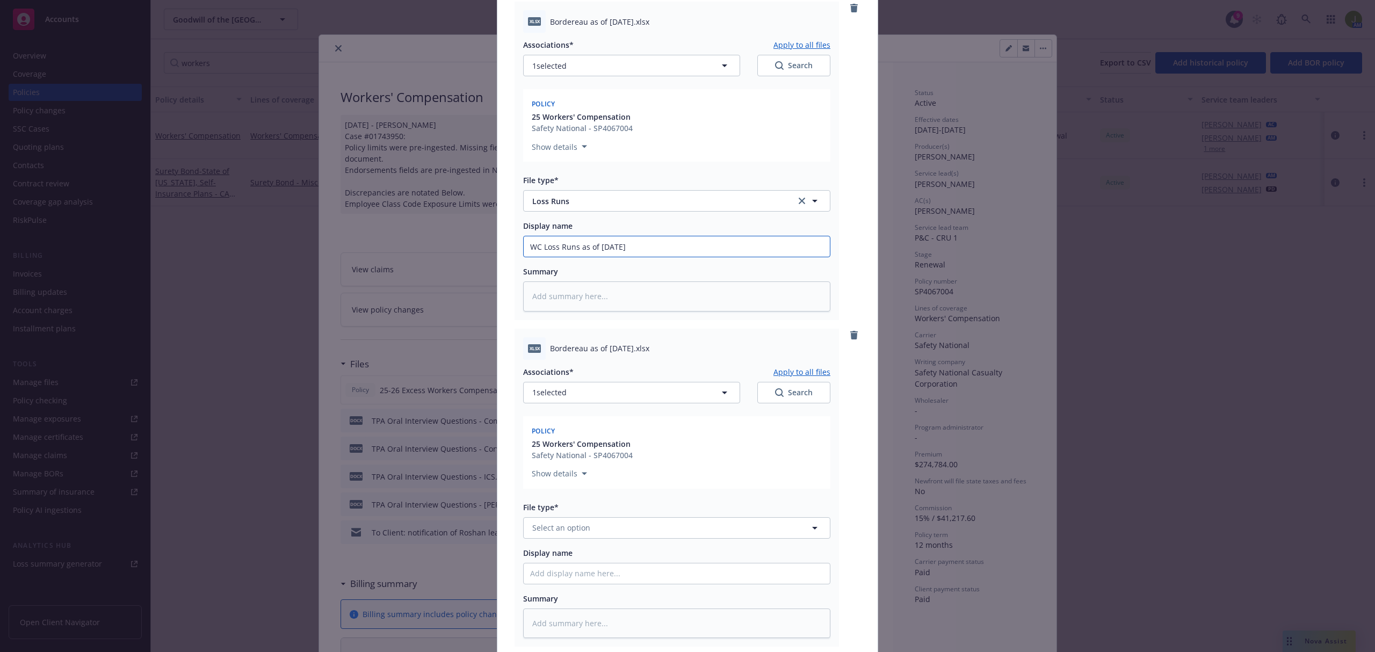
type input "WC Loss Runs as of 6.30.23"
click at [559, 520] on button "Select an option" at bounding box center [676, 527] width 307 height 21
type input "loss"
type textarea "x"
paste input "WC Loss Runs as of 6.30."
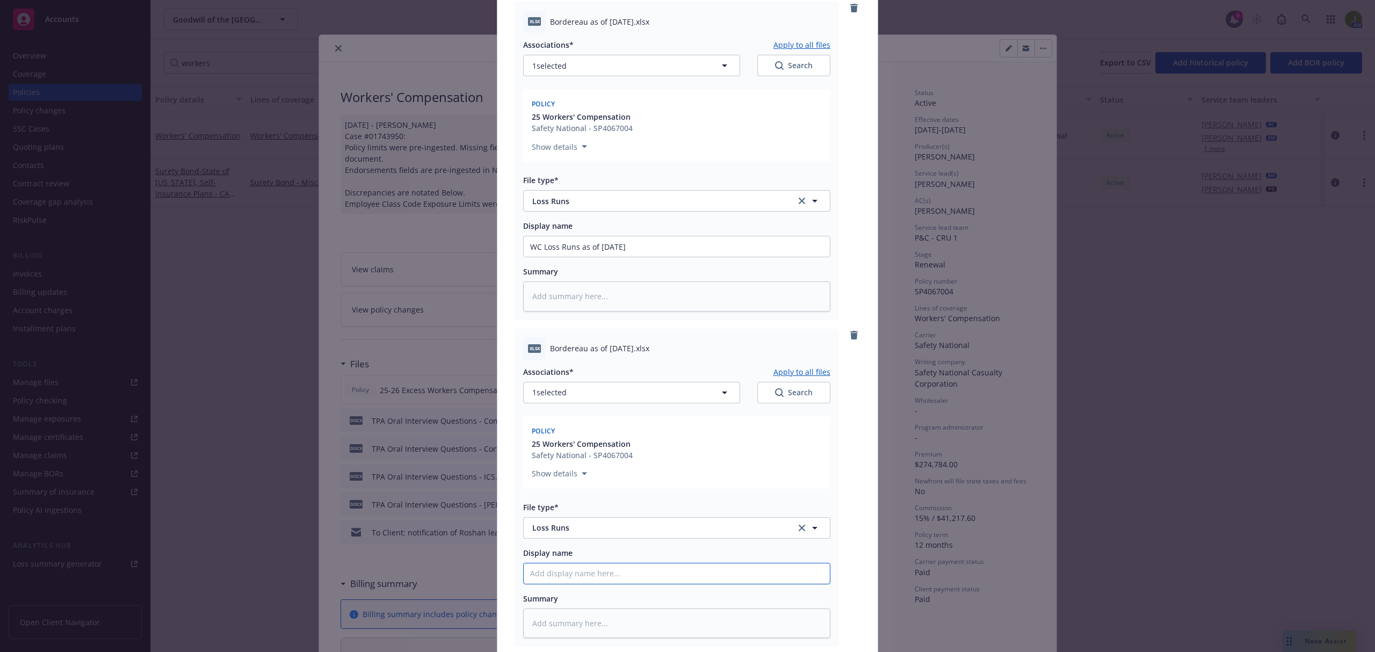
type textarea "x"
type input "WC Loss Runs as of 6.30."
type textarea "x"
type input "WC Loss Runs as of 6.30.2"
type textarea "x"
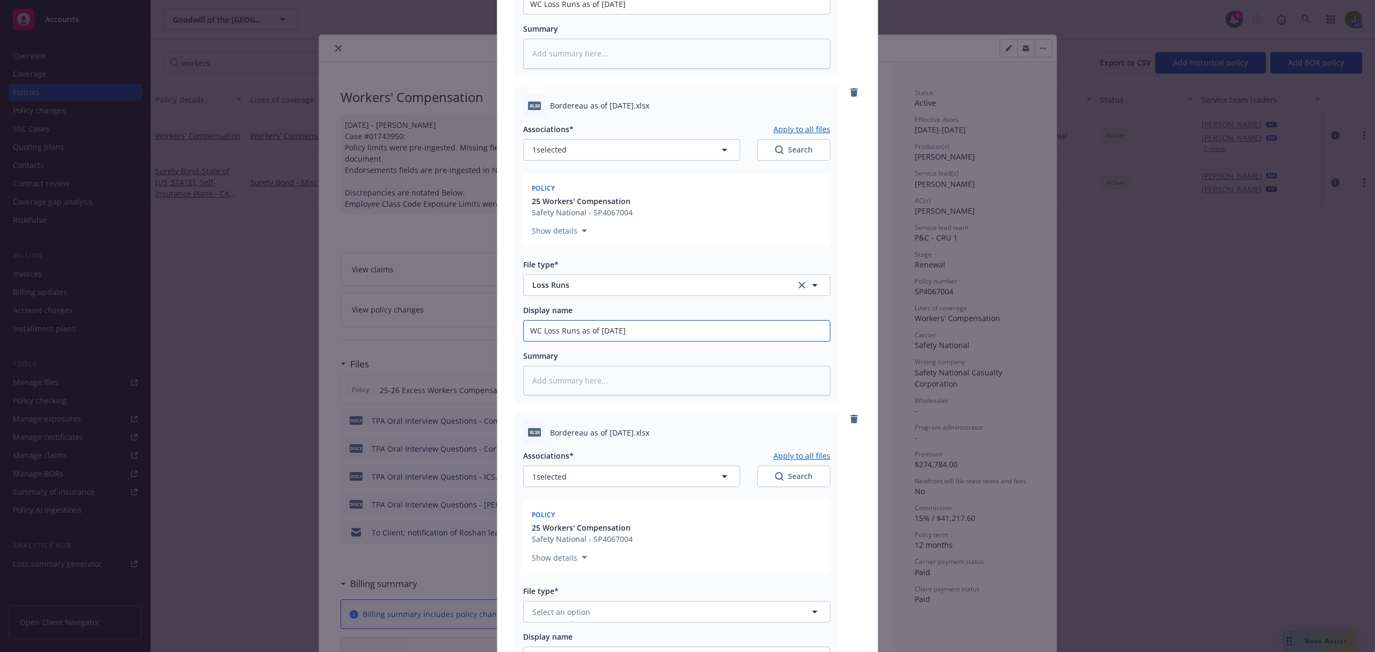
scroll to position [1719, 0]
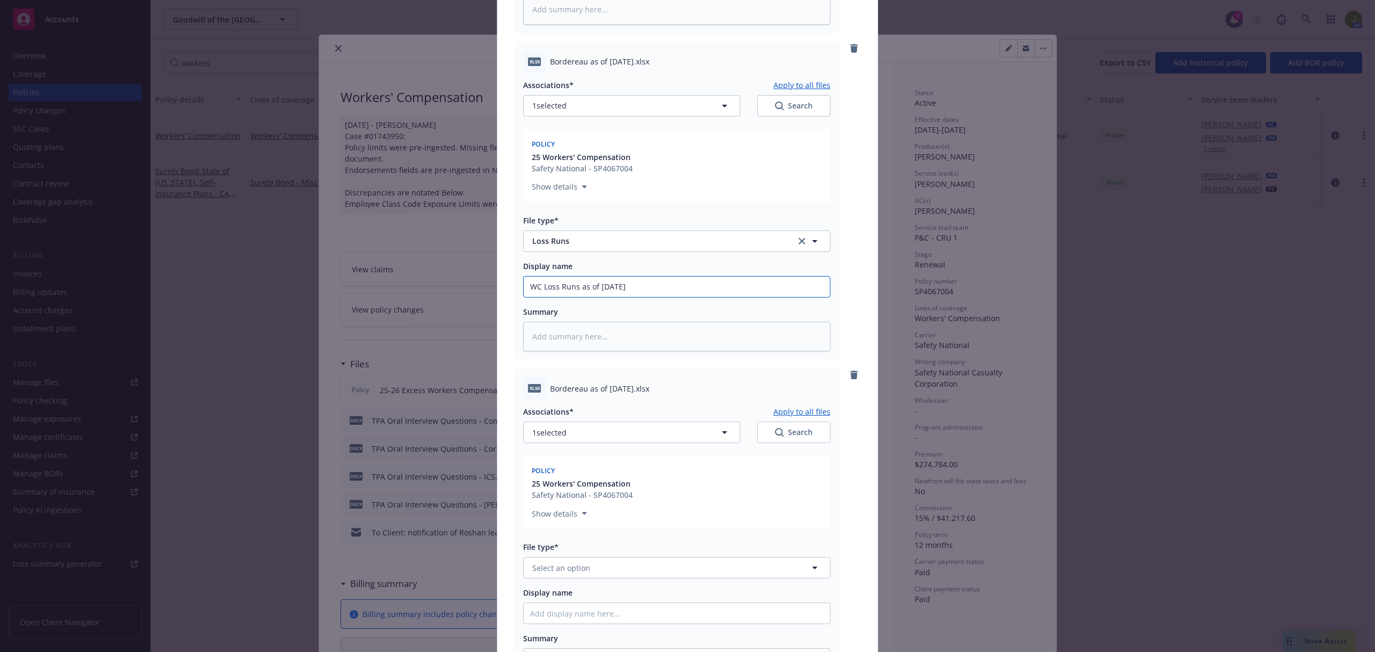
type input "WC Loss Runs as of 6.30.24"
click at [553, 566] on span "Select an option" at bounding box center [561, 568] width 58 height 11
type input "loss"
type textarea "x"
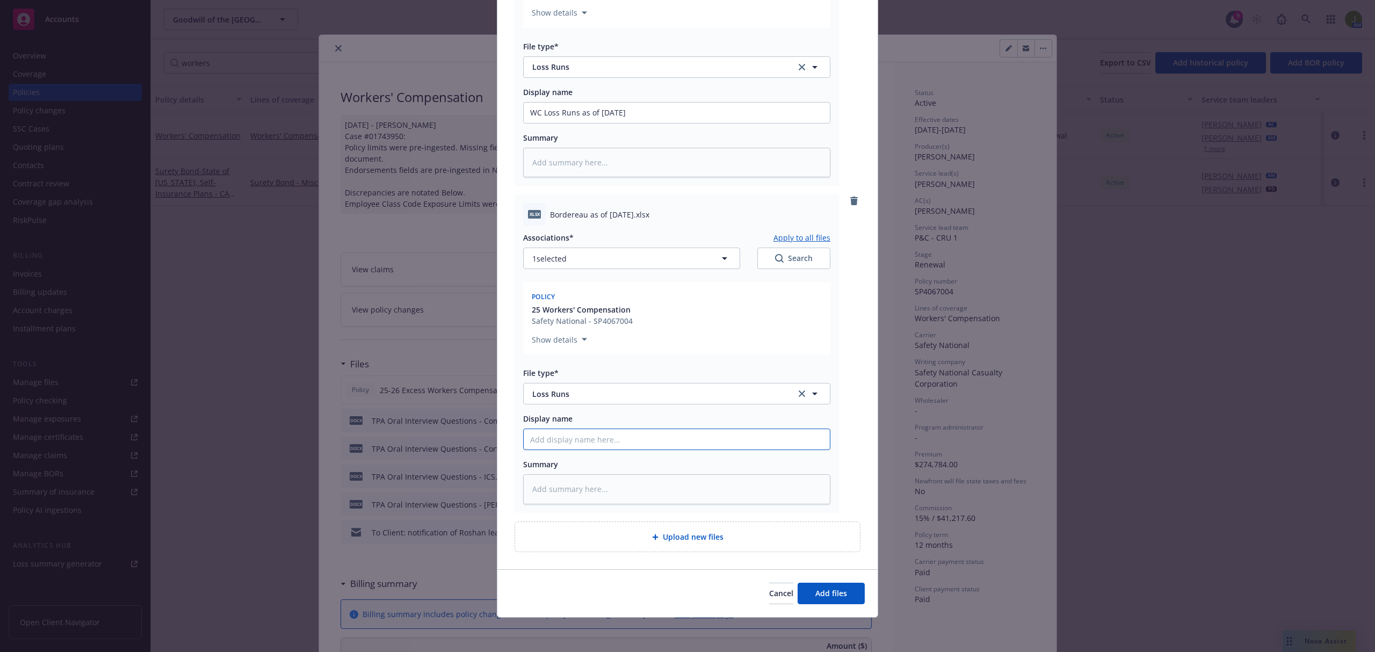
paste input "WC Loss Runs as of 6.30."
type textarea "x"
type input "WC Loss Runs as of 6.30."
type textarea "x"
type input "WC Loss Runs as of 6.30.2"
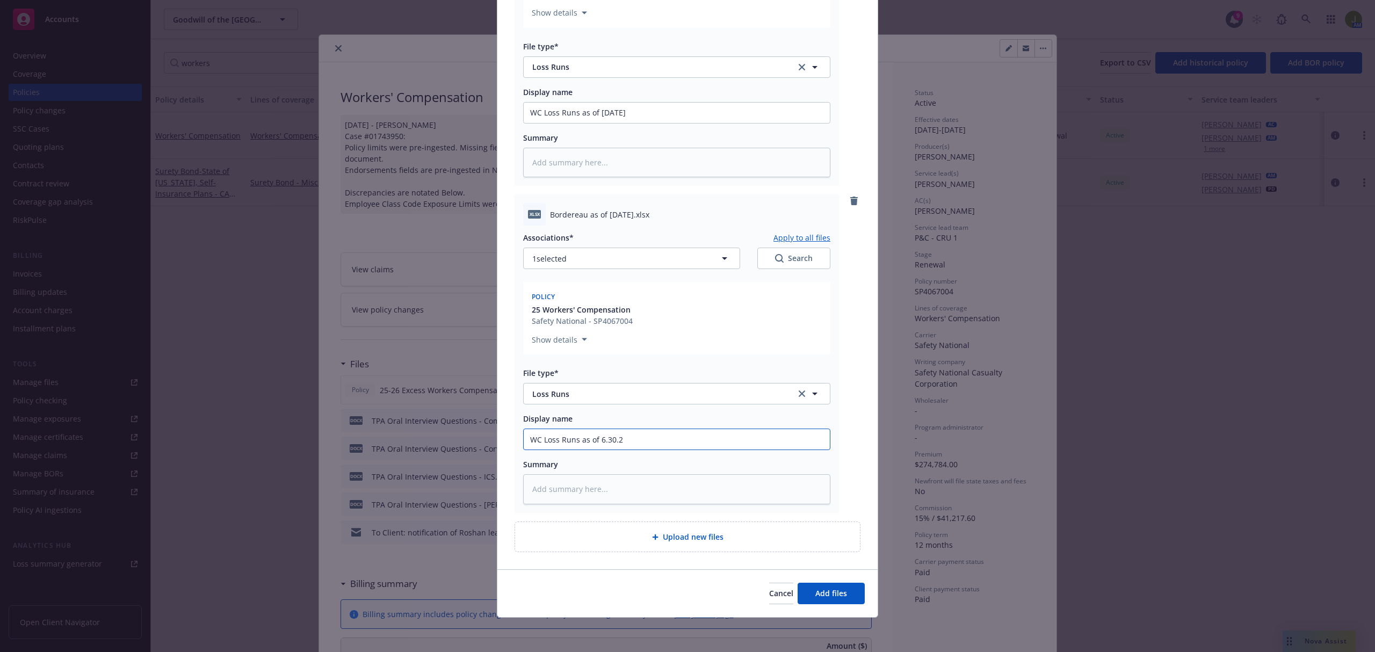
type textarea "x"
type input "WC Loss Runs as of 6.30.25"
type textarea "x"
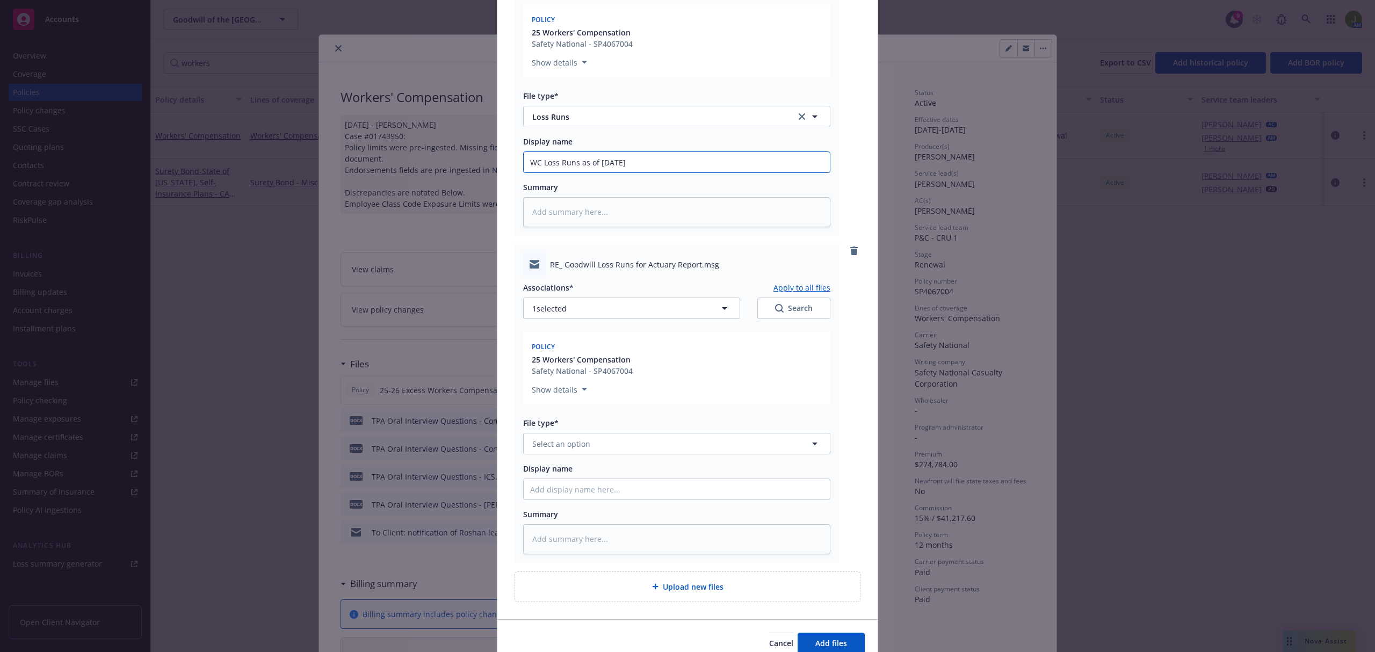
scroll to position [2180, 0]
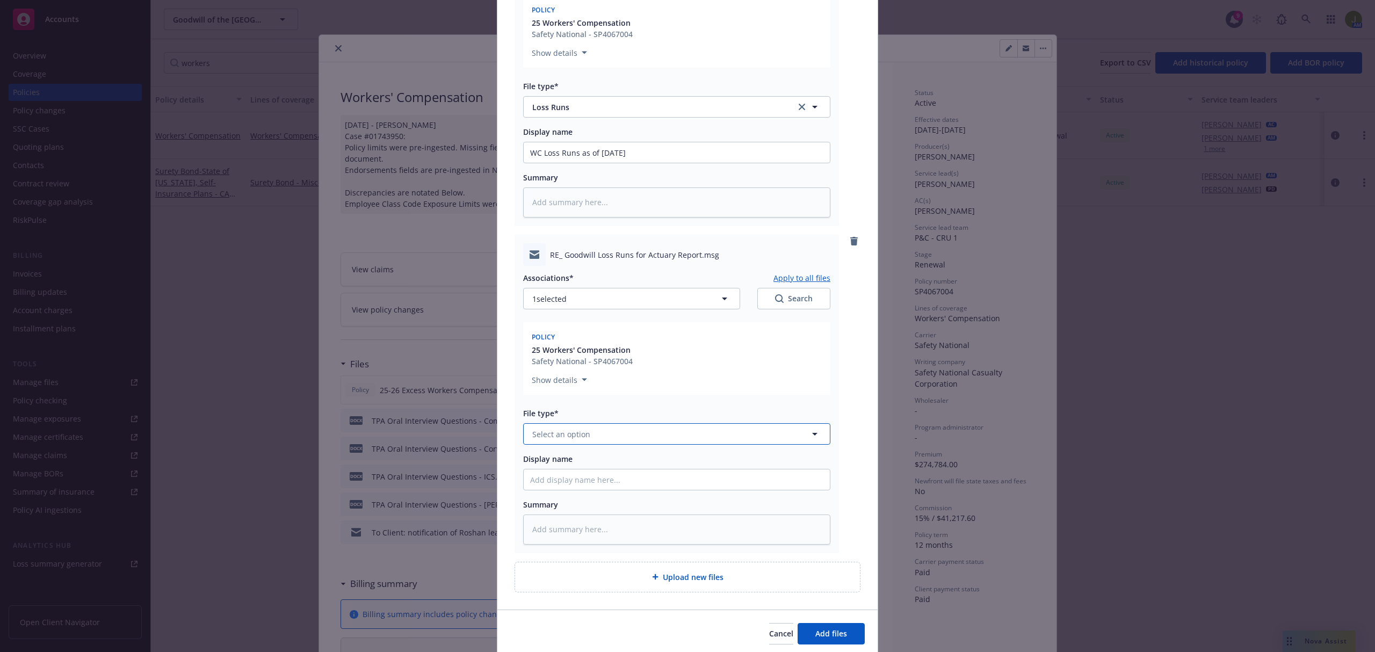
click at [556, 430] on span "Select an option" at bounding box center [561, 434] width 58 height 11
type input "email"
type textarea "x"
type input "F"
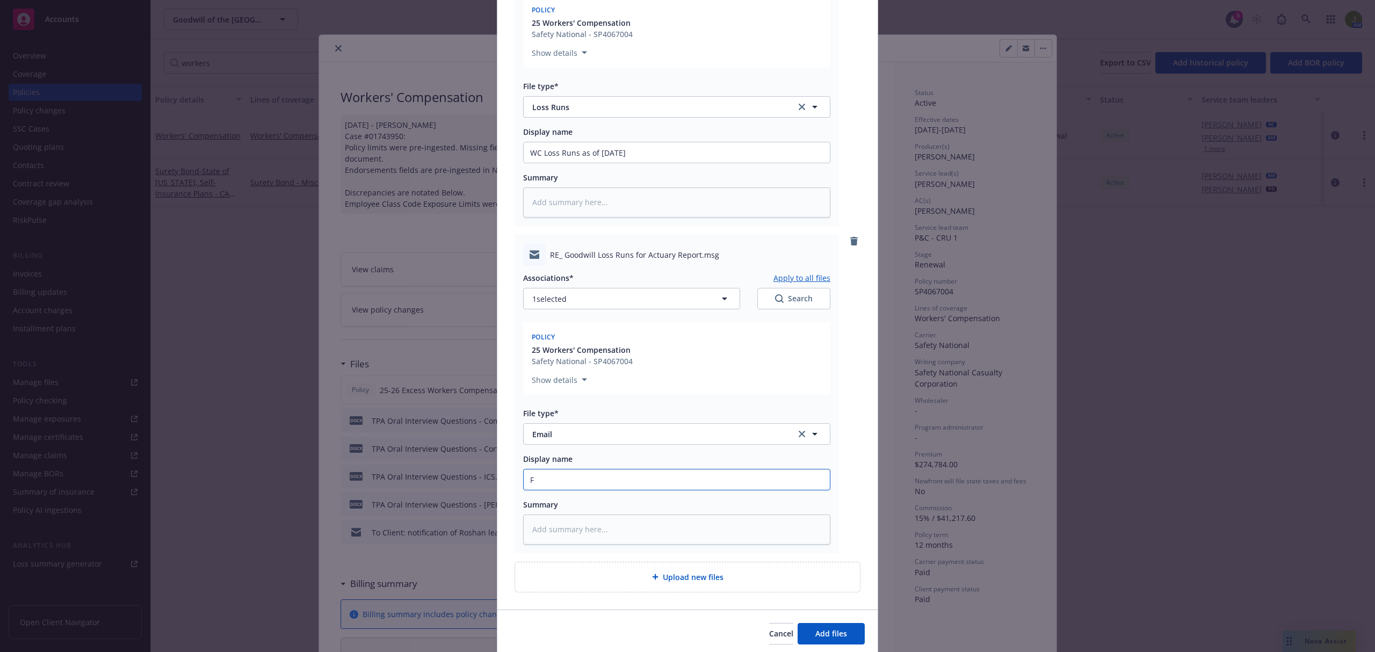
type textarea "x"
type input "Fr"
type textarea "x"
type input "Fro"
type textarea "x"
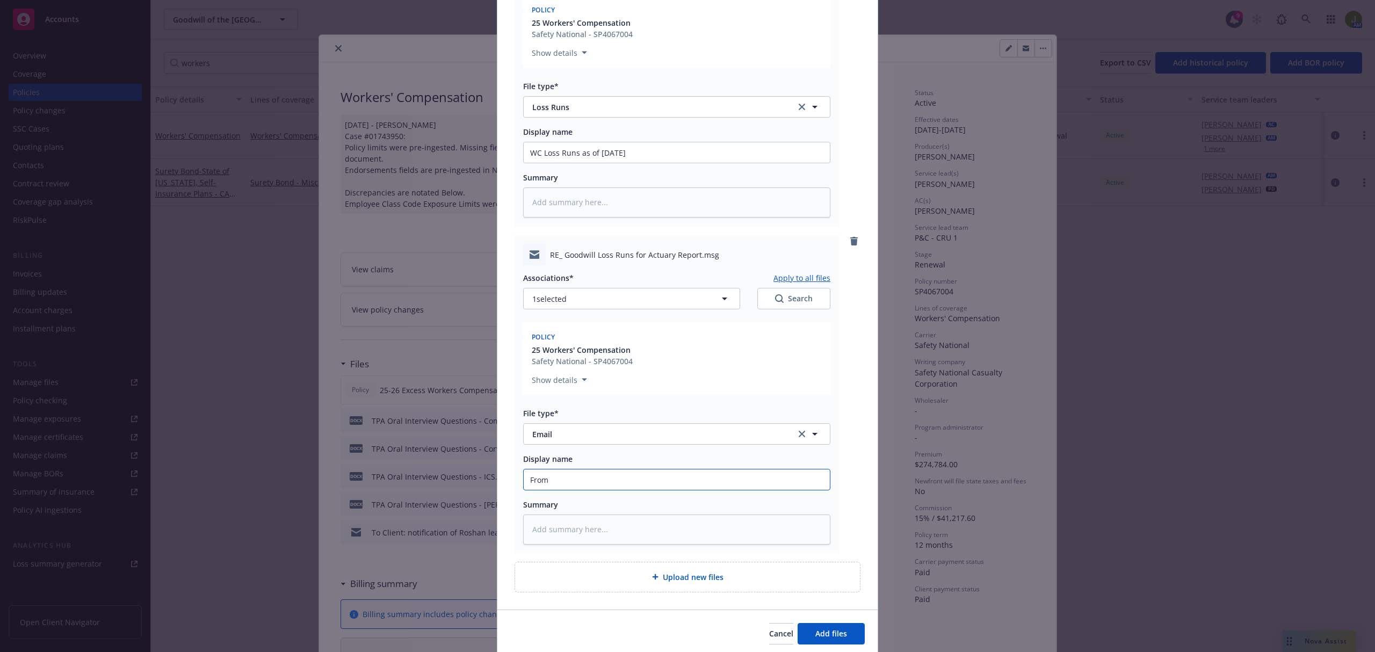
type input "From"
type textarea "x"
type input "From T"
type textarea "x"
type input "From TP"
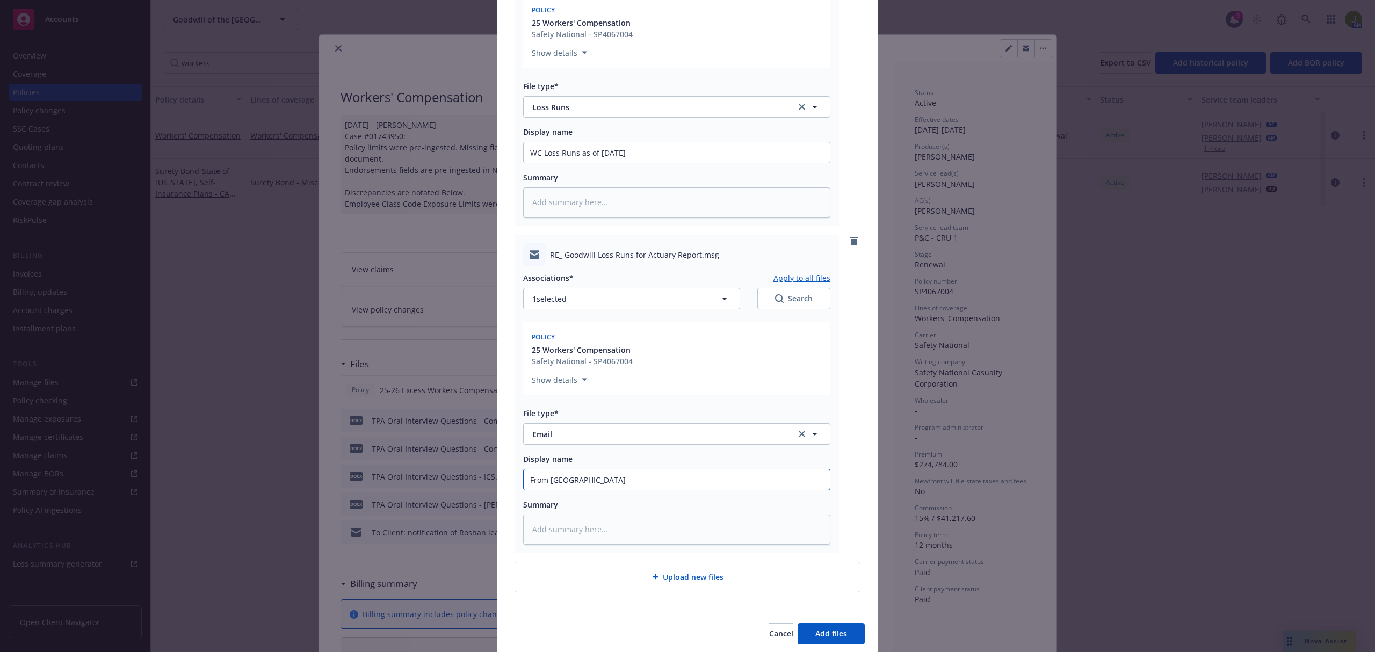
type textarea "x"
type input "From TPA"
type textarea "x"
type input "From TPA:"
type textarea "x"
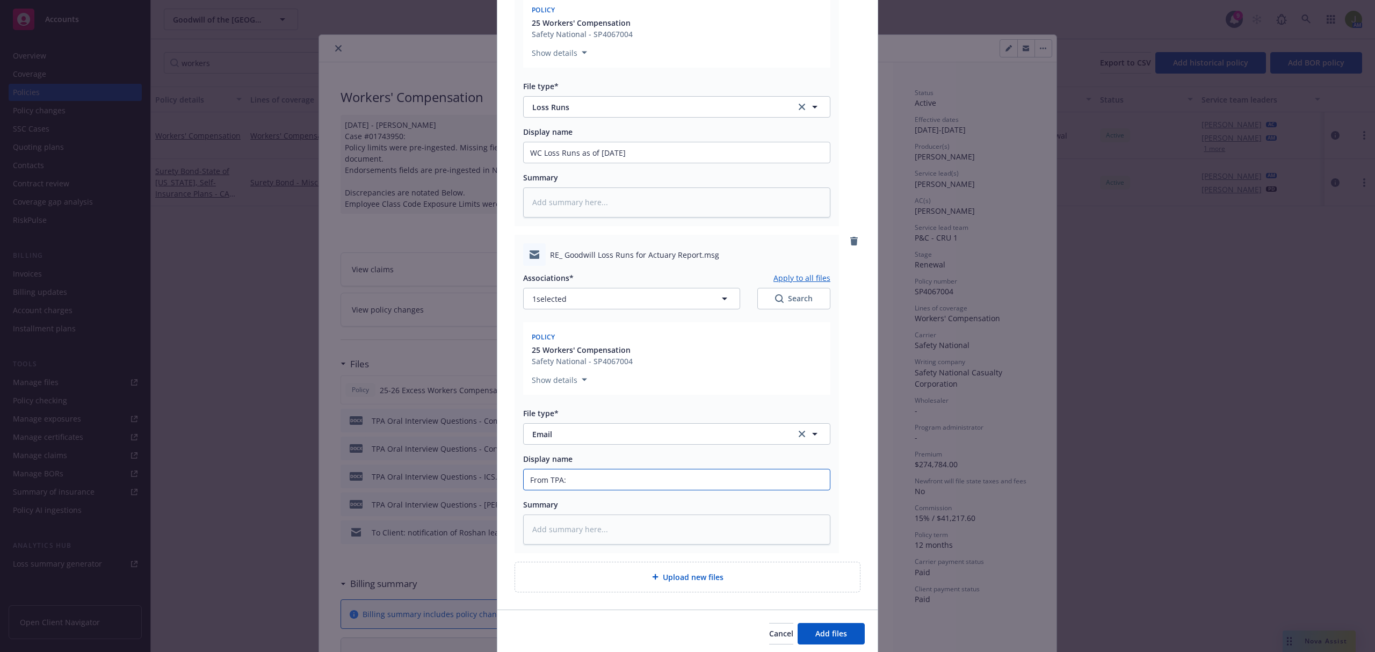
type input "From TPA:"
type textarea "x"
type input "From TPA: L"
type textarea "x"
type input "From TPA: Lo"
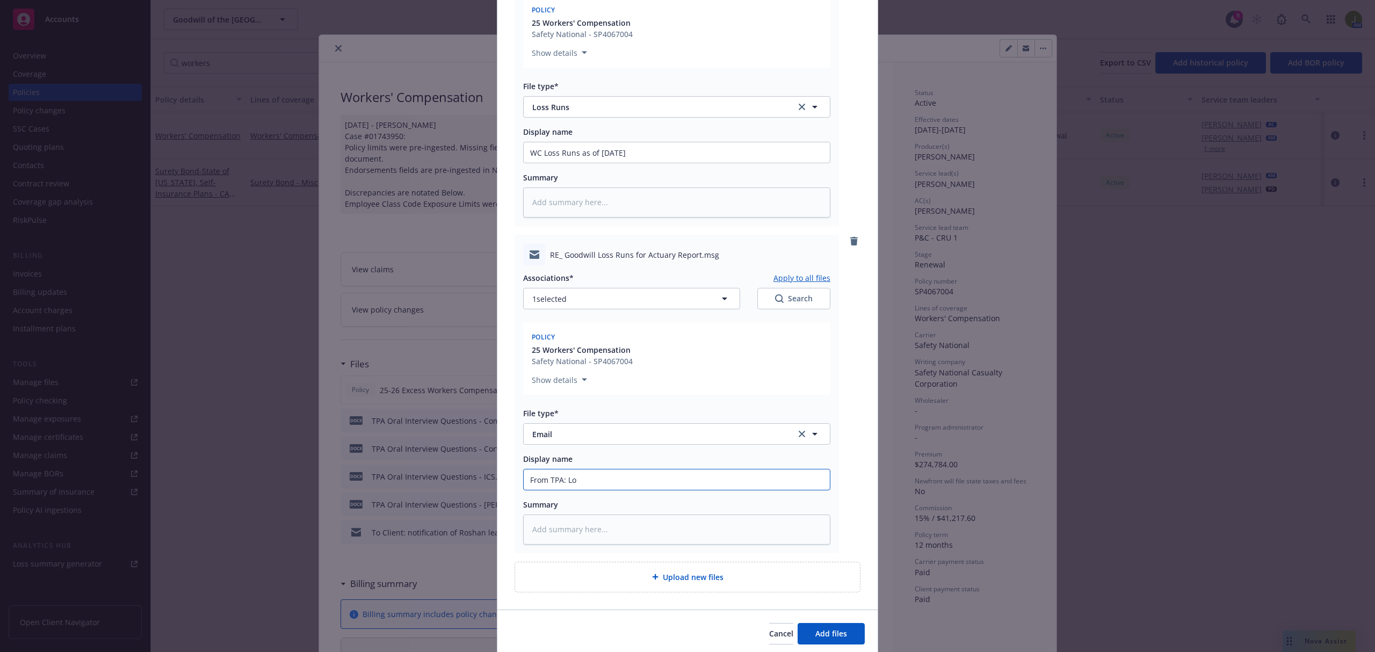
type textarea "x"
type input "From TPA: Los"
type textarea "x"
type input "From TPA: Loss"
type textarea "x"
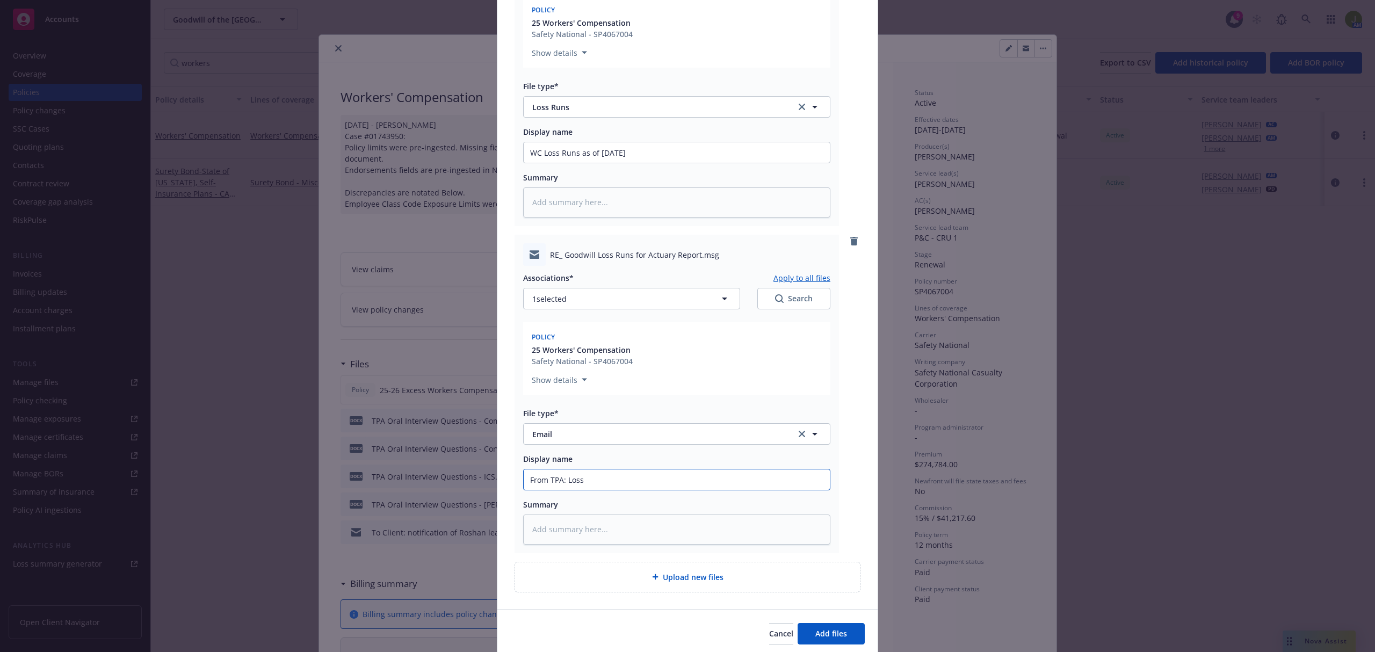
type input "From TPA: Loss"
type textarea "x"
type input "From TPA: Loss R"
type textarea "x"
type input "From TPA: Loss Ru"
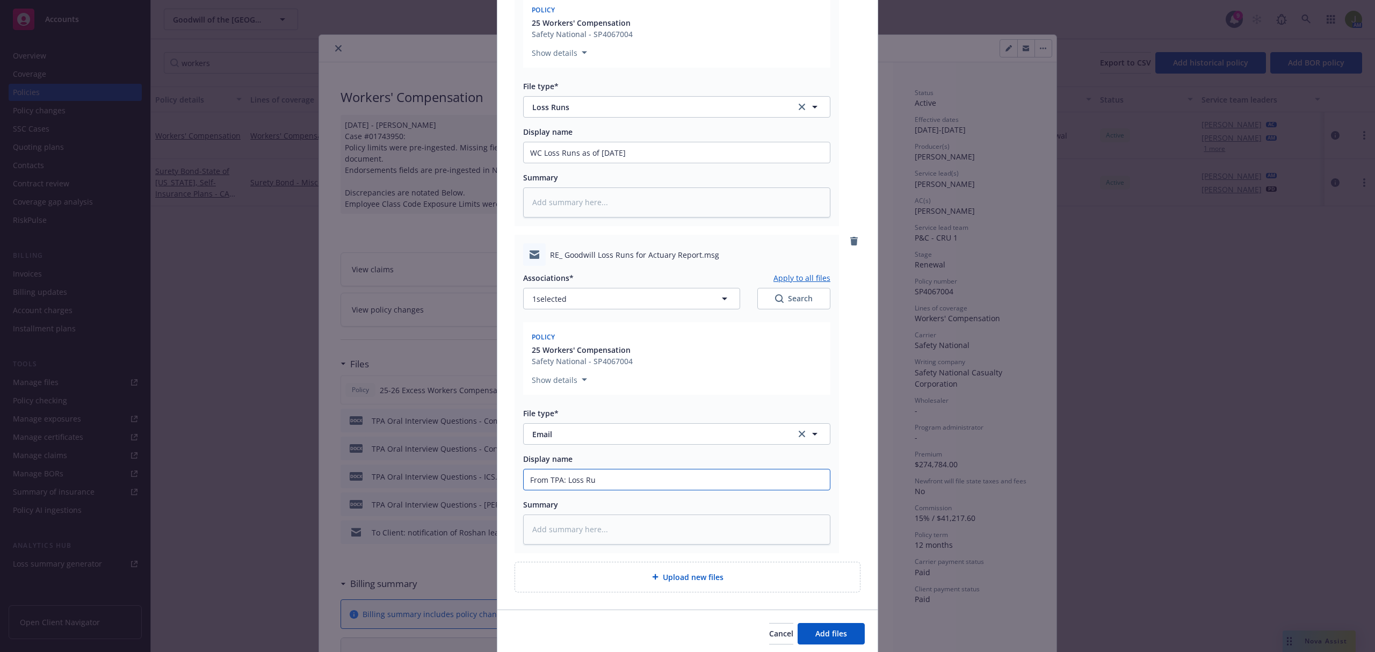
type textarea "x"
type input "From TPA: Loss Runs"
type textarea "x"
type input "From TPA: Loss Runs"
type textarea "x"
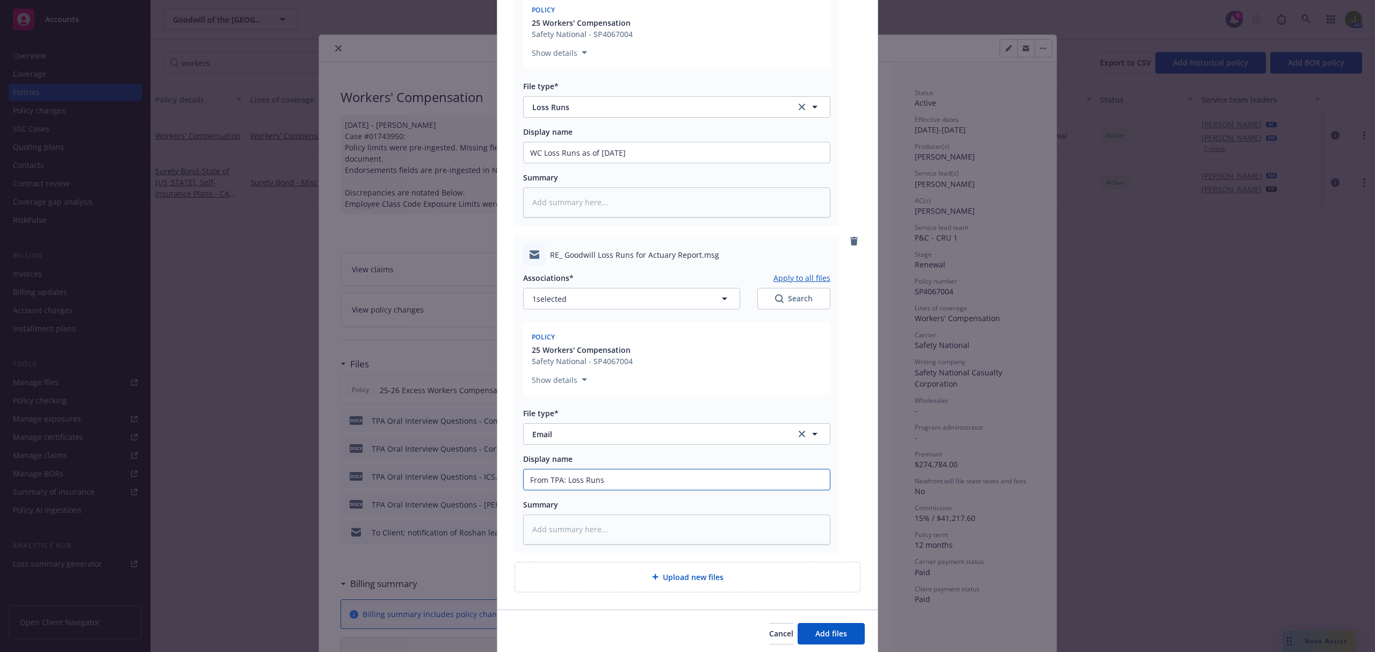
type input "From TPA: Loss Runs V"
type textarea "x"
type input "From TPA: Loss Runs Va"
type textarea "x"
type input "From TPA: Loss Runs Valu"
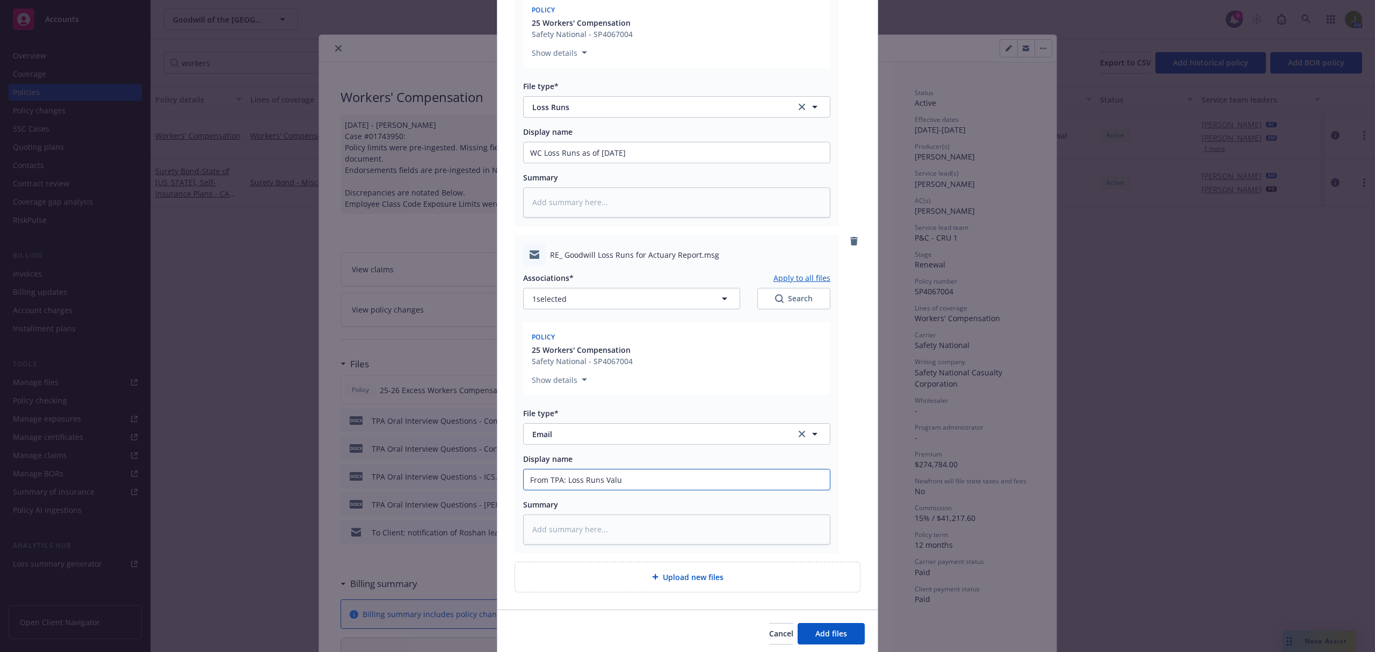
type textarea "x"
type input "From TPA: Loss Runs Value"
type textarea "x"
type input "From TPA: Loss Runs Valued"
type textarea "x"
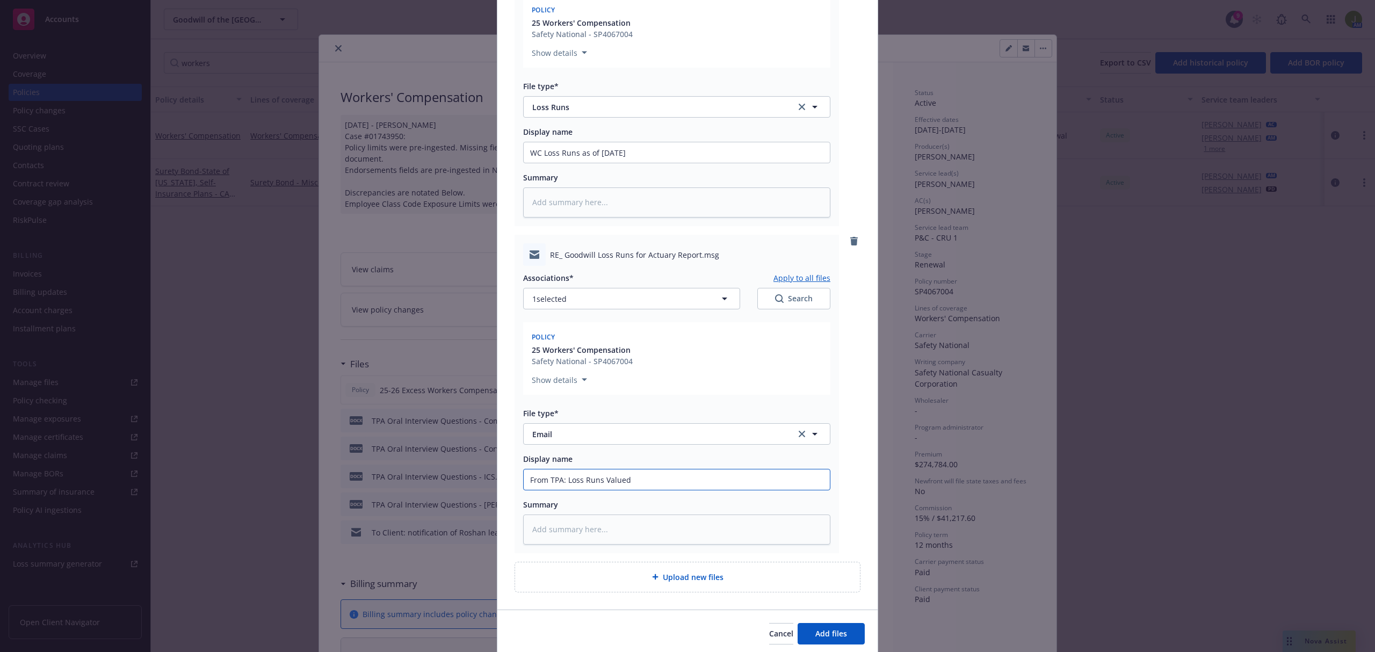
type input "From TPA: Loss Runs Valued a"
type textarea "x"
type input "From TPA: Loss Runs Valued as"
type textarea "x"
type input "From TPA: Loss Runs Valued as"
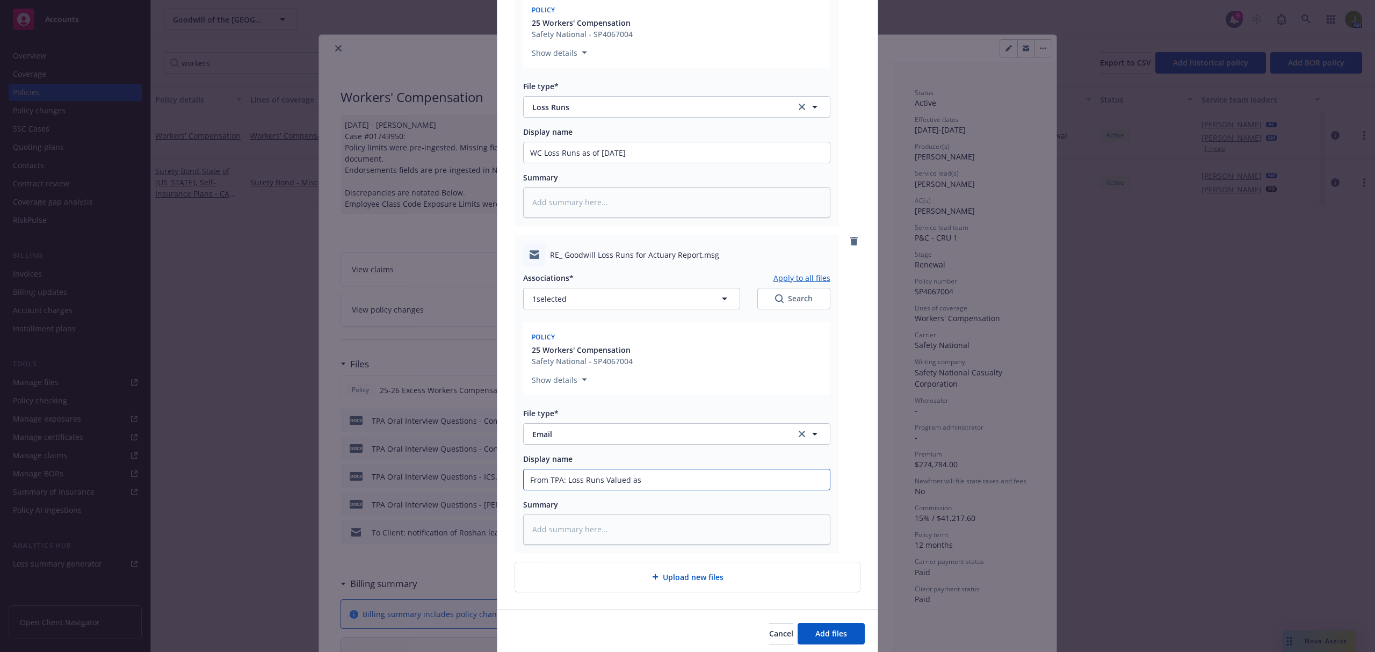
type textarea "x"
type input "From TPA: Loss Runs Valued as of"
type textarea "x"
type input "From TPA: Loss Runs Valued as of"
type textarea "x"
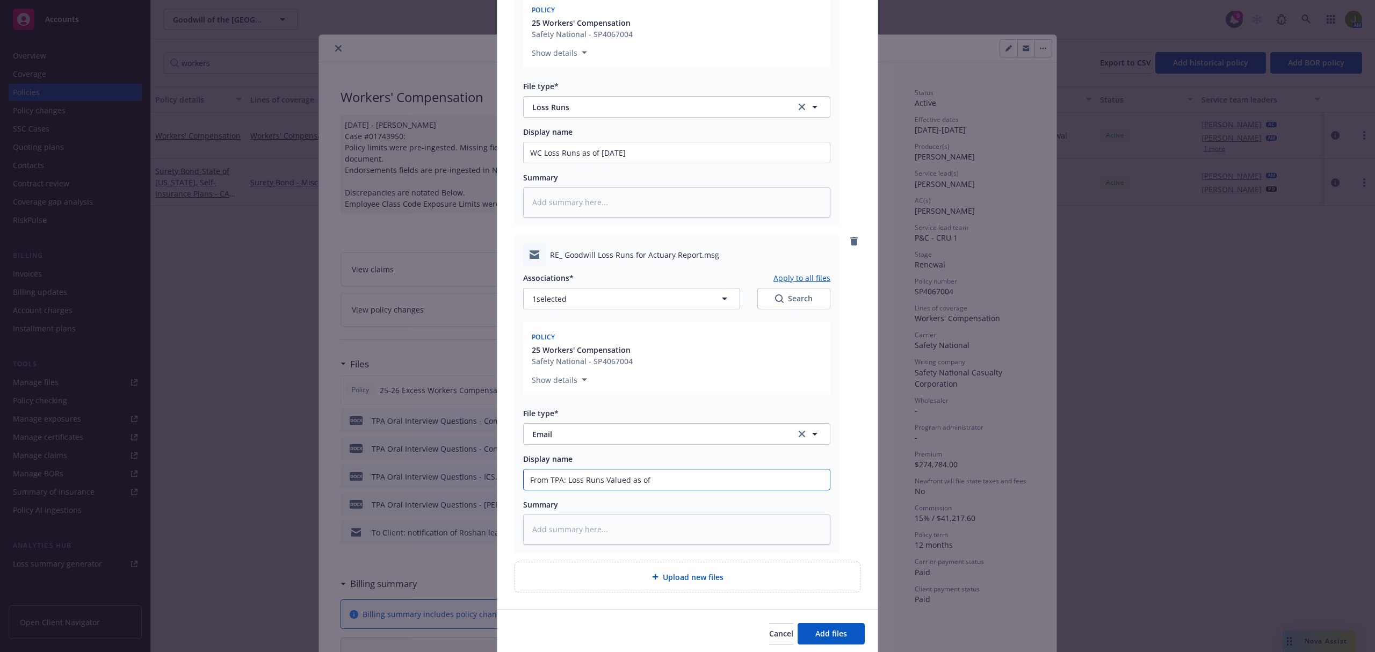
type input "From TPA: Loss Runs Valued as of 6"
type textarea "x"
type input "From TPA: Loss Runs Valued as of 6."
type textarea "x"
type input "From TPA: Loss Runs Valued as of 6.30"
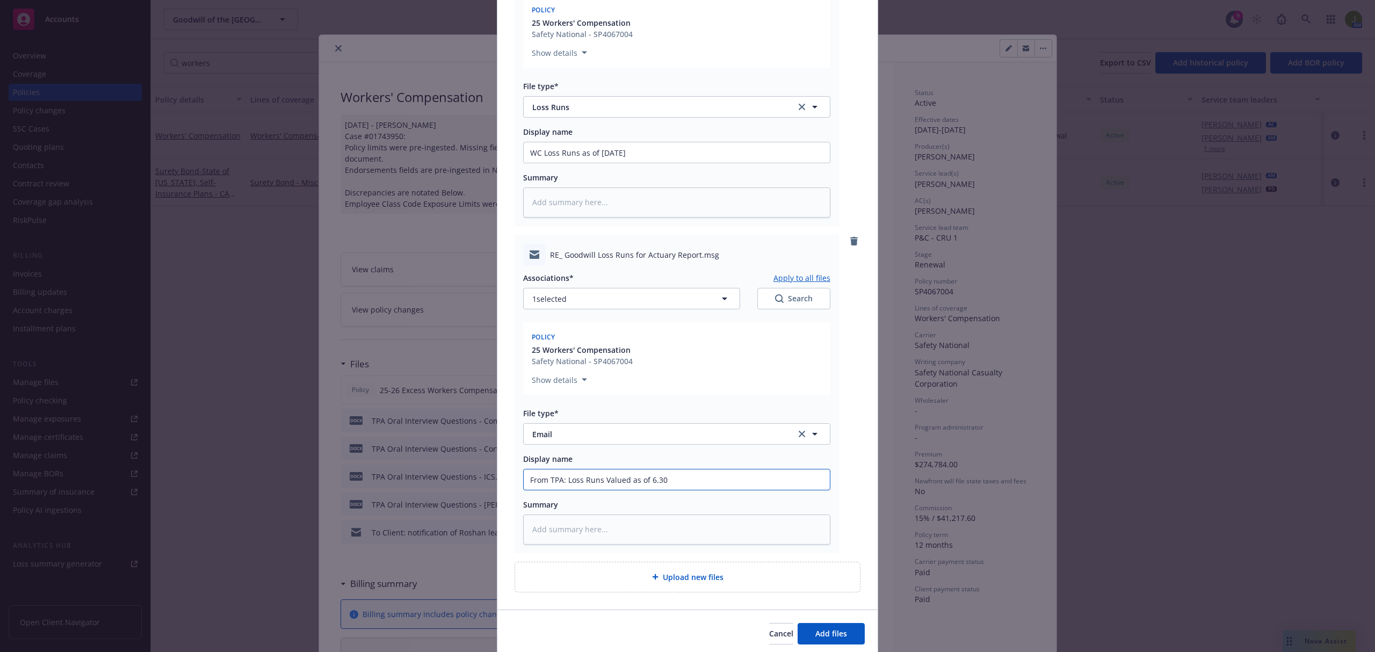
type textarea "x"
type input "From TPA: Loss Runs Valued as of 6.30."
type textarea "x"
type input "From TPA: Loss Runs Valued as of 6.30.1"
type textarea "x"
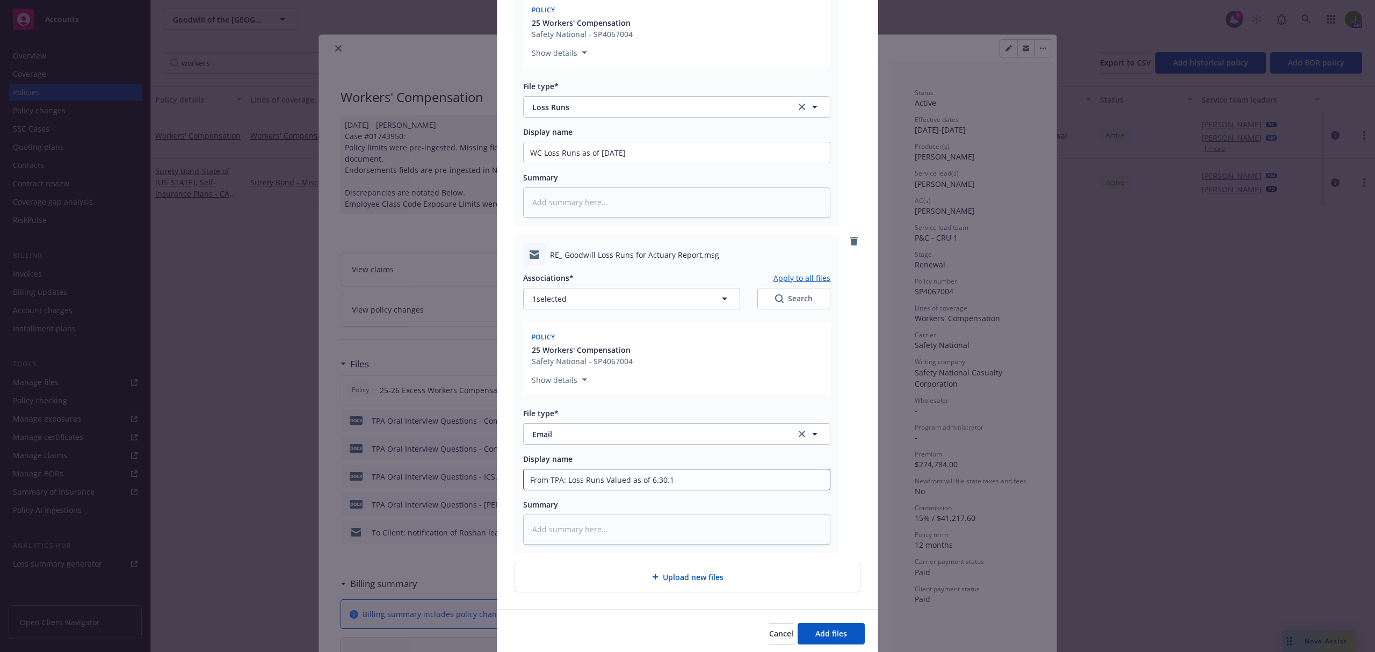
type input "From TPA: Loss Runs Valued as of 6.30.19"
type textarea "x"
type input "From TPA: Loss Runs Valued as of 6.30.19,"
type textarea "x"
type input "From TPA: Loss Runs Valued as of 6.30.19,"
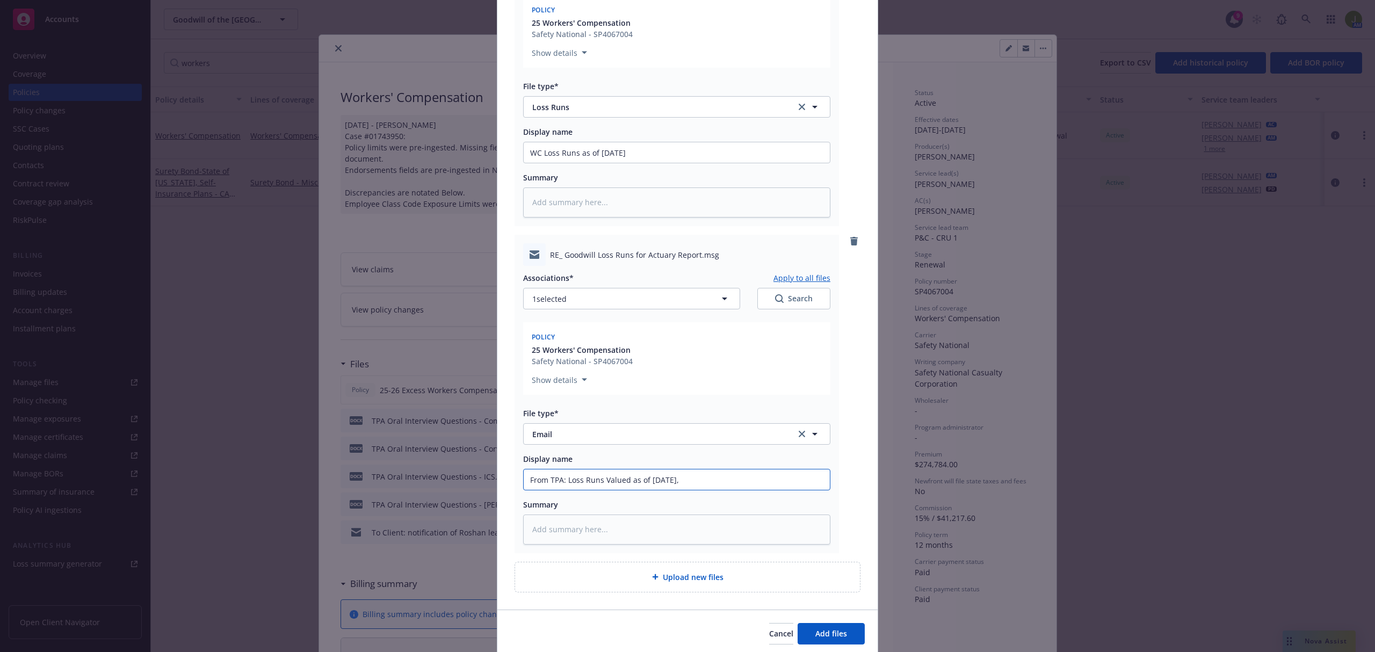
type textarea "x"
type input "From TPA: Loss Runs Valued as of 6.30.19,"
type textarea "x"
type input "From TPA: Loss Runs Valued as of 6.30.19"
type textarea "x"
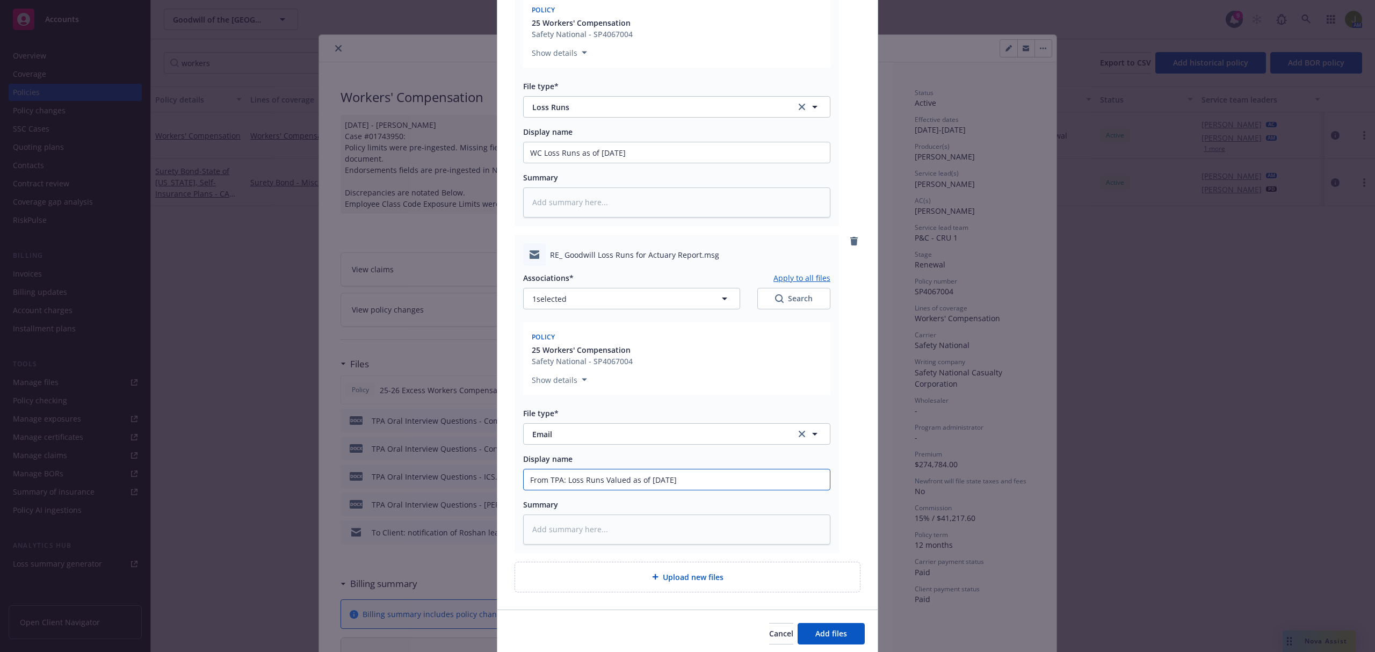
type input "From TPA: Loss Runs Valued as of 6.30.1"
type textarea "x"
type input "From TPA: Loss Runs Valued as of 6.3"
type textarea "x"
type input "From TPA: Loss Runs Valued as of 6."
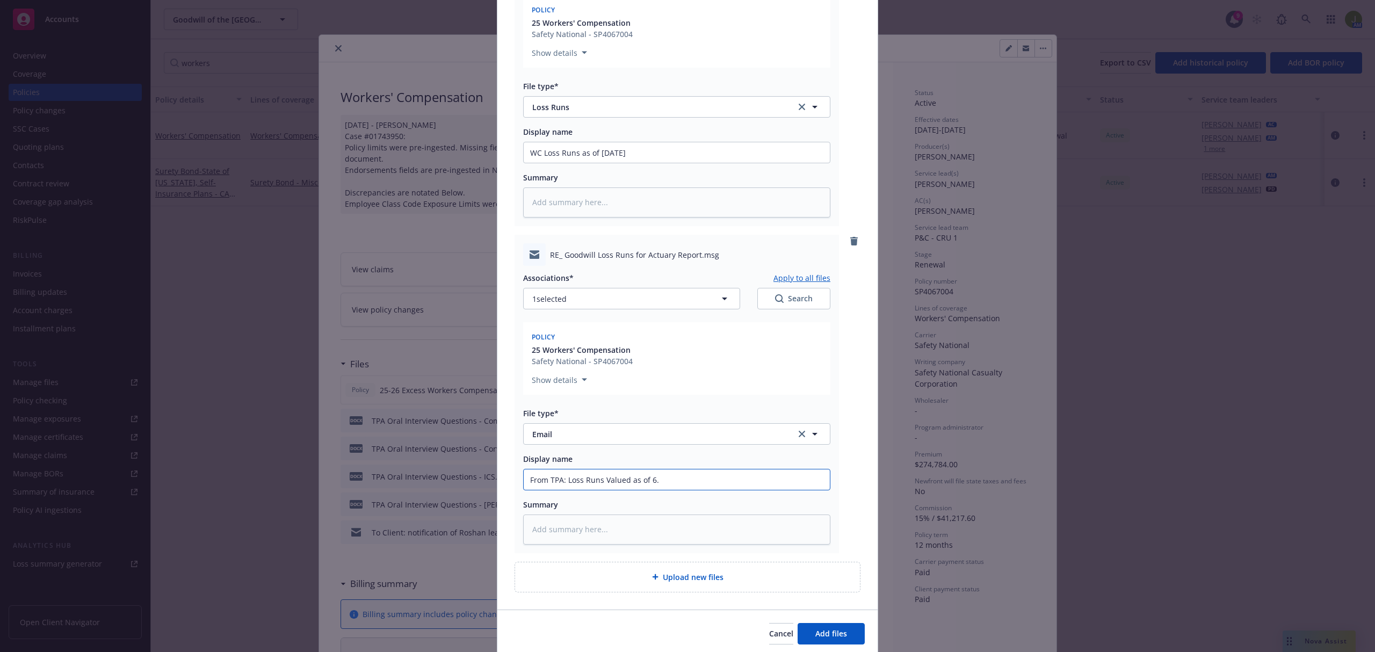
type textarea "x"
type input "From TPA: Loss Runs Valued as of 6"
type textarea "x"
type input "From TPA: Loss Runs Valued as of"
type textarea "x"
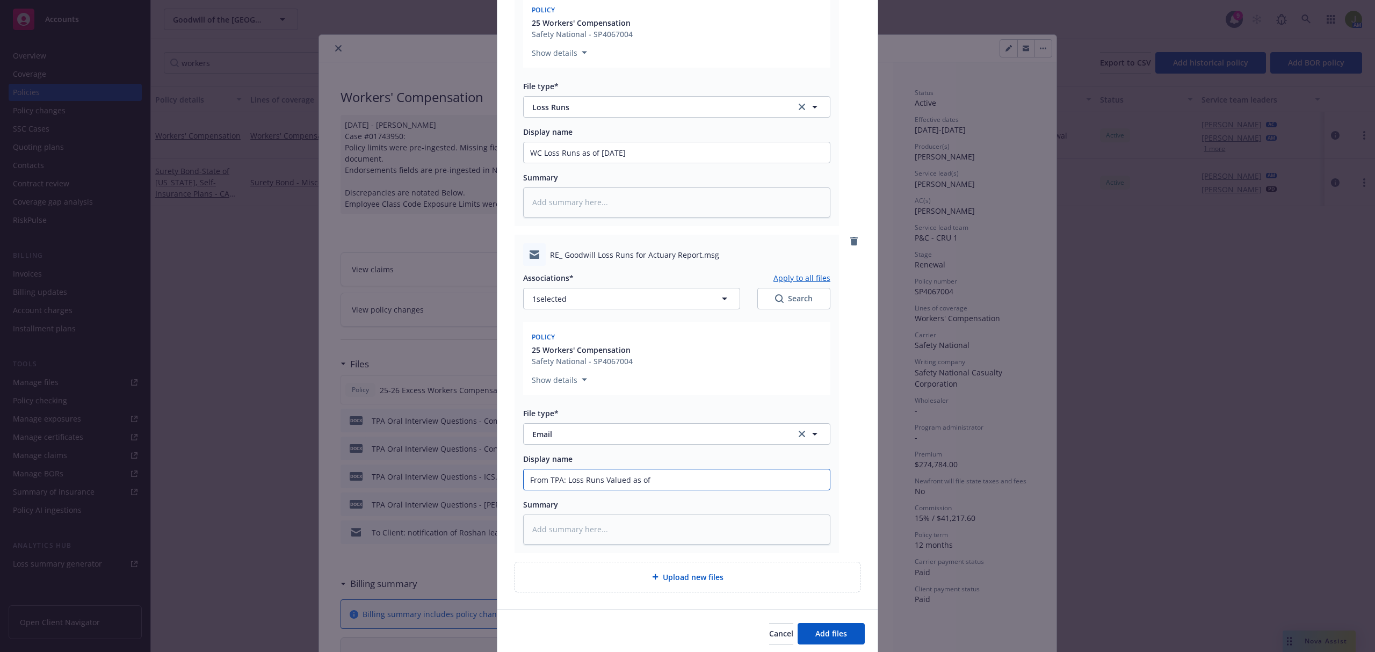
type input "From TPA: Loss Runs Valued as o"
type textarea "x"
type input "From TPA: Loss Runs Valued as"
type textarea "x"
type input "From TPA: Loss Runs Valued as"
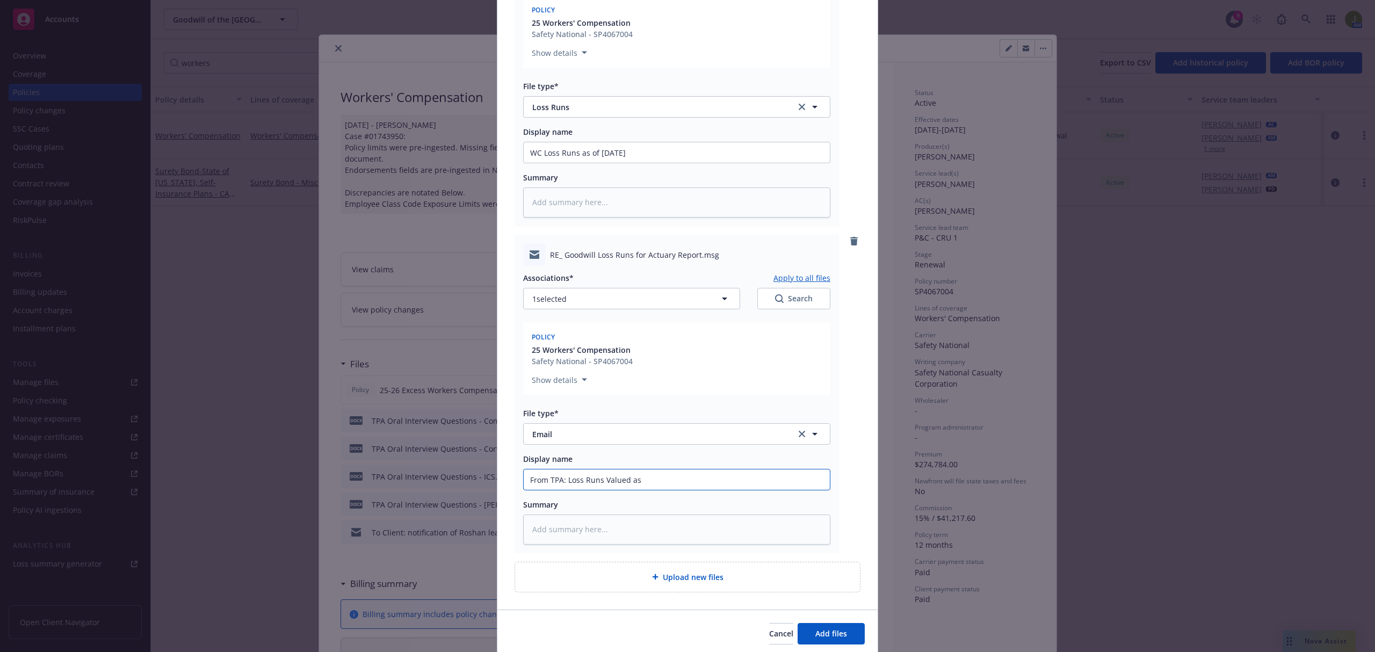
type textarea "x"
click at [838, 632] on span "Add files" at bounding box center [832, 634] width 32 height 10
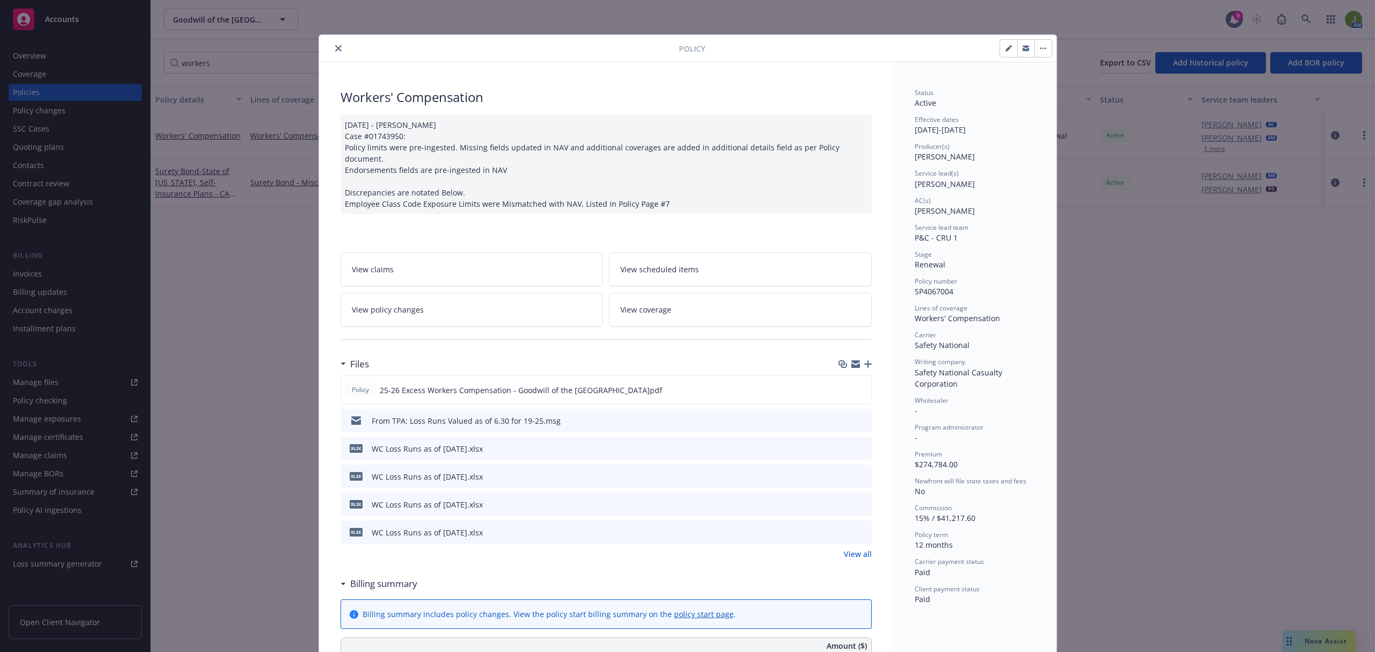
click at [336, 51] on icon "close" at bounding box center [338, 48] width 6 height 6
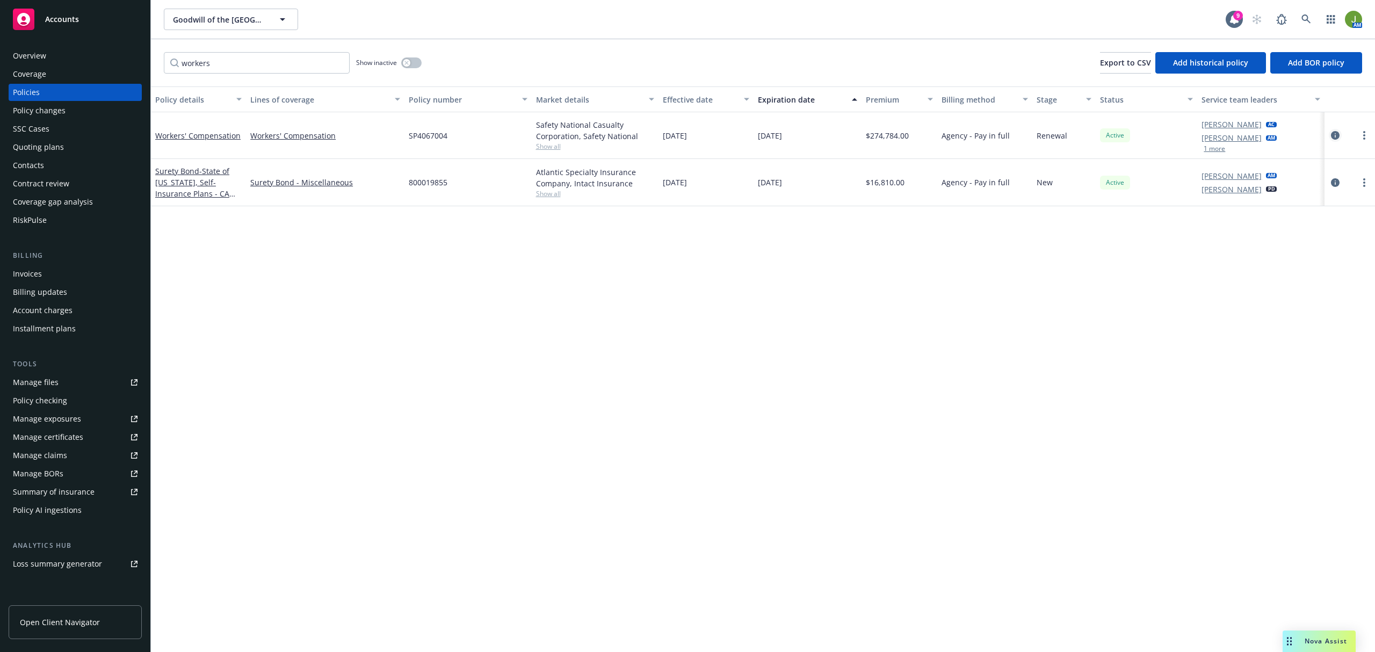
click at [1333, 138] on icon "circleInformation" at bounding box center [1335, 135] width 9 height 9
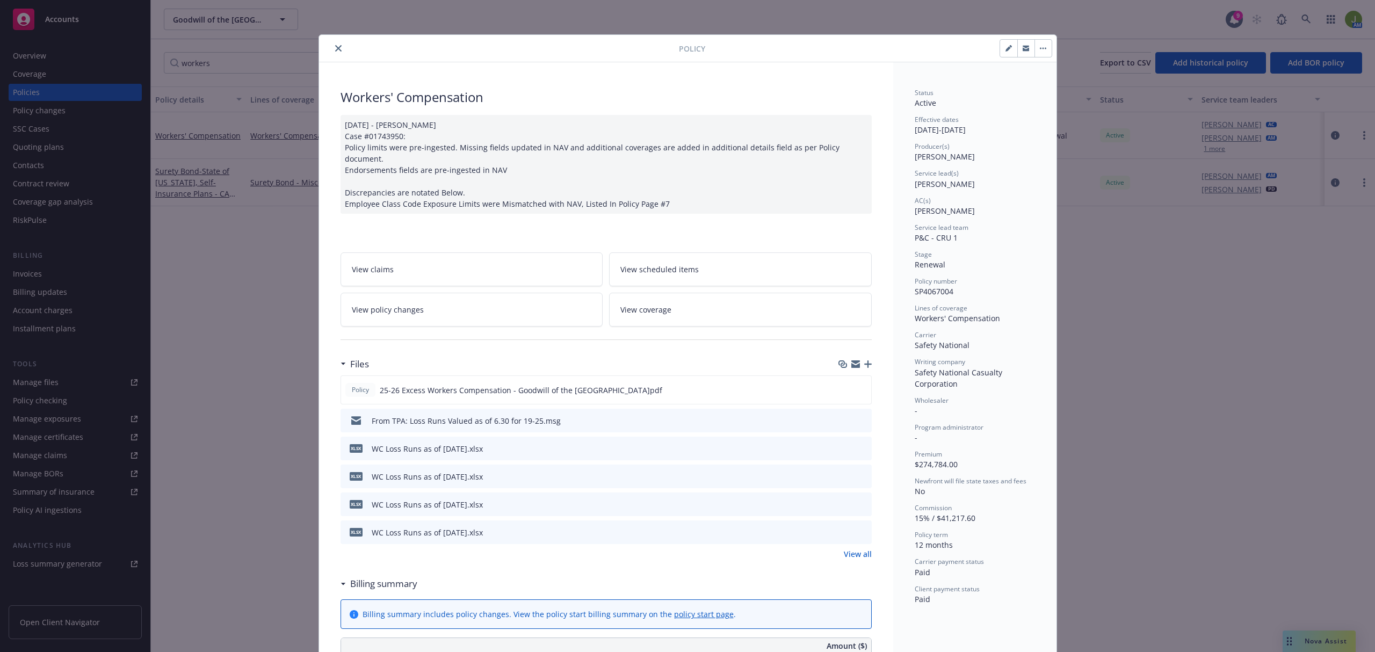
scroll to position [32, 0]
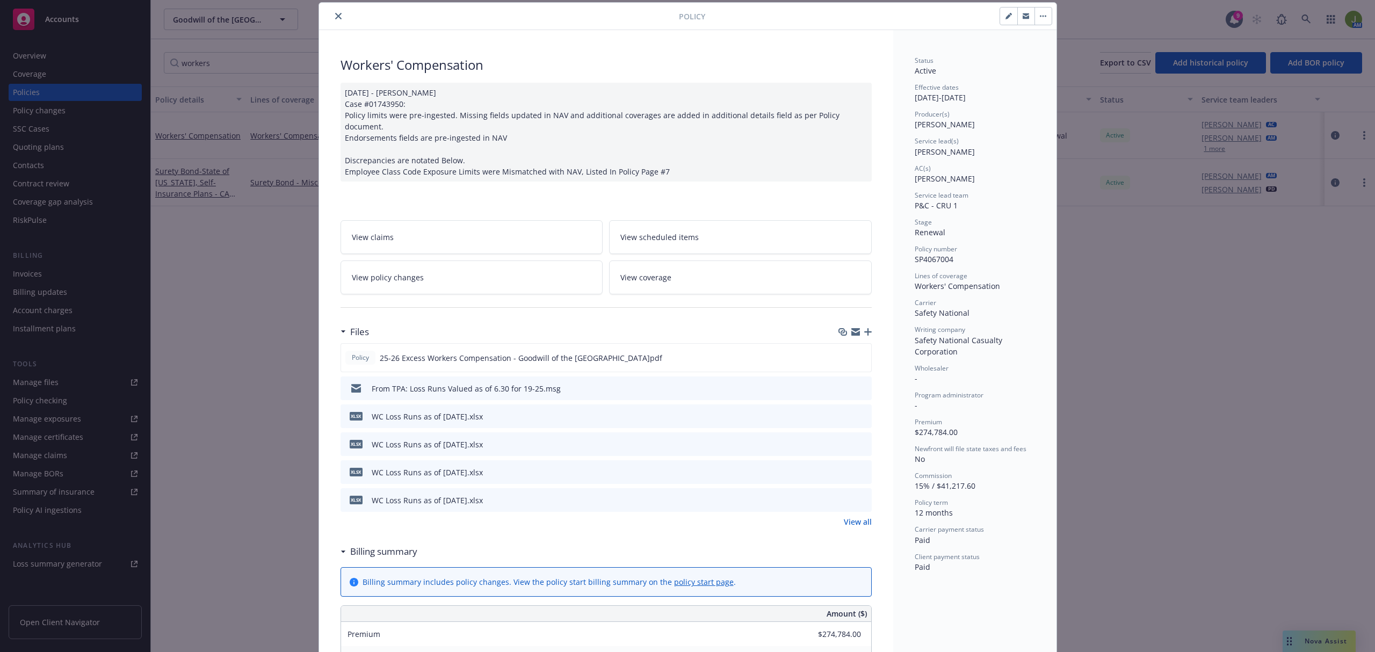
click at [864, 328] on icon "button" at bounding box center [868, 332] width 8 height 8
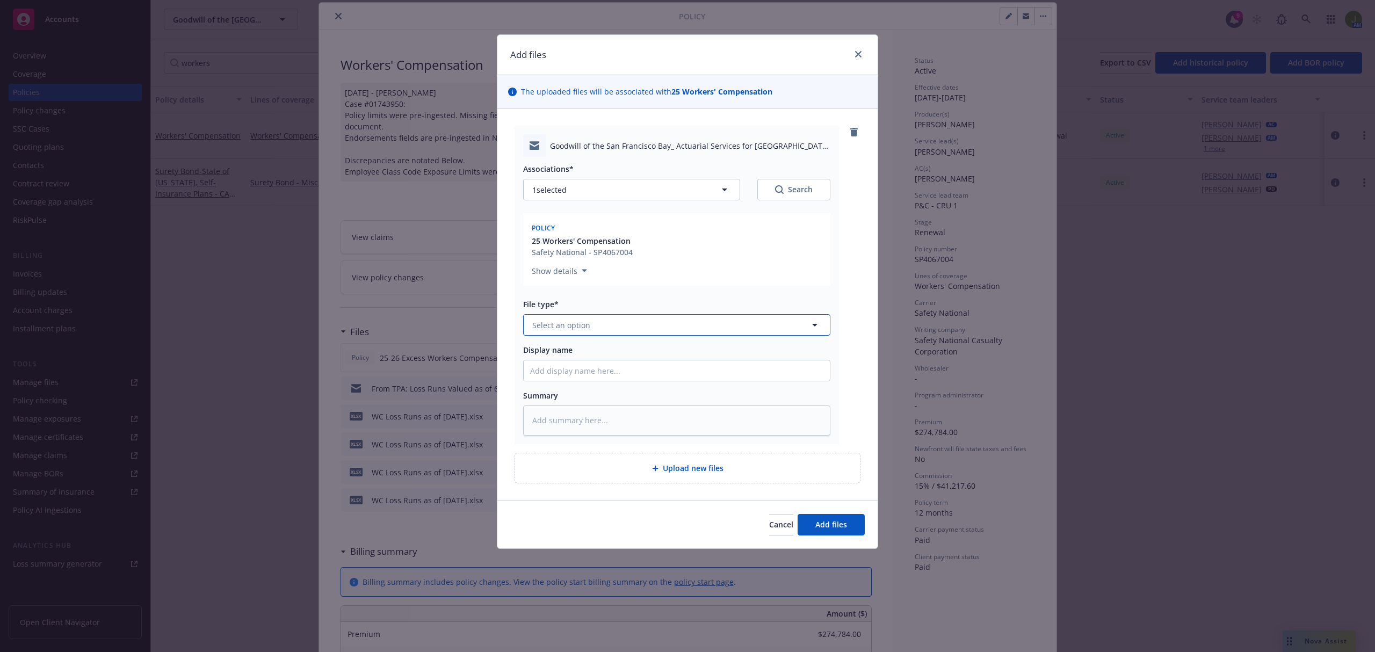
drag, startPoint x: 543, startPoint y: 322, endPoint x: 524, endPoint y: 325, distance: 18.5
click at [542, 321] on span "Select an option" at bounding box center [561, 325] width 58 height 11
click at [847, 524] on span "Add files" at bounding box center [832, 525] width 32 height 10
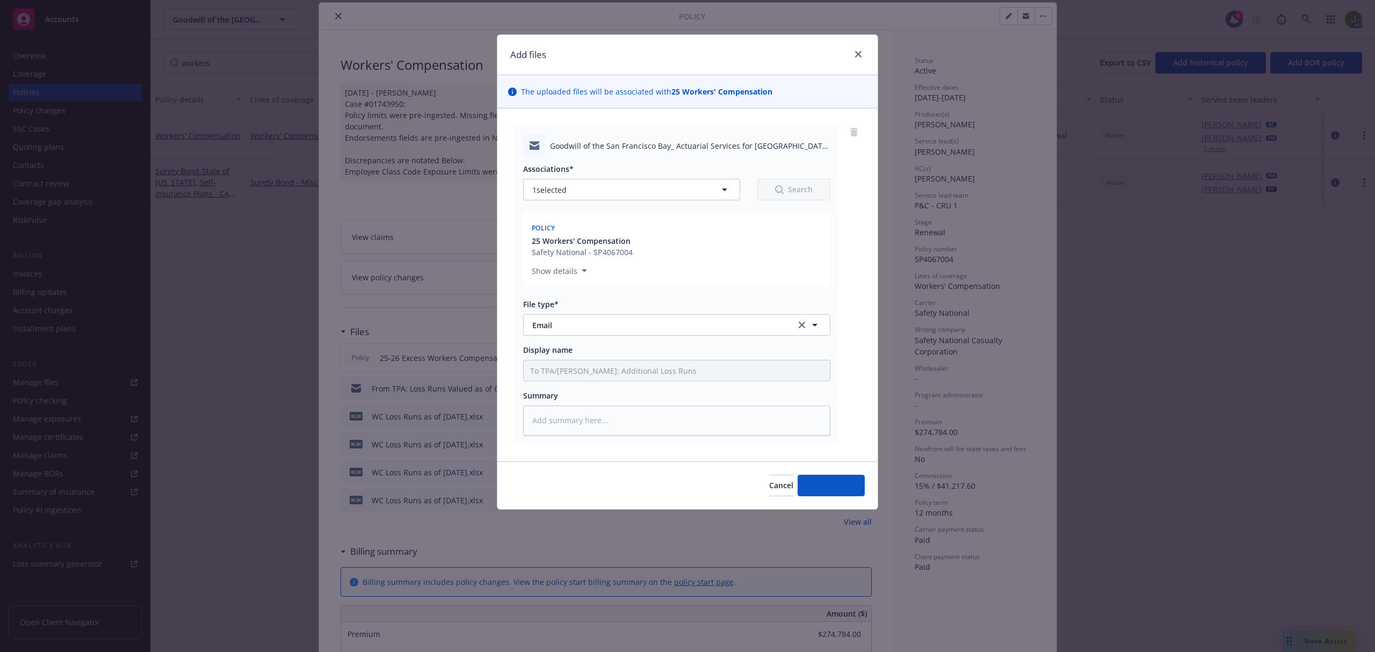
click at [331, 19] on div "Add files The uploaded files will be associated with 25 Workers' Compensation G…" at bounding box center [687, 326] width 1375 height 652
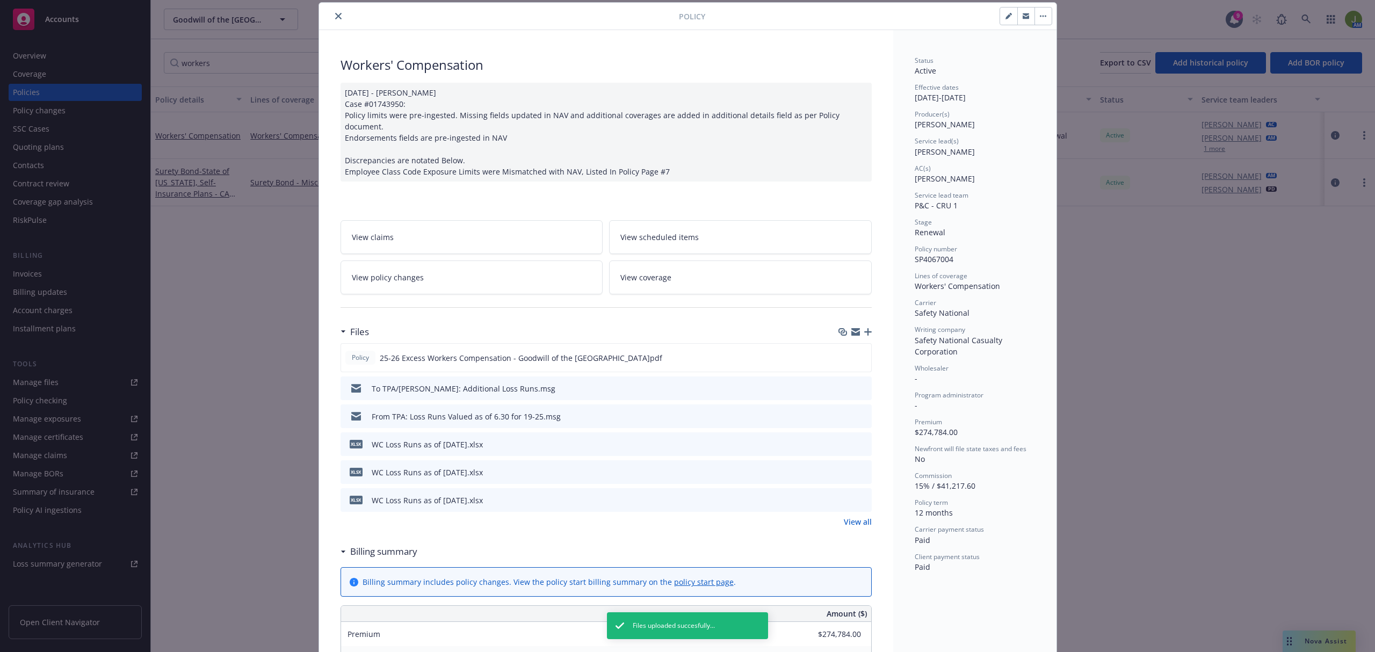
click at [336, 16] on icon "close" at bounding box center [338, 16] width 6 height 6
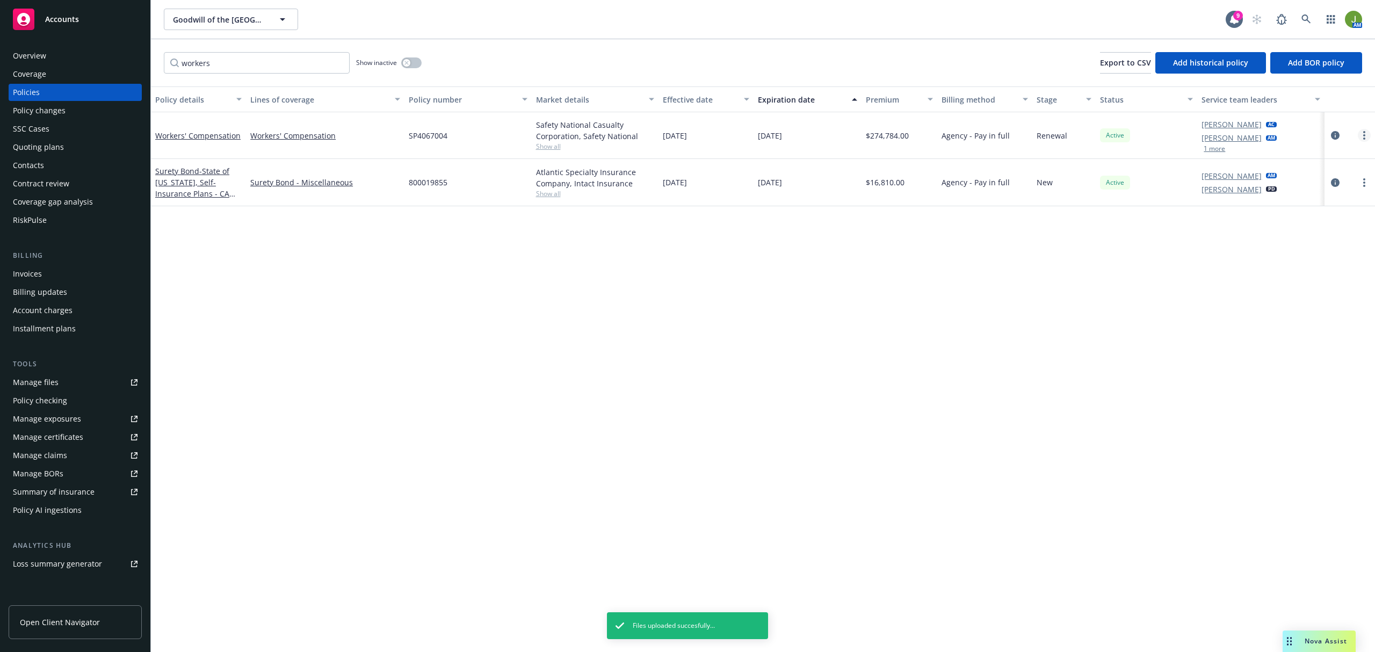
click at [1364, 140] on icon "more" at bounding box center [1365, 135] width 2 height 9
drag, startPoint x: 1297, startPoint y: 284, endPoint x: 1217, endPoint y: 274, distance: 80.2
click at [1297, 284] on link "Copy logging email" at bounding box center [1307, 286] width 126 height 21
